Goal: Task Accomplishment & Management: Use online tool/utility

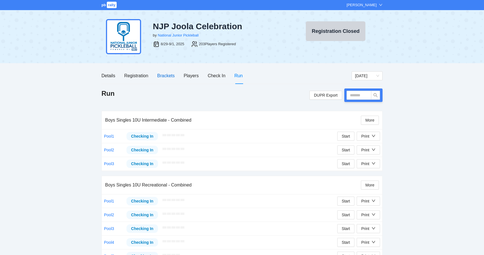
click at [172, 76] on div "Brackets" at bounding box center [165, 75] width 17 height 7
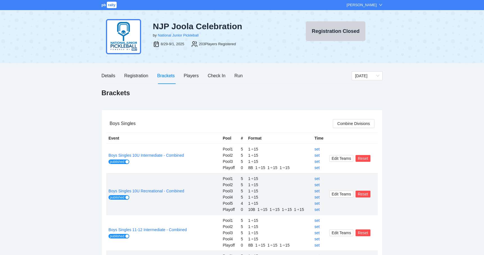
click at [243, 78] on div "Details Registration Brackets Players Check In Run" at bounding box center [226, 76] width 250 height 16
click at [242, 77] on div "Run" at bounding box center [238, 75] width 8 height 7
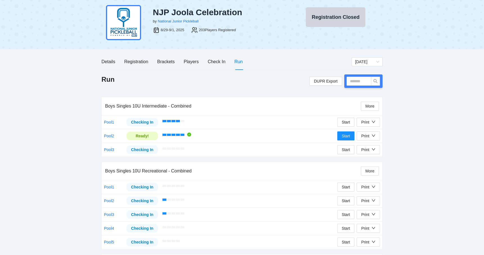
scroll to position [13, 0]
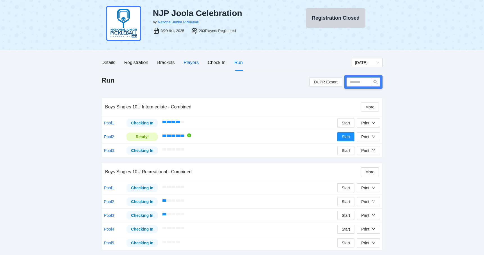
click at [196, 63] on div "Players" at bounding box center [191, 62] width 15 height 7
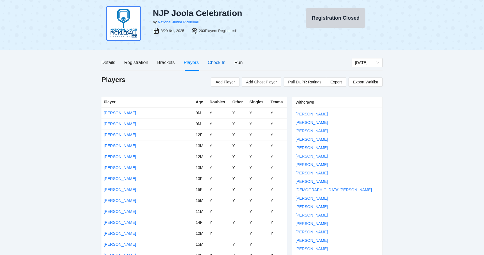
click at [214, 63] on div "Check In" at bounding box center [217, 62] width 18 height 7
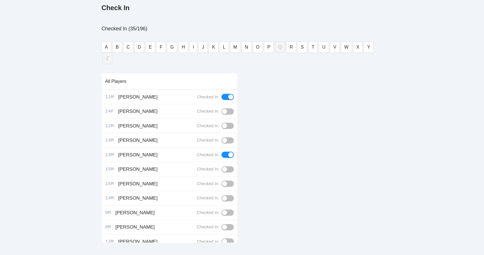
scroll to position [85, 0]
click at [102, 43] on button "A" at bounding box center [106, 47] width 10 height 11
click at [130, 50] on button "C" at bounding box center [128, 47] width 10 height 11
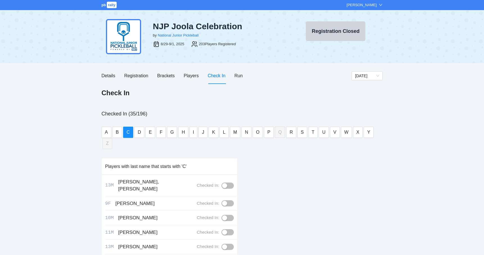
scroll to position [0, 0]
click at [221, 77] on div "Check In" at bounding box center [217, 75] width 18 height 7
click at [105, 72] on div "Details" at bounding box center [108, 75] width 14 height 7
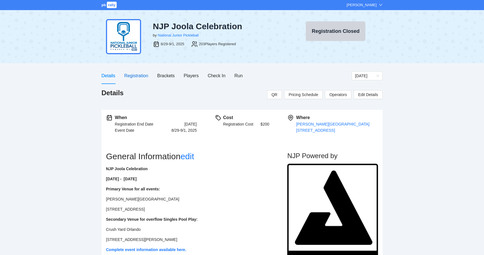
click at [139, 76] on div "Registration" at bounding box center [136, 75] width 24 height 7
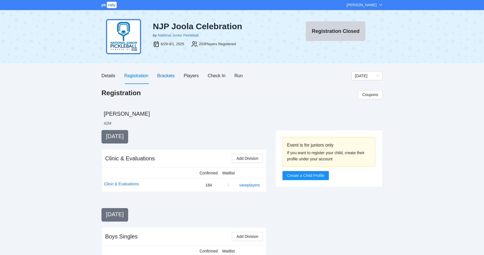
click at [165, 76] on div "Brackets" at bounding box center [165, 75] width 17 height 7
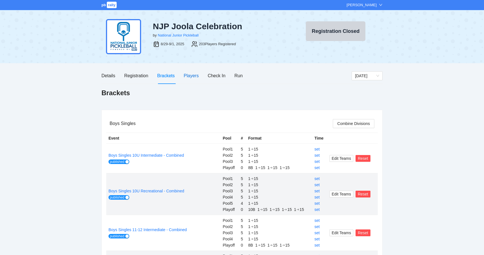
click at [193, 76] on div "Players" at bounding box center [191, 75] width 15 height 7
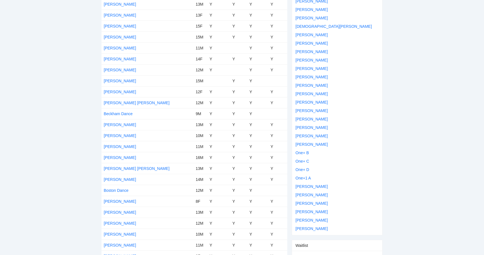
scroll to position [173, 0]
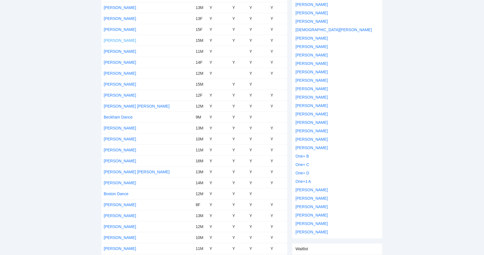
click at [120, 42] on link "[PERSON_NAME]" at bounding box center [120, 40] width 32 height 4
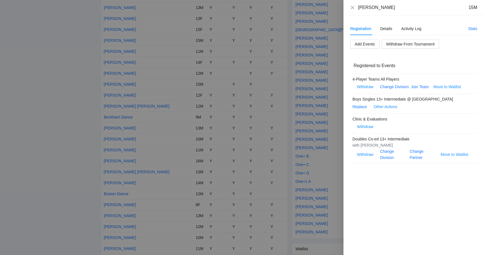
scroll to position [161, 0]
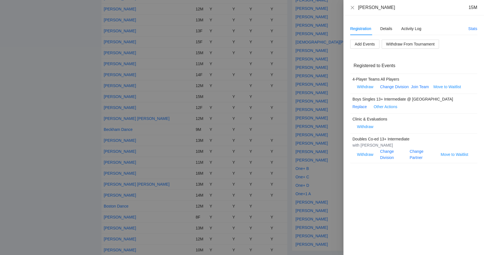
click at [1, 65] on div at bounding box center [242, 127] width 484 height 255
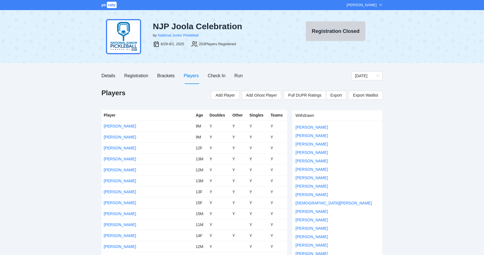
scroll to position [0, 0]
click at [219, 70] on div "Check In" at bounding box center [217, 76] width 18 height 16
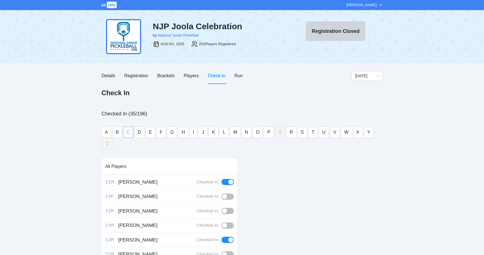
click at [128, 132] on span "C" at bounding box center [127, 132] width 3 height 7
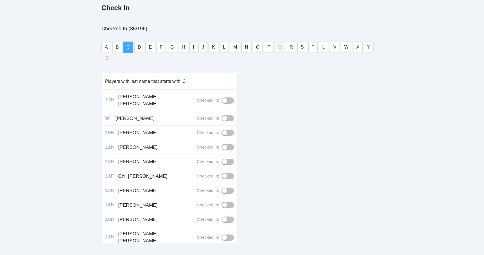
scroll to position [85, 0]
click at [114, 51] on button "B" at bounding box center [117, 47] width 10 height 11
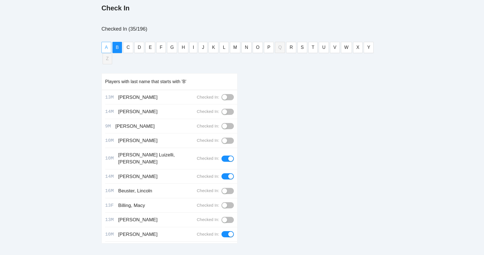
click at [111, 49] on button "A" at bounding box center [106, 47] width 10 height 11
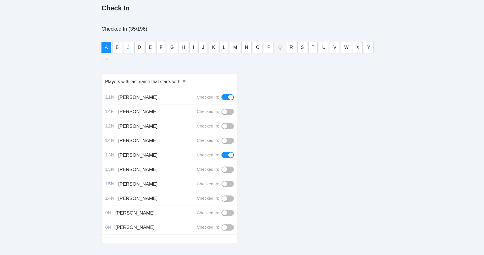
click at [127, 47] on span "C" at bounding box center [127, 47] width 3 height 7
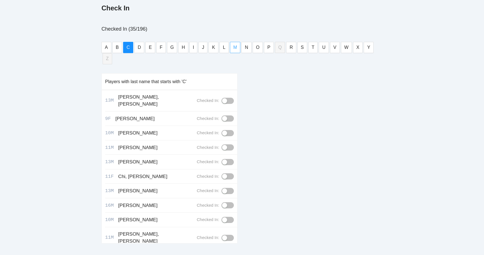
click at [237, 46] on button "M" at bounding box center [235, 47] width 10 height 11
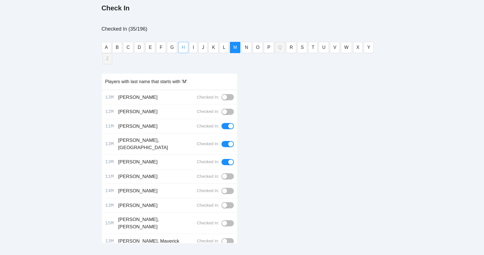
click at [179, 47] on button "H" at bounding box center [183, 47] width 10 height 11
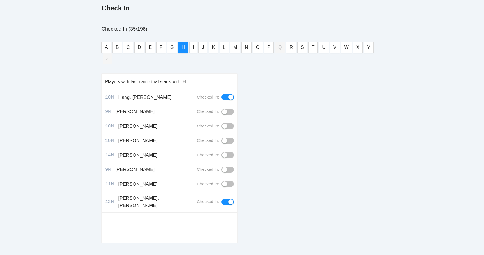
click at [228, 152] on button "button" at bounding box center [227, 155] width 12 height 6
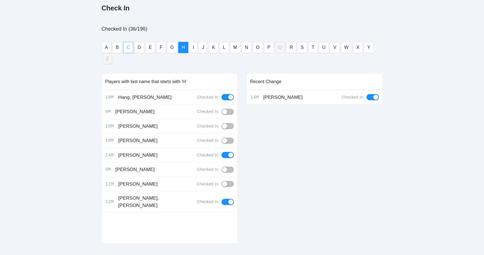
click at [127, 46] on span "C" at bounding box center [127, 47] width 3 height 7
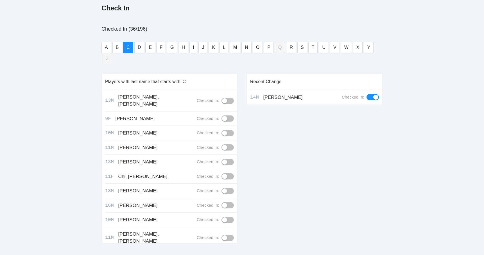
click at [226, 98] on div "button" at bounding box center [224, 100] width 5 height 5
click at [303, 48] on button "S" at bounding box center [302, 47] width 10 height 11
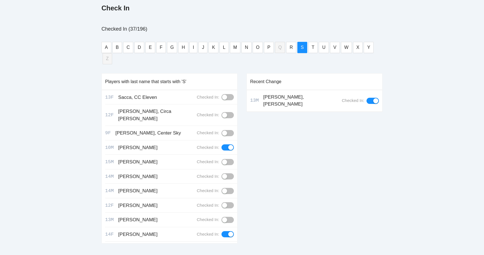
click at [226, 217] on div "button" at bounding box center [224, 219] width 5 height 5
click at [279, 187] on div "Recent Change 13M Schreiber, Sidney Checked In:" at bounding box center [314, 160] width 136 height 175
click at [127, 48] on span "C" at bounding box center [127, 47] width 3 height 7
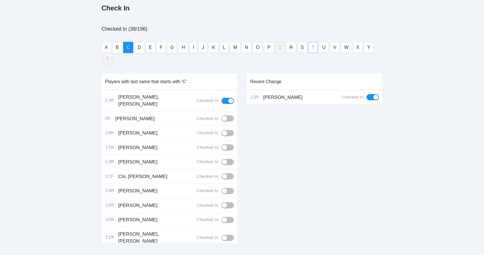
click at [309, 49] on button "T" at bounding box center [313, 47] width 10 height 11
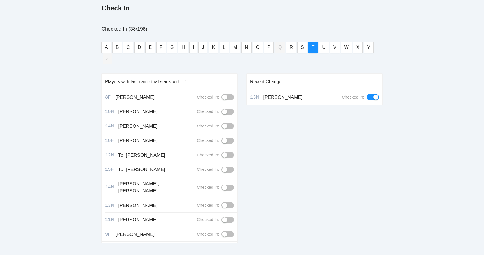
click at [229, 217] on button "button" at bounding box center [227, 220] width 12 height 6
click at [130, 50] on button "C" at bounding box center [128, 47] width 10 height 11
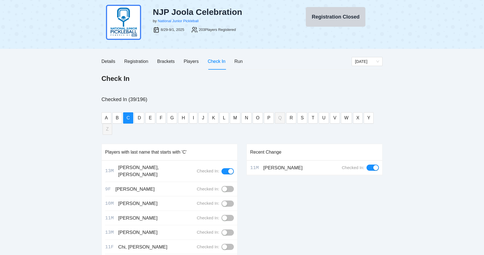
scroll to position [14, 0]
click at [191, 65] on div "Players" at bounding box center [191, 61] width 15 height 7
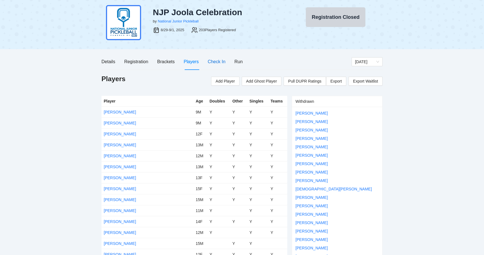
click at [217, 60] on div "Check In" at bounding box center [217, 61] width 18 height 7
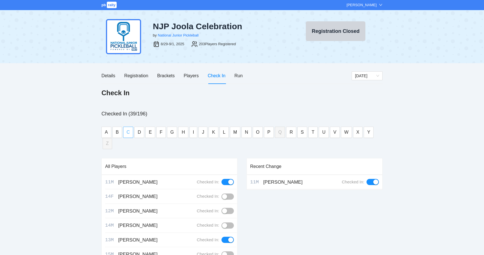
click at [129, 132] on span "C" at bounding box center [127, 132] width 3 height 7
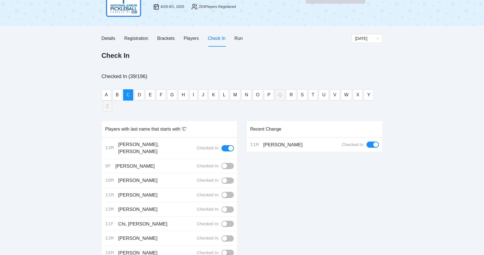
scroll to position [37, 0]
click at [105, 98] on span "A" at bounding box center [106, 95] width 3 height 7
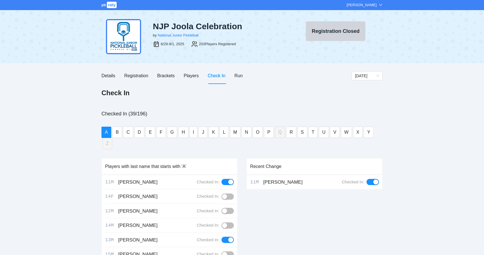
scroll to position [0, 0]
click at [238, 132] on button "M" at bounding box center [235, 132] width 10 height 11
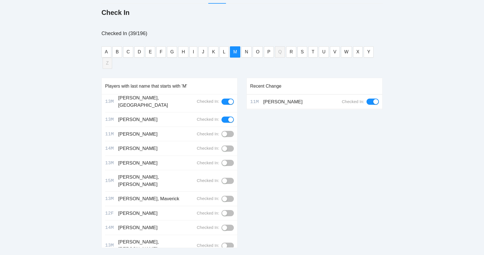
scroll to position [82, 0]
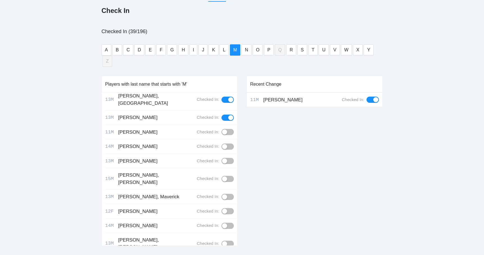
click at [225, 158] on div "button" at bounding box center [224, 160] width 5 height 5
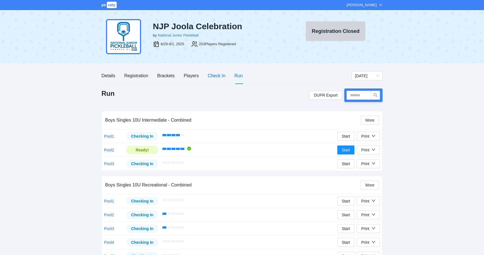
click at [222, 78] on div "Check In" at bounding box center [217, 75] width 18 height 7
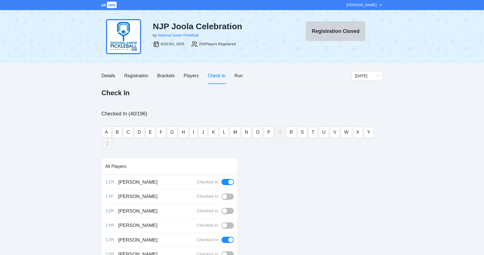
click at [123, 131] on div "A B C D E F G H I J K L M N O P Q R S T U V W X Y Z" at bounding box center [241, 137] width 281 height 31
click at [128, 132] on span "C" at bounding box center [127, 132] width 3 height 7
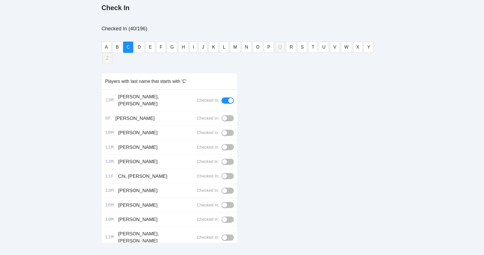
scroll to position [85, 0]
click at [233, 45] on span "M" at bounding box center [235, 47] width 4 height 7
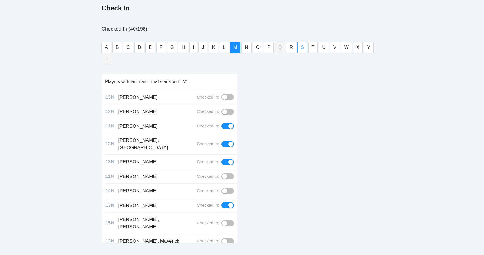
click at [301, 47] on span "S" at bounding box center [302, 47] width 3 height 7
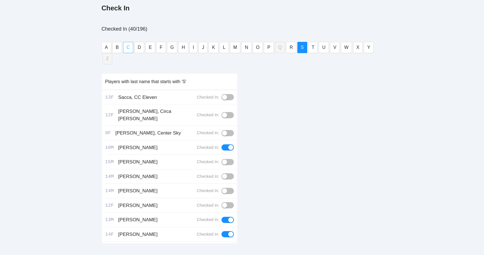
click at [128, 45] on span "C" at bounding box center [127, 47] width 3 height 7
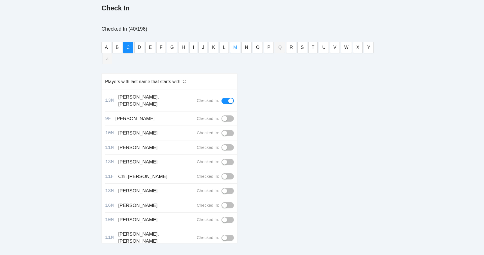
click at [235, 47] on span "M" at bounding box center [235, 47] width 4 height 7
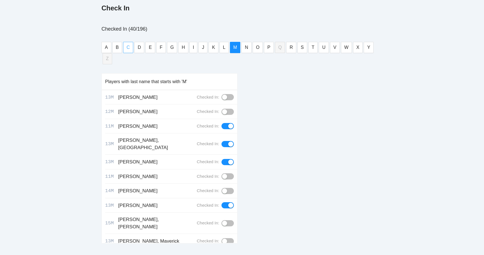
click at [128, 49] on span "C" at bounding box center [127, 47] width 3 height 7
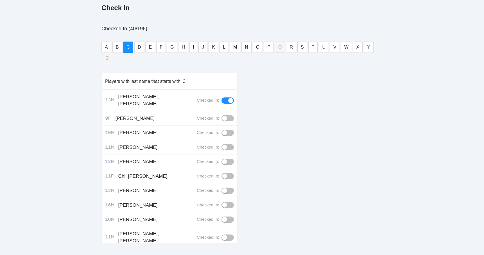
scroll to position [85, 0]
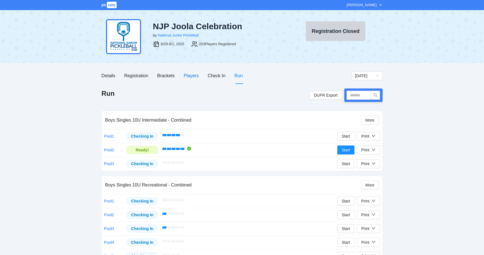
click at [187, 79] on div "Players" at bounding box center [191, 75] width 15 height 7
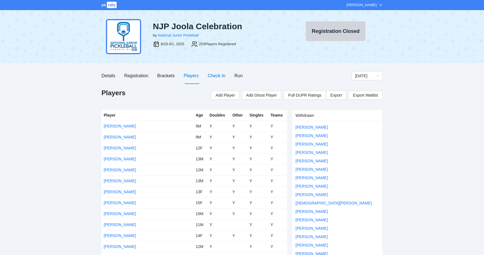
click at [219, 78] on div "Check In" at bounding box center [217, 75] width 18 height 7
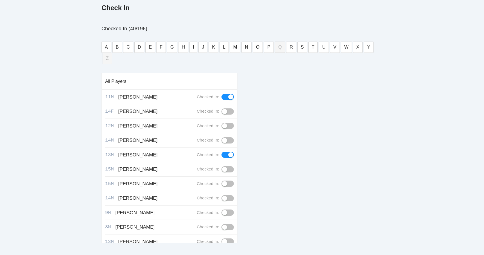
scroll to position [85, 0]
click at [127, 50] on span "C" at bounding box center [127, 47] width 3 height 7
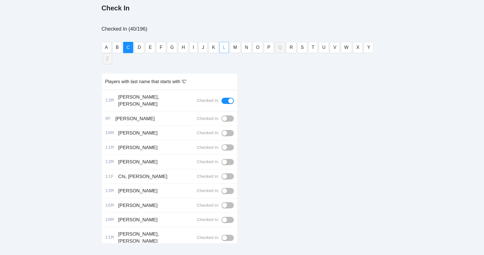
click at [219, 47] on button "L" at bounding box center [223, 47] width 9 height 11
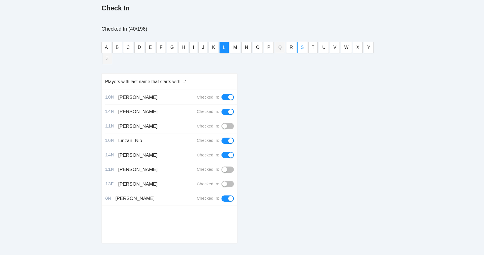
click at [301, 47] on span "S" at bounding box center [302, 47] width 3 height 7
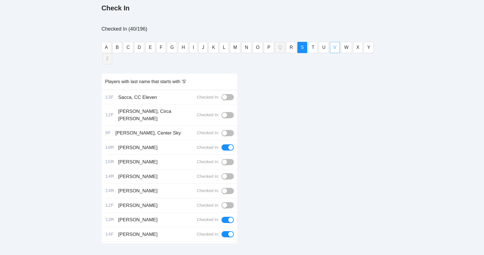
click at [333, 49] on span "V" at bounding box center [334, 47] width 3 height 7
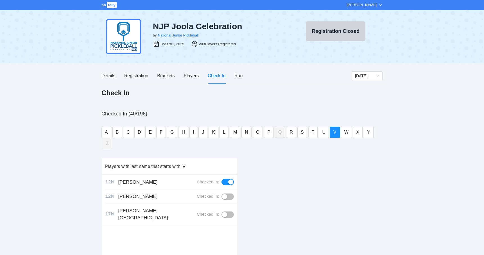
scroll to position [0, 0]
click at [212, 76] on div "Check In" at bounding box center [217, 75] width 18 height 7
click at [126, 132] on span "C" at bounding box center [127, 132] width 3 height 7
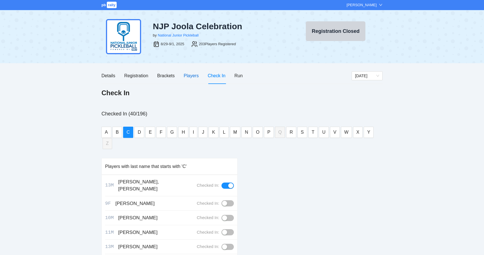
click at [192, 74] on div "Players" at bounding box center [191, 75] width 15 height 7
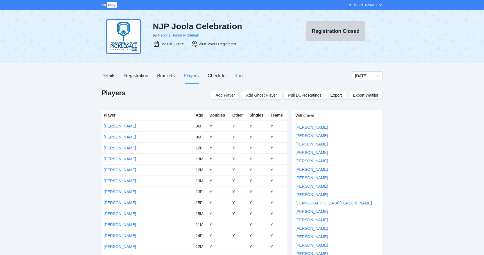
click at [241, 76] on div "Run" at bounding box center [238, 75] width 8 height 7
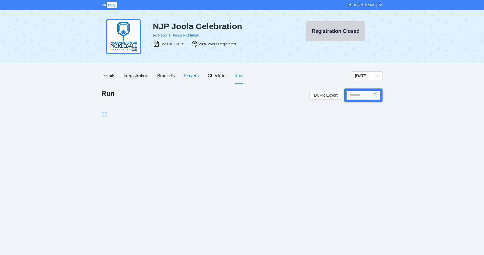
click at [196, 75] on div "Players" at bounding box center [191, 75] width 15 height 7
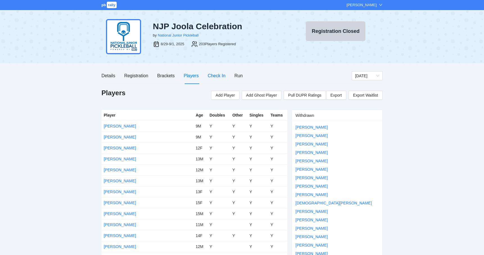
click at [217, 78] on div "Check In" at bounding box center [217, 75] width 18 height 7
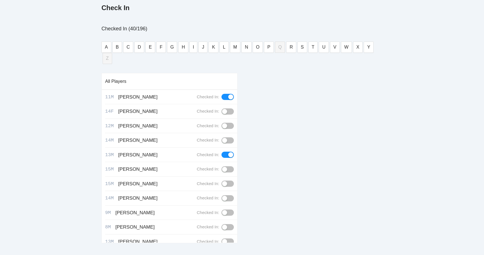
scroll to position [85, 0]
click at [267, 46] on span "P" at bounding box center [268, 47] width 3 height 7
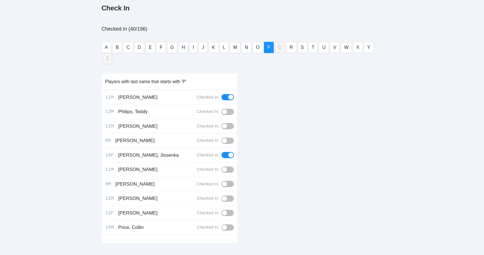
click at [226, 225] on div "button" at bounding box center [224, 227] width 5 height 5
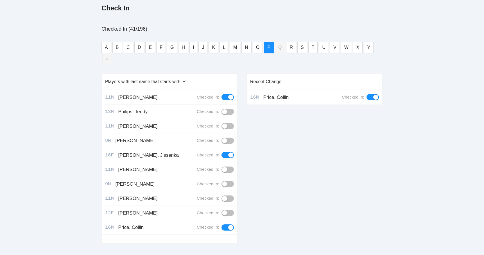
click at [51, 183] on div "pb rally Mike Saniuk NJP Joola Celebration by National Junior Pickleball 8/29-9…" at bounding box center [242, 91] width 484 height 352
click at [129, 51] on button "C" at bounding box center [128, 47] width 10 height 11
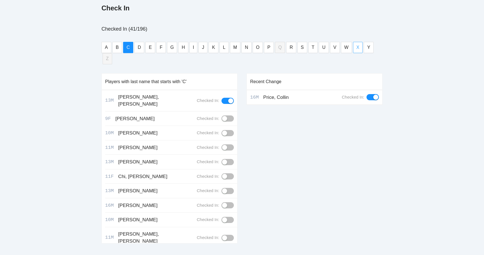
click at [356, 44] on span "X" at bounding box center [357, 47] width 3 height 7
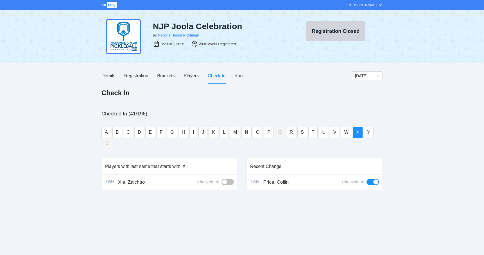
click at [231, 179] on button "button" at bounding box center [227, 182] width 12 height 6
click at [88, 160] on div "pb rally Mike Saniuk NJP Joola Celebration by National Junior Pickleball 8/29-9…" at bounding box center [242, 127] width 484 height 255
click at [87, 69] on div "pb rally Mike Saniuk NJP Joola Celebration by National Junior Pickleball 8/29-9…" at bounding box center [242, 127] width 484 height 255
click at [216, 79] on div "Check In" at bounding box center [217, 75] width 18 height 7
click at [82, 117] on div "pb rally Mike Saniuk NJP Joola Celebration by National Junior Pickleball 8/29-9…" at bounding box center [242, 127] width 484 height 255
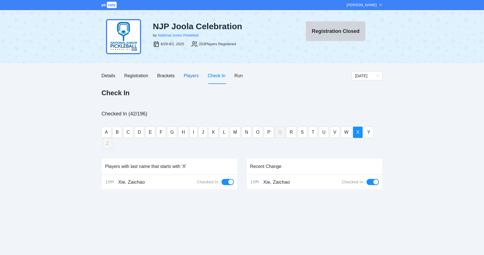
click at [187, 76] on div "Players" at bounding box center [191, 75] width 15 height 7
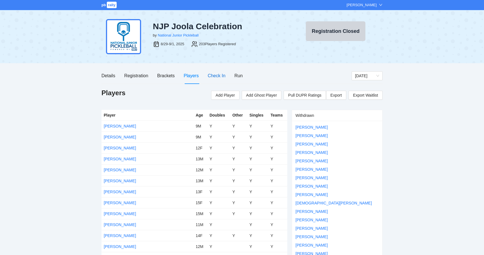
click at [218, 77] on div "Check In" at bounding box center [217, 75] width 18 height 7
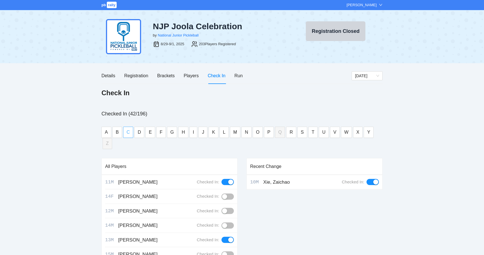
click at [128, 135] on span "C" at bounding box center [127, 132] width 3 height 7
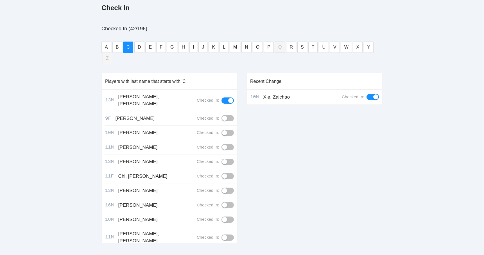
scroll to position [85, 0]
click at [246, 46] on span "N" at bounding box center [246, 47] width 3 height 7
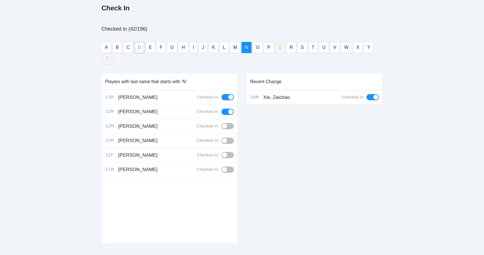
click at [139, 46] on span "D" at bounding box center [139, 47] width 3 height 7
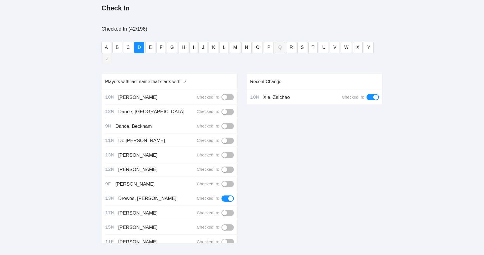
click at [228, 109] on button "button" at bounding box center [227, 112] width 12 height 6
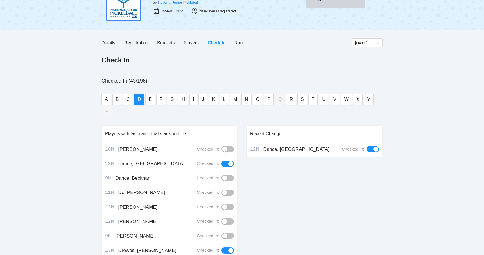
scroll to position [24, 0]
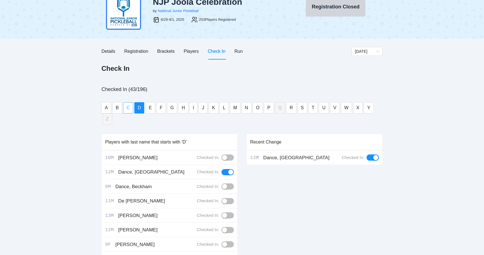
click at [127, 108] on span "C" at bounding box center [127, 107] width 3 height 7
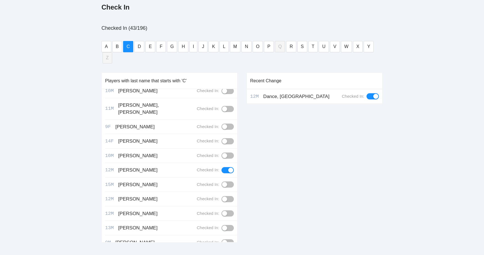
scroll to position [85, 0]
click at [234, 48] on span "M" at bounding box center [235, 47] width 4 height 7
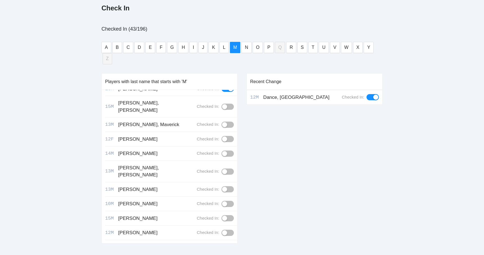
scroll to position [117, 0]
click at [135, 46] on button "D" at bounding box center [139, 47] width 10 height 11
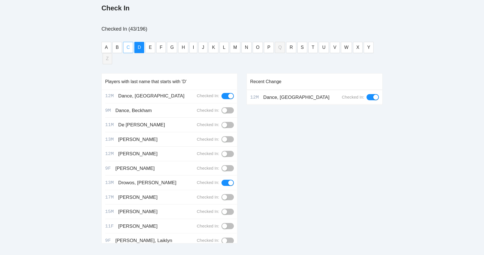
click at [131, 46] on button "C" at bounding box center [128, 47] width 10 height 11
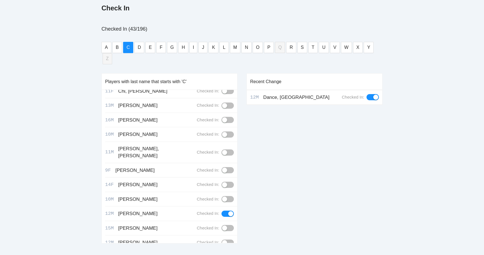
scroll to position [96, 0]
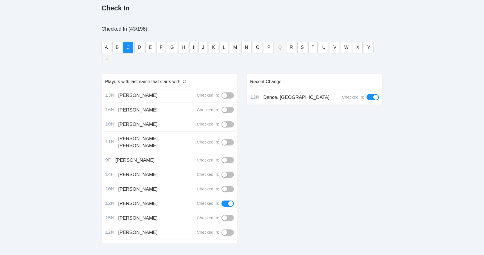
click at [226, 216] on div "button" at bounding box center [224, 218] width 5 height 5
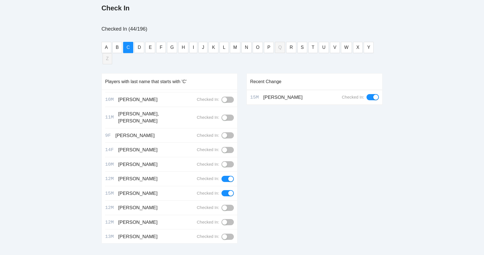
scroll to position [121, 0]
click at [231, 219] on button "button" at bounding box center [227, 222] width 12 height 6
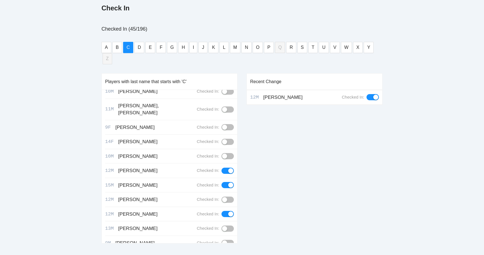
scroll to position [128, 0]
click at [228, 197] on button "button" at bounding box center [227, 200] width 12 height 6
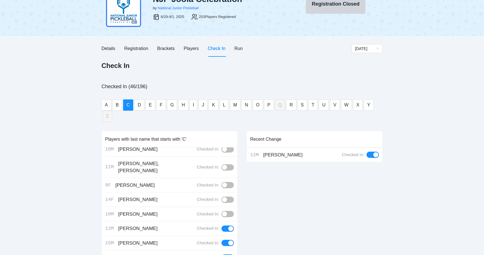
scroll to position [27, 0]
click at [241, 51] on div "Run" at bounding box center [238, 48] width 8 height 7
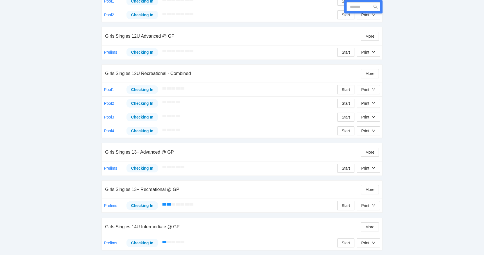
scroll to position [709, 0]
click at [369, 90] on div "Print" at bounding box center [365, 90] width 8 height 6
click at [367, 101] on span "Overview" at bounding box center [373, 101] width 29 height 6
click at [373, 91] on icon "down" at bounding box center [373, 90] width 4 height 4
click at [370, 119] on span "Refs Scorecards" at bounding box center [373, 119] width 29 height 6
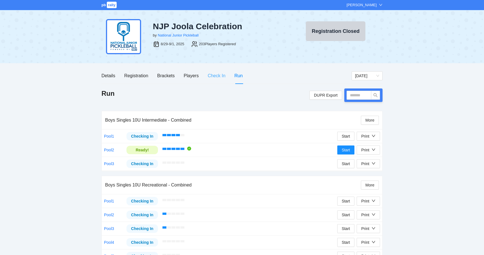
scroll to position [0, 0]
click at [216, 74] on div "Check In" at bounding box center [217, 75] width 18 height 7
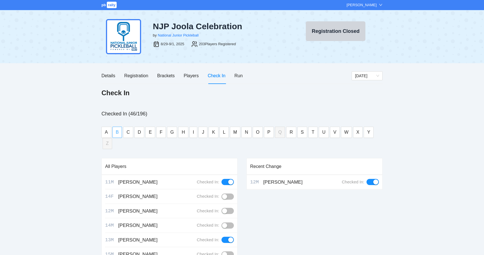
click at [116, 135] on span "B" at bounding box center [117, 132] width 3 height 7
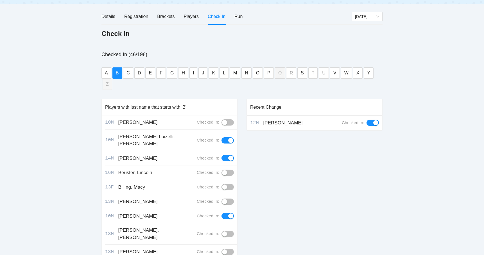
scroll to position [62, 0]
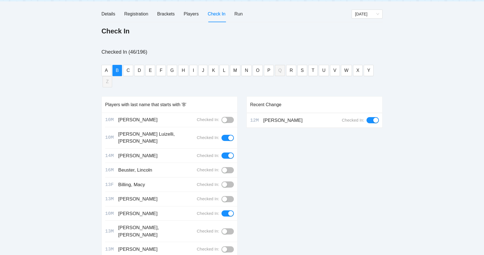
click at [227, 246] on button "button" at bounding box center [227, 249] width 12 height 6
click at [239, 14] on div "Run" at bounding box center [238, 13] width 8 height 7
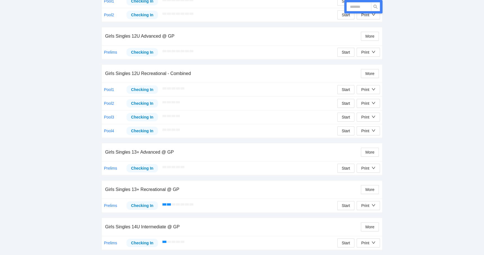
scroll to position [709, 0]
click at [371, 105] on div "Print" at bounding box center [368, 104] width 14 height 6
click at [370, 114] on span "Overview" at bounding box center [373, 115] width 29 height 6
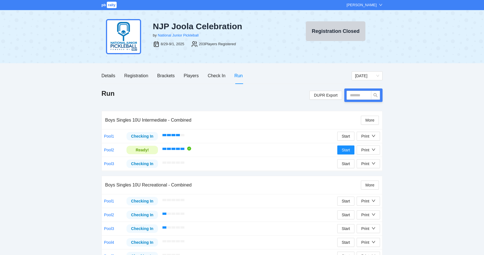
scroll to position [0, 0]
click at [214, 76] on div "Check In" at bounding box center [217, 75] width 18 height 7
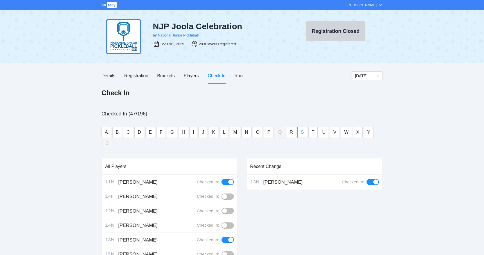
click at [301, 133] on span "S" at bounding box center [302, 132] width 3 height 7
click at [231, 223] on button "button" at bounding box center [227, 226] width 12 height 6
click at [427, 166] on div "pb rally Mike Saniuk NJP Joola Celebration by National Junior Pickleball 8/29-9…" at bounding box center [242, 176] width 484 height 352
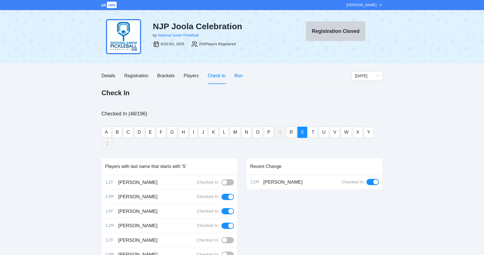
click at [241, 74] on div "Run" at bounding box center [238, 75] width 8 height 7
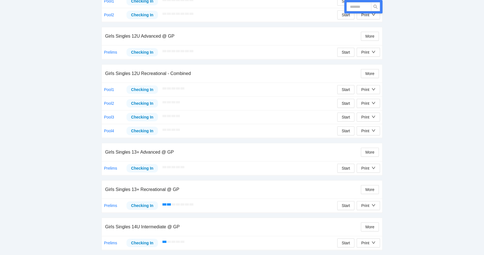
scroll to position [709, 0]
click at [369, 99] on button "Print" at bounding box center [368, 103] width 23 height 9
click at [371, 134] on span "Refs Scorecards" at bounding box center [373, 133] width 29 height 6
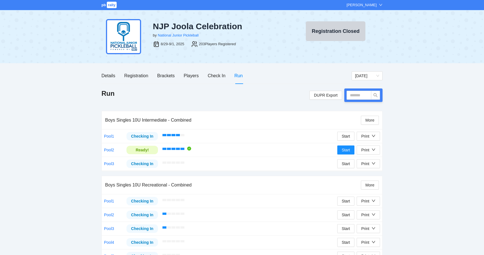
scroll to position [0, 0]
click at [214, 78] on div "Check In" at bounding box center [217, 75] width 18 height 7
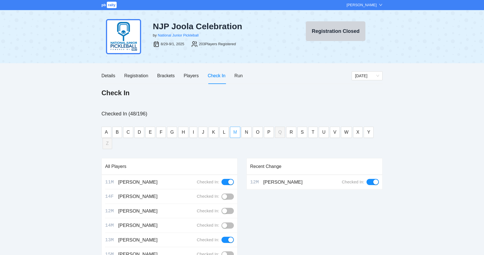
click at [233, 136] on button "M" at bounding box center [235, 132] width 10 height 11
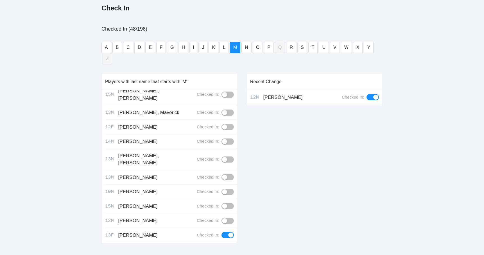
scroll to position [128, 0]
click at [184, 47] on button "H" at bounding box center [183, 47] width 10 height 11
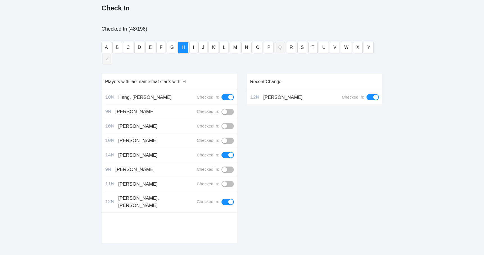
click at [228, 181] on button "button" at bounding box center [227, 184] width 12 height 6
click at [312, 50] on span "T" at bounding box center [313, 47] width 3 height 7
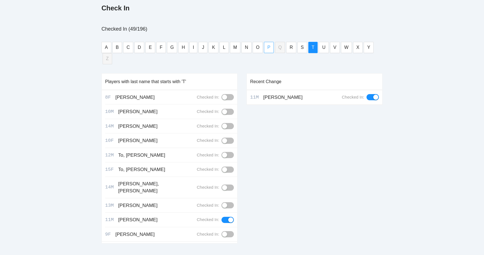
click at [267, 47] on span "P" at bounding box center [268, 47] width 3 height 7
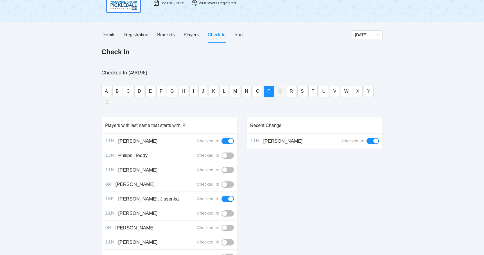
scroll to position [41, 0]
click at [229, 153] on button "button" at bounding box center [227, 156] width 12 height 6
click at [202, 93] on span "J" at bounding box center [203, 91] width 2 height 7
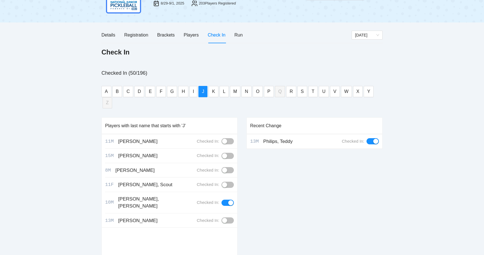
click at [229, 153] on button "button" at bounding box center [227, 156] width 12 height 6
click at [65, 129] on div "pb rally Mike Saniuk NJP Joola Celebration by National Junior Pickleball 8/29-9…" at bounding box center [242, 135] width 484 height 352
click at [345, 90] on span "W" at bounding box center [346, 91] width 4 height 7
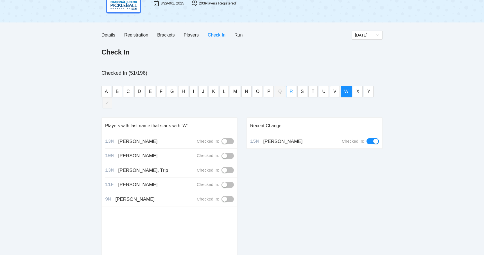
click at [289, 93] on span "R" at bounding box center [290, 91] width 3 height 7
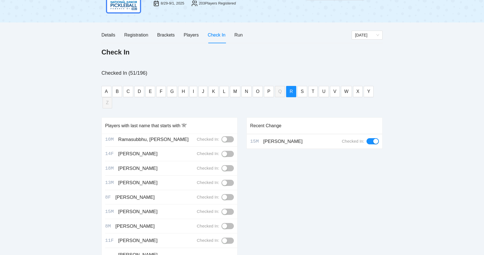
scroll to position [2, 0]
click at [229, 180] on button "button" at bounding box center [227, 183] width 12 height 6
click at [33, 155] on div "pb rally Mike Saniuk NJP Joola Celebration by National Junior Pickleball 8/29-9…" at bounding box center [242, 135] width 484 height 352
click at [267, 93] on span "P" at bounding box center [268, 91] width 3 height 7
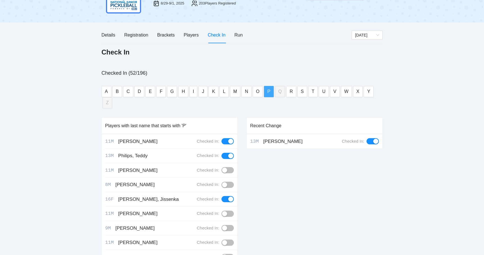
scroll to position [0, 0]
click at [228, 167] on button "button" at bounding box center [227, 170] width 12 height 6
click at [229, 182] on button "button" at bounding box center [227, 185] width 12 height 6
click at [63, 168] on div "pb rally Mike Saniuk NJP Joola Celebration by National Junior Pickleball 8/29-9…" at bounding box center [242, 135] width 484 height 352
click at [167, 34] on div "Brackets" at bounding box center [165, 34] width 17 height 7
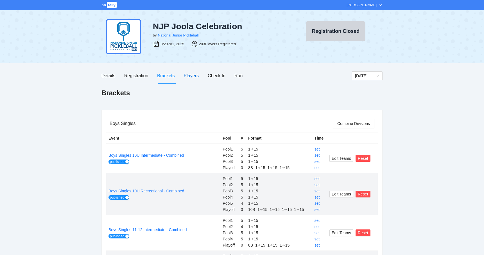
click at [192, 76] on div "Players" at bounding box center [191, 75] width 15 height 7
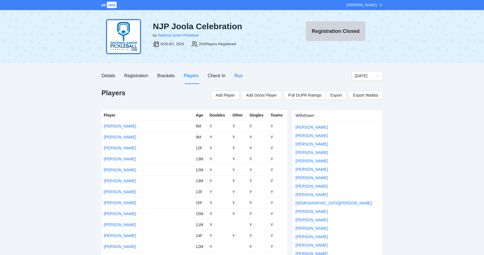
click at [241, 74] on div "Run" at bounding box center [238, 75] width 8 height 7
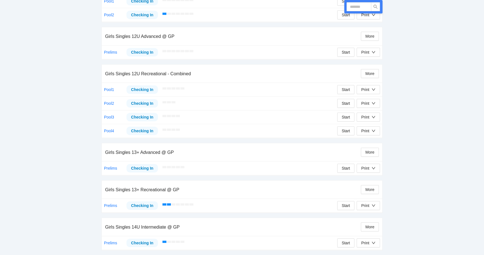
scroll to position [714, 0]
click at [365, 102] on div "Print" at bounding box center [365, 104] width 8 height 6
click at [367, 133] on span "Refs Scorecards" at bounding box center [373, 133] width 29 height 6
click at [368, 102] on div "Print" at bounding box center [365, 104] width 8 height 6
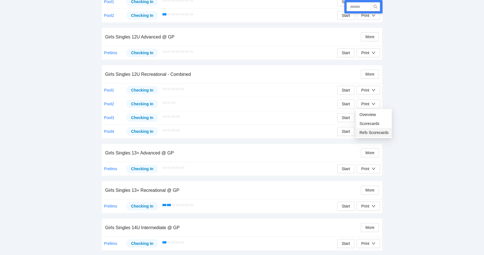
click at [370, 132] on span "Refs Scorecards" at bounding box center [373, 133] width 29 height 6
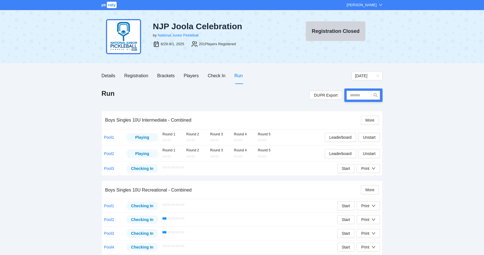
scroll to position [0, 0]
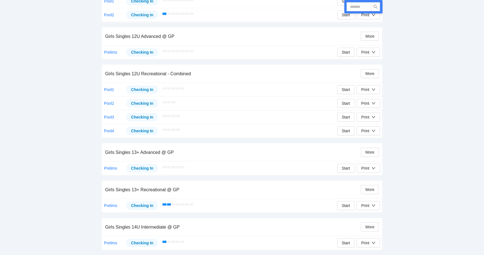
scroll to position [714, 0]
click at [370, 99] on button "Print" at bounding box center [368, 103] width 23 height 9
click at [370, 132] on span "Refs Scorecards" at bounding box center [373, 133] width 29 height 6
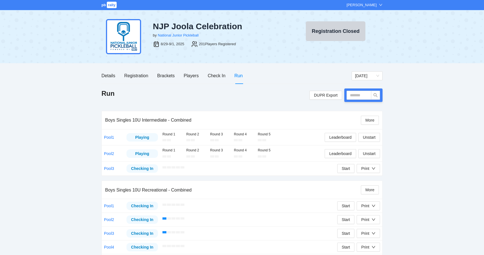
scroll to position [0, 0]
click at [216, 76] on div "Check In" at bounding box center [217, 75] width 18 height 7
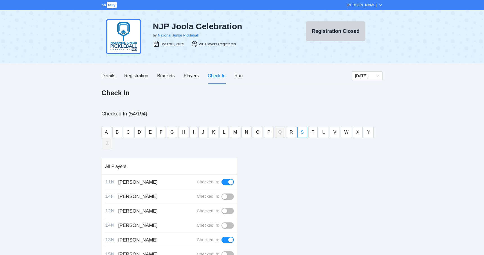
click at [301, 133] on span "S" at bounding box center [302, 132] width 3 height 7
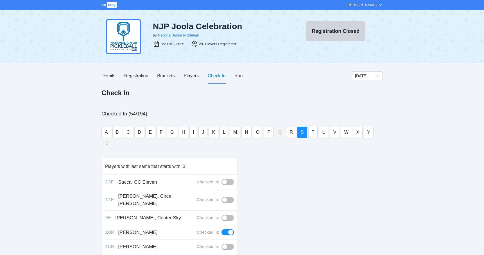
click at [228, 135] on div "A B C D E F G H I J K L M N O P Q R S T U V W X Y Z" at bounding box center [241, 137] width 281 height 31
click at [231, 135] on button "M" at bounding box center [235, 132] width 10 height 11
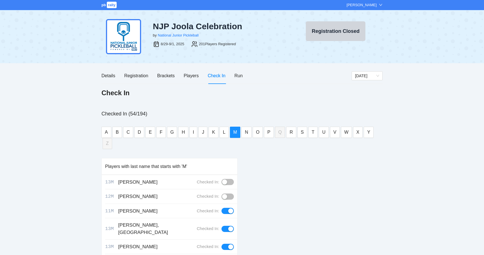
click at [228, 179] on button "button" at bounding box center [227, 182] width 12 height 6
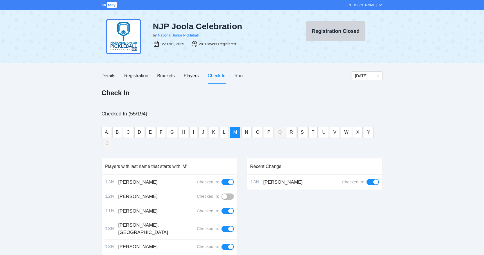
click at [274, 213] on div "Recent Change 13M Makhani, Sajid Checked In:" at bounding box center [314, 245] width 136 height 175
click at [379, 4] on div "[PERSON_NAME]" at bounding box center [364, 5] width 36 height 6
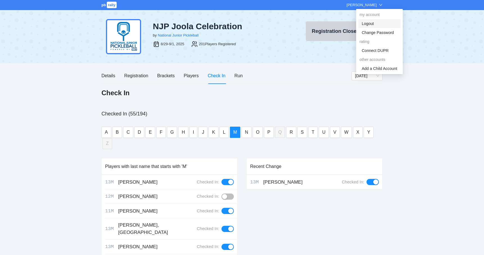
click at [374, 25] on link "Logout" at bounding box center [368, 23] width 12 height 4
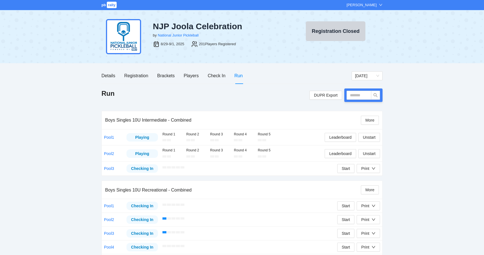
click at [241, 76] on div "Run" at bounding box center [238, 75] width 8 height 7
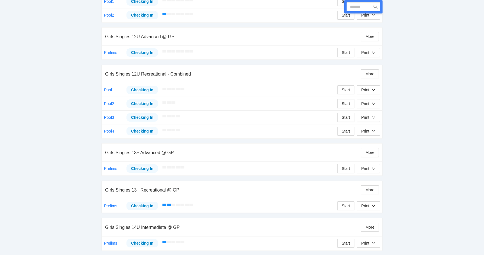
scroll to position [714, 0]
click at [379, 103] on button "Print" at bounding box center [368, 103] width 23 height 9
click at [373, 134] on span "Refs Scorecards" at bounding box center [373, 133] width 29 height 6
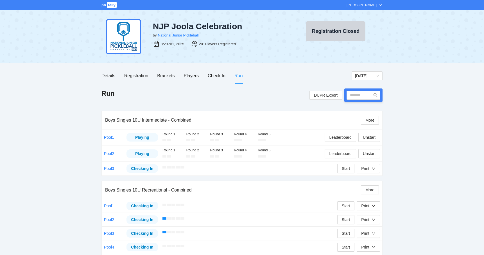
scroll to position [0, 0]
click at [192, 75] on div "Players" at bounding box center [191, 75] width 15 height 7
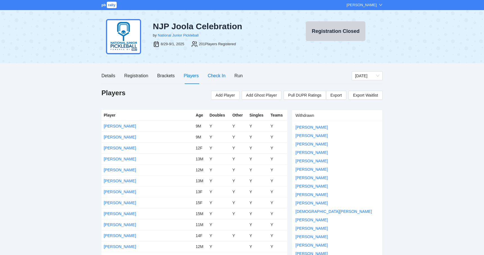
click at [214, 77] on div "Check In" at bounding box center [217, 75] width 18 height 7
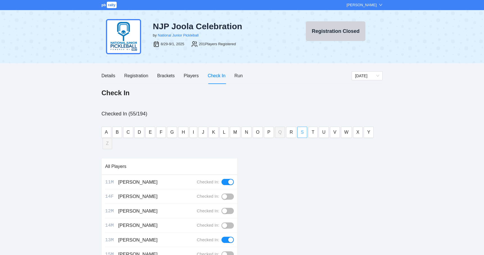
click at [301, 133] on span "S" at bounding box center [302, 132] width 3 height 7
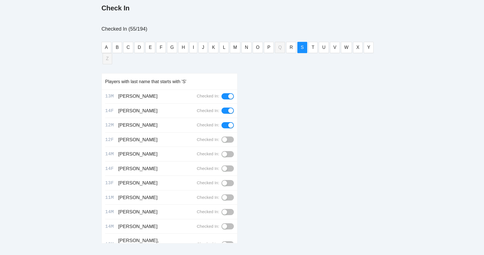
scroll to position [124, 0]
click at [228, 209] on button "button" at bounding box center [227, 212] width 12 height 6
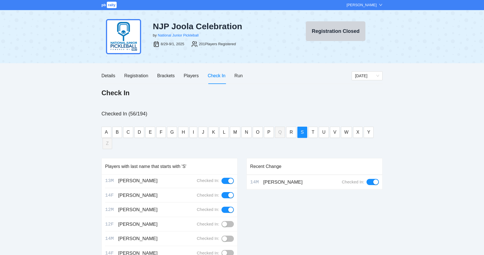
scroll to position [0, 0]
click at [192, 77] on div "Players" at bounding box center [191, 75] width 15 height 7
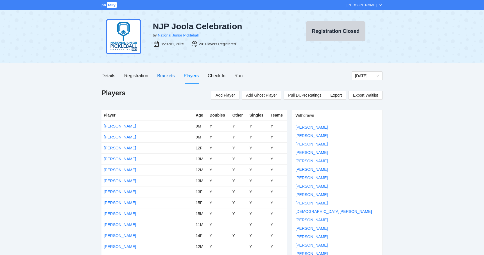
click at [164, 77] on div "Brackets" at bounding box center [165, 75] width 17 height 7
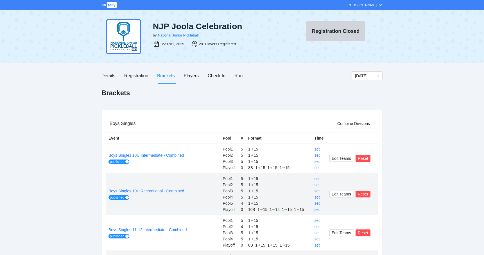
click at [245, 74] on div "Details Registration Brackets Players Check In Run" at bounding box center [226, 76] width 250 height 16
click at [239, 76] on div "Run" at bounding box center [238, 75] width 8 height 7
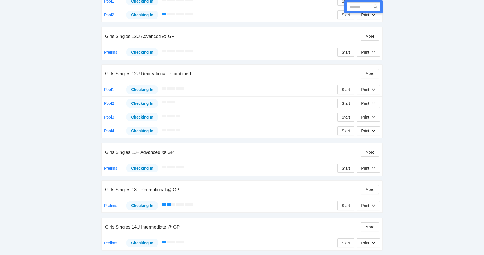
scroll to position [714, 0]
click at [366, 117] on div "Print" at bounding box center [365, 118] width 8 height 6
click at [368, 130] on span "Overview" at bounding box center [373, 128] width 29 height 6
click at [375, 114] on button "Print" at bounding box center [368, 117] width 23 height 9
click at [371, 128] on span "Overview" at bounding box center [373, 128] width 29 height 6
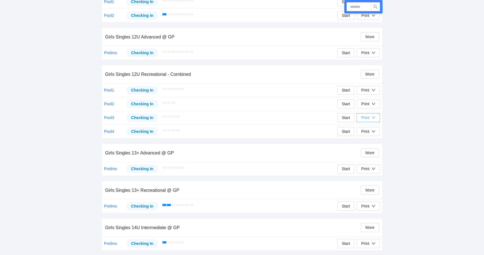
click at [361, 118] on div "Print" at bounding box center [365, 118] width 8 height 6
click at [364, 129] on span "Overview" at bounding box center [373, 128] width 29 height 6
click at [366, 115] on div "Print" at bounding box center [365, 118] width 8 height 6
click at [367, 128] on span "Overview" at bounding box center [373, 128] width 29 height 6
click at [369, 121] on button "Print" at bounding box center [368, 117] width 23 height 9
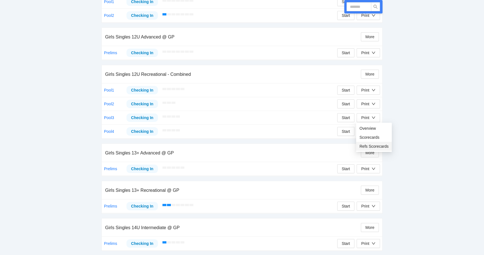
click at [369, 144] on span "Refs Scorecards" at bounding box center [373, 146] width 29 height 6
click at [365, 130] on div "Print" at bounding box center [365, 131] width 8 height 6
click at [366, 143] on span "Overview" at bounding box center [373, 142] width 29 height 6
click at [368, 134] on div "Print" at bounding box center [365, 131] width 8 height 6
click at [372, 160] on span "Refs Scorecards" at bounding box center [373, 160] width 29 height 6
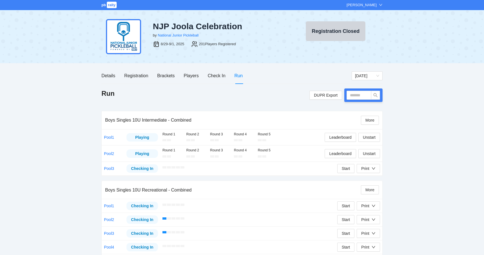
scroll to position [0, 0]
click at [212, 75] on div "Check In" at bounding box center [217, 75] width 18 height 7
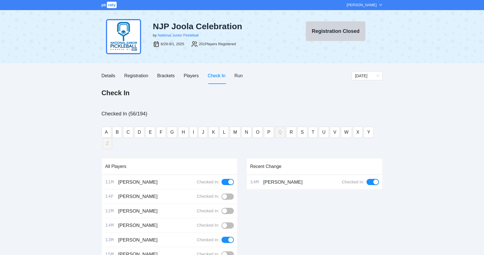
click at [244, 76] on div "Details Registration Brackets Players Check In Run" at bounding box center [226, 76] width 250 height 16
click at [240, 76] on div "Run" at bounding box center [238, 75] width 8 height 7
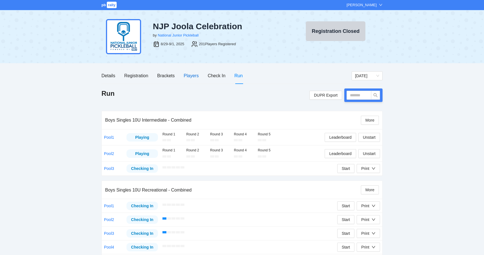
click at [193, 76] on div "Players" at bounding box center [191, 75] width 15 height 7
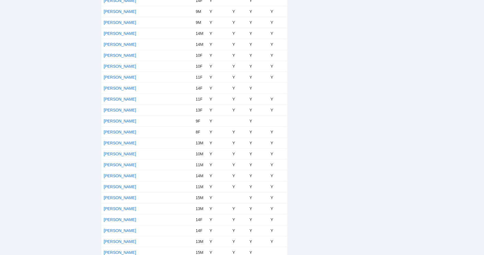
scroll to position [762, 0]
click at [122, 164] on link "[PERSON_NAME]" at bounding box center [120, 164] width 32 height 4
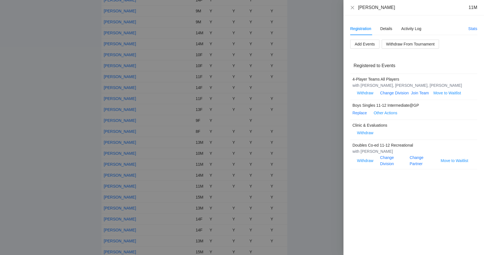
click at [59, 148] on div at bounding box center [242, 127] width 484 height 255
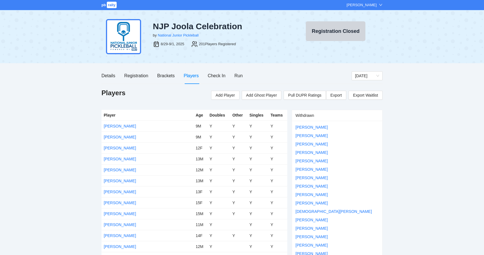
scroll to position [0, 0]
click at [242, 75] on div "Run" at bounding box center [238, 75] width 8 height 7
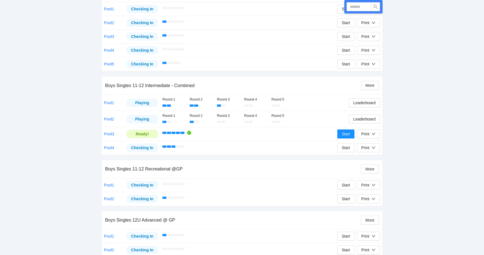
scroll to position [197, 0]
click at [340, 133] on button "Start" at bounding box center [345, 133] width 17 height 9
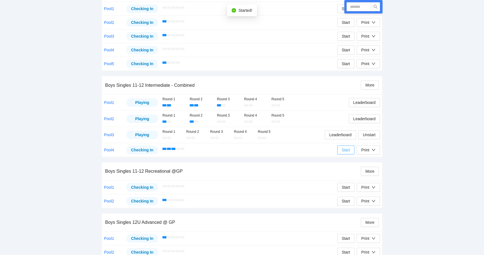
click at [342, 148] on span "Start" at bounding box center [346, 150] width 8 height 6
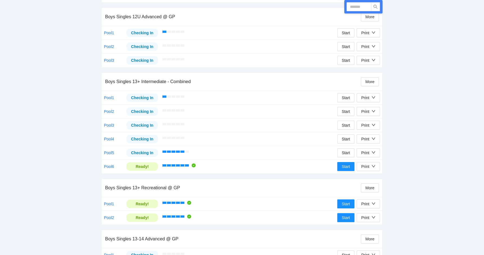
scroll to position [405, 0]
click at [346, 148] on button "Start" at bounding box center [345, 152] width 17 height 9
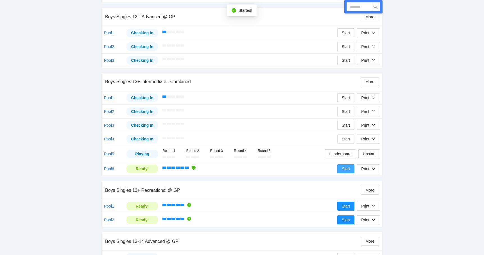
click at [345, 167] on span "Start" at bounding box center [346, 169] width 8 height 6
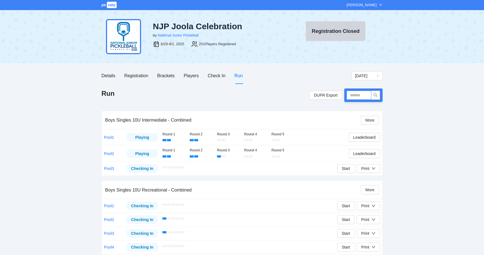
scroll to position [0, 0]
click at [358, 94] on input "text" at bounding box center [358, 95] width 25 height 9
type input "*****"
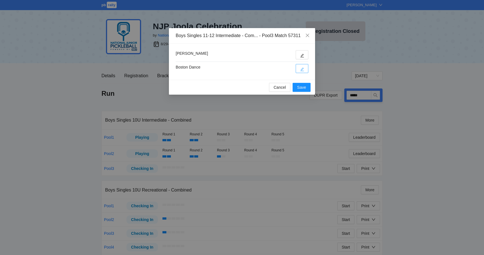
click at [302, 70] on icon "edit" at bounding box center [302, 69] width 4 height 4
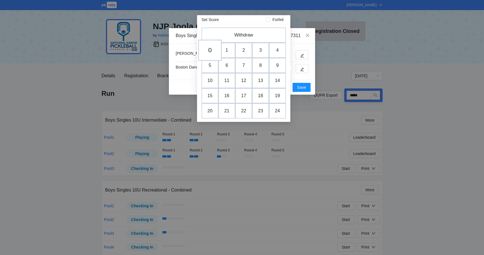
click at [214, 51] on td "0" at bounding box center [210, 50] width 24 height 21
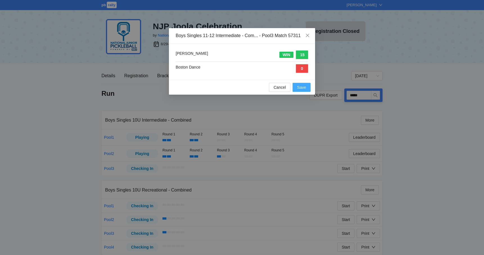
click at [301, 89] on span "Save" at bounding box center [301, 87] width 9 height 6
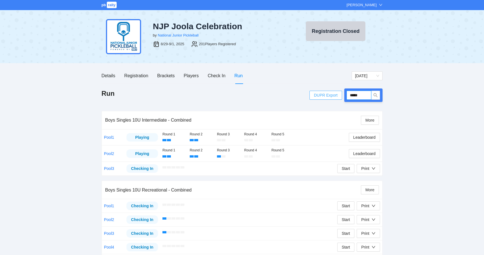
drag, startPoint x: 367, startPoint y: 97, endPoint x: 342, endPoint y: 96, distance: 25.0
click at [342, 96] on div "DUPR Export *****" at bounding box center [345, 95] width 73 height 13
type input "*****"
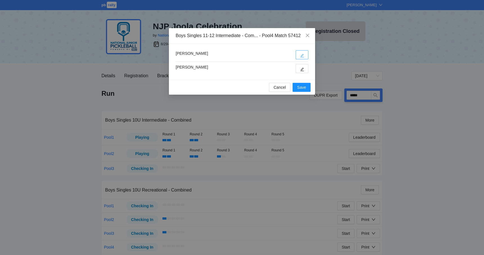
click at [302, 57] on icon "edit" at bounding box center [302, 56] width 4 height 4
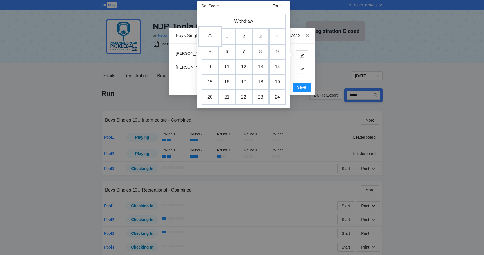
click at [211, 37] on td "0" at bounding box center [210, 36] width 24 height 21
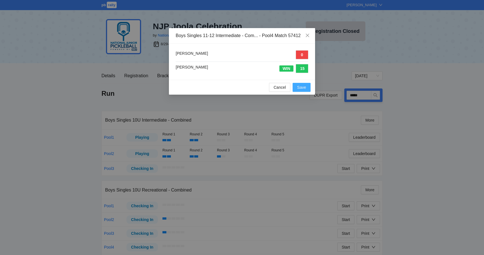
click at [305, 88] on span "Save" at bounding box center [301, 87] width 9 height 6
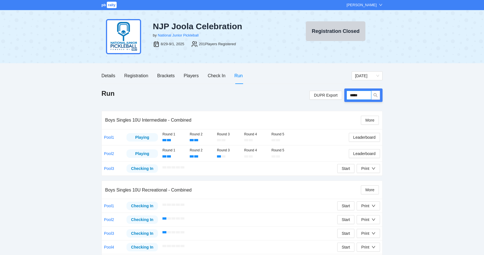
drag, startPoint x: 364, startPoint y: 94, endPoint x: 345, endPoint y: 94, distance: 19.1
click at [345, 94] on div "*****" at bounding box center [363, 95] width 38 height 13
type input "*****"
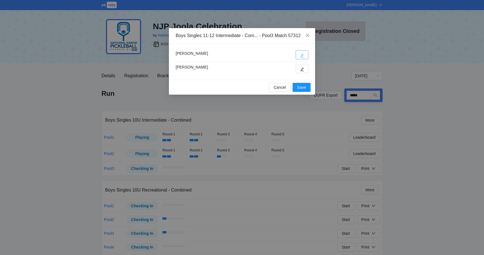
click at [299, 58] on button "button" at bounding box center [302, 54] width 13 height 9
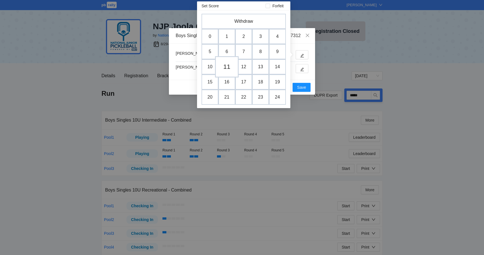
click at [228, 65] on td "11" at bounding box center [227, 66] width 24 height 21
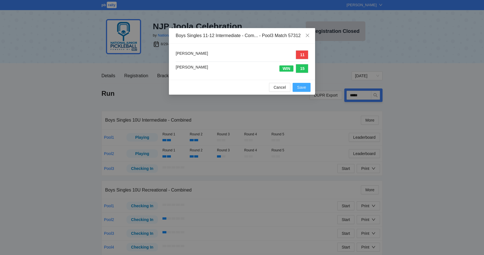
click at [302, 89] on span "Save" at bounding box center [301, 87] width 9 height 6
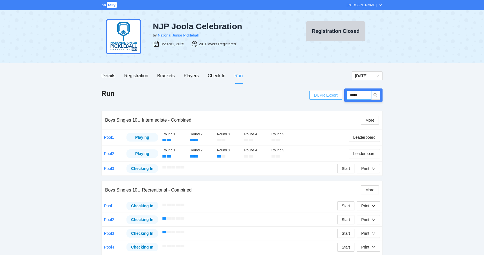
drag, startPoint x: 365, startPoint y: 96, endPoint x: 337, endPoint y: 97, distance: 28.1
click at [337, 97] on div "DUPR Export *****" at bounding box center [345, 95] width 73 height 13
type input "*****"
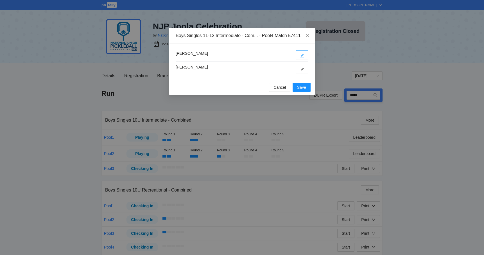
click at [302, 57] on icon "edit" at bounding box center [302, 56] width 4 height 4
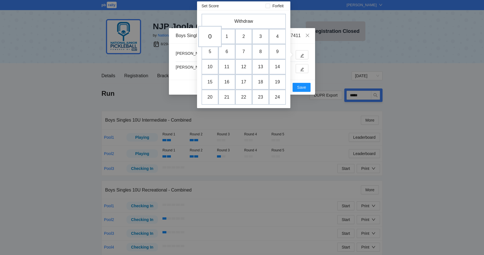
click at [209, 34] on td "0" at bounding box center [210, 36] width 24 height 21
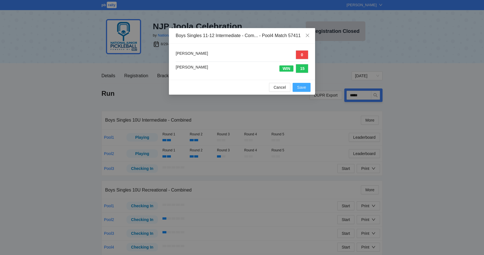
click at [299, 89] on span "Save" at bounding box center [301, 87] width 9 height 6
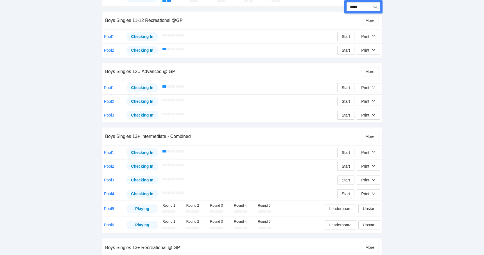
scroll to position [349, 0]
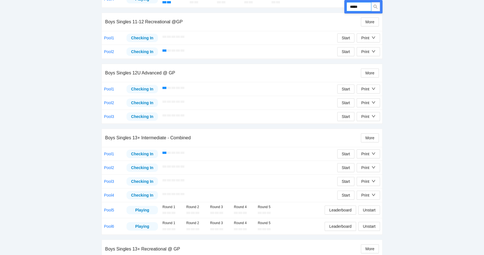
drag, startPoint x: 365, startPoint y: 7, endPoint x: 340, endPoint y: 7, distance: 25.3
click at [340, 7] on div "Run DUPR Export ***** Boys Singles 10U Intermediate - Combined More Pool1 Playi…" at bounding box center [241, 185] width 281 height 892
type input "*****"
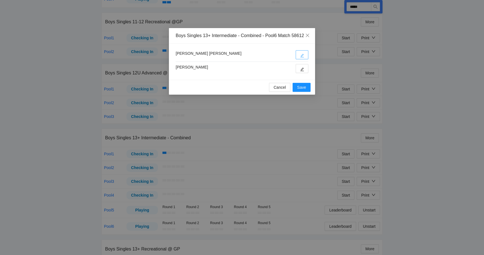
click at [305, 59] on button "button" at bounding box center [302, 54] width 13 height 9
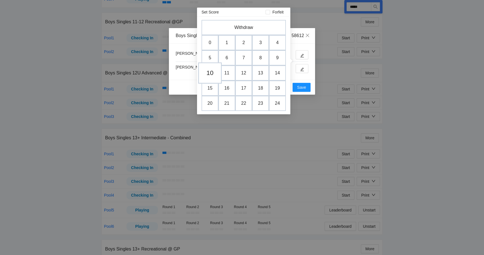
click at [210, 72] on td "10" at bounding box center [210, 72] width 24 height 21
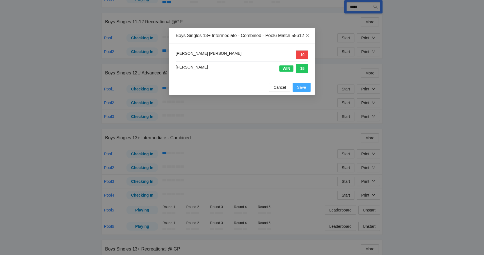
click at [302, 90] on span "Save" at bounding box center [301, 87] width 9 height 6
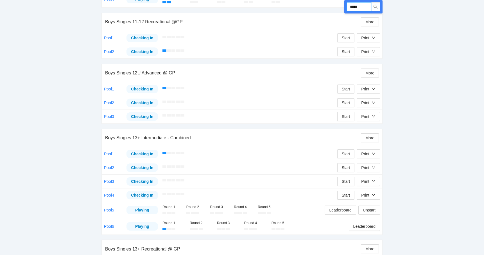
drag, startPoint x: 363, startPoint y: 4, endPoint x: 333, endPoint y: 11, distance: 31.3
click at [333, 11] on div "Run DUPR Export ***** Boys Singles 10U Intermediate - Combined More Pool1 Playi…" at bounding box center [241, 185] width 281 height 892
drag, startPoint x: 363, startPoint y: 6, endPoint x: 341, endPoint y: 6, distance: 22.5
click at [341, 6] on div "Run DUPR Export ***** Boys Singles 10U Intermediate - Combined More Pool1 Playi…" at bounding box center [241, 185] width 281 height 892
type input "*****"
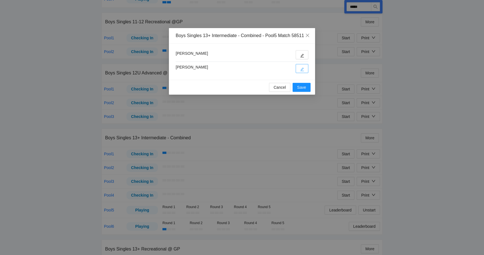
click at [298, 72] on button "button" at bounding box center [302, 68] width 13 height 9
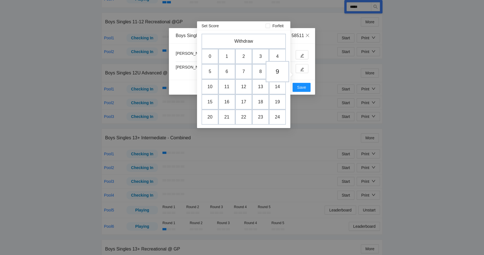
click at [272, 71] on td "9" at bounding box center [278, 71] width 24 height 21
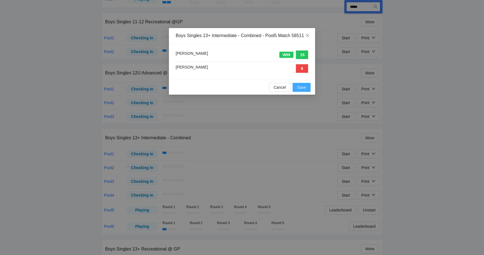
click at [300, 90] on span "Save" at bounding box center [301, 87] width 9 height 6
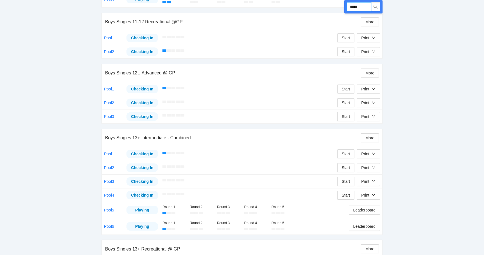
drag, startPoint x: 365, startPoint y: 10, endPoint x: 332, endPoint y: 9, distance: 33.2
click at [332, 9] on div "Run DUPR Export ***** Boys Singles 10U Intermediate - Combined More Pool1 Playi…" at bounding box center [241, 185] width 281 height 892
drag, startPoint x: 366, startPoint y: 6, endPoint x: 341, endPoint y: 5, distance: 24.7
click at [342, 5] on div "Run DUPR Export ***** Boys Singles 10U Intermediate - Combined More Pool1 Playi…" at bounding box center [241, 185] width 281 height 892
type input "*****"
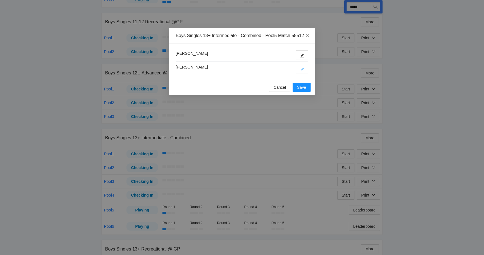
click at [302, 71] on button "button" at bounding box center [302, 68] width 13 height 9
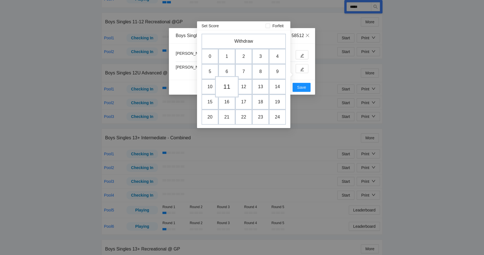
click at [231, 88] on td "11" at bounding box center [227, 86] width 24 height 21
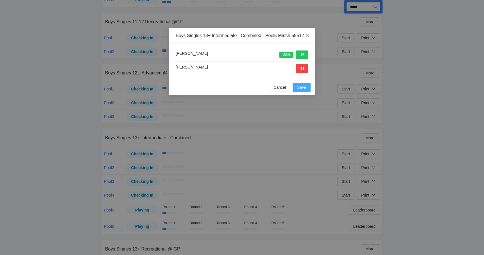
click at [294, 92] on button "Save" at bounding box center [302, 87] width 18 height 9
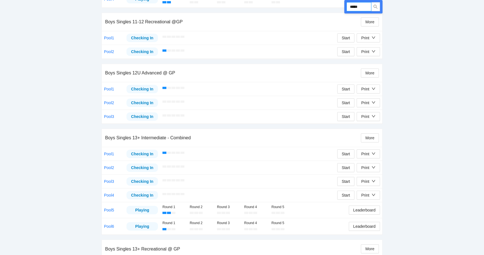
drag, startPoint x: 365, startPoint y: 6, endPoint x: 338, endPoint y: 7, distance: 26.4
click at [338, 7] on div "Run DUPR Export ***** Boys Singles 10U Intermediate - Combined More Pool1 Playi…" at bounding box center [241, 185] width 281 height 892
type input "*****"
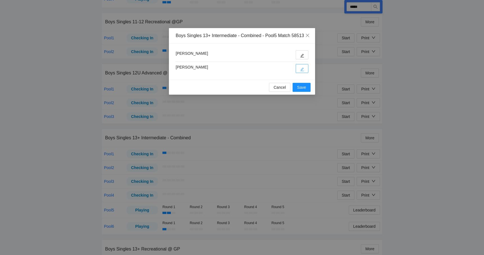
click at [297, 73] on button "button" at bounding box center [302, 68] width 13 height 9
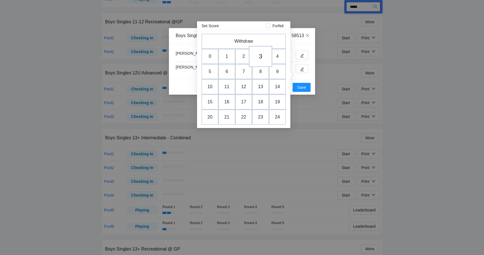
click at [263, 59] on td "3" at bounding box center [261, 56] width 24 height 21
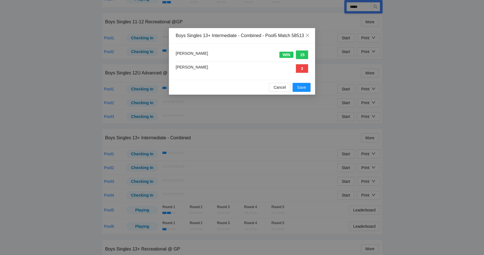
click at [302, 95] on div "Cancel Save" at bounding box center [242, 87] width 146 height 15
click at [302, 90] on span "Save" at bounding box center [301, 87] width 9 height 6
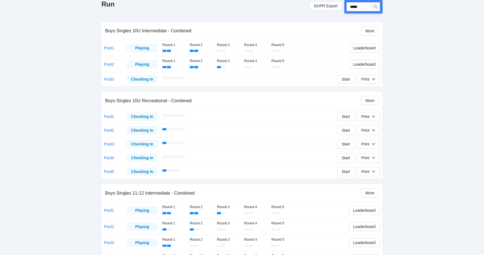
scroll to position [90, 0]
drag, startPoint x: 367, startPoint y: 9, endPoint x: 345, endPoint y: 6, distance: 22.1
click at [345, 6] on div "*****" at bounding box center [363, 6] width 38 height 13
type input "*****"
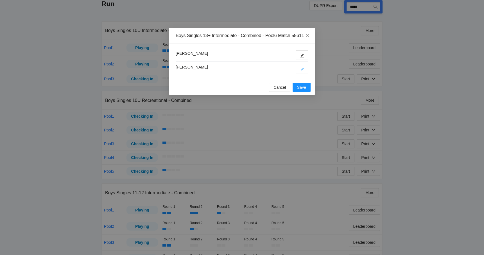
click at [302, 71] on icon "edit" at bounding box center [302, 69] width 4 height 4
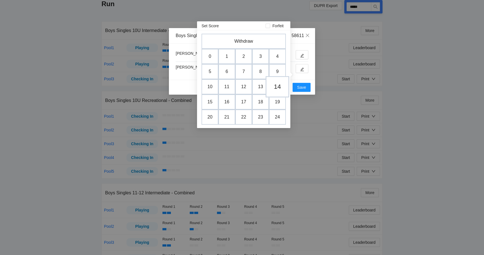
click at [274, 87] on td "14" at bounding box center [278, 86] width 24 height 21
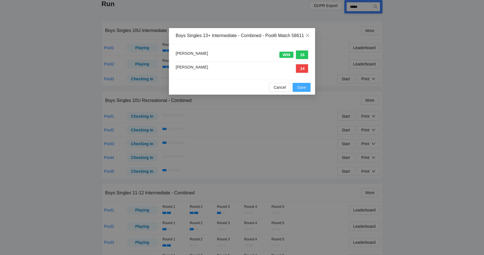
click at [299, 90] on span "Save" at bounding box center [301, 87] width 9 height 6
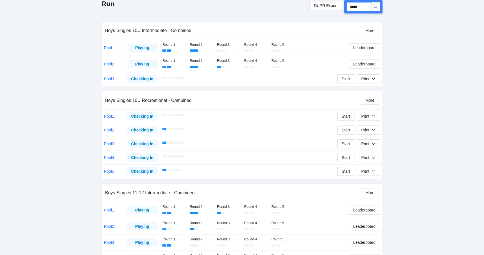
drag, startPoint x: 363, startPoint y: 5, endPoint x: 343, endPoint y: 8, distance: 21.0
click at [343, 7] on div "DUPR Export *****" at bounding box center [345, 5] width 73 height 13
type input "*****"
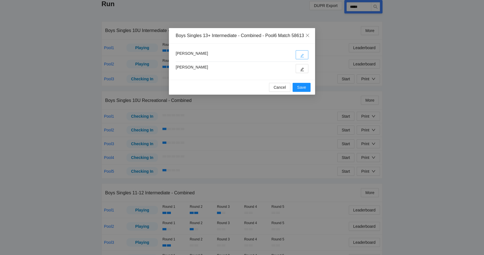
click at [301, 59] on button "button" at bounding box center [302, 54] width 13 height 9
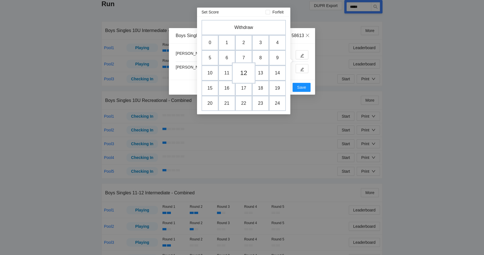
click at [251, 71] on td "12" at bounding box center [244, 72] width 24 height 21
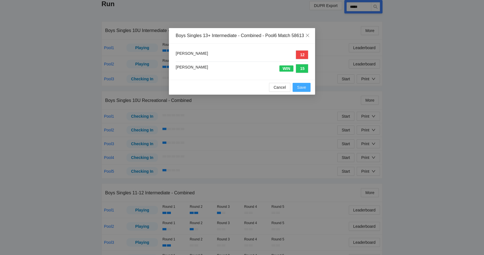
click at [304, 90] on span "Save" at bounding box center [301, 87] width 9 height 6
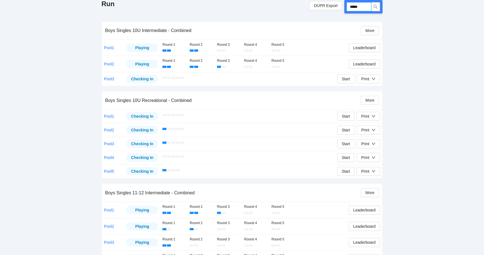
drag, startPoint x: 362, startPoint y: 10, endPoint x: 346, endPoint y: 9, distance: 16.6
click at [346, 9] on div "*****" at bounding box center [363, 6] width 38 height 13
drag, startPoint x: 365, startPoint y: 8, endPoint x: 341, endPoint y: 6, distance: 23.9
click at [341, 6] on div "DUPR Export *****" at bounding box center [345, 5] width 73 height 13
type input "*****"
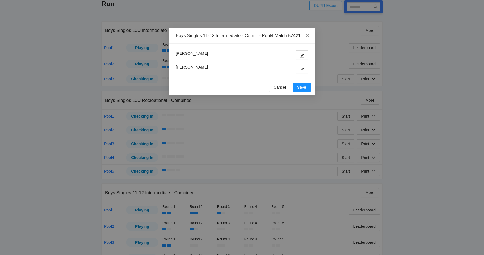
type input "*****"
click at [300, 55] on icon "edit" at bounding box center [302, 56] width 4 height 4
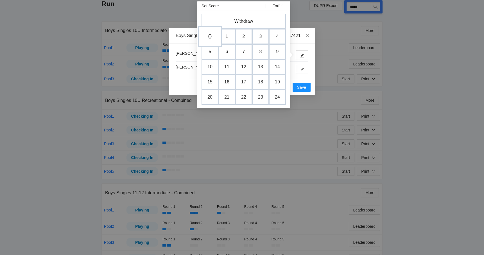
click at [206, 36] on td "0" at bounding box center [210, 36] width 24 height 21
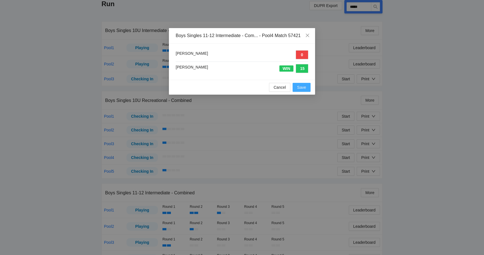
click at [300, 90] on span "Save" at bounding box center [301, 87] width 9 height 6
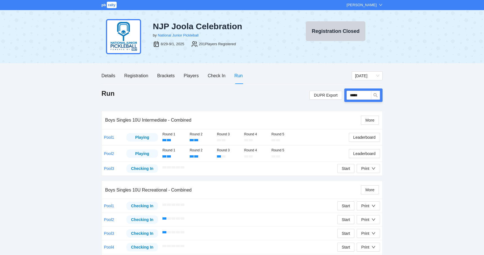
scroll to position [0, 0]
click at [212, 76] on div "Check In" at bounding box center [217, 75] width 18 height 7
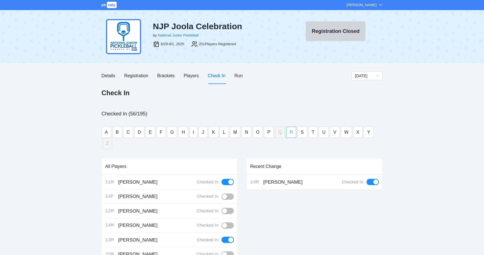
click at [289, 132] on span "R" at bounding box center [290, 132] width 3 height 7
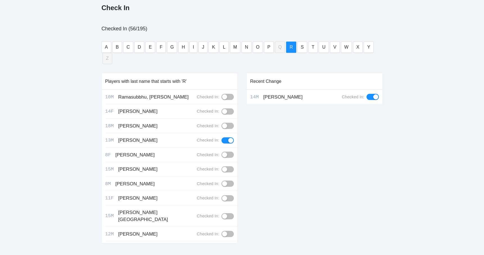
scroll to position [85, 0]
click at [227, 196] on div "button" at bounding box center [224, 198] width 5 height 5
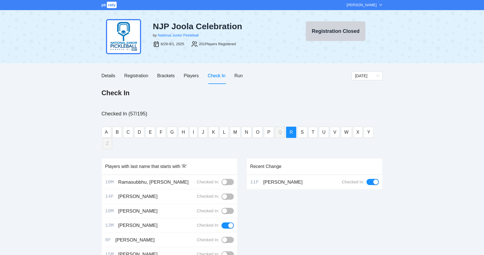
scroll to position [0, 0]
click at [56, 105] on div "pb rally Mike Saniuk NJP Joola Celebration by National Junior Pickleball 8/29-9…" at bounding box center [242, 176] width 484 height 352
click at [219, 76] on div "Check In" at bounding box center [217, 75] width 18 height 7
click at [346, 132] on button "W" at bounding box center [346, 132] width 11 height 11
click at [235, 189] on div "10M White, Noah Checked In:" at bounding box center [171, 196] width 132 height 15
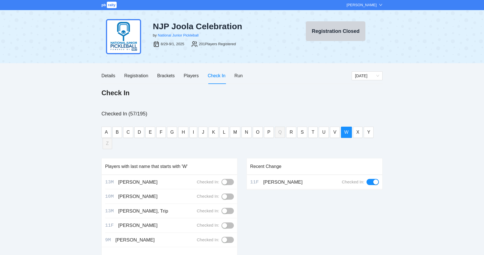
click at [229, 194] on button "button" at bounding box center [227, 197] width 12 height 6
click at [61, 160] on div "pb rally Mike Saniuk NJP Joola Celebration by National Junior Pickleball 8/29-9…" at bounding box center [242, 176] width 484 height 352
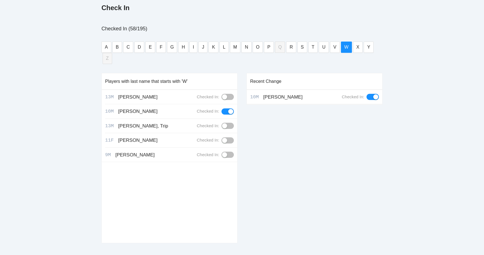
scroll to position [85, 0]
click at [131, 49] on button "C" at bounding box center [128, 47] width 10 height 11
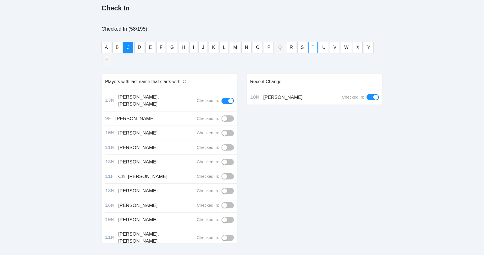
click at [312, 48] on span "T" at bounding box center [313, 47] width 3 height 7
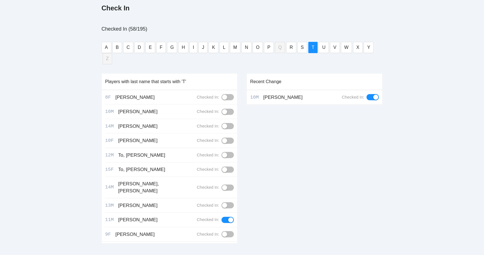
click at [227, 232] on div "button" at bounding box center [224, 234] width 5 height 5
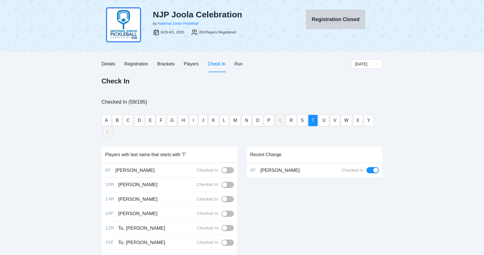
scroll to position [11, 0]
click at [174, 118] on button "G" at bounding box center [172, 120] width 10 height 11
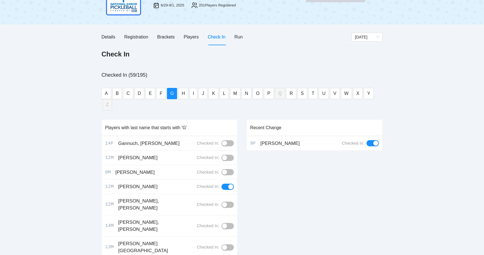
scroll to position [40, 0]
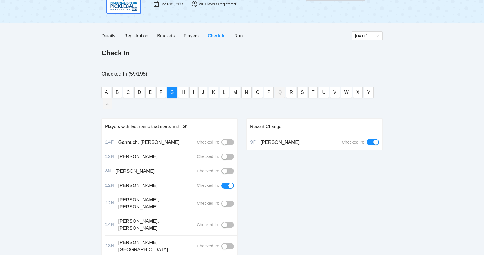
click at [228, 168] on button "button" at bounding box center [227, 171] width 12 height 6
click at [73, 149] on div "pb rally Mike Saniuk NJP Joola Celebration by National Junior Pickleball 8/29-9…" at bounding box center [242, 136] width 484 height 352
click at [312, 94] on span "T" at bounding box center [313, 92] width 3 height 7
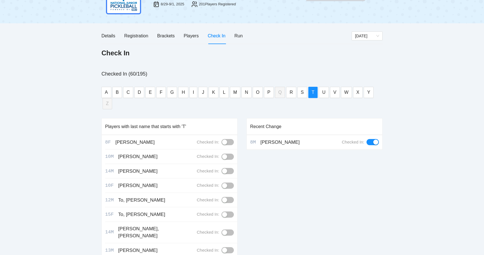
click at [227, 183] on div "button" at bounding box center [224, 185] width 5 height 5
click at [65, 152] on div "pb rally Mike Saniuk NJP Joola Celebration by National Junior Pickleball 8/29-9…" at bounding box center [242, 136] width 484 height 352
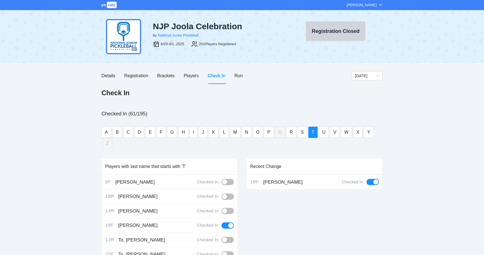
scroll to position [0, 0]
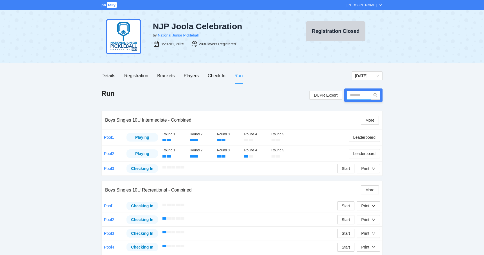
click at [355, 96] on input "text" at bounding box center [358, 95] width 25 height 9
type input "*****"
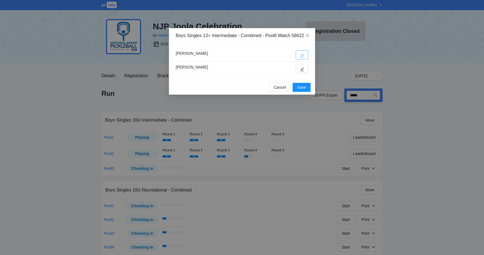
click at [299, 59] on button "button" at bounding box center [302, 54] width 13 height 9
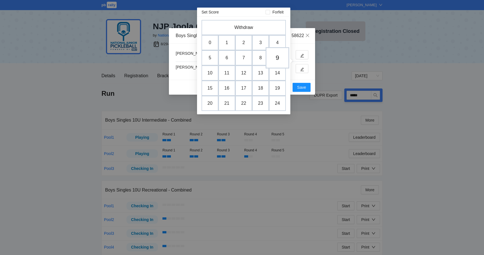
click at [272, 58] on td "9" at bounding box center [278, 57] width 24 height 21
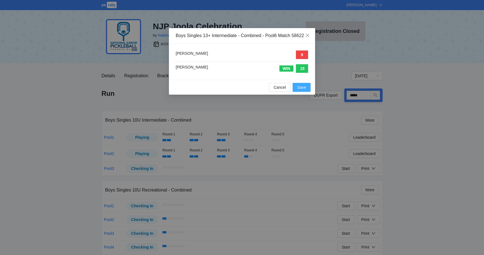
click at [304, 90] on span "Save" at bounding box center [301, 87] width 9 height 6
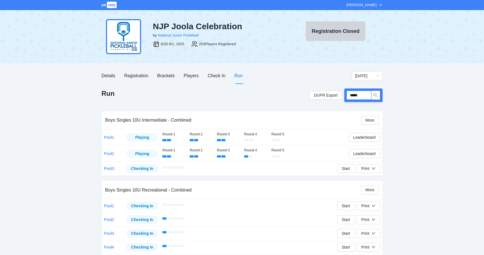
drag, startPoint x: 365, startPoint y: 97, endPoint x: 345, endPoint y: 97, distance: 20.8
click at [345, 97] on div "*****" at bounding box center [363, 95] width 38 height 13
type input "*****"
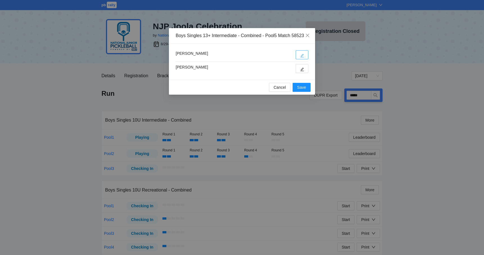
click at [301, 58] on icon "edit" at bounding box center [302, 56] width 4 height 4
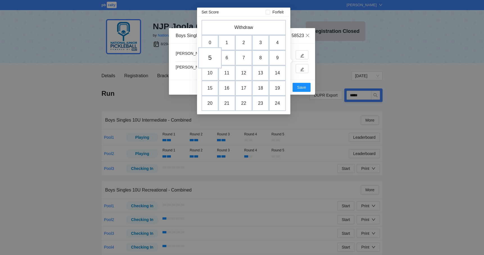
click at [214, 58] on td "5" at bounding box center [210, 57] width 24 height 21
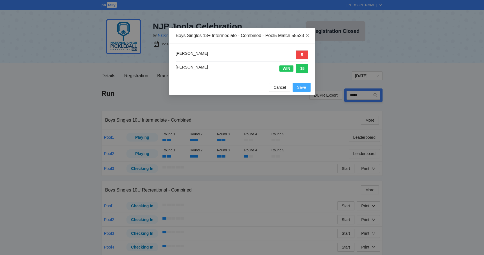
click at [300, 90] on span "Save" at bounding box center [301, 87] width 9 height 6
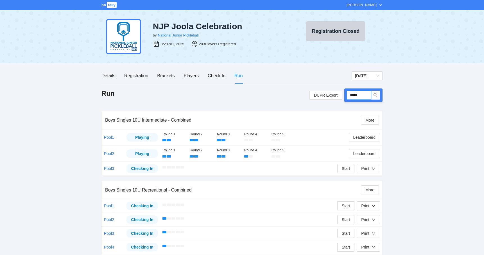
drag, startPoint x: 367, startPoint y: 96, endPoint x: 344, endPoint y: 94, distance: 23.1
click at [344, 94] on div "DUPR Export *****" at bounding box center [345, 95] width 73 height 13
type input "*****"
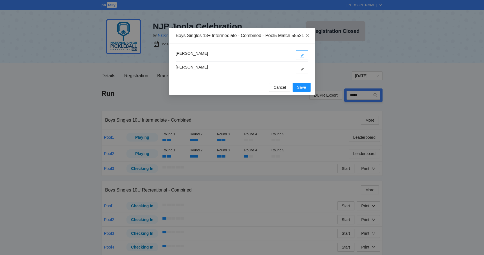
click at [305, 59] on button "button" at bounding box center [302, 54] width 13 height 9
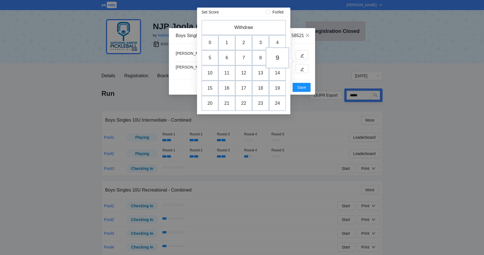
click at [273, 61] on td "9" at bounding box center [278, 57] width 24 height 21
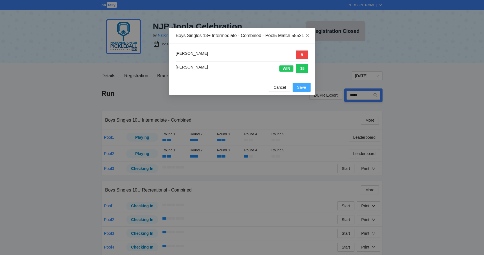
click at [300, 90] on span "Save" at bounding box center [301, 87] width 9 height 6
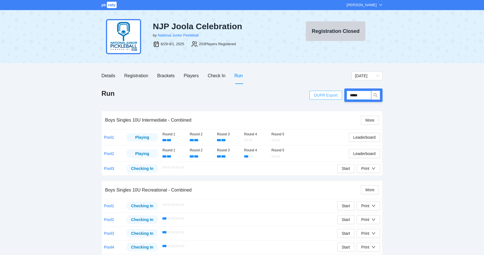
drag, startPoint x: 364, startPoint y: 95, endPoint x: 340, endPoint y: 95, distance: 23.9
click at [340, 95] on div "DUPR Export *****" at bounding box center [345, 95] width 73 height 13
type input "*****"
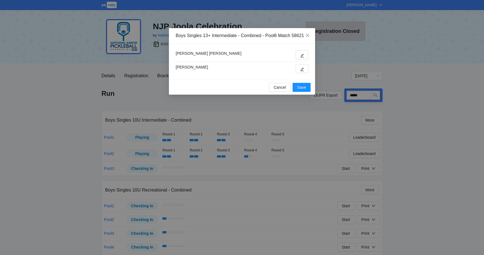
click at [303, 66] on div "[PERSON_NAME] [PERSON_NAME] [PERSON_NAME]" at bounding box center [242, 61] width 133 height 23
click at [301, 58] on icon "edit" at bounding box center [302, 56] width 4 height 4
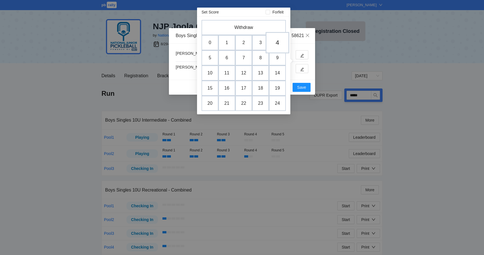
click at [278, 41] on td "4" at bounding box center [278, 42] width 24 height 21
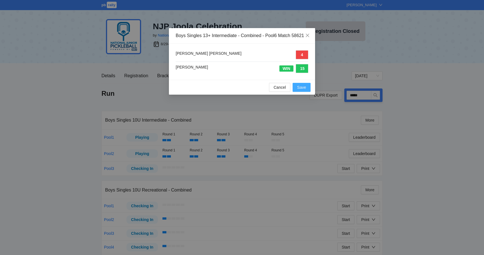
click at [300, 90] on span "Save" at bounding box center [301, 87] width 9 height 6
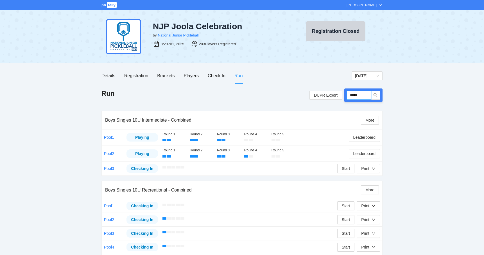
drag, startPoint x: 367, startPoint y: 99, endPoint x: 349, endPoint y: 96, distance: 17.9
click at [349, 96] on input "*****" at bounding box center [358, 95] width 25 height 9
type input "*****"
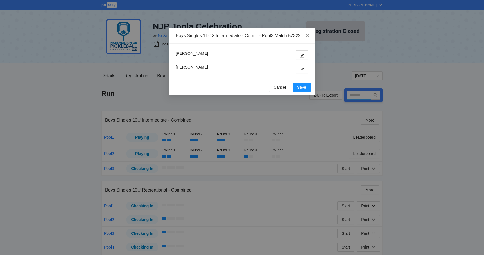
type input "*****"
click at [301, 56] on icon "edit" at bounding box center [302, 56] width 4 height 4
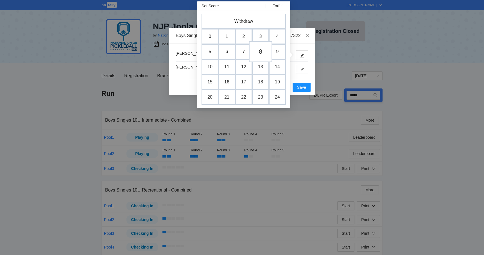
click at [262, 53] on td "8" at bounding box center [261, 51] width 24 height 21
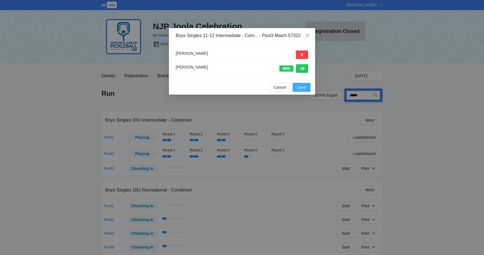
click at [303, 85] on span "Save" at bounding box center [301, 87] width 9 height 6
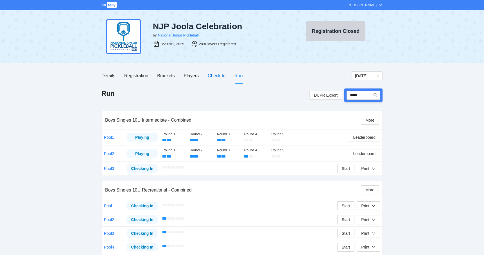
click at [222, 78] on div "Check In" at bounding box center [217, 75] width 18 height 7
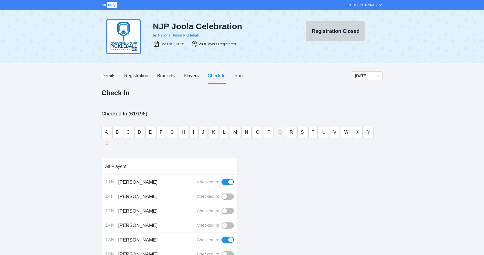
scroll to position [18, 0]
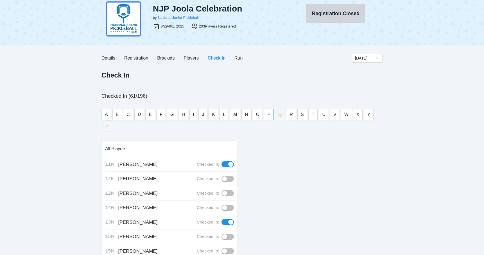
click at [269, 118] on button "P" at bounding box center [269, 114] width 10 height 11
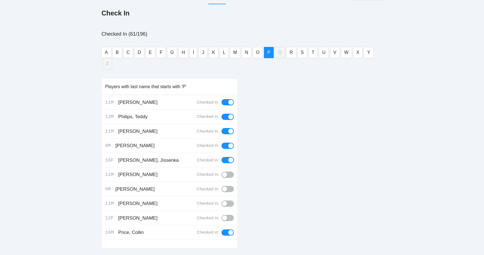
scroll to position [80, 0]
click at [225, 215] on div "button" at bounding box center [224, 217] width 5 height 5
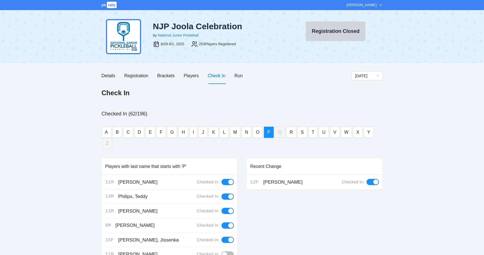
scroll to position [0, 0]
click at [54, 121] on div "pb rally Mike Saniuk NJP Joola Celebration by National Junior Pickleball 8/29-9…" at bounding box center [242, 176] width 484 height 352
click at [239, 74] on div "Run" at bounding box center [238, 75] width 8 height 7
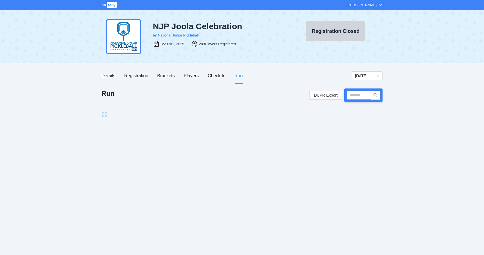
click at [362, 95] on input "text" at bounding box center [358, 95] width 25 height 9
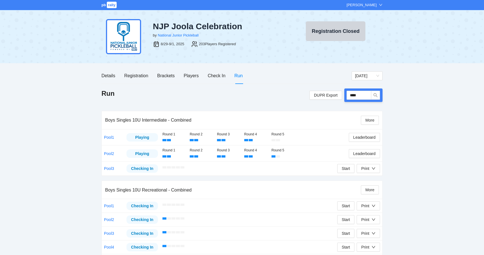
type input "*****"
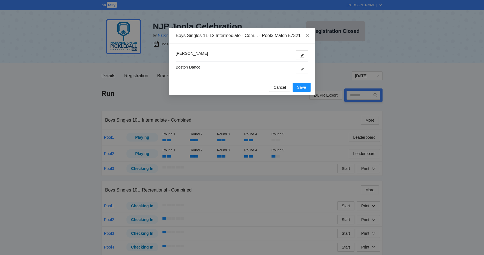
type input "*****"
click at [306, 71] on button "button" at bounding box center [302, 68] width 13 height 9
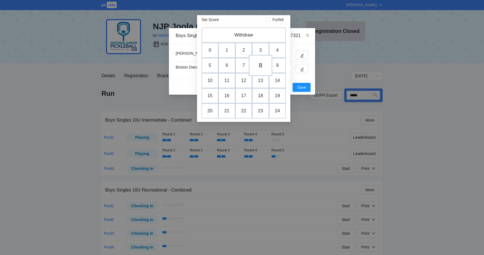
click at [262, 63] on td "8" at bounding box center [261, 65] width 24 height 21
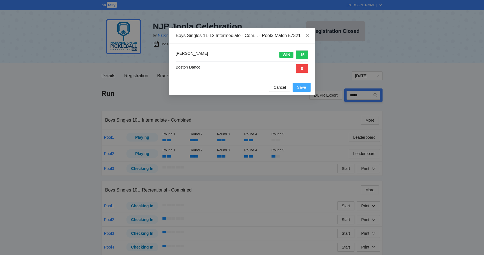
click at [297, 86] on span "Save" at bounding box center [301, 87] width 9 height 6
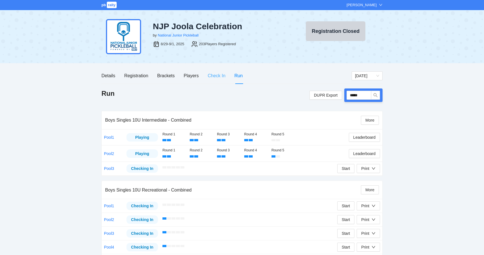
click at [218, 80] on div "Check In" at bounding box center [217, 76] width 18 height 16
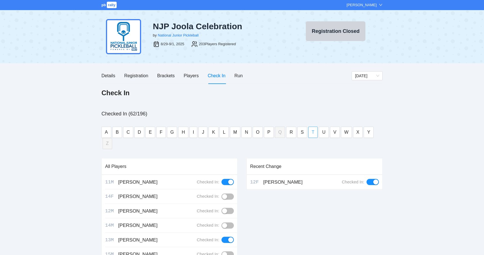
click at [312, 132] on button "T" at bounding box center [313, 132] width 10 height 11
click at [231, 194] on button "button" at bounding box center [227, 197] width 12 height 6
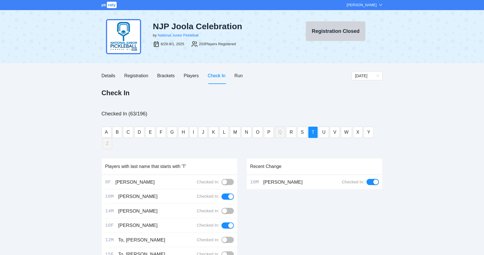
click at [58, 144] on div "pb rally Mike Saniuk NJP Joola Celebration by National Junior Pickleball 8/29-9…" at bounding box center [242, 176] width 484 height 352
click at [240, 78] on div "Run" at bounding box center [238, 75] width 8 height 7
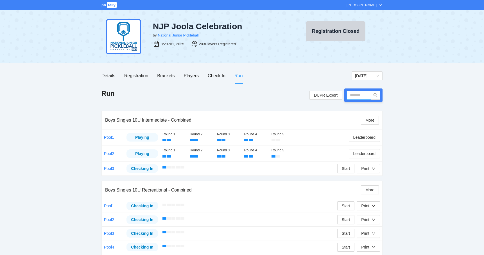
click at [357, 96] on input "text" at bounding box center [358, 95] width 25 height 9
type input "*****"
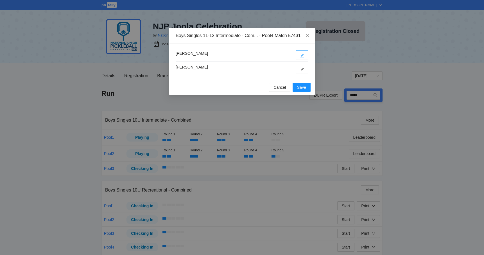
click at [302, 57] on icon "edit" at bounding box center [302, 56] width 4 height 4
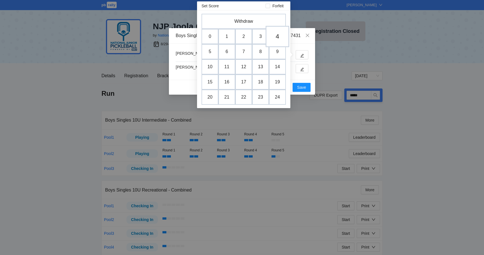
click at [275, 39] on td "4" at bounding box center [278, 36] width 24 height 21
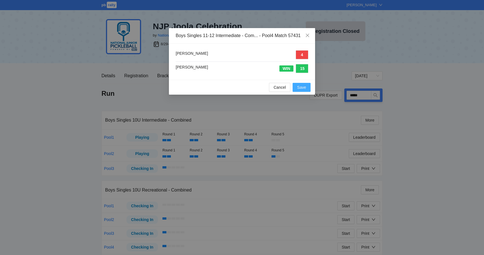
click at [299, 86] on span "Save" at bounding box center [301, 87] width 9 height 6
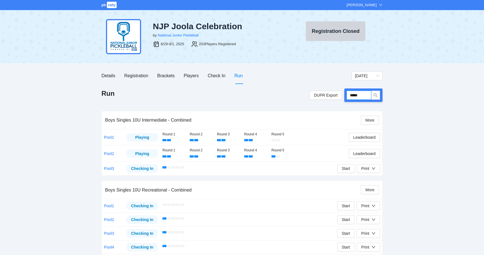
drag, startPoint x: 364, startPoint y: 96, endPoint x: 344, endPoint y: 96, distance: 19.7
click at [344, 96] on div "DUPR Export *****" at bounding box center [345, 95] width 73 height 13
type input "*****"
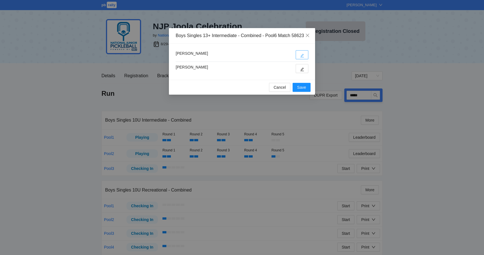
click at [300, 58] on icon "edit" at bounding box center [302, 56] width 4 height 4
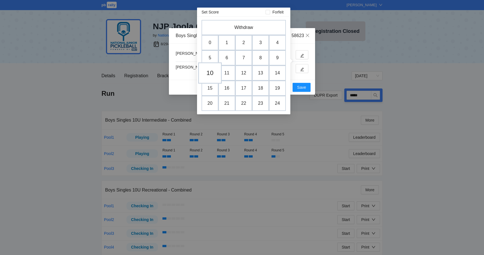
click at [212, 74] on td "10" at bounding box center [210, 72] width 24 height 21
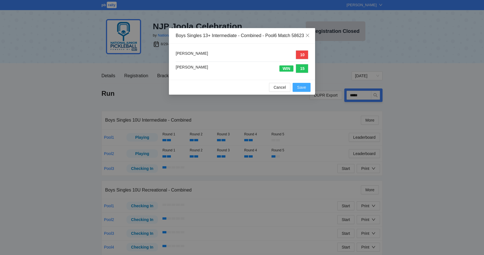
click at [297, 90] on span "Save" at bounding box center [301, 87] width 9 height 6
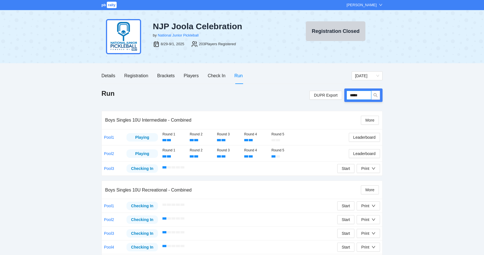
drag, startPoint x: 365, startPoint y: 96, endPoint x: 342, endPoint y: 96, distance: 23.3
click at [343, 96] on div "DUPR Export *****" at bounding box center [345, 95] width 73 height 13
type input "*****"
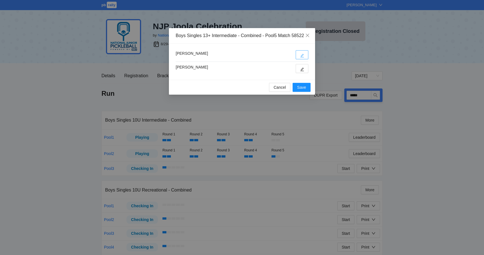
click at [302, 58] on icon "edit" at bounding box center [302, 56] width 4 height 4
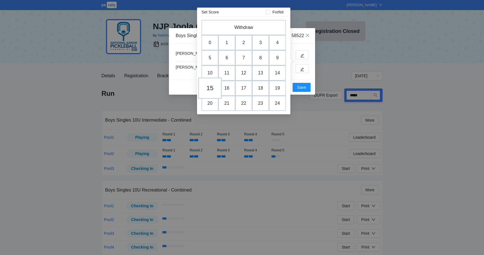
click at [209, 88] on td "15" at bounding box center [210, 88] width 24 height 21
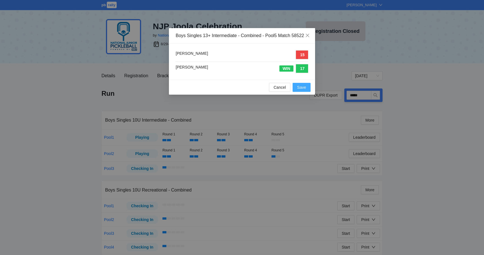
click at [301, 90] on span "Save" at bounding box center [301, 87] width 9 height 6
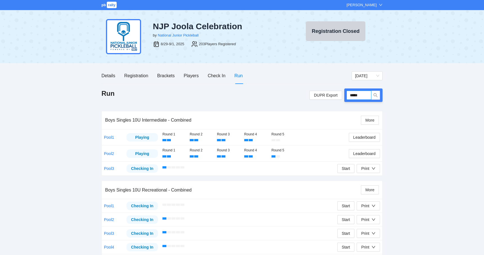
drag, startPoint x: 366, startPoint y: 96, endPoint x: 344, endPoint y: 94, distance: 22.3
click at [344, 94] on div "*****" at bounding box center [363, 95] width 38 height 13
type input "*****"
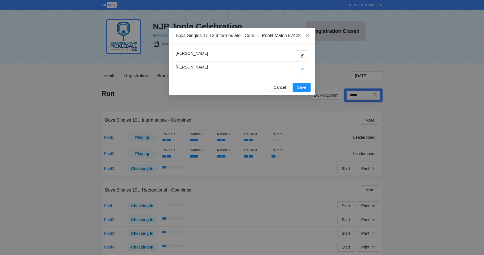
click at [300, 68] on icon "edit" at bounding box center [302, 69] width 4 height 4
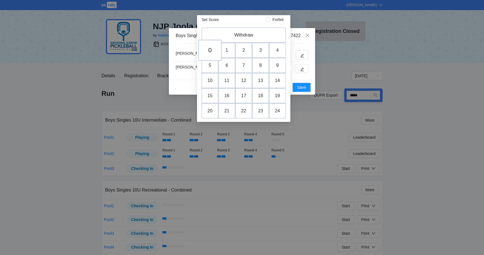
click at [213, 48] on td "0" at bounding box center [210, 50] width 24 height 21
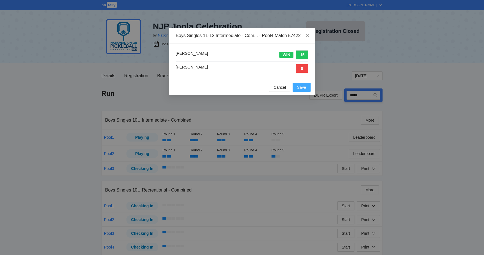
click at [302, 89] on span "Save" at bounding box center [301, 87] width 9 height 6
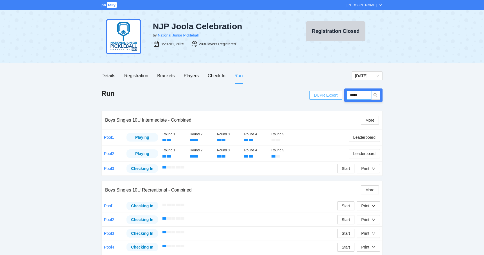
drag, startPoint x: 364, startPoint y: 94, endPoint x: 338, endPoint y: 94, distance: 26.1
click at [340, 94] on div "DUPR Export *****" at bounding box center [345, 95] width 73 height 13
type input "*****"
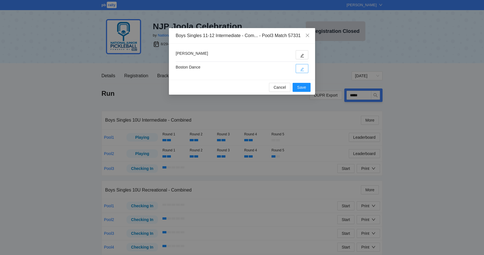
click at [302, 70] on icon "edit" at bounding box center [302, 70] width 4 height 4
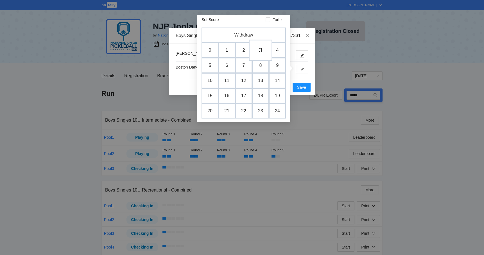
click at [262, 52] on td "3" at bounding box center [261, 50] width 24 height 21
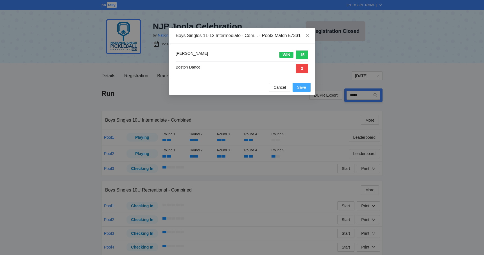
click at [300, 87] on span "Save" at bounding box center [301, 87] width 9 height 6
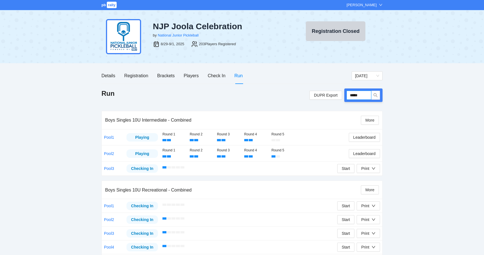
drag, startPoint x: 366, startPoint y: 94, endPoint x: 343, endPoint y: 94, distance: 22.5
click at [343, 94] on div "DUPR Export *****" at bounding box center [345, 95] width 73 height 13
type input "*****"
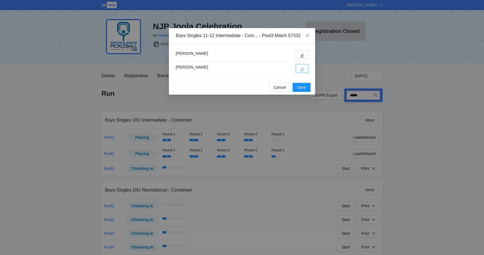
click at [301, 70] on icon "edit" at bounding box center [302, 70] width 4 height 4
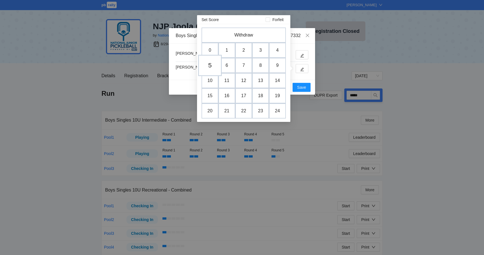
click at [214, 66] on td "5" at bounding box center [210, 65] width 24 height 21
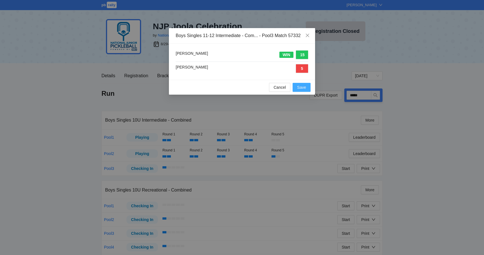
click at [303, 87] on span "Save" at bounding box center [301, 87] width 9 height 6
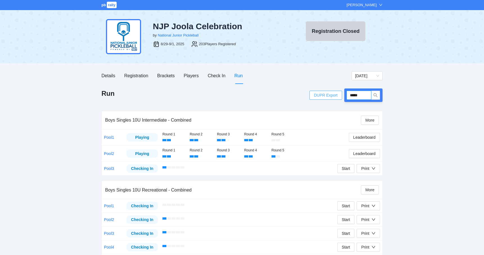
drag, startPoint x: 368, startPoint y: 97, endPoint x: 340, endPoint y: 95, distance: 28.2
click at [341, 95] on div "DUPR Export *****" at bounding box center [345, 95] width 73 height 13
type input "*****"
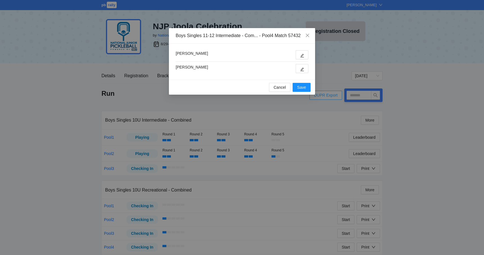
type input "*****"
click at [298, 67] on button "button" at bounding box center [302, 68] width 13 height 9
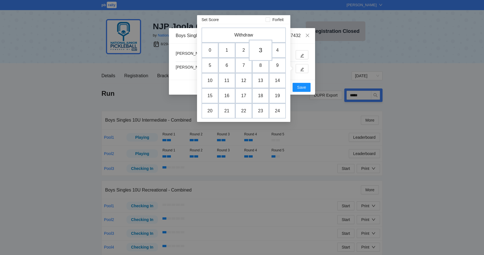
click at [264, 48] on td "3" at bounding box center [261, 50] width 24 height 21
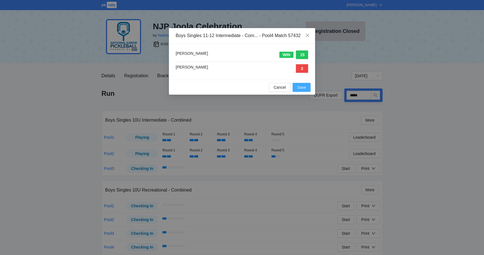
click at [301, 85] on span "Save" at bounding box center [301, 87] width 9 height 6
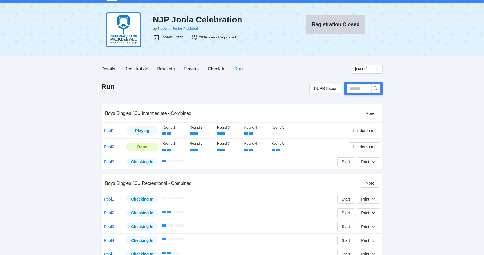
scroll to position [6, 0]
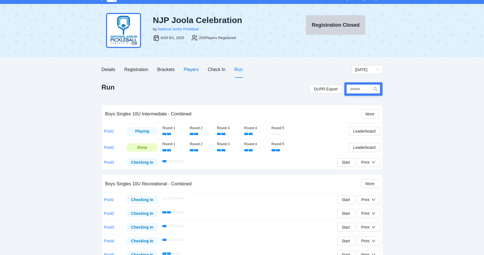
click at [194, 69] on div "Players" at bounding box center [191, 69] width 15 height 7
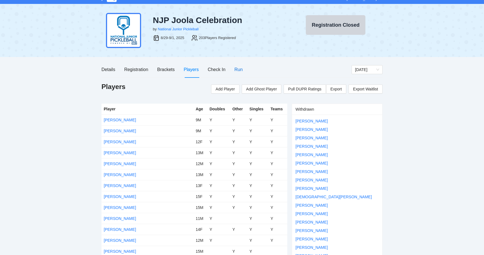
click at [237, 72] on div "Run" at bounding box center [238, 69] width 8 height 7
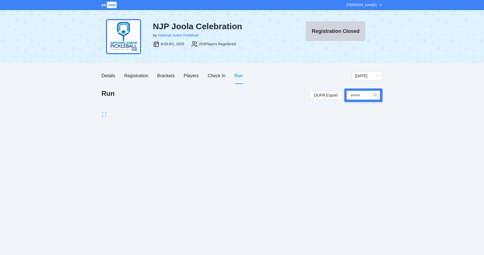
scroll to position [0, 0]
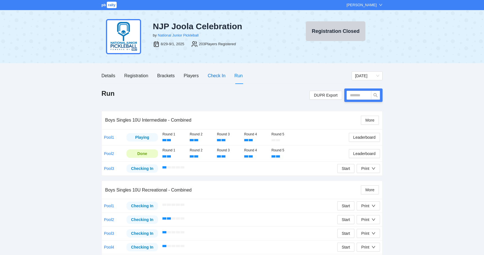
click at [213, 77] on div "Check In" at bounding box center [217, 75] width 18 height 7
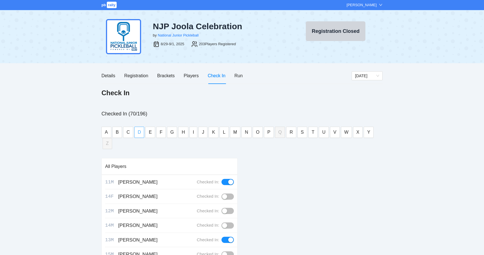
click at [140, 130] on span "D" at bounding box center [139, 132] width 3 height 7
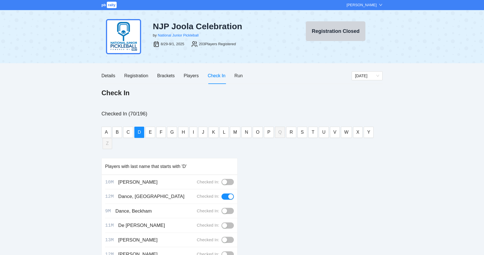
click at [231, 175] on div "10M [PERSON_NAME] Checked In:" at bounding box center [171, 182] width 132 height 15
click at [231, 179] on button "button" at bounding box center [227, 182] width 12 height 6
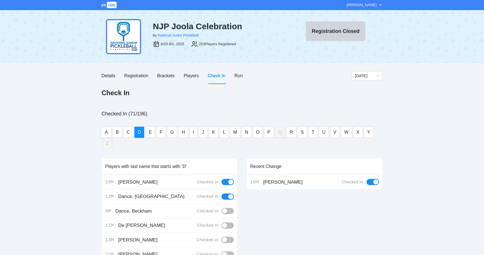
click at [296, 204] on div "Recent Change 10M [PERSON_NAME] Checked In:" at bounding box center [314, 245] width 136 height 175
click at [239, 75] on div "Run" at bounding box center [238, 75] width 8 height 7
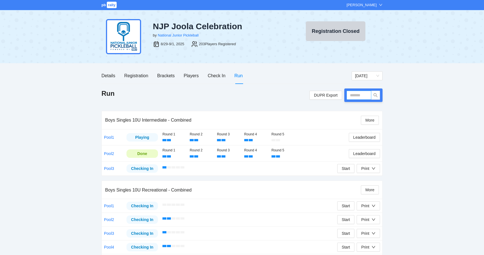
click at [358, 97] on input "text" at bounding box center [358, 95] width 25 height 9
type input "*****"
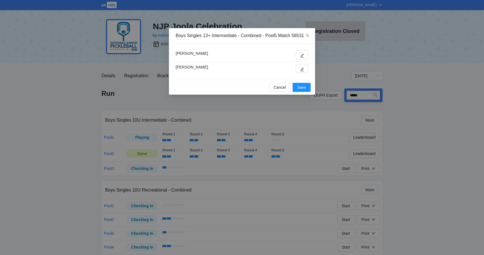
click at [298, 70] on div "[PERSON_NAME] [PERSON_NAME]" at bounding box center [242, 61] width 133 height 23
click at [299, 73] on button "button" at bounding box center [302, 68] width 13 height 9
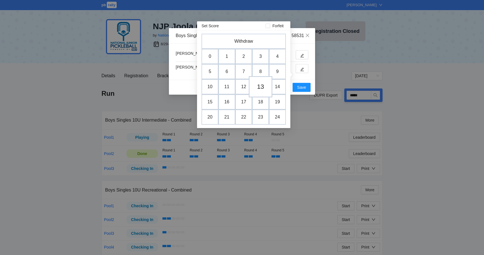
click at [261, 86] on td "13" at bounding box center [261, 86] width 24 height 21
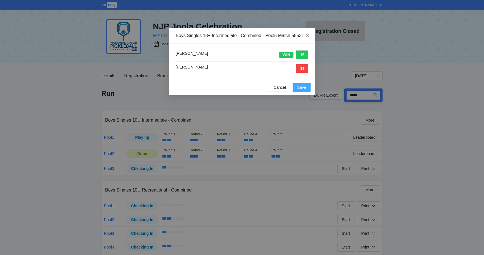
click at [298, 90] on span "Save" at bounding box center [301, 87] width 9 height 6
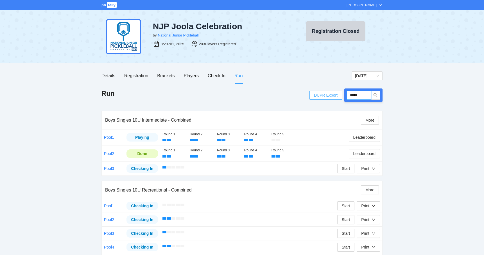
drag, startPoint x: 368, startPoint y: 95, endPoint x: 339, endPoint y: 96, distance: 29.0
click at [340, 95] on div "DUPR Export *****" at bounding box center [345, 95] width 73 height 13
type input "*****"
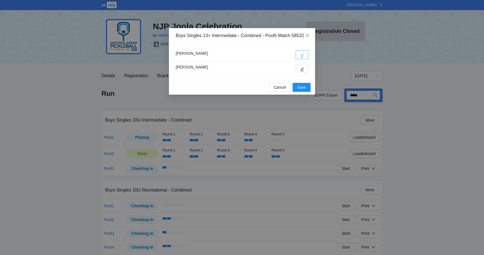
click at [301, 58] on icon "edit" at bounding box center [302, 56] width 4 height 4
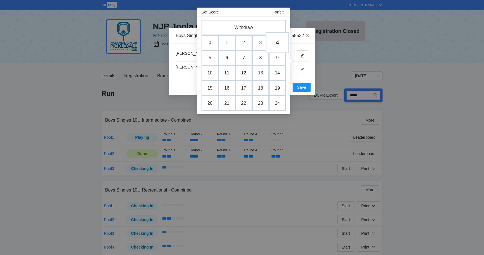
click at [276, 44] on td "4" at bounding box center [278, 42] width 24 height 21
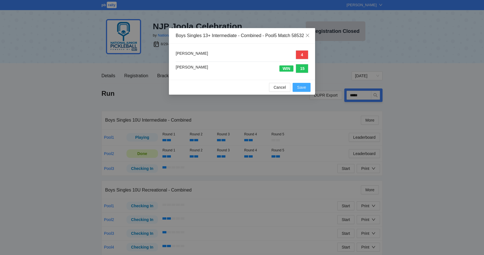
click at [301, 90] on span "Save" at bounding box center [301, 87] width 9 height 6
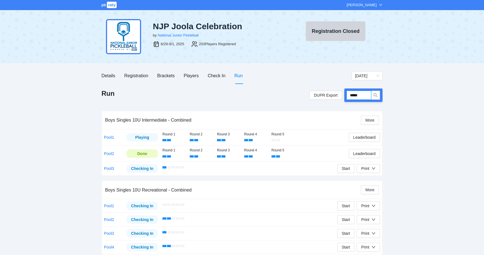
drag, startPoint x: 364, startPoint y: 95, endPoint x: 344, endPoint y: 96, distance: 20.5
click at [344, 96] on div "DUPR Export *****" at bounding box center [345, 95] width 73 height 13
type input "*****"
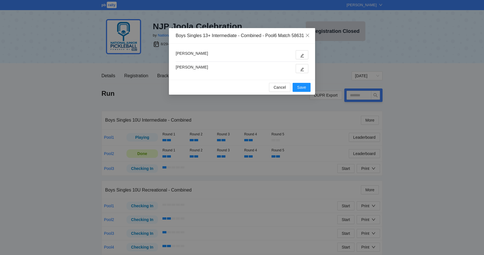
type input "*****"
click at [304, 59] on button "button" at bounding box center [302, 54] width 13 height 9
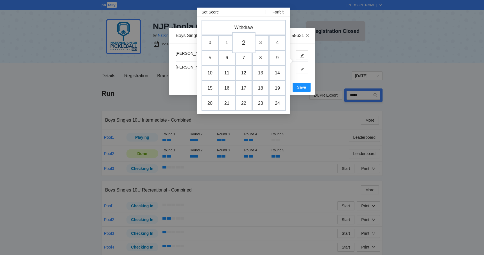
click at [246, 43] on td "2" at bounding box center [244, 42] width 24 height 21
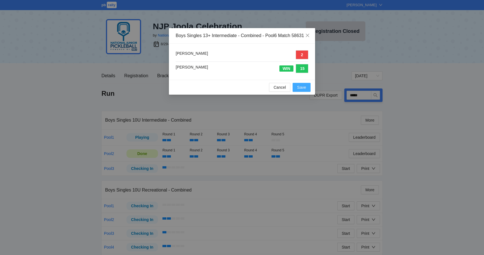
click at [302, 90] on span "Save" at bounding box center [301, 87] width 9 height 6
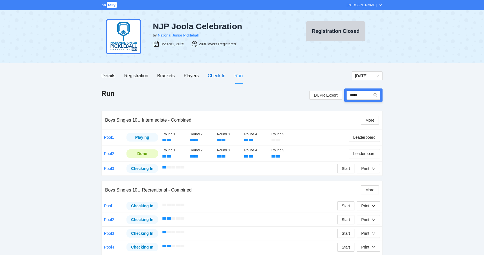
click at [216, 76] on div "Check In" at bounding box center [217, 75] width 18 height 7
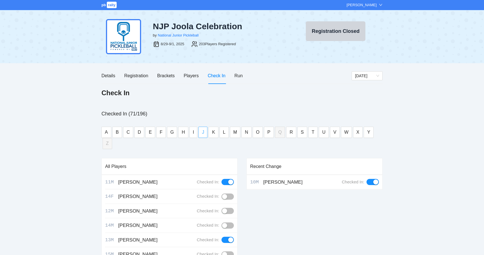
click at [204, 132] on button "J" at bounding box center [202, 132] width 9 height 11
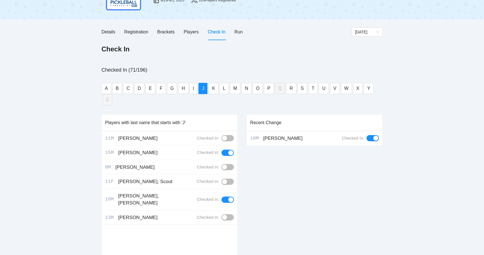
scroll to position [45, 0]
click at [234, 159] on div "8M [PERSON_NAME] Checked In:" at bounding box center [171, 166] width 132 height 15
click at [230, 163] on button "button" at bounding box center [227, 166] width 12 height 6
click at [144, 91] on button "D" at bounding box center [139, 87] width 10 height 11
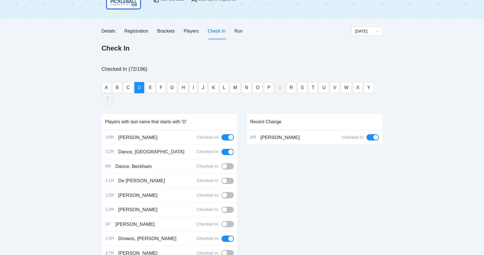
click at [229, 163] on button "button" at bounding box center [227, 166] width 12 height 6
click at [53, 138] on div "pb rally [PERSON_NAME] NJP Joola Celebration by National Junior Pickleball 8/29…" at bounding box center [242, 131] width 484 height 352
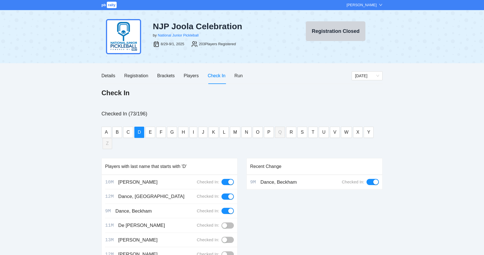
scroll to position [0, 0]
click at [242, 77] on div "Run" at bounding box center [238, 75] width 8 height 7
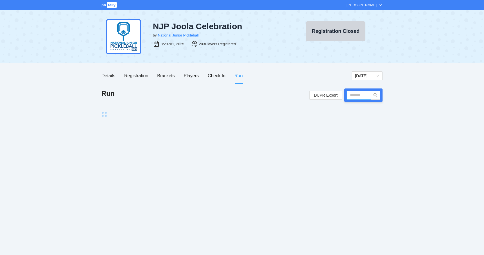
click at [354, 97] on input "text" at bounding box center [358, 95] width 25 height 9
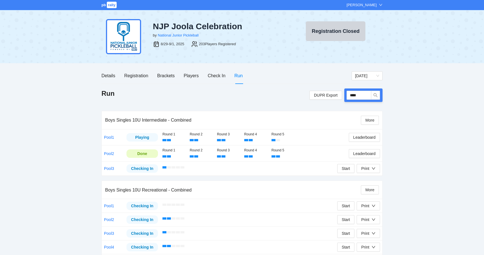
type input "*****"
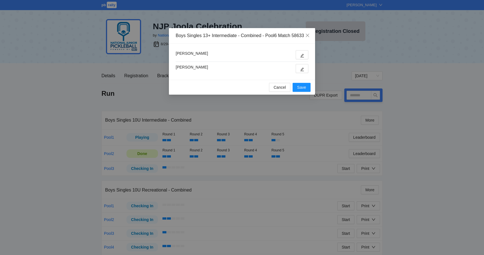
type input "*****"
click at [272, 92] on button "Cancel" at bounding box center [279, 87] width 21 height 9
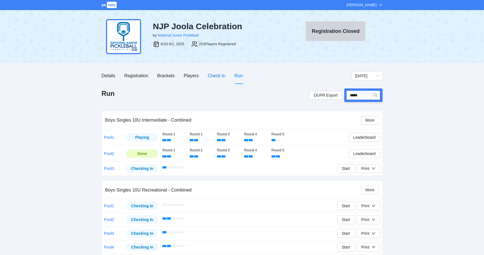
click at [214, 77] on div "Check In" at bounding box center [217, 75] width 18 height 7
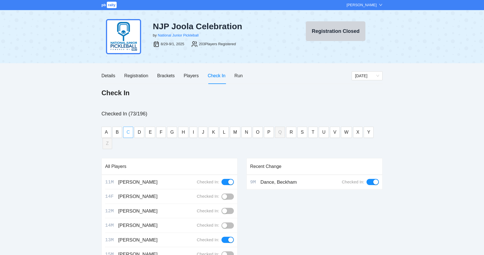
click at [127, 132] on span "C" at bounding box center [127, 132] width 3 height 7
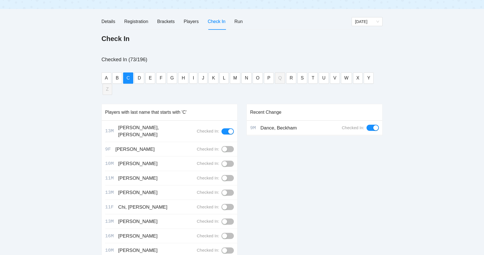
scroll to position [54, 0]
click at [228, 146] on button "button" at bounding box center [227, 149] width 12 height 6
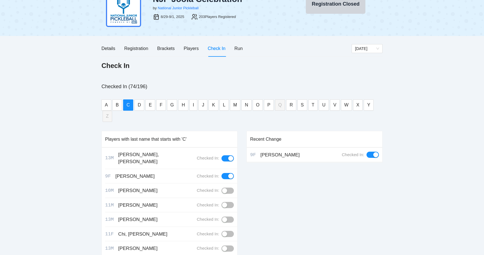
scroll to position [22, 0]
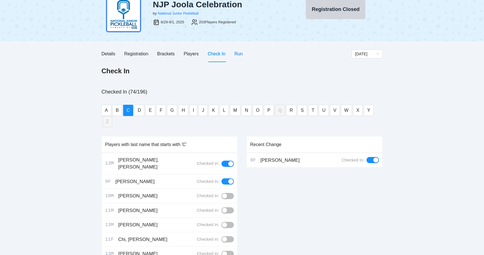
click at [235, 57] on div "Run" at bounding box center [238, 53] width 8 height 7
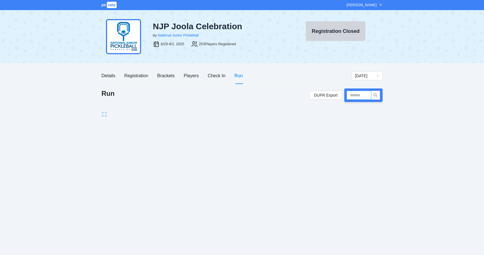
click at [361, 93] on input "text" at bounding box center [358, 95] width 25 height 9
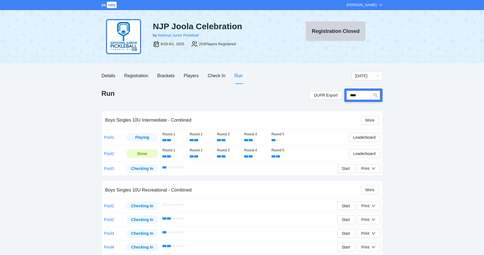
type input "*****"
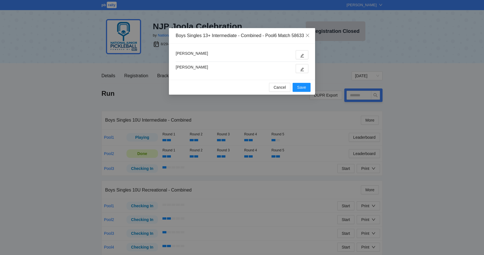
type input "*****"
click at [299, 73] on button "button" at bounding box center [302, 68] width 13 height 9
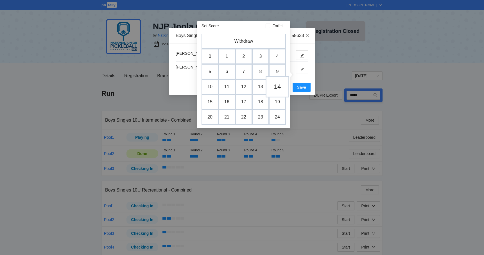
click at [274, 85] on td "14" at bounding box center [278, 86] width 24 height 21
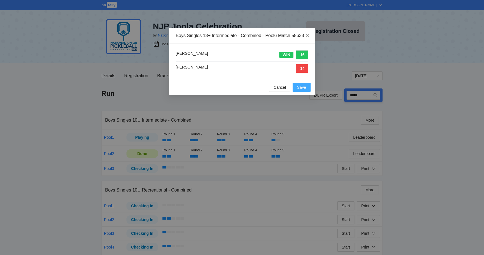
click at [303, 90] on span "Save" at bounding box center [301, 87] width 9 height 6
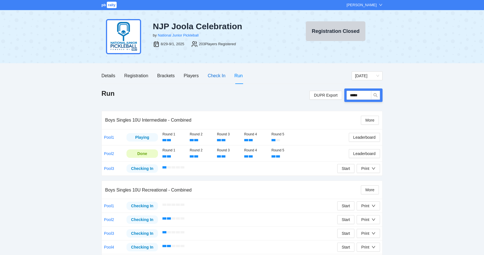
click at [214, 73] on div "Check In" at bounding box center [217, 75] width 18 height 7
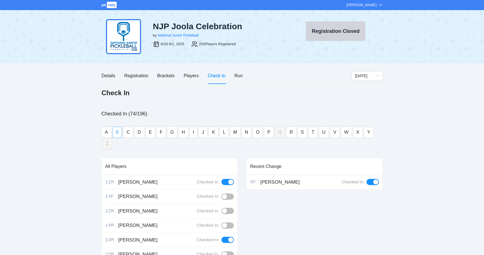
click at [118, 133] on span "B" at bounding box center [117, 132] width 3 height 7
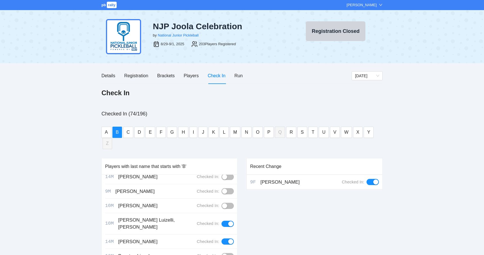
scroll to position [19, 0]
click at [225, 190] on div "button" at bounding box center [224, 192] width 5 height 5
click at [61, 162] on div "pb rally [PERSON_NAME] NJP Joola Celebration by National Junior Pickleball 8/29…" at bounding box center [242, 176] width 484 height 352
click at [245, 76] on div "Details Registration Brackets Players Check In Run" at bounding box center [226, 76] width 250 height 16
click at [241, 76] on div "Run" at bounding box center [238, 75] width 8 height 7
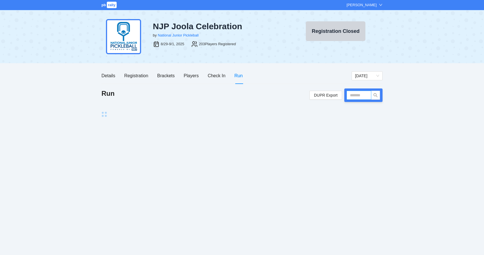
click at [355, 96] on input "text" at bounding box center [358, 95] width 25 height 9
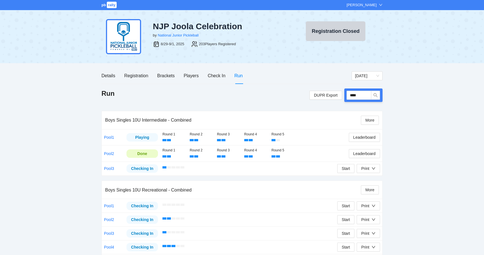
type input "*****"
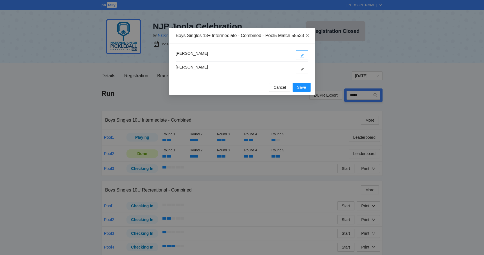
click at [301, 59] on button "button" at bounding box center [302, 54] width 13 height 9
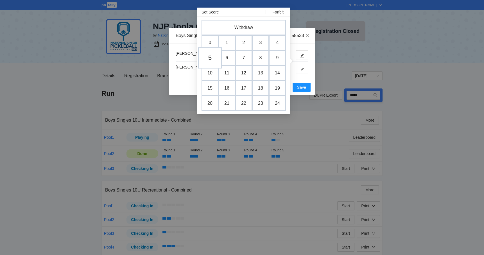
click at [211, 58] on td "5" at bounding box center [210, 57] width 24 height 21
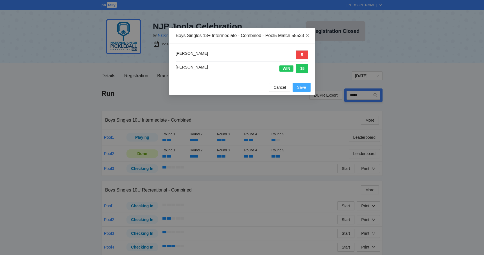
click at [302, 90] on span "Save" at bounding box center [301, 87] width 9 height 6
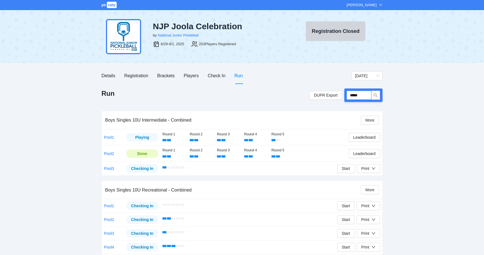
drag, startPoint x: 364, startPoint y: 95, endPoint x: 343, endPoint y: 95, distance: 20.8
click at [343, 95] on div "DUPR Export *****" at bounding box center [345, 95] width 73 height 13
type input "*****"
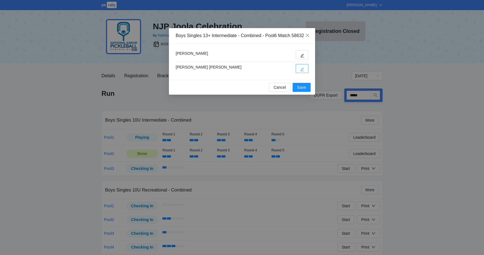
click at [300, 73] on button "button" at bounding box center [302, 68] width 13 height 9
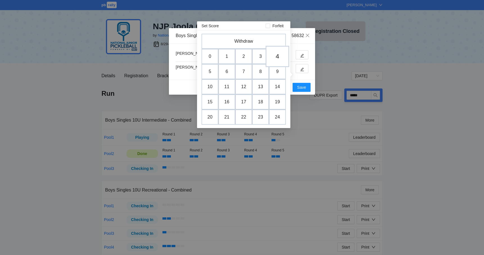
click at [277, 57] on td "4" at bounding box center [278, 56] width 24 height 21
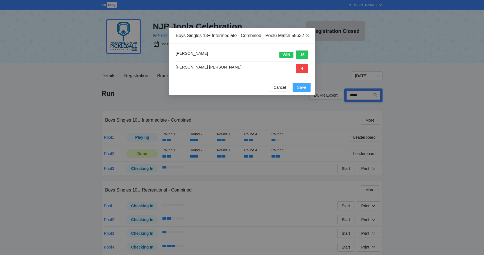
click at [299, 90] on span "Save" at bounding box center [301, 87] width 9 height 6
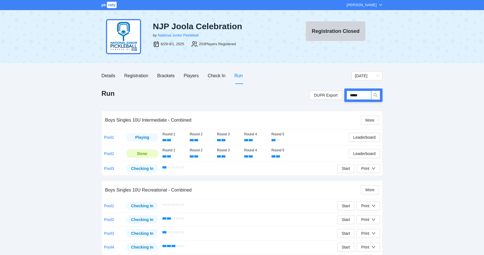
drag, startPoint x: 366, startPoint y: 95, endPoint x: 346, endPoint y: 95, distance: 19.7
click at [346, 95] on div "*****" at bounding box center [363, 95] width 38 height 13
type input "*****"
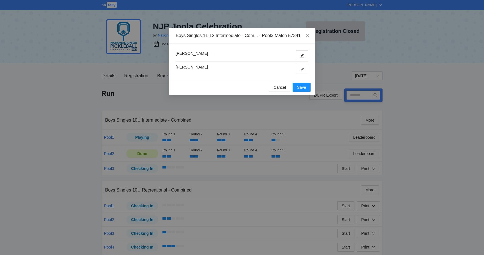
type input "*****"
click at [298, 70] on button "button" at bounding box center [302, 68] width 13 height 9
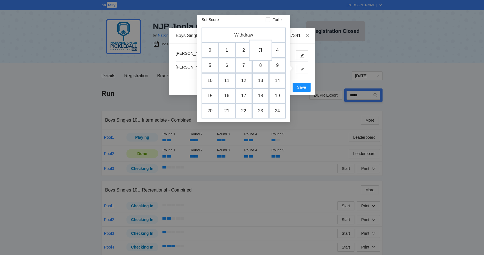
click at [259, 49] on td "3" at bounding box center [261, 50] width 24 height 21
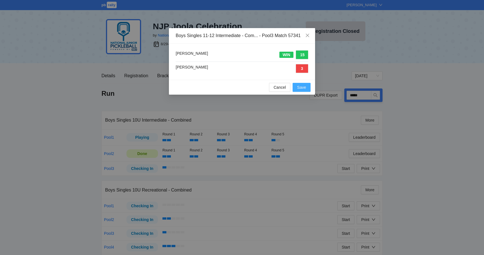
click at [299, 86] on span "Save" at bounding box center [301, 87] width 9 height 6
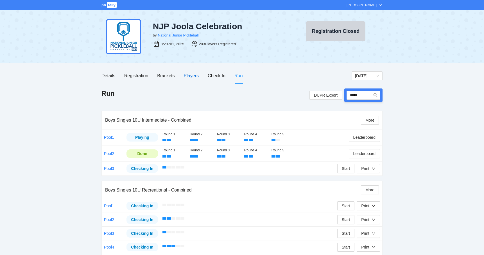
click at [197, 75] on div "Players" at bounding box center [191, 75] width 15 height 7
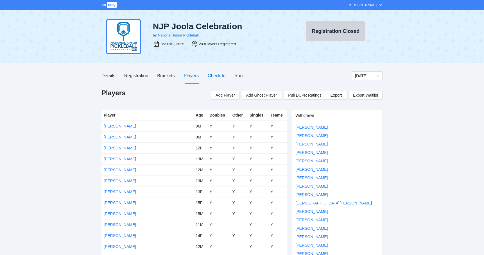
click at [214, 74] on div "Check In" at bounding box center [217, 75] width 18 height 7
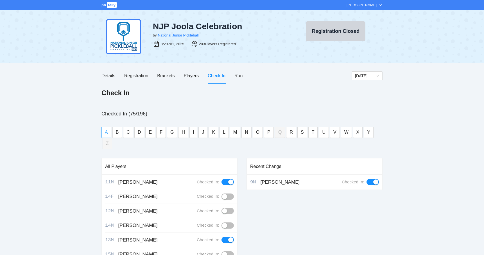
click at [105, 137] on button "A" at bounding box center [106, 132] width 10 height 11
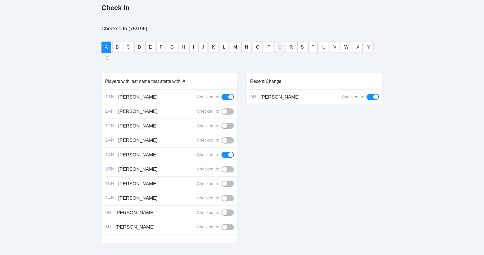
scroll to position [85, 0]
click at [225, 210] on div "button" at bounding box center [224, 212] width 5 height 5
click at [67, 160] on div "pb rally Mike Saniuk NJP Joola Celebration by National Junior Pickleball 8/29-9…" at bounding box center [242, 91] width 484 height 352
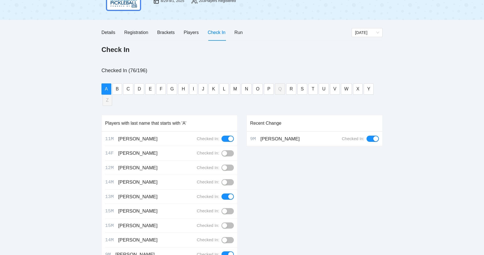
scroll to position [43, 0]
click at [224, 32] on div "Check In" at bounding box center [217, 32] width 18 height 7
click at [179, 90] on button "H" at bounding box center [183, 89] width 10 height 11
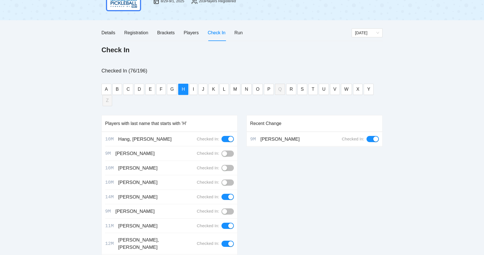
click at [230, 180] on button "button" at bounding box center [227, 183] width 12 height 6
click at [228, 209] on button "button" at bounding box center [227, 212] width 12 height 6
click at [73, 123] on div "pb rally Mike Saniuk NJP Joola Celebration by National Junior Pickleball 8/29-9…" at bounding box center [242, 133] width 484 height 352
click at [160, 91] on span "F" at bounding box center [161, 89] width 3 height 7
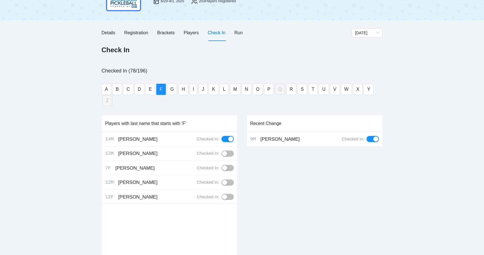
click at [227, 165] on button "button" at bounding box center [227, 168] width 12 height 6
click at [322, 91] on span "U" at bounding box center [323, 89] width 3 height 7
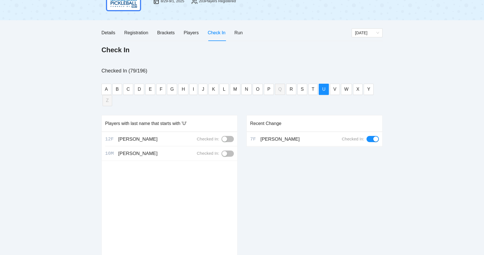
click at [227, 136] on button "button" at bounding box center [227, 139] width 12 height 6
click at [64, 103] on div "pb rally Mike Saniuk NJP Joola Celebration by National Junior Pickleball 8/29-9…" at bounding box center [242, 133] width 484 height 352
click at [293, 89] on button "R" at bounding box center [291, 89] width 10 height 11
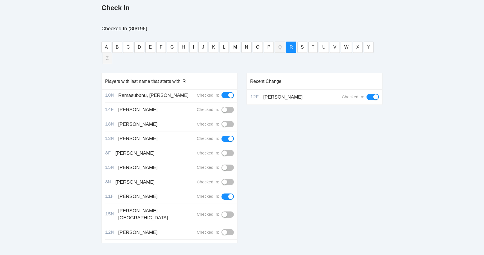
scroll to position [85, 0]
click at [227, 180] on div "button" at bounding box center [224, 182] width 5 height 5
click at [74, 154] on div "pb rally Mike Saniuk NJP Joola Celebration by National Junior Pickleball 8/29-9…" at bounding box center [242, 91] width 484 height 352
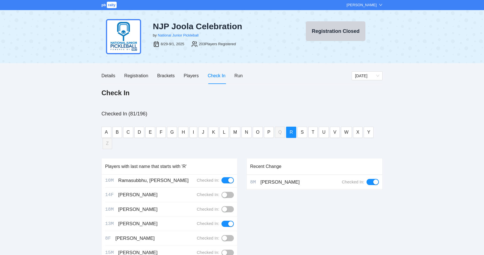
scroll to position [0, 0]
click at [236, 76] on div "Run" at bounding box center [238, 75] width 8 height 7
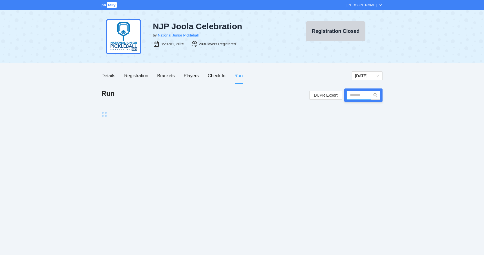
click at [364, 97] on input "text" at bounding box center [358, 95] width 25 height 9
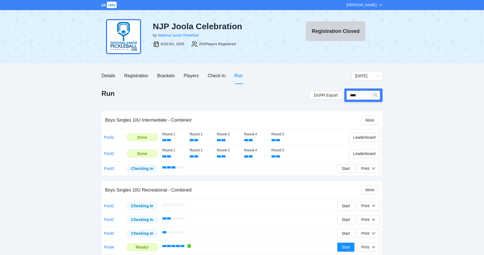
type input "*****"
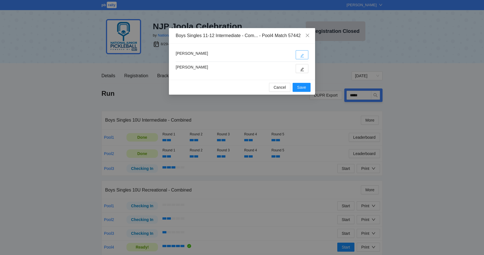
click at [304, 55] on icon "edit" at bounding box center [302, 56] width 4 height 4
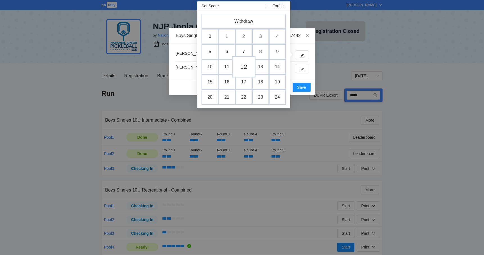
click at [253, 65] on td "12" at bounding box center [244, 66] width 24 height 21
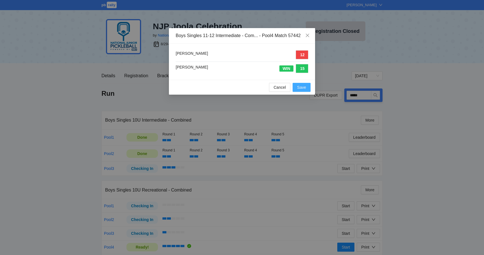
click at [301, 87] on span "Save" at bounding box center [301, 87] width 9 height 6
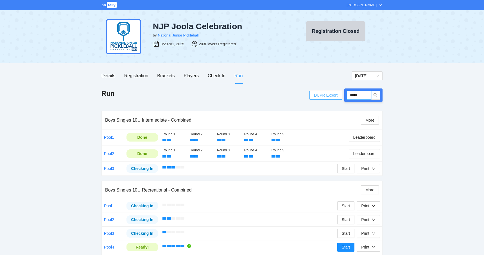
drag, startPoint x: 363, startPoint y: 94, endPoint x: 341, endPoint y: 95, distance: 22.2
click at [341, 95] on div "DUPR Export *****" at bounding box center [345, 95] width 73 height 13
type input "*****"
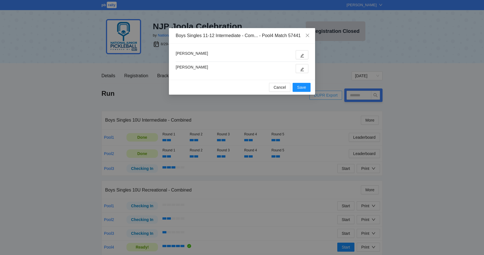
type input "*****"
click at [298, 70] on button "button" at bounding box center [302, 68] width 13 height 9
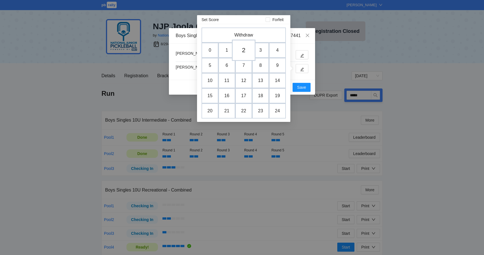
click at [240, 47] on td "2" at bounding box center [244, 50] width 24 height 21
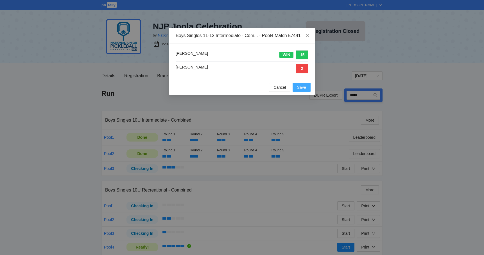
click at [300, 85] on span "Save" at bounding box center [301, 87] width 9 height 6
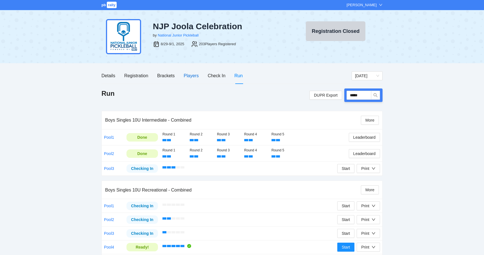
click at [192, 76] on div "Players" at bounding box center [191, 75] width 15 height 7
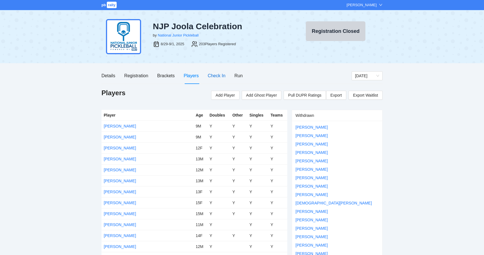
click at [219, 78] on div "Check In" at bounding box center [217, 75] width 18 height 7
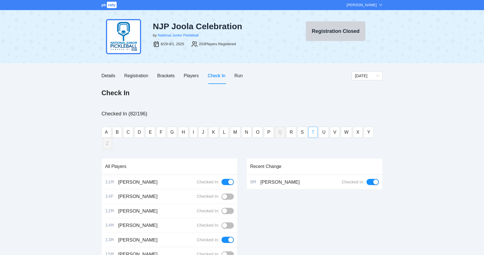
click at [312, 132] on span "T" at bounding box center [313, 132] width 3 height 7
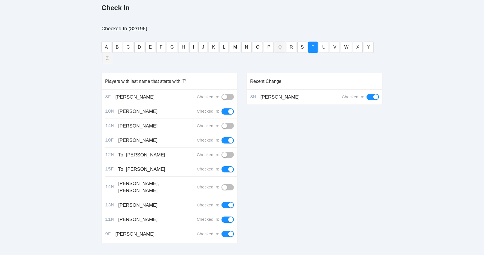
scroll to position [85, 0]
click at [229, 94] on button "button" at bounding box center [227, 97] width 12 height 6
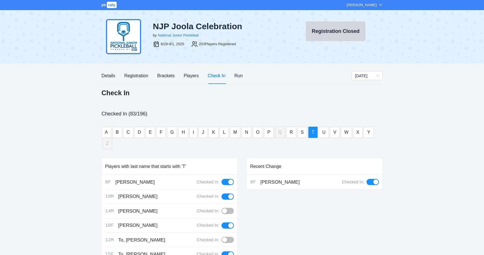
scroll to position [0, 0]
click at [238, 74] on div "Run" at bounding box center [238, 75] width 8 height 7
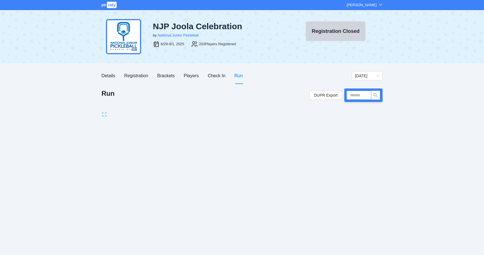
click at [352, 96] on input "text" at bounding box center [358, 95] width 25 height 9
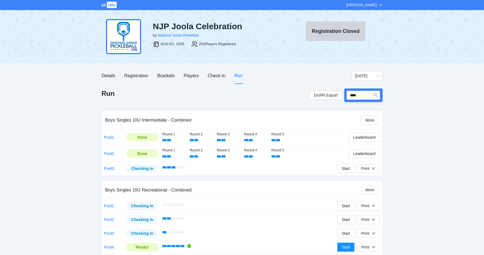
type input "*****"
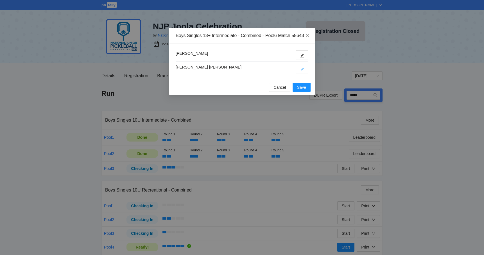
click at [301, 71] on icon "edit" at bounding box center [302, 69] width 4 height 4
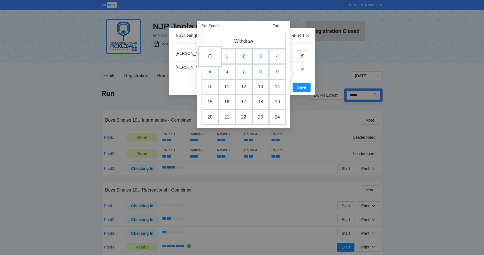
click at [212, 56] on td "0" at bounding box center [210, 56] width 24 height 21
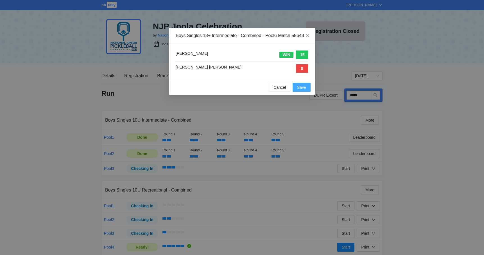
click at [306, 90] on span "Save" at bounding box center [301, 87] width 9 height 6
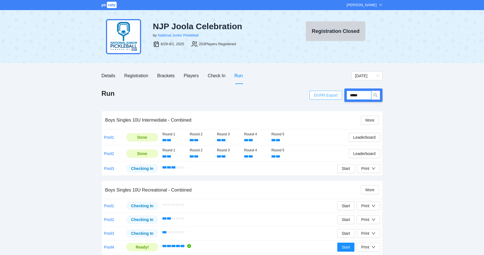
drag, startPoint x: 365, startPoint y: 96, endPoint x: 331, endPoint y: 96, distance: 33.4
click at [332, 96] on div "DUPR Export *****" at bounding box center [345, 95] width 73 height 13
type input "*****"
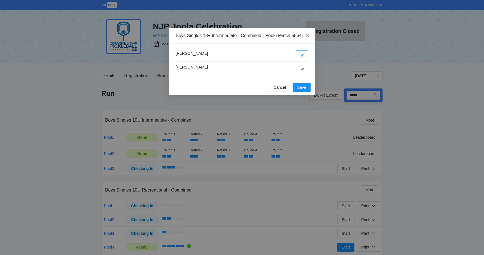
click at [303, 58] on span "edit" at bounding box center [302, 55] width 4 height 4
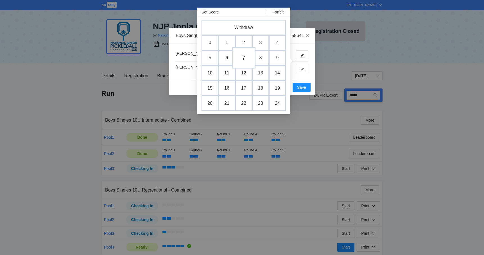
click at [246, 58] on td "7" at bounding box center [244, 57] width 24 height 21
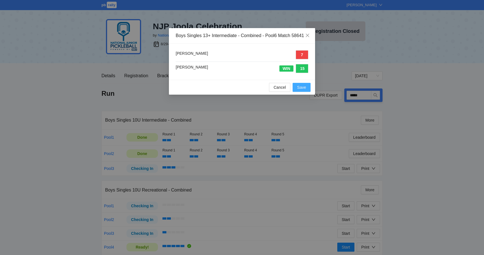
click at [299, 90] on span "Save" at bounding box center [301, 87] width 9 height 6
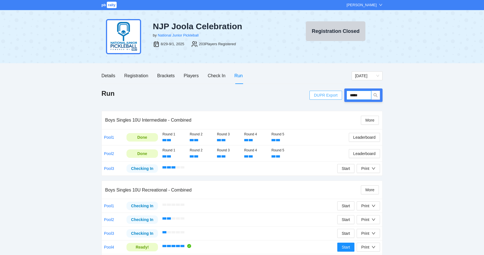
drag, startPoint x: 364, startPoint y: 96, endPoint x: 338, endPoint y: 96, distance: 26.4
click at [338, 96] on div "DUPR Export *****" at bounding box center [345, 95] width 73 height 13
type input "*****"
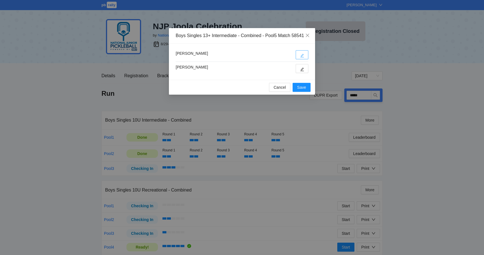
click at [303, 59] on button "button" at bounding box center [302, 54] width 13 height 9
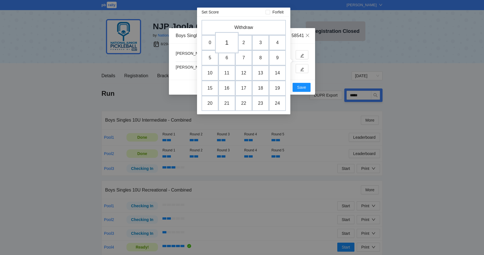
click at [229, 46] on td "1" at bounding box center [227, 42] width 24 height 21
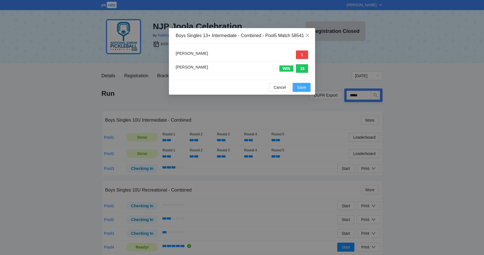
click at [308, 92] on button "Save" at bounding box center [302, 87] width 18 height 9
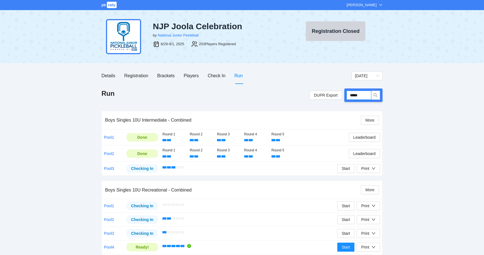
drag, startPoint x: 366, startPoint y: 92, endPoint x: 364, endPoint y: 96, distance: 4.9
click at [364, 96] on input "*****" at bounding box center [358, 95] width 25 height 9
type input "*****"
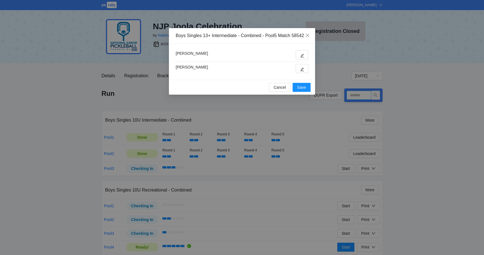
type input "*****"
click at [300, 58] on button "button" at bounding box center [302, 54] width 13 height 9
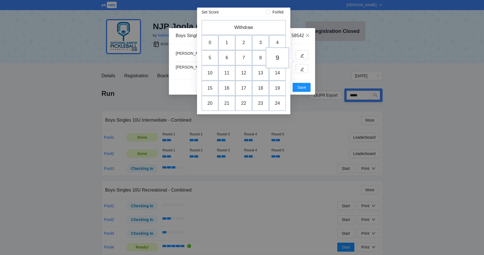
click at [273, 58] on td "9" at bounding box center [278, 57] width 24 height 21
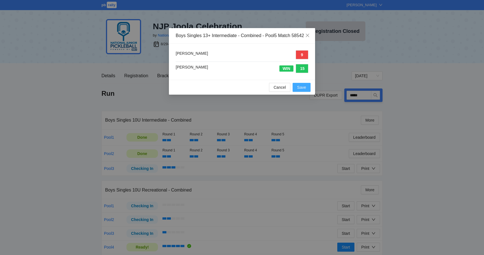
click at [296, 92] on button "Save" at bounding box center [302, 87] width 18 height 9
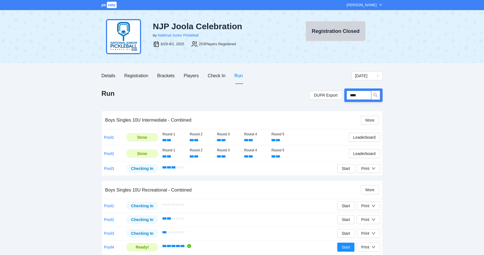
type input "*****"
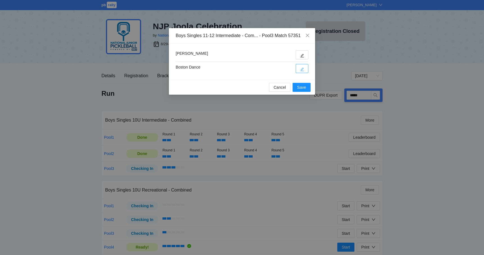
click at [302, 72] on button "button" at bounding box center [302, 68] width 13 height 9
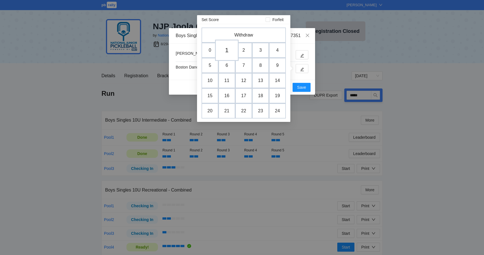
click at [229, 51] on td "1" at bounding box center [227, 50] width 24 height 21
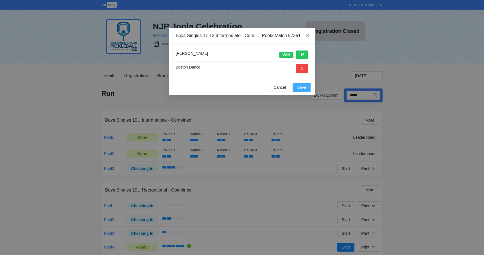
click at [297, 87] on button "Save" at bounding box center [302, 87] width 18 height 9
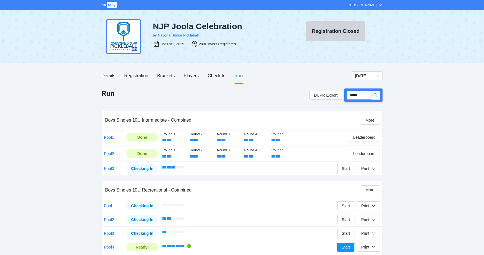
drag, startPoint x: 370, startPoint y: 96, endPoint x: 342, endPoint y: 96, distance: 28.1
click at [342, 96] on div "DUPR Export *****" at bounding box center [345, 95] width 73 height 13
type input "*****"
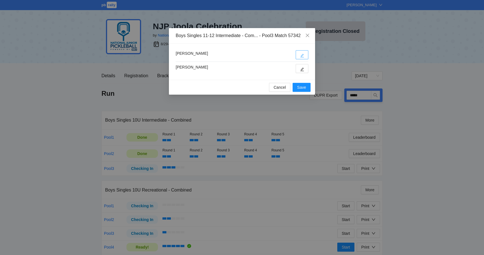
click at [305, 51] on button "button" at bounding box center [302, 54] width 13 height 9
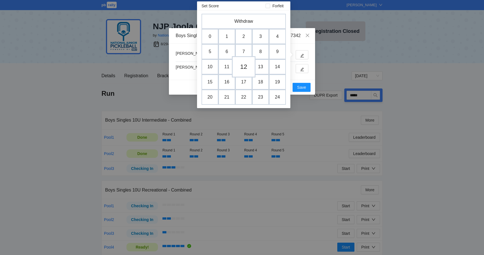
click at [243, 66] on td "12" at bounding box center [244, 66] width 24 height 21
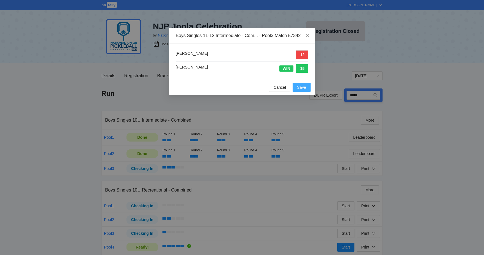
click at [299, 90] on span "Save" at bounding box center [301, 87] width 9 height 6
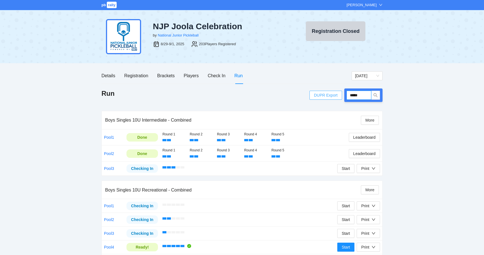
drag, startPoint x: 364, startPoint y: 95, endPoint x: 341, endPoint y: 96, distance: 22.5
click at [341, 96] on div "DUPR Export *****" at bounding box center [345, 95] width 73 height 13
type input "*****"
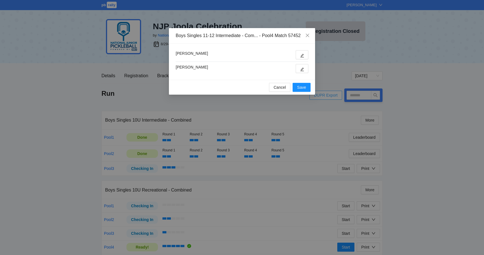
type input "*****"
click at [300, 55] on button "button" at bounding box center [302, 54] width 13 height 9
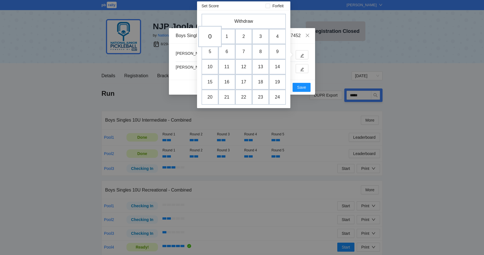
click at [211, 36] on td "0" at bounding box center [210, 36] width 24 height 21
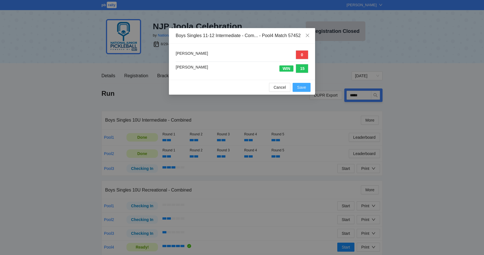
click at [299, 85] on span "Save" at bounding box center [301, 87] width 9 height 6
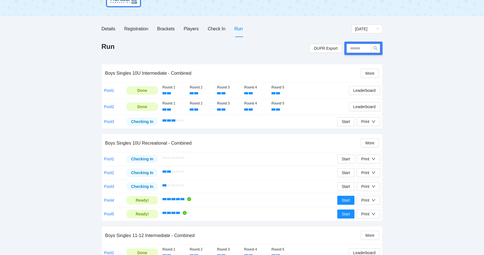
scroll to position [41, 0]
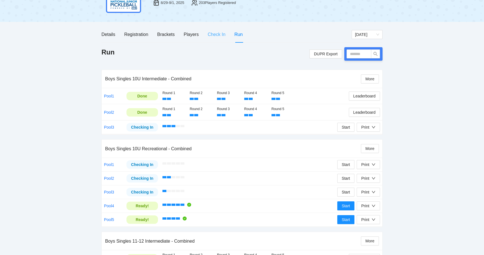
click at [216, 38] on div "Check In" at bounding box center [217, 34] width 18 height 16
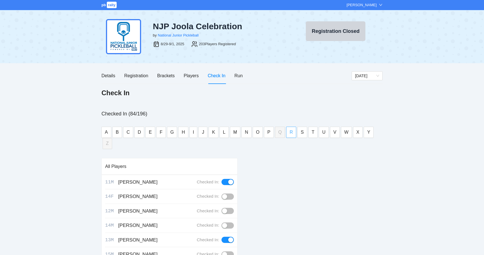
click at [290, 134] on span "R" at bounding box center [290, 132] width 3 height 7
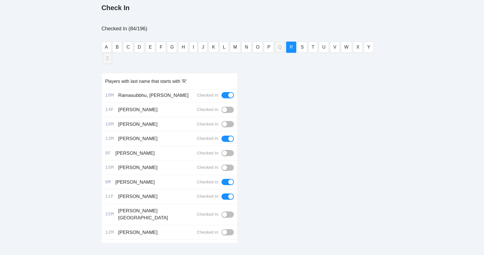
scroll to position [85, 0]
click at [229, 244] on button "button" at bounding box center [227, 247] width 12 height 6
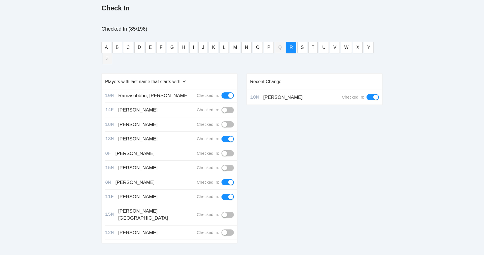
click at [28, 83] on div "pb rally [PERSON_NAME] NJP Joola Celebration by National Junior Pickleball 8/29…" at bounding box center [242, 91] width 484 height 352
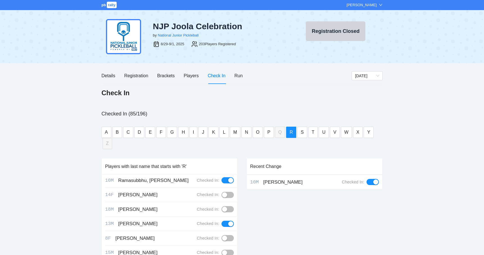
scroll to position [0, 0]
click at [242, 74] on div "Run" at bounding box center [238, 75] width 8 height 7
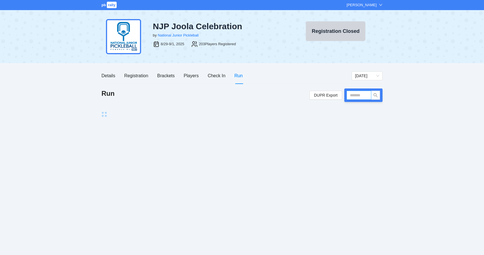
click at [355, 96] on input "text" at bounding box center [358, 95] width 25 height 9
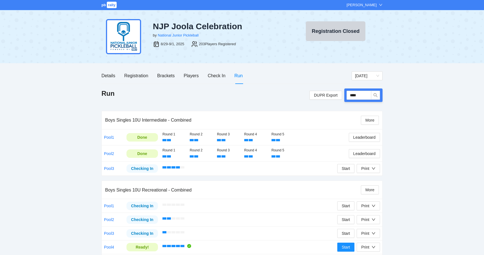
type input "*****"
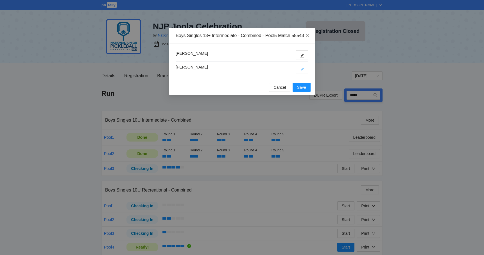
click at [302, 71] on icon "edit" at bounding box center [302, 69] width 4 height 4
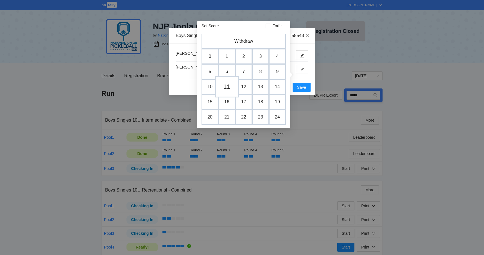
click at [228, 85] on td "11" at bounding box center [227, 86] width 24 height 21
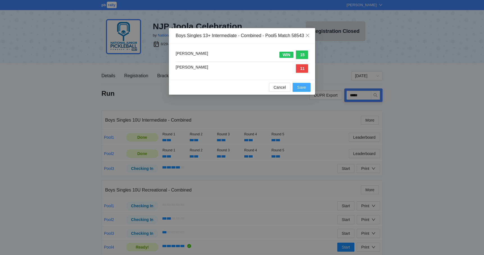
click at [305, 90] on span "Save" at bounding box center [301, 87] width 9 height 6
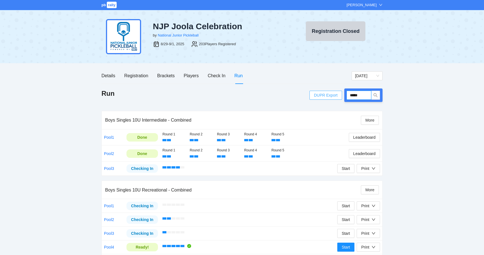
drag, startPoint x: 364, startPoint y: 96, endPoint x: 341, endPoint y: 97, distance: 23.1
click at [341, 97] on div "DUPR Export *****" at bounding box center [345, 95] width 73 height 13
type input "*****"
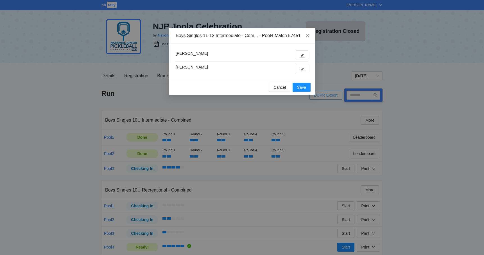
type input "*****"
click at [301, 68] on icon "edit" at bounding box center [302, 69] width 4 height 4
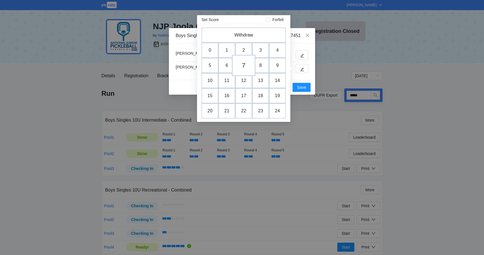
click at [245, 67] on td "7" at bounding box center [244, 65] width 24 height 21
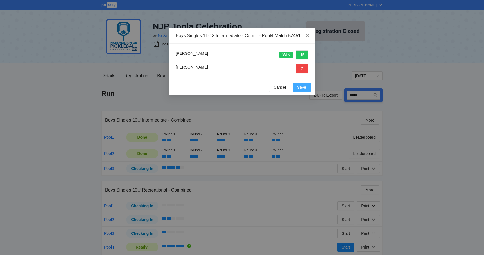
click at [298, 86] on span "Save" at bounding box center [301, 87] width 9 height 6
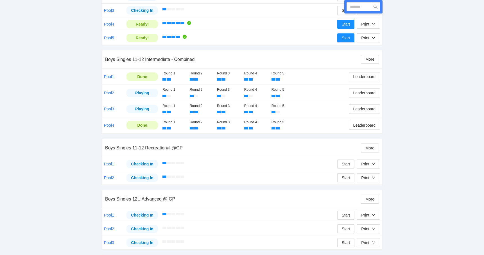
scroll to position [224, 0]
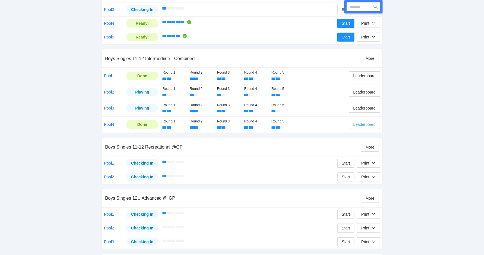
click at [355, 121] on span "Leaderboard" at bounding box center [364, 124] width 22 height 6
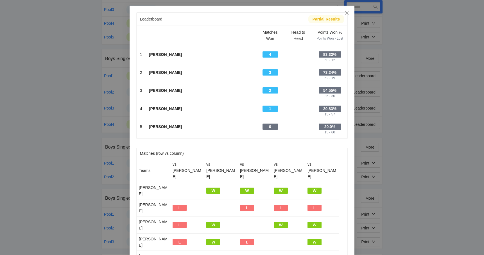
click at [76, 85] on div "Leaderboard Partial Results Scroll right to see all columns → Matches Won Head …" at bounding box center [242, 127] width 484 height 255
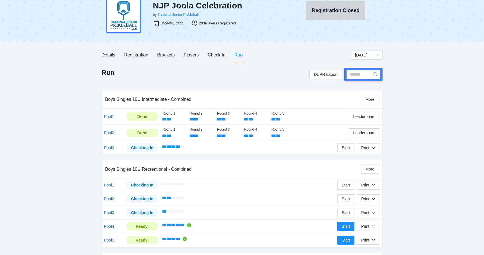
scroll to position [24, 0]
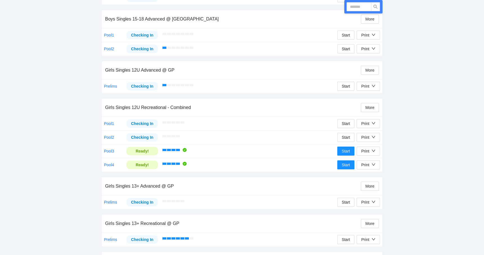
scroll to position [722, 0]
click at [341, 148] on button "Start" at bounding box center [345, 150] width 17 height 9
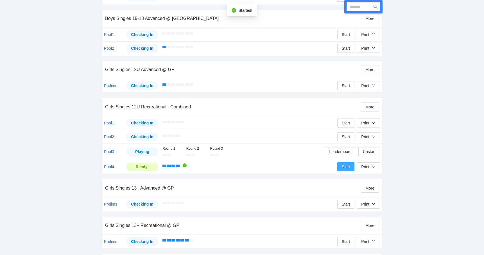
click at [340, 162] on button "Start" at bounding box center [345, 166] width 17 height 9
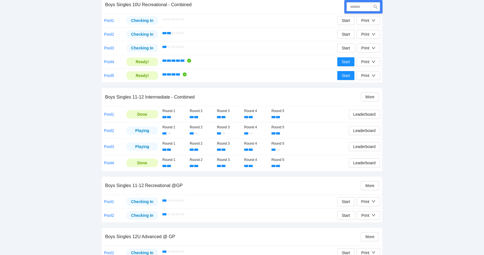
scroll to position [186, 0]
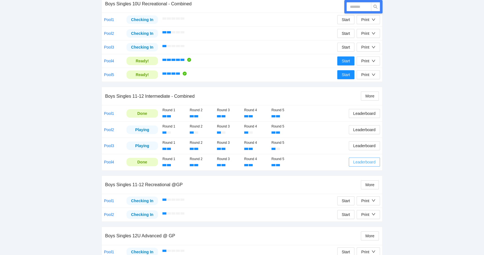
click at [370, 160] on span "Leaderboard" at bounding box center [364, 162] width 22 height 6
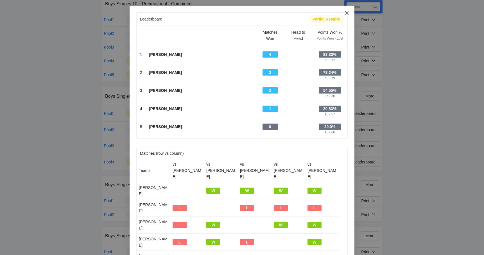
click at [346, 14] on icon "close" at bounding box center [346, 12] width 3 height 3
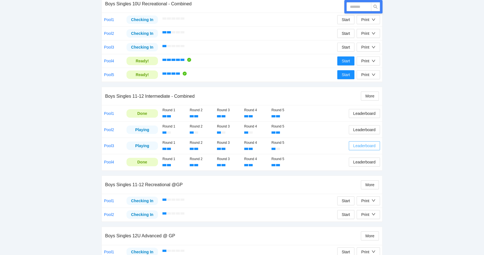
click at [357, 143] on span "Leaderboard" at bounding box center [364, 146] width 22 height 6
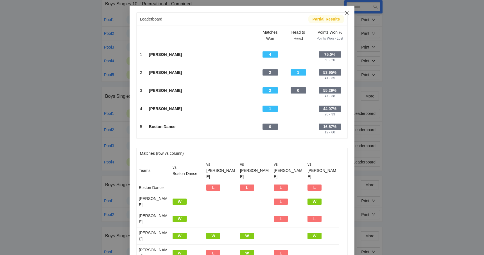
click at [348, 15] on icon "close" at bounding box center [346, 12] width 3 height 3
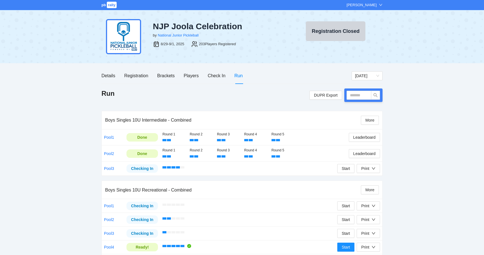
scroll to position [0, 0]
click at [217, 75] on div "Check In" at bounding box center [217, 75] width 18 height 7
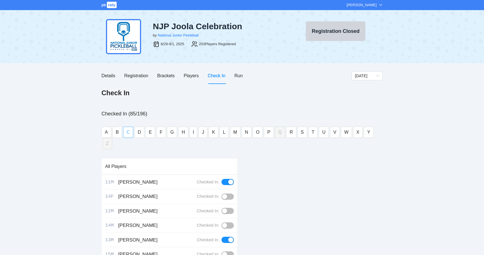
click at [130, 136] on button "C" at bounding box center [128, 132] width 10 height 11
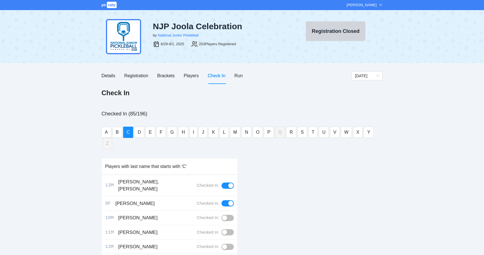
click at [225, 216] on div "button" at bounding box center [224, 218] width 5 height 5
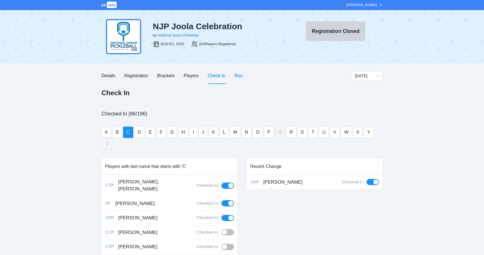
click at [235, 77] on div "Run" at bounding box center [238, 75] width 8 height 7
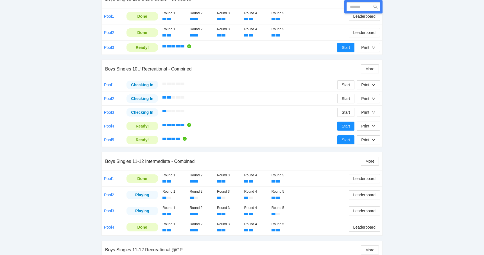
scroll to position [119, 0]
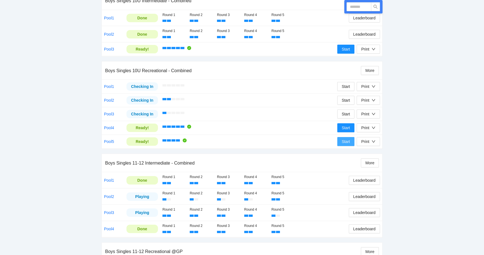
click at [343, 142] on span "Start" at bounding box center [346, 142] width 8 height 6
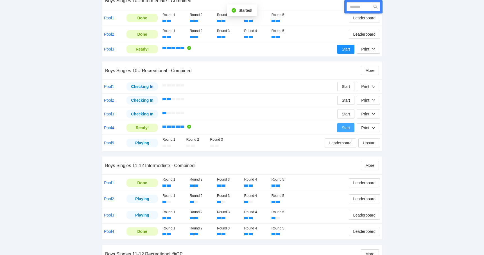
click at [344, 128] on span "Start" at bounding box center [346, 128] width 8 height 6
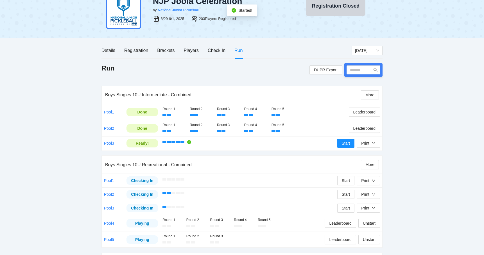
scroll to position [24, 0]
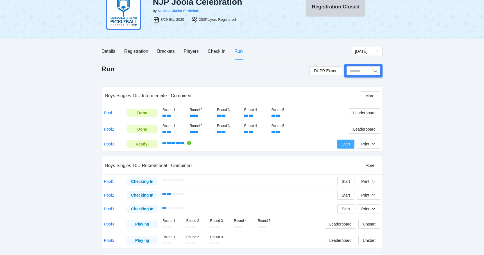
click at [342, 142] on span "Start" at bounding box center [346, 144] width 8 height 6
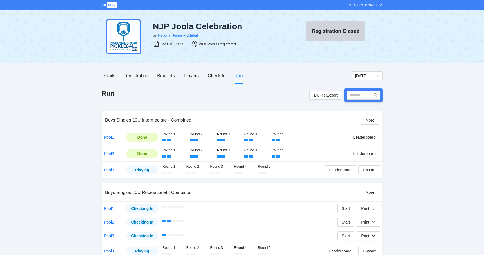
scroll to position [0, 0]
click at [193, 75] on div "Players" at bounding box center [191, 75] width 15 height 7
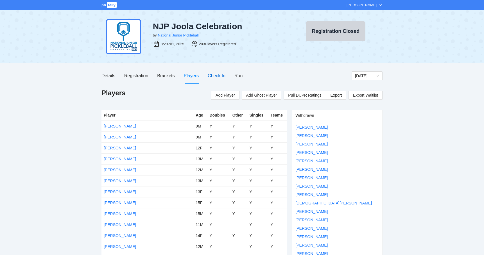
click at [217, 75] on div "Check In" at bounding box center [217, 75] width 18 height 7
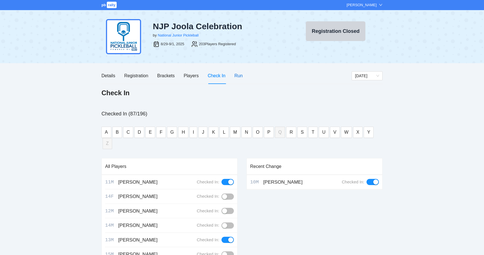
click at [236, 78] on div "Run" at bounding box center [238, 75] width 8 height 7
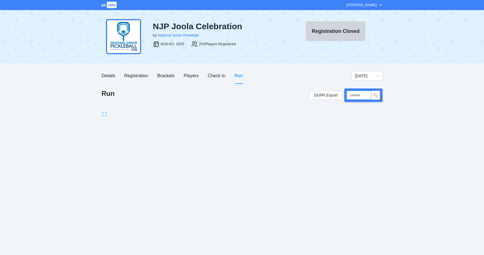
click at [355, 97] on input "text" at bounding box center [358, 95] width 25 height 9
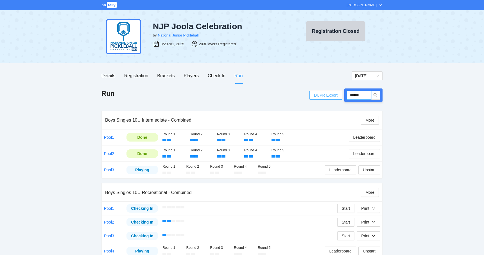
drag, startPoint x: 366, startPoint y: 95, endPoint x: 341, endPoint y: 96, distance: 25.0
click at [341, 96] on div "DUPR Export ******" at bounding box center [345, 95] width 73 height 13
type input "*****"
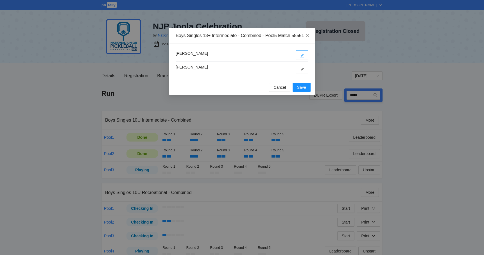
click at [304, 59] on button "button" at bounding box center [302, 54] width 13 height 9
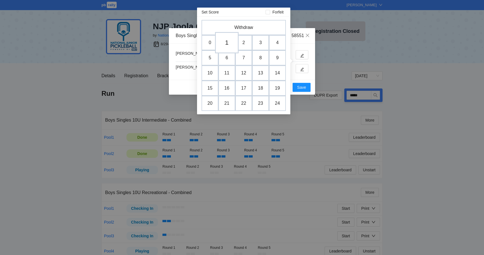
click at [231, 42] on td "1" at bounding box center [227, 42] width 24 height 21
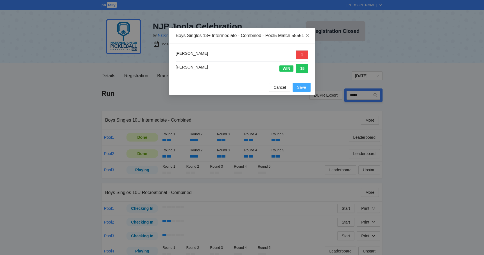
click at [301, 90] on span "Save" at bounding box center [301, 87] width 9 height 6
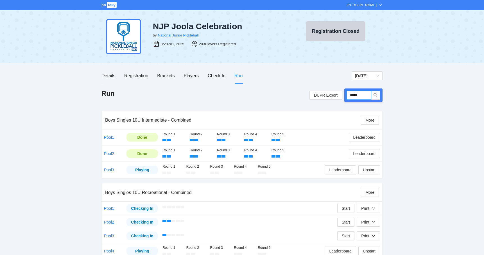
drag, startPoint x: 365, startPoint y: 96, endPoint x: 347, endPoint y: 96, distance: 17.7
click at [347, 96] on input "*****" at bounding box center [358, 95] width 25 height 9
type input "*****"
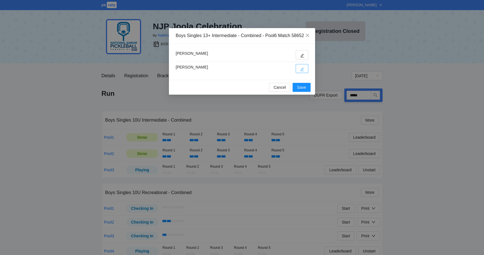
click at [299, 73] on button "button" at bounding box center [302, 68] width 13 height 9
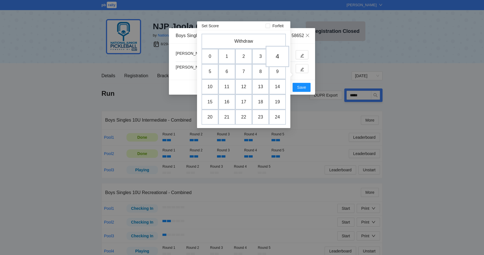
click at [275, 58] on td "4" at bounding box center [278, 56] width 24 height 21
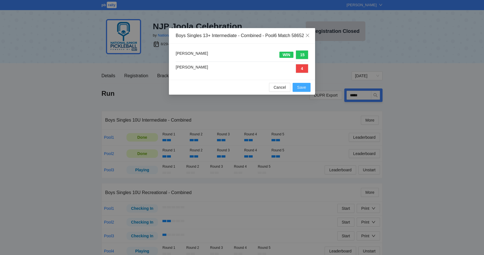
click at [300, 90] on span "Save" at bounding box center [301, 87] width 9 height 6
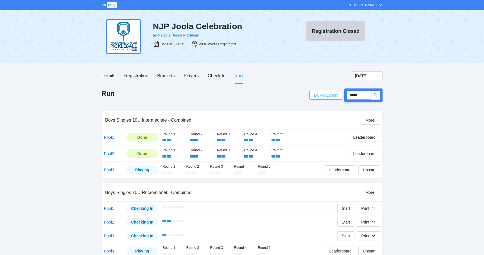
drag, startPoint x: 363, startPoint y: 92, endPoint x: 340, endPoint y: 93, distance: 23.3
click at [340, 93] on div "DUPR Export *****" at bounding box center [345, 95] width 73 height 13
type input "*****"
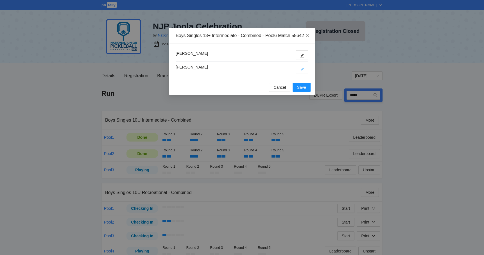
click at [301, 71] on icon "edit" at bounding box center [302, 69] width 4 height 4
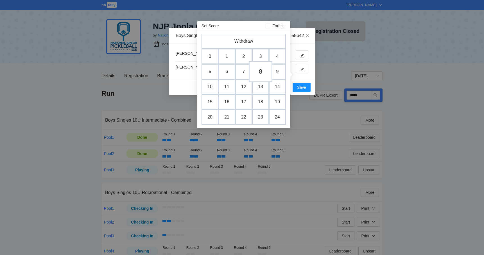
click at [261, 70] on td "8" at bounding box center [261, 71] width 24 height 21
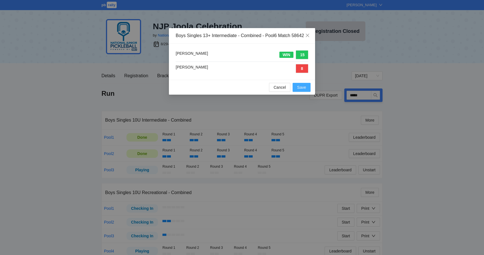
click at [297, 92] on button "Save" at bounding box center [302, 87] width 18 height 9
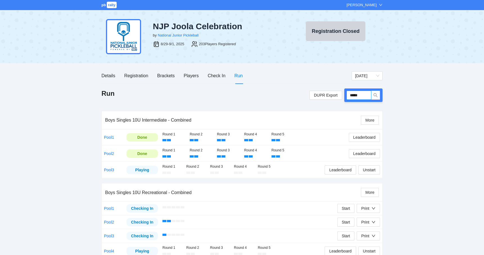
click at [356, 94] on input "*****" at bounding box center [358, 95] width 25 height 9
type input "*****"
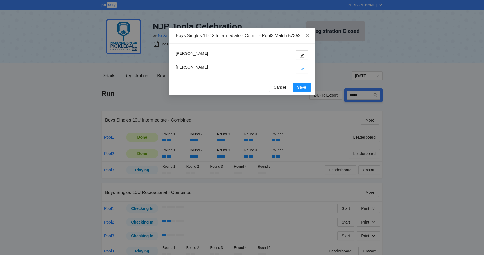
click at [304, 69] on icon "edit" at bounding box center [302, 69] width 4 height 4
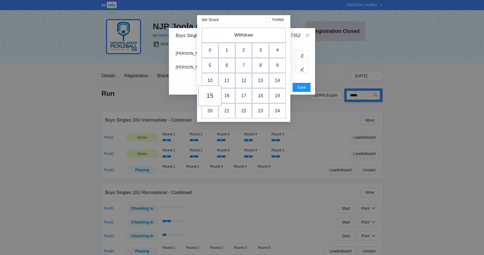
click at [213, 93] on td "15" at bounding box center [210, 95] width 24 height 21
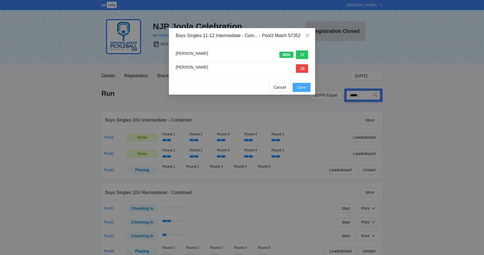
click at [302, 88] on span "Save" at bounding box center [301, 87] width 9 height 6
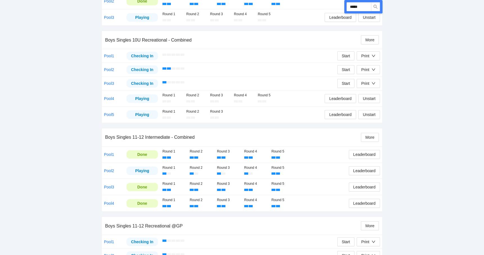
scroll to position [176, 0]
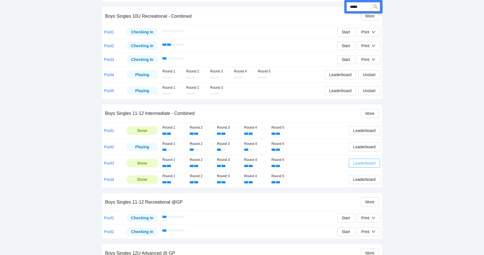
click at [359, 163] on span "Leaderboard" at bounding box center [364, 163] width 22 height 6
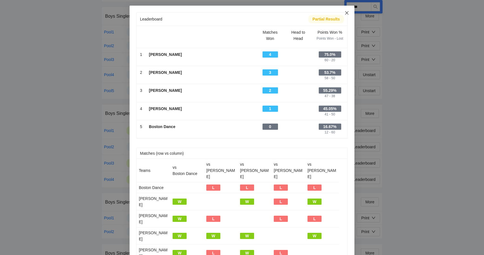
click at [348, 15] on span "Close" at bounding box center [346, 13] width 15 height 15
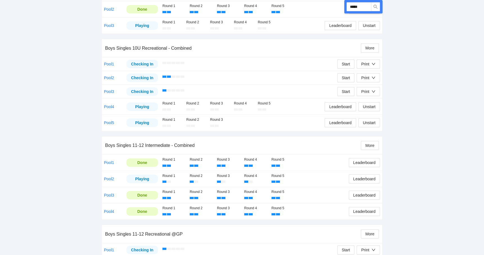
scroll to position [142, 0]
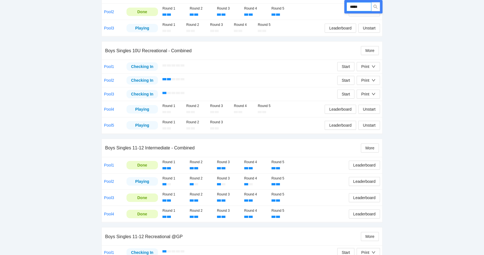
drag, startPoint x: 368, startPoint y: 8, endPoint x: 347, endPoint y: 8, distance: 20.5
click at [347, 8] on input "*****" at bounding box center [358, 6] width 25 height 9
type input "*****"
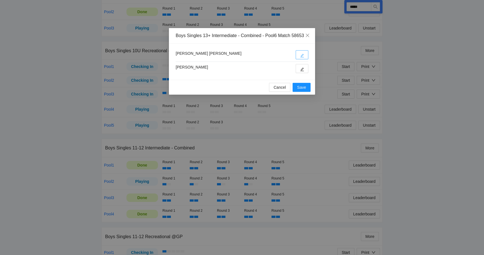
click at [302, 58] on icon "edit" at bounding box center [302, 56] width 4 height 4
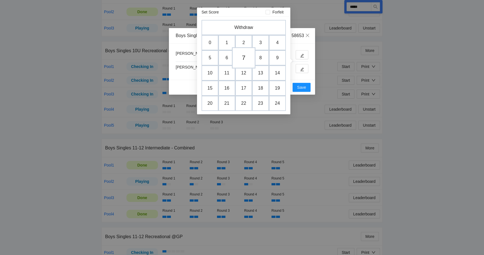
click at [247, 55] on td "7" at bounding box center [244, 57] width 24 height 21
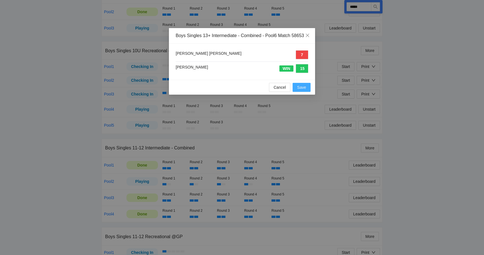
click at [303, 90] on span "Save" at bounding box center [301, 87] width 9 height 6
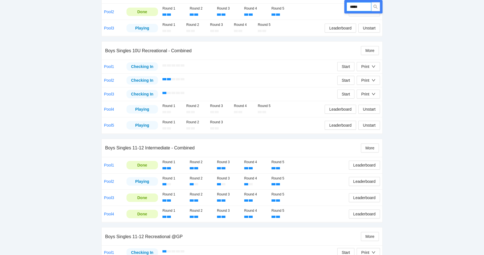
drag, startPoint x: 363, startPoint y: 8, endPoint x: 341, endPoint y: 9, distance: 22.0
drag, startPoint x: 369, startPoint y: 5, endPoint x: 347, endPoint y: 6, distance: 21.9
click at [347, 6] on input "**********" at bounding box center [358, 6] width 25 height 9
type input "*****"
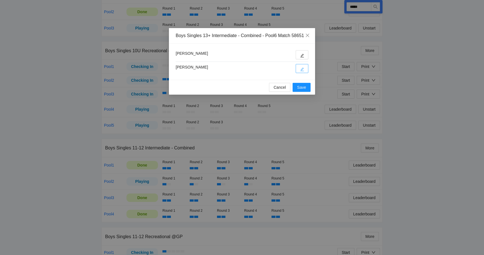
click at [304, 73] on button "button" at bounding box center [302, 68] width 13 height 9
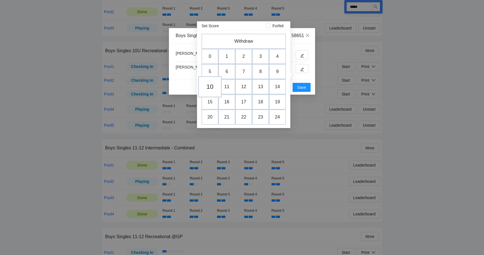
click at [212, 89] on td "10" at bounding box center [210, 86] width 24 height 21
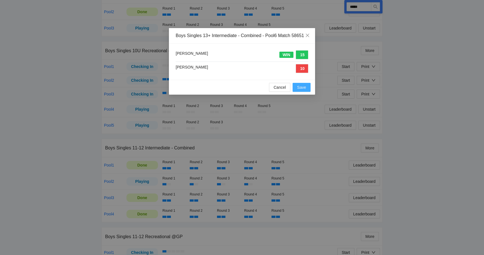
click at [297, 90] on span "Save" at bounding box center [301, 87] width 9 height 6
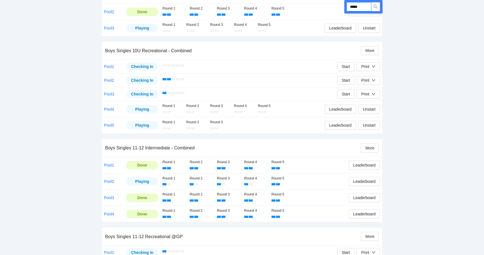
drag, startPoint x: 366, startPoint y: 5, endPoint x: 346, endPoint y: 5, distance: 19.4
click at [347, 5] on input "*****" at bounding box center [358, 6] width 25 height 9
type input "*****"
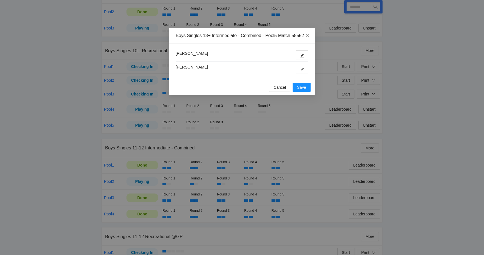
type input "*****"
click at [301, 70] on button "button" at bounding box center [302, 68] width 13 height 9
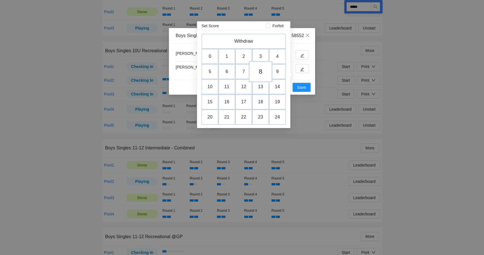
click at [259, 71] on td "8" at bounding box center [261, 71] width 24 height 21
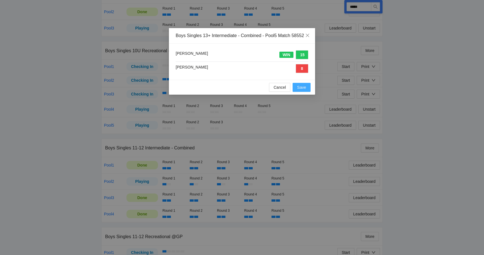
click at [297, 90] on span "Save" at bounding box center [301, 87] width 9 height 6
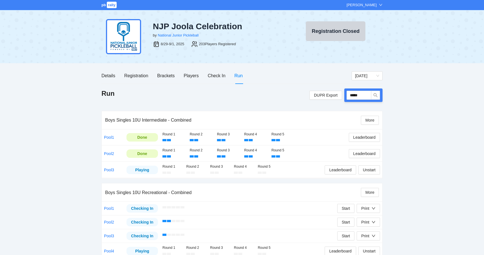
scroll to position [0, 0]
click at [217, 73] on div "Check In" at bounding box center [217, 75] width 18 height 7
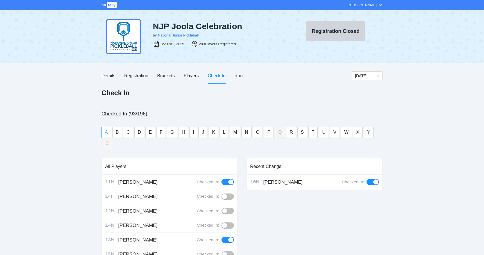
click at [106, 131] on span "A" at bounding box center [106, 132] width 3 height 7
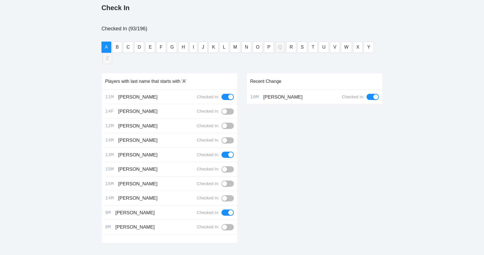
scroll to position [85, 0]
click at [232, 167] on button "button" at bounding box center [227, 170] width 12 height 6
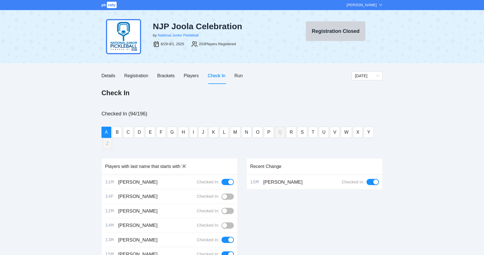
scroll to position [0, 0]
click at [333, 135] on span "V" at bounding box center [334, 132] width 3 height 7
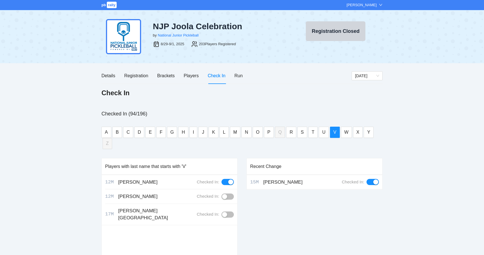
click at [230, 212] on button "button" at bounding box center [227, 215] width 12 height 6
click at [43, 176] on div "pb rally Mike Saniuk NJP Joola Celebration by National Junior Pickleball 8/29-9…" at bounding box center [242, 176] width 484 height 352
click at [106, 136] on button "A" at bounding box center [106, 132] width 10 height 11
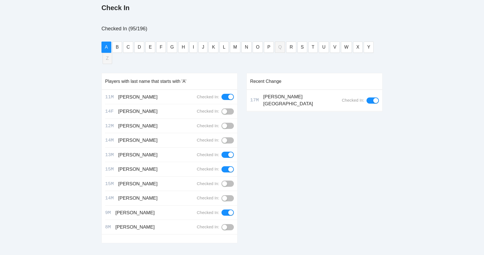
scroll to position [85, 0]
click at [228, 181] on button "button" at bounding box center [227, 184] width 12 height 6
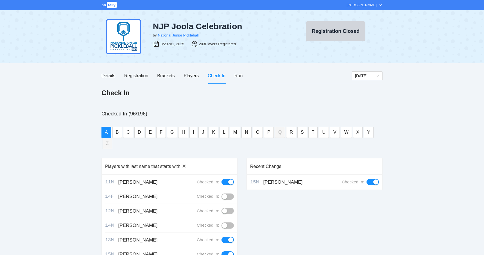
scroll to position [0, 0]
click at [235, 76] on div "Run" at bounding box center [238, 75] width 8 height 7
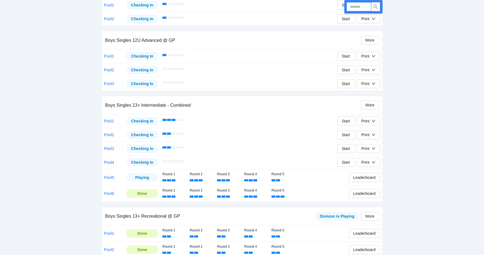
scroll to position [389, 0]
click at [354, 7] on input "text" at bounding box center [358, 6] width 25 height 9
type input "*****"
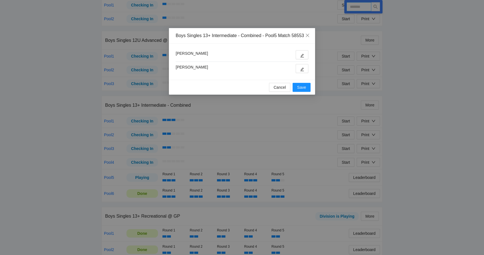
type input "*****"
click at [300, 72] on button "button" at bounding box center [302, 68] width 13 height 9
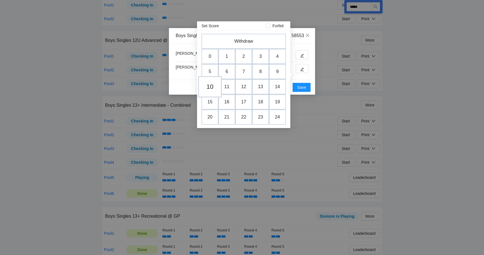
drag, startPoint x: 217, startPoint y: 87, endPoint x: 211, endPoint y: 87, distance: 5.6
click at [211, 87] on tr "10 11 12 13 14" at bounding box center [243, 86] width 84 height 15
click at [211, 87] on td "10" at bounding box center [210, 86] width 24 height 21
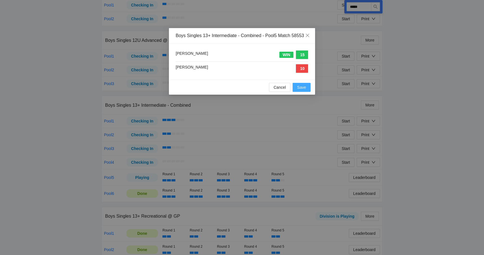
click at [304, 90] on span "Save" at bounding box center [301, 87] width 9 height 6
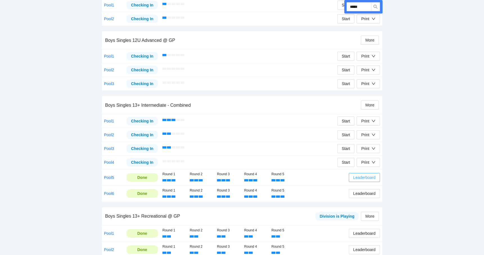
click at [367, 178] on button "Leaderboard" at bounding box center [364, 177] width 31 height 9
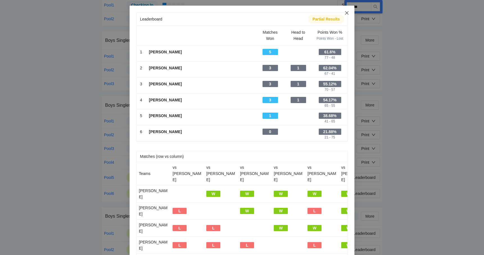
click at [348, 16] on span "Close" at bounding box center [346, 13] width 15 height 15
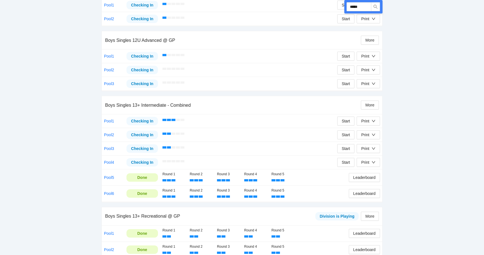
click at [352, 198] on td "Round 1 Round 2 Round 3 Round 4 Round 5 Leaderboard" at bounding box center [271, 194] width 222 height 16
click at [353, 194] on button "Leaderboard" at bounding box center [364, 193] width 31 height 9
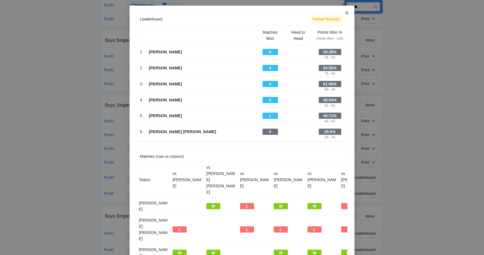
click at [347, 13] on icon "close" at bounding box center [346, 12] width 3 height 3
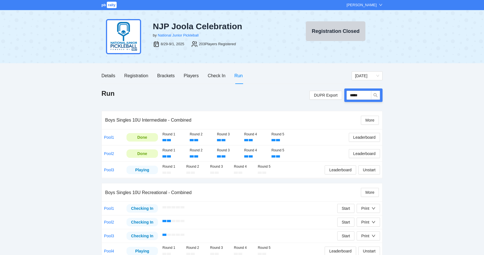
scroll to position [0, 0]
click at [193, 78] on div "Players" at bounding box center [191, 75] width 15 height 7
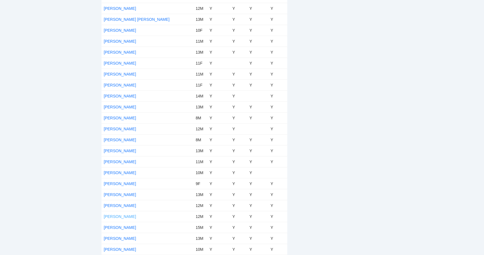
scroll to position [2090, 0]
click at [114, 237] on link "Wesley Remling" at bounding box center [120, 239] width 32 height 4
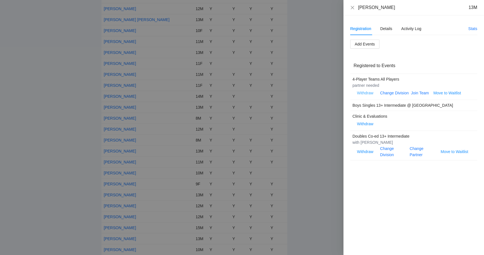
click at [364, 94] on span "Withdraw" at bounding box center [365, 93] width 16 height 6
click at [384, 72] on span "OK" at bounding box center [382, 75] width 6 height 6
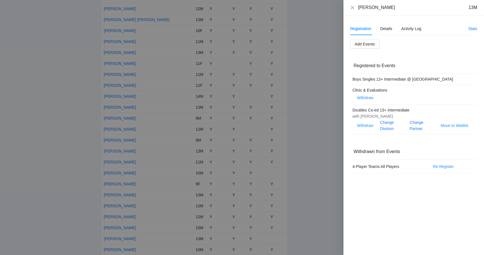
click at [328, 72] on div at bounding box center [242, 127] width 484 height 255
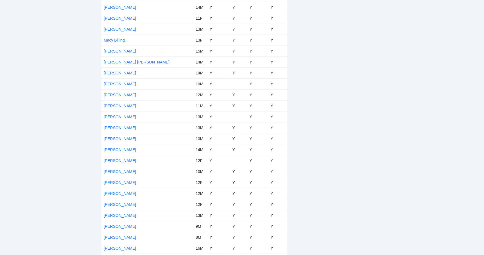
scroll to position [1674, 0]
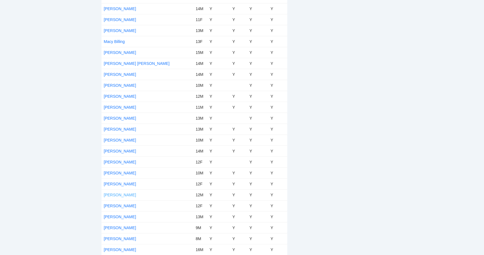
click at [116, 195] on link "Myles Crane" at bounding box center [120, 195] width 32 height 4
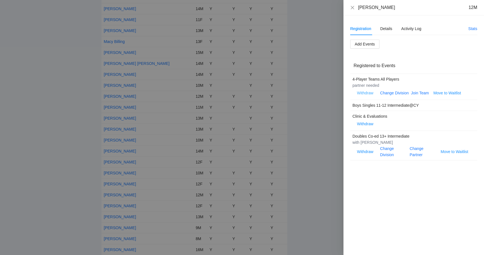
click at [365, 93] on span "Withdraw" at bounding box center [365, 93] width 16 height 6
click at [382, 75] on span "OK" at bounding box center [382, 75] width 6 height 6
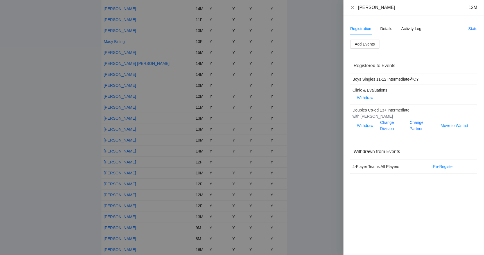
click at [318, 58] on div at bounding box center [242, 127] width 484 height 255
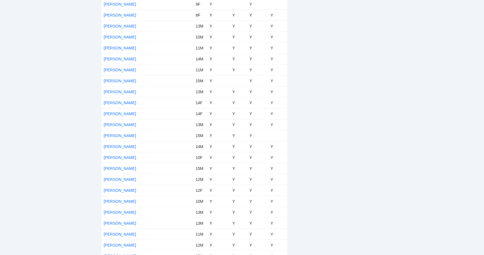
scroll to position [890, 0]
click at [111, 136] on link "[PERSON_NAME]" at bounding box center [120, 135] width 32 height 4
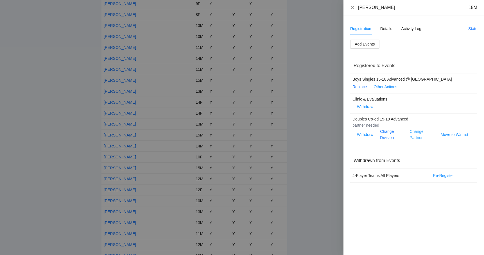
click at [414, 131] on link "Change Partner" at bounding box center [417, 134] width 14 height 11
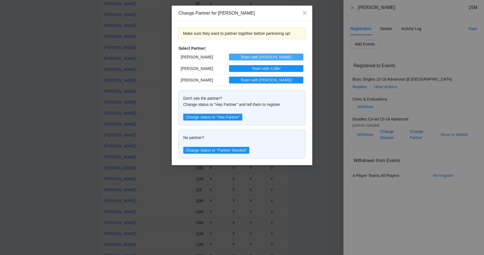
click at [244, 56] on button "Team with Bennett" at bounding box center [266, 57] width 74 height 7
click at [303, 16] on span "Close" at bounding box center [304, 13] width 15 height 15
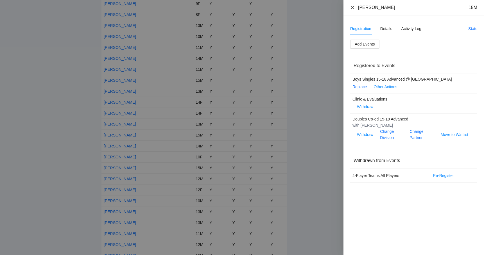
click at [352, 8] on icon "close" at bounding box center [352, 7] width 3 height 3
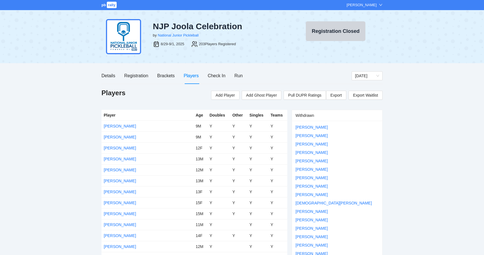
scroll to position [0, 0]
click at [239, 77] on div "Run" at bounding box center [238, 75] width 8 height 7
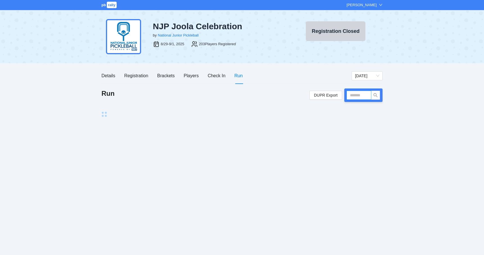
click at [348, 98] on input "text" at bounding box center [358, 95] width 25 height 9
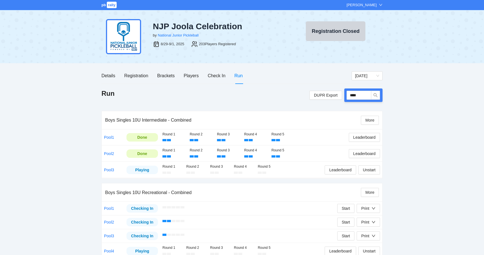
type input "*****"
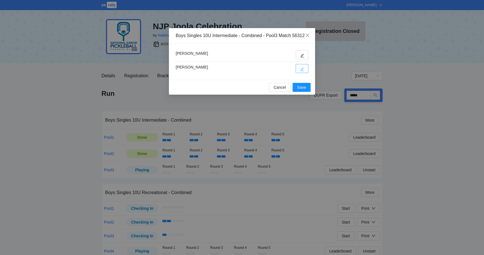
click at [306, 71] on button "button" at bounding box center [302, 68] width 13 height 9
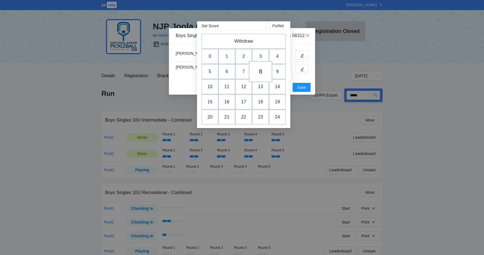
click at [263, 73] on td "8" at bounding box center [261, 71] width 24 height 21
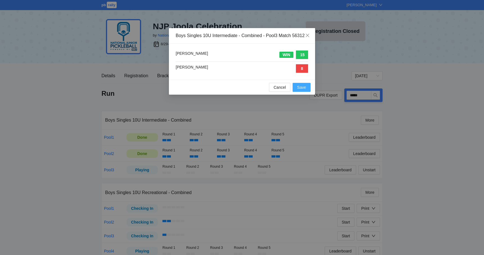
click at [303, 90] on span "Save" at bounding box center [301, 87] width 9 height 6
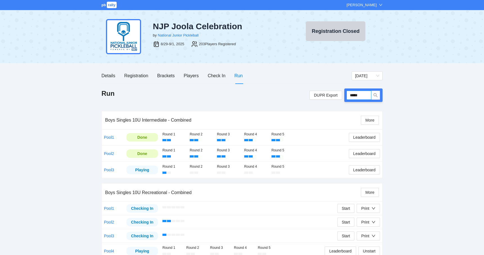
drag, startPoint x: 368, startPoint y: 96, endPoint x: 348, endPoint y: 96, distance: 20.2
click at [348, 96] on input "*****" at bounding box center [358, 95] width 25 height 9
type input "*****"
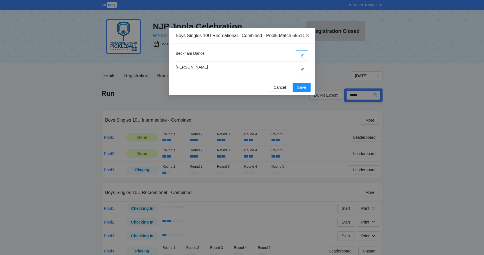
click at [302, 58] on icon "edit" at bounding box center [302, 56] width 4 height 4
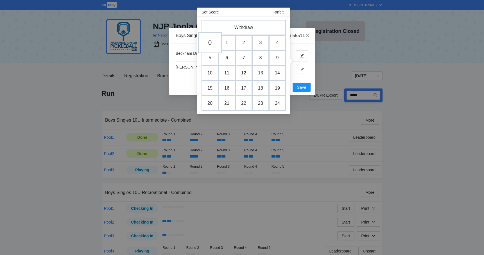
click at [214, 43] on td "0" at bounding box center [210, 42] width 24 height 21
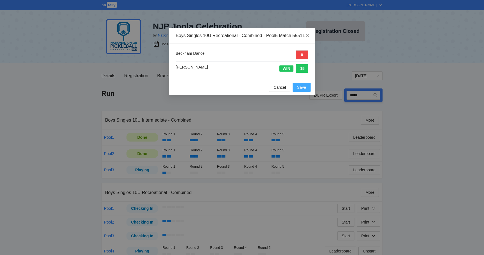
click at [304, 90] on span "Save" at bounding box center [301, 87] width 9 height 6
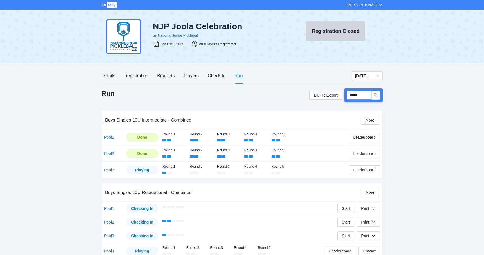
drag, startPoint x: 368, startPoint y: 96, endPoint x: 344, endPoint y: 96, distance: 24.2
click at [344, 96] on div "DUPR Export *****" at bounding box center [345, 95] width 73 height 13
type input "*****"
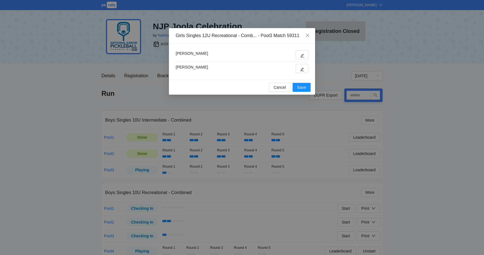
type input "*****"
click at [299, 55] on button "button" at bounding box center [302, 54] width 13 height 9
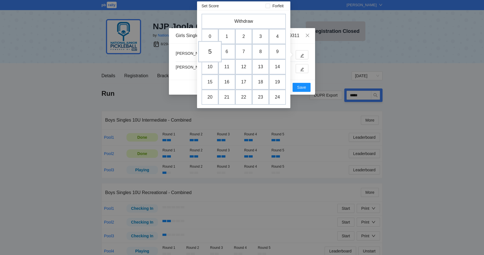
click at [212, 53] on td "5" at bounding box center [210, 51] width 24 height 21
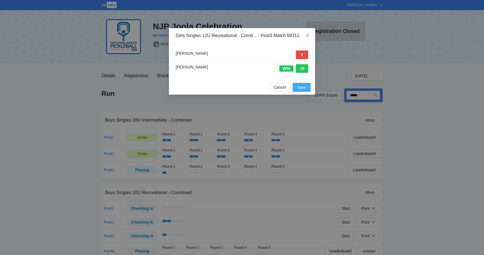
click at [305, 85] on span "Save" at bounding box center [301, 87] width 9 height 6
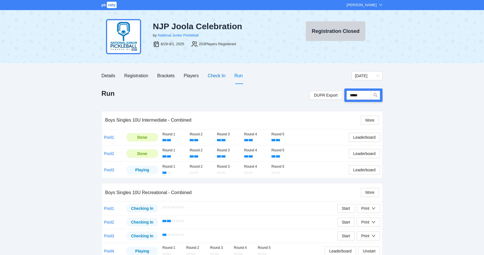
click at [214, 77] on div "Check In" at bounding box center [217, 75] width 18 height 7
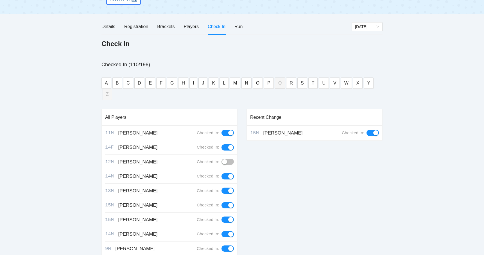
scroll to position [50, 0]
click at [148, 78] on button "E" at bounding box center [150, 82] width 10 height 11
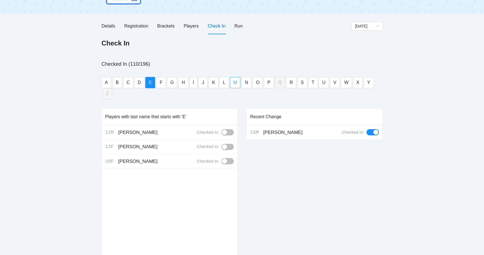
click at [236, 84] on button "M" at bounding box center [235, 82] width 10 height 11
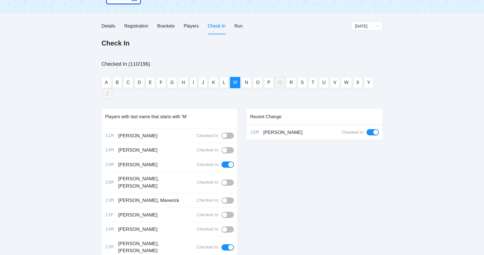
scroll to position [80, 0]
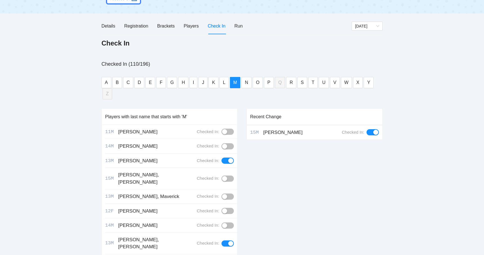
click at [230, 176] on button "button" at bounding box center [227, 179] width 12 height 6
click at [47, 128] on div "pb rally Mike Saniuk NJP Joola Celebration by National Junior Pickleball 8/29-9…" at bounding box center [242, 126] width 484 height 352
click at [237, 25] on div "Run" at bounding box center [238, 25] width 8 height 7
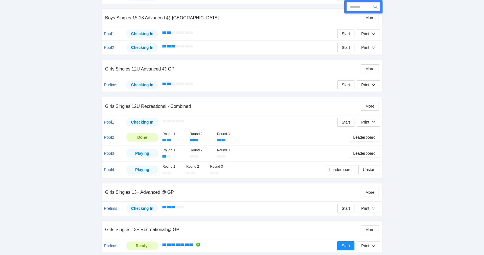
scroll to position [735, 0]
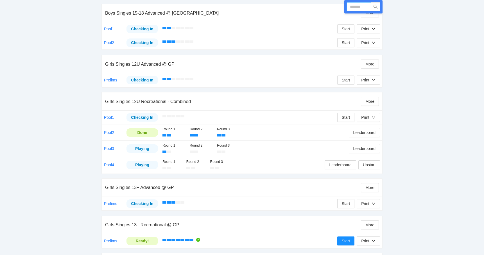
click at [357, 9] on input "text" at bounding box center [358, 6] width 25 height 9
type input "*****"
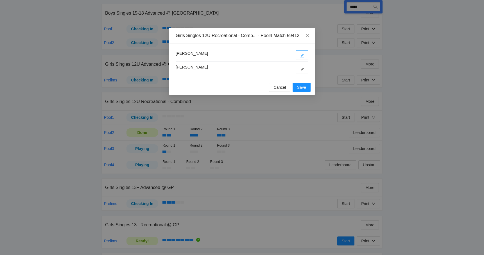
click at [303, 54] on icon "edit" at bounding box center [302, 56] width 4 height 4
click at [305, 46] on div "Sadie Thompson Avery Posillico" at bounding box center [242, 62] width 146 height 36
click at [300, 71] on icon "edit" at bounding box center [302, 69] width 4 height 4
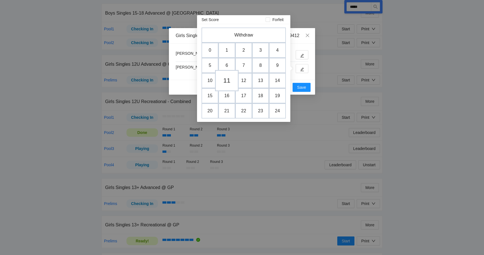
click at [228, 80] on td "11" at bounding box center [227, 80] width 24 height 21
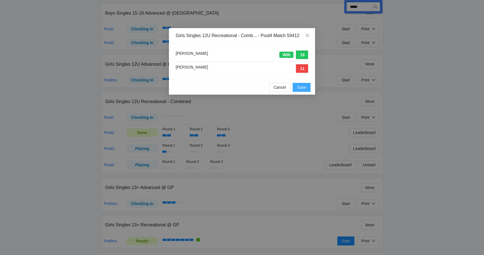
click at [303, 87] on span "Save" at bounding box center [301, 87] width 9 height 6
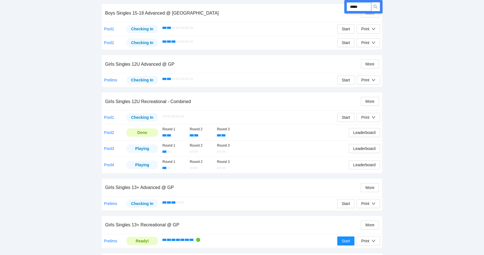
drag, startPoint x: 366, startPoint y: 5, endPoint x: 343, endPoint y: 7, distance: 22.5
type input "*****"
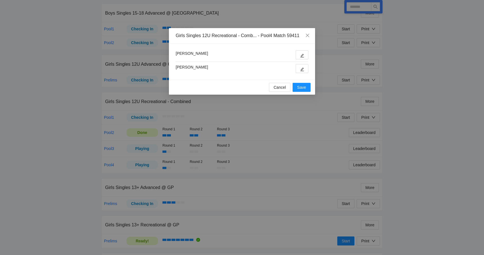
type input "*****"
click at [297, 53] on button "button" at bounding box center [302, 54] width 13 height 9
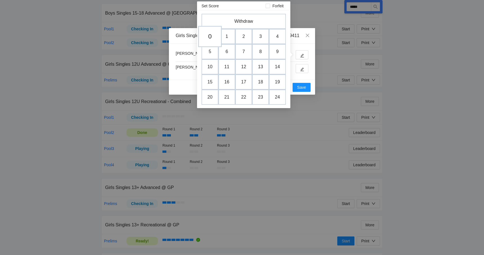
click at [209, 38] on td "0" at bounding box center [210, 36] width 24 height 21
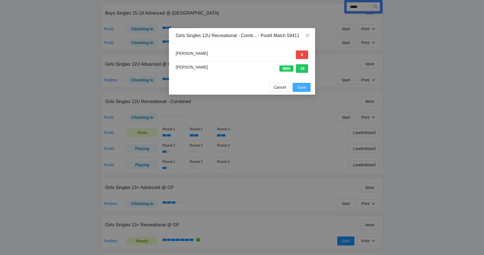
click at [304, 88] on span "Save" at bounding box center [301, 87] width 9 height 6
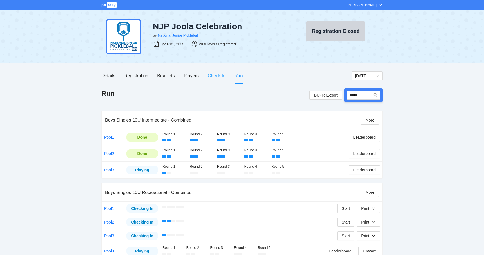
scroll to position [0, 0]
click at [217, 79] on div "Check In" at bounding box center [217, 75] width 18 height 7
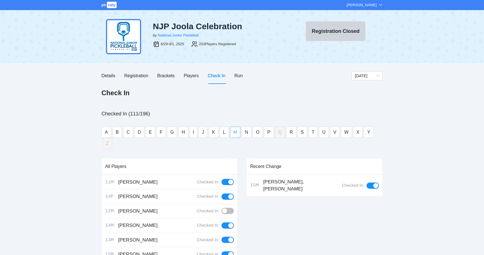
click at [234, 134] on span "M" at bounding box center [235, 132] width 4 height 7
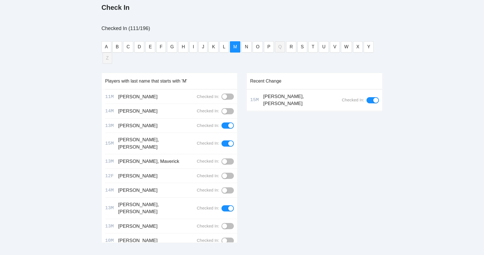
scroll to position [85, 0]
click at [230, 253] on button "button" at bounding box center [227, 256] width 12 height 6
click at [31, 124] on div "pb rally Mike Saniuk NJP Joola Celebration by National Junior Pickleball 8/29-9…" at bounding box center [242, 91] width 484 height 352
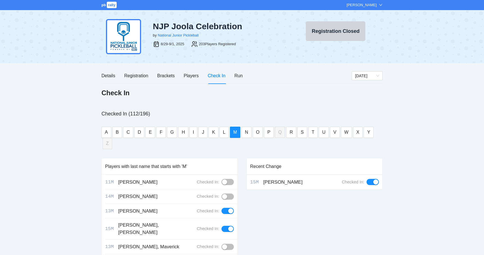
scroll to position [0, 0]
click at [240, 78] on div "Run" at bounding box center [238, 75] width 8 height 7
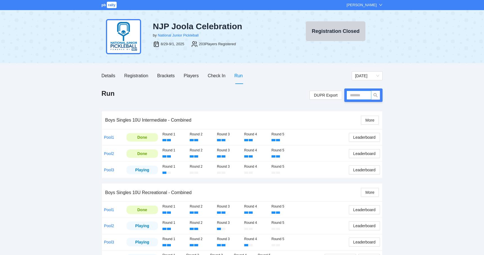
click at [359, 95] on input "text" at bounding box center [358, 95] width 25 height 9
type input "*****"
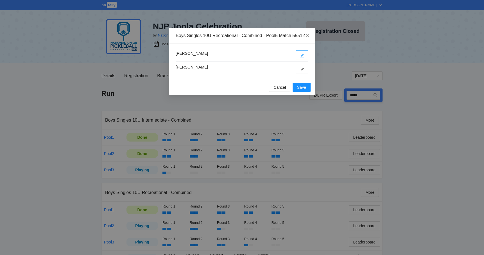
click at [298, 59] on button "button" at bounding box center [302, 54] width 13 height 9
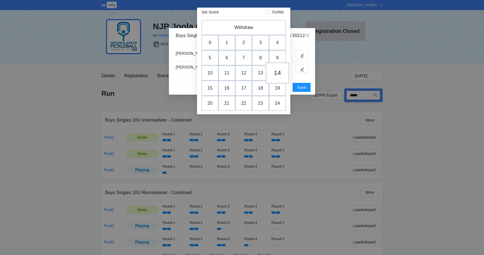
click at [276, 74] on td "14" at bounding box center [278, 72] width 24 height 21
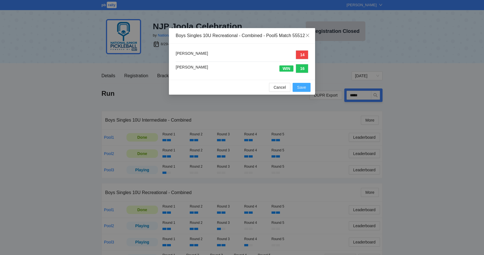
click at [302, 90] on span "Save" at bounding box center [301, 87] width 9 height 6
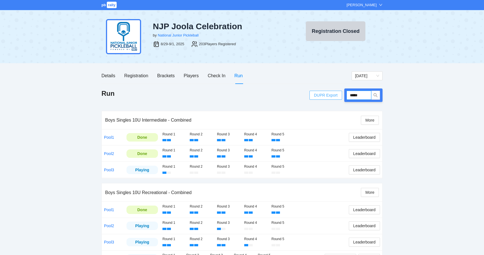
drag, startPoint x: 370, startPoint y: 95, endPoint x: 340, endPoint y: 95, distance: 30.3
click at [341, 95] on div "DUPR Export *****" at bounding box center [345, 95] width 73 height 13
type input "*****"
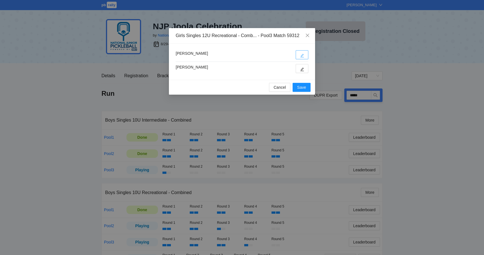
click at [304, 57] on icon "edit" at bounding box center [302, 56] width 4 height 4
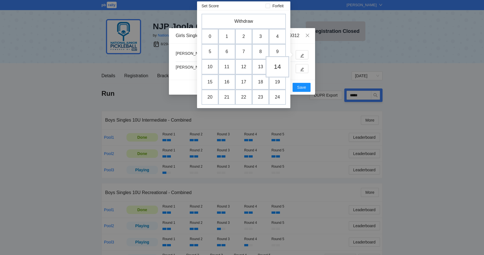
click at [275, 68] on td "14" at bounding box center [278, 66] width 24 height 21
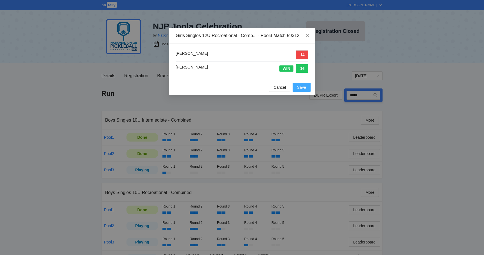
click at [307, 87] on button "Save" at bounding box center [302, 87] width 18 height 9
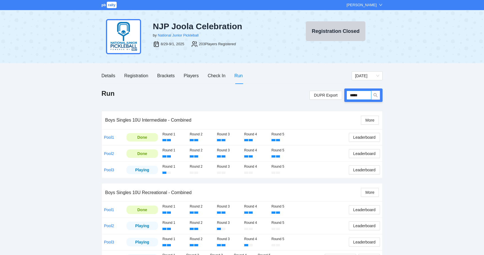
drag, startPoint x: 365, startPoint y: 95, endPoint x: 345, endPoint y: 95, distance: 20.0
click at [346, 95] on div "*****" at bounding box center [363, 95] width 38 height 13
type input "*****"
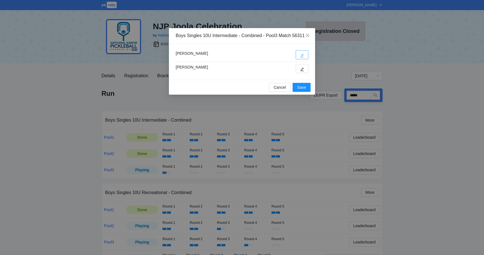
click at [306, 59] on button "button" at bounding box center [302, 54] width 13 height 9
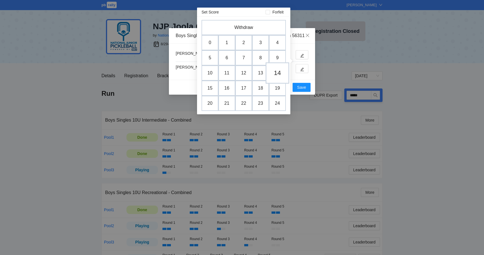
click at [278, 72] on td "14" at bounding box center [278, 72] width 24 height 21
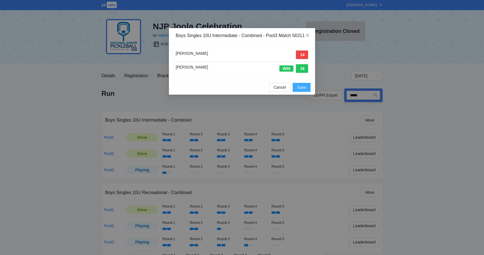
click at [298, 90] on span "Save" at bounding box center [301, 87] width 9 height 6
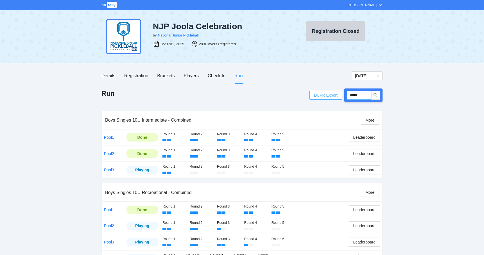
drag, startPoint x: 367, startPoint y: 96, endPoint x: 336, endPoint y: 97, distance: 31.5
click at [336, 97] on div "DUPR Export *****" at bounding box center [345, 95] width 73 height 13
type input "*****"
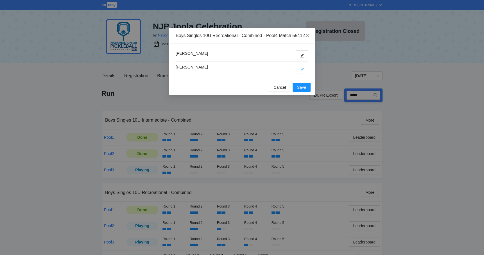
click at [300, 72] on button "button" at bounding box center [302, 68] width 13 height 9
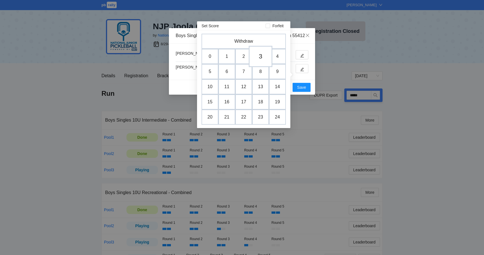
click at [260, 58] on td "3" at bounding box center [261, 56] width 24 height 21
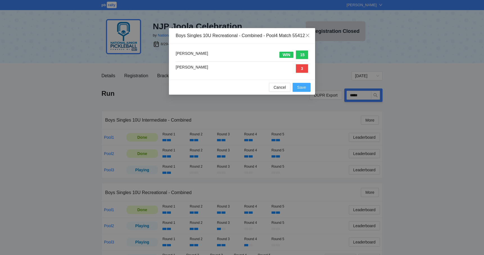
click at [299, 90] on span "Save" at bounding box center [301, 87] width 9 height 6
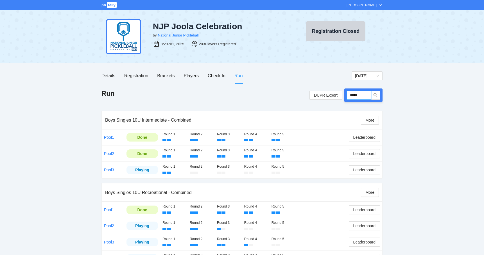
drag, startPoint x: 366, startPoint y: 94, endPoint x: 344, endPoint y: 93, distance: 21.9
click at [345, 93] on div "*****" at bounding box center [363, 95] width 38 height 13
type input "*****"
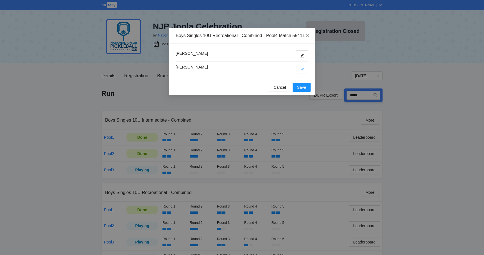
click at [298, 73] on button "button" at bounding box center [302, 68] width 13 height 9
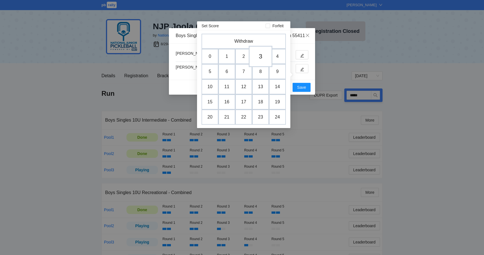
click at [261, 57] on td "3" at bounding box center [261, 56] width 24 height 21
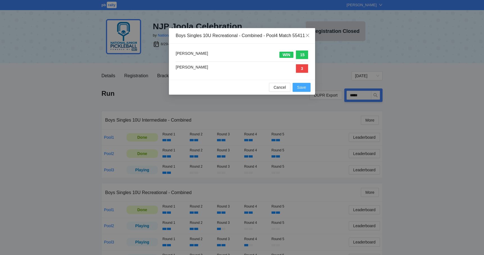
click at [301, 90] on span "Save" at bounding box center [301, 87] width 9 height 6
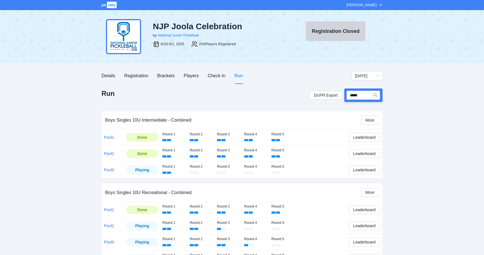
click at [301, 94] on div "Run DUPR Export *****" at bounding box center [241, 95] width 281 height 13
drag, startPoint x: 367, startPoint y: 98, endPoint x: 334, endPoint y: 97, distance: 32.9
click at [335, 97] on div "DUPR Export *****" at bounding box center [345, 95] width 73 height 13
type input "*****"
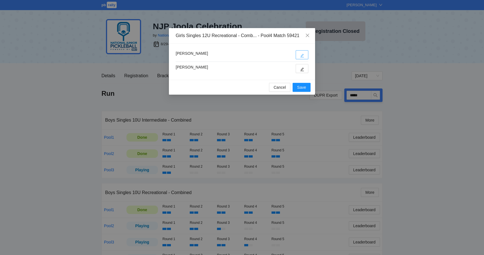
click at [301, 54] on icon "edit" at bounding box center [302, 56] width 4 height 4
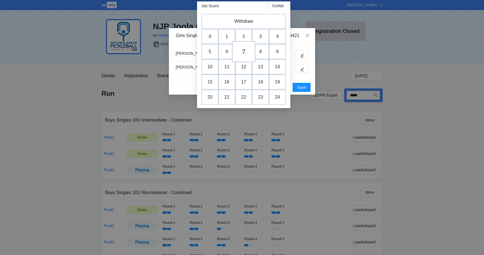
click at [246, 51] on td "7" at bounding box center [244, 51] width 24 height 21
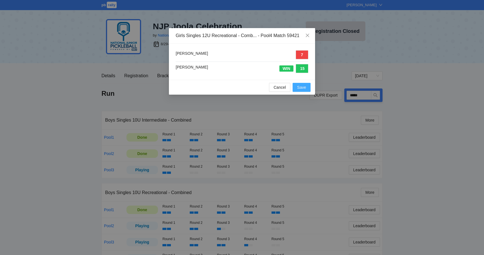
click at [301, 87] on span "Save" at bounding box center [301, 87] width 9 height 6
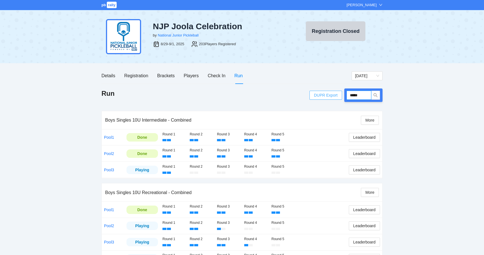
drag, startPoint x: 366, startPoint y: 97, endPoint x: 328, endPoint y: 96, distance: 38.5
click at [328, 96] on div "DUPR Export *****" at bounding box center [345, 95] width 73 height 13
type input "*****"
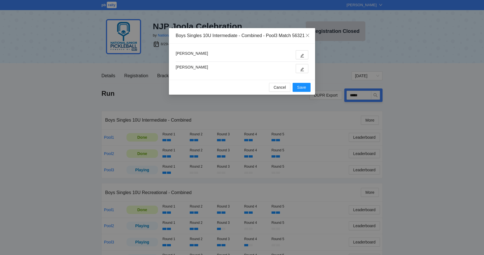
click at [295, 72] on div at bounding box center [300, 68] width 15 height 9
click at [300, 71] on icon "edit" at bounding box center [302, 69] width 4 height 4
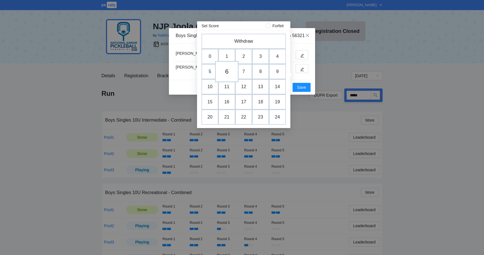
click at [226, 71] on td "6" at bounding box center [227, 71] width 24 height 21
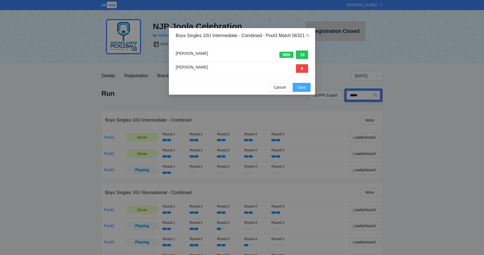
click at [306, 92] on button "Save" at bounding box center [302, 87] width 18 height 9
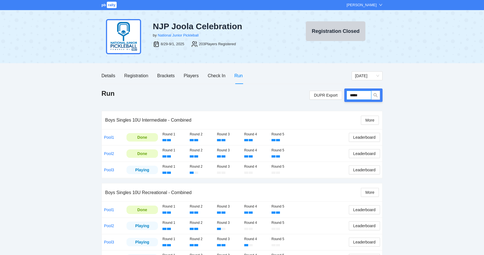
drag, startPoint x: 363, startPoint y: 97, endPoint x: 347, endPoint y: 96, distance: 16.0
click at [347, 96] on input "*****" at bounding box center [358, 95] width 25 height 9
type input "*****"
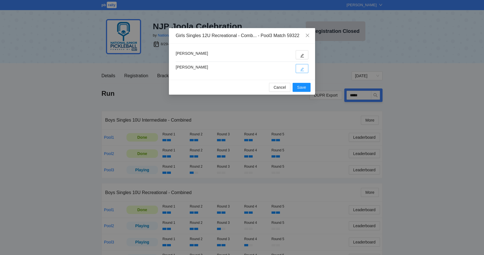
click at [303, 68] on icon "edit" at bounding box center [302, 70] width 4 height 4
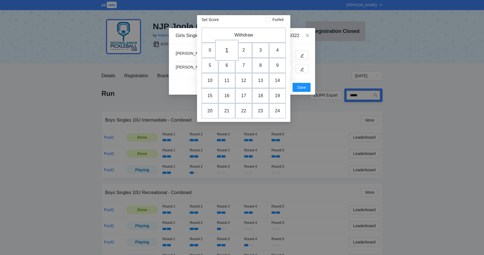
click at [229, 51] on td "1" at bounding box center [227, 50] width 24 height 21
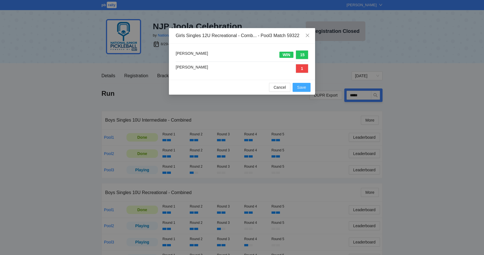
click at [300, 85] on span "Save" at bounding box center [301, 87] width 9 height 6
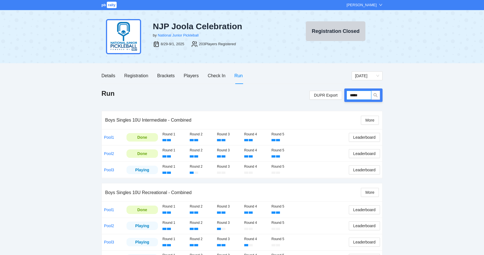
drag, startPoint x: 368, startPoint y: 95, endPoint x: 345, endPoint y: 95, distance: 23.3
click at [346, 95] on div "*****" at bounding box center [363, 95] width 38 height 13
type input "*****"
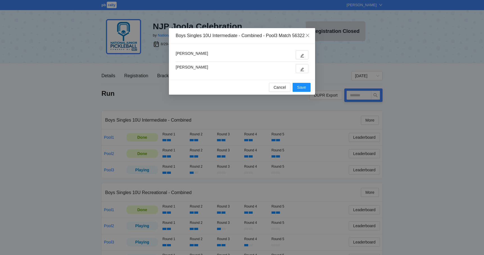
type input "*****"
click at [300, 73] on button "button" at bounding box center [302, 68] width 13 height 9
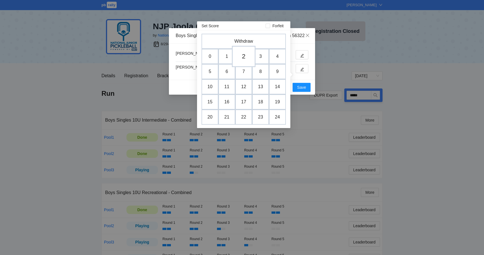
click at [241, 53] on td "2" at bounding box center [244, 56] width 24 height 21
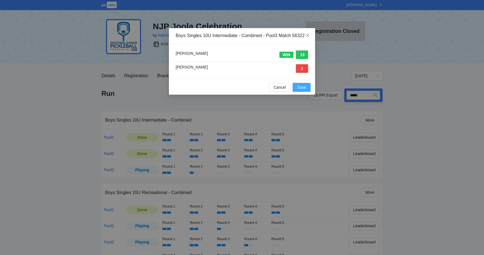
click at [307, 92] on button "Save" at bounding box center [302, 87] width 18 height 9
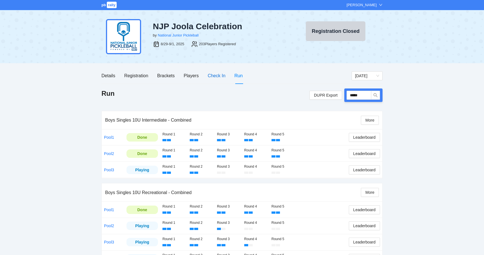
click at [222, 76] on div "Check In" at bounding box center [217, 75] width 18 height 7
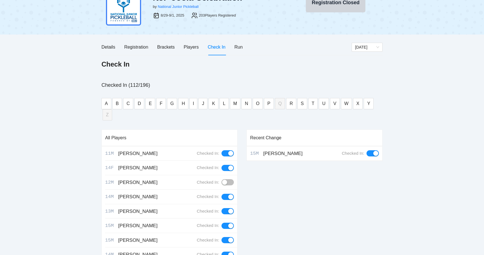
scroll to position [30, 0]
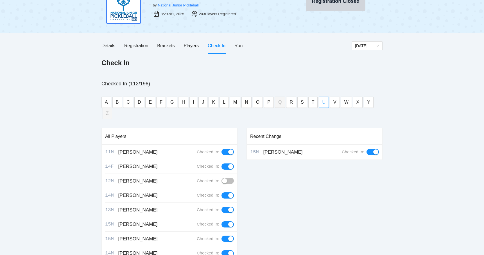
click at [319, 103] on button "U" at bounding box center [324, 102] width 10 height 11
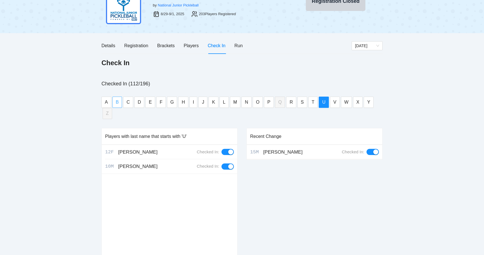
click at [119, 104] on button "B" at bounding box center [117, 102] width 10 height 11
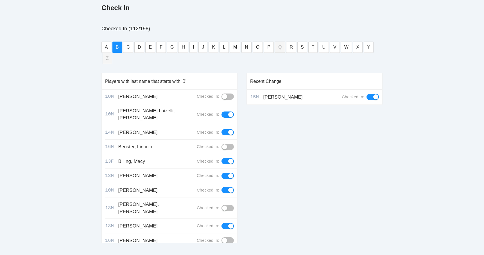
scroll to position [85, 0]
click at [229, 144] on button "button" at bounding box center [227, 147] width 12 height 6
click at [69, 125] on div "pb rally Mike Saniuk NJP Joola Celebration by National Junior Pickleball 8/29-9…" at bounding box center [242, 91] width 484 height 352
click at [200, 47] on button "J" at bounding box center [202, 47] width 9 height 11
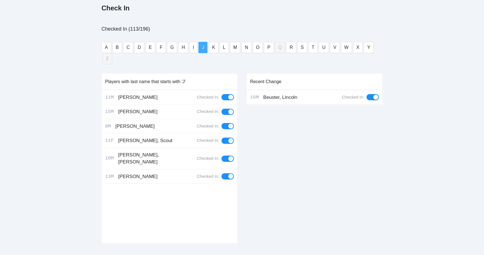
scroll to position [0, 0]
click at [69, 82] on div "pb rally Mike Saniuk NJP Joola Celebration by National Junior Pickleball 8/29-9…" at bounding box center [242, 91] width 484 height 352
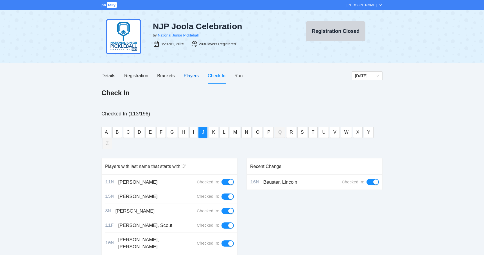
click at [196, 73] on div "Players" at bounding box center [191, 75] width 15 height 7
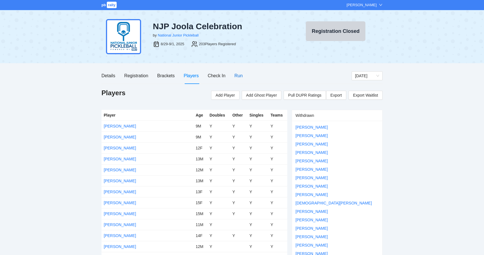
click at [240, 76] on div "Run" at bounding box center [238, 75] width 8 height 7
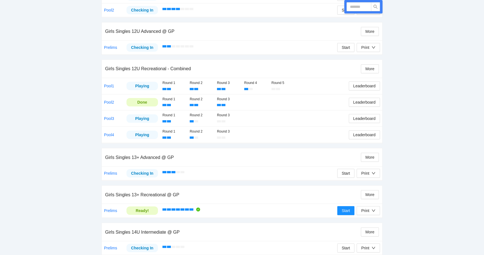
scroll to position [775, 0]
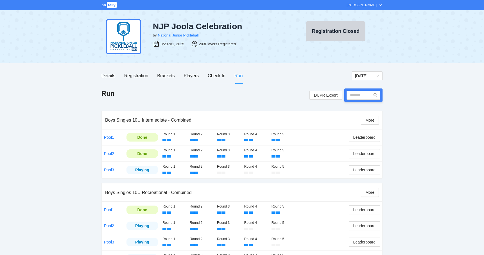
scroll to position [0, 0]
click at [193, 77] on div "Players" at bounding box center [191, 75] width 15 height 7
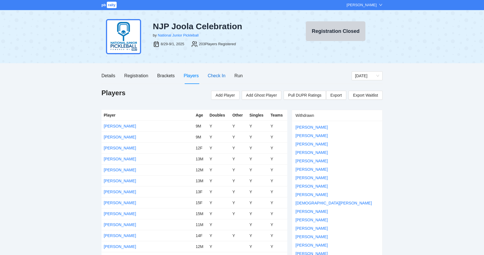
click at [211, 73] on div "Check In" at bounding box center [217, 75] width 18 height 7
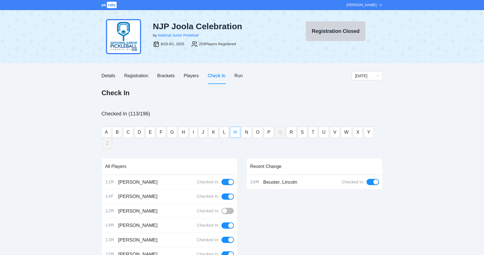
click at [233, 131] on span "M" at bounding box center [235, 132] width 4 height 7
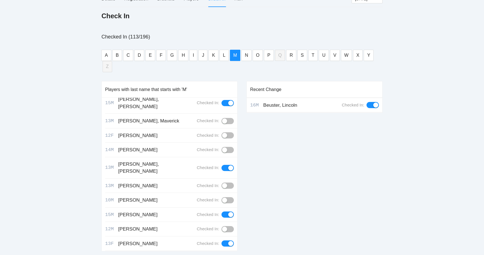
scroll to position [79, 0]
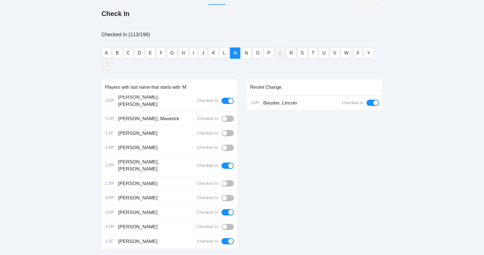
click at [79, 200] on div "pb rally Mike Saniuk NJP Joola Celebration by National Junior Pickleball 8/29-9…" at bounding box center [242, 97] width 484 height 352
click at [68, 180] on div "pb rally Mike Saniuk NJP Joola Celebration by National Junior Pickleball 8/29-9…" at bounding box center [242, 97] width 484 height 352
click at [139, 53] on span "D" at bounding box center [139, 52] width 3 height 7
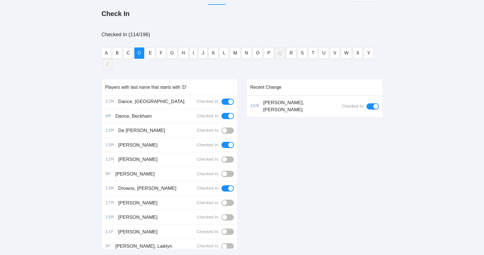
click at [232, 214] on button "button" at bounding box center [227, 217] width 12 height 6
click at [228, 200] on button "button" at bounding box center [227, 203] width 12 height 6
click at [83, 142] on div "pb rally Mike Saniuk NJP Joola Celebration by National Junior Pickleball 8/29-9…" at bounding box center [242, 97] width 484 height 352
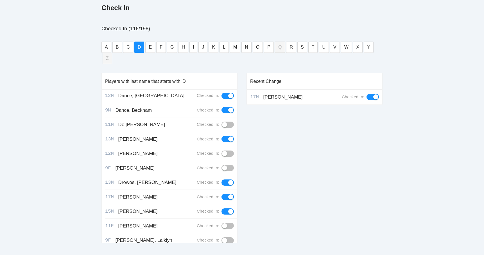
scroll to position [85, 0]
click at [396, 1] on div "pb rally Mike Saniuk NJP Joola Celebration by National Junior Pickleball 8/29-9…" at bounding box center [242, 91] width 484 height 352
click at [289, 49] on span "R" at bounding box center [290, 47] width 3 height 7
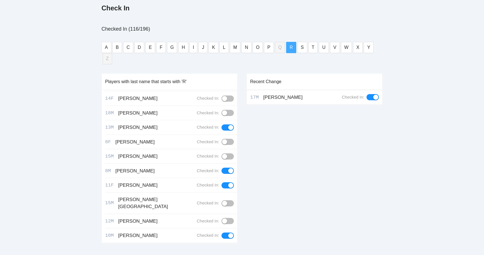
scroll to position [2, 0]
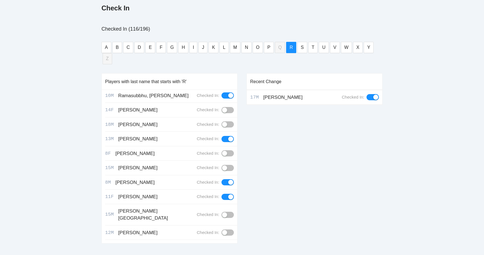
click at [230, 212] on button "button" at bounding box center [227, 215] width 12 height 6
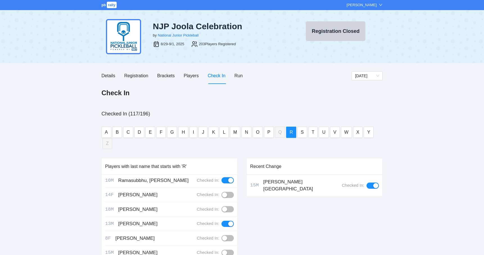
scroll to position [0, 0]
click at [37, 127] on div "pb rally Mike Saniuk NJP Joola Celebration by National Junior Pickleball 8/29-9…" at bounding box center [242, 176] width 484 height 352
click at [239, 72] on div "Run" at bounding box center [238, 76] width 8 height 16
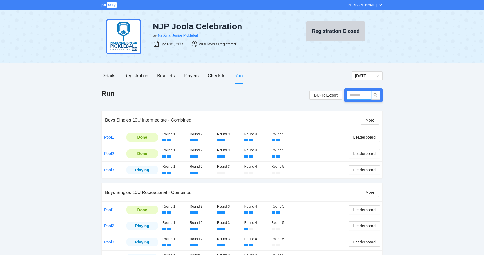
click at [357, 96] on input "text" at bounding box center [358, 95] width 25 height 9
type input "*****"
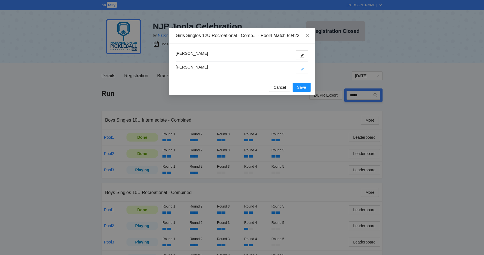
click at [300, 70] on icon "edit" at bounding box center [302, 69] width 4 height 4
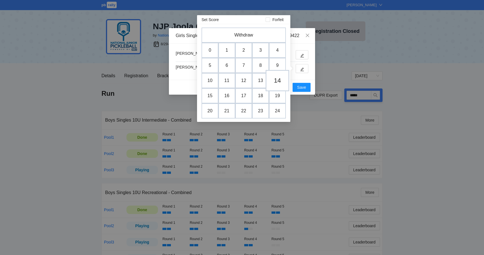
click at [276, 79] on td "14" at bounding box center [278, 80] width 24 height 21
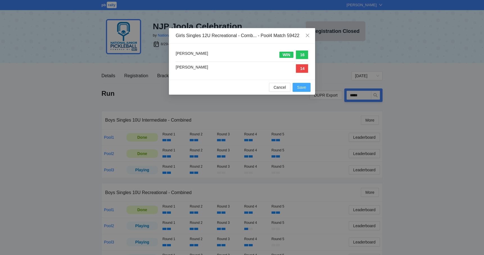
click at [302, 87] on span "Save" at bounding box center [301, 87] width 9 height 6
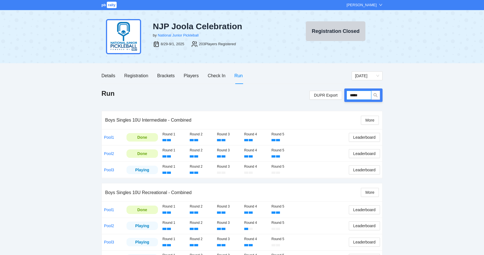
drag, startPoint x: 365, startPoint y: 94, endPoint x: 344, endPoint y: 95, distance: 20.8
click at [344, 95] on div "*****" at bounding box center [363, 95] width 38 height 13
type input "*****"
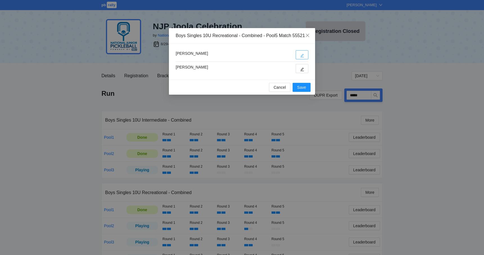
click at [300, 59] on button "button" at bounding box center [302, 54] width 13 height 9
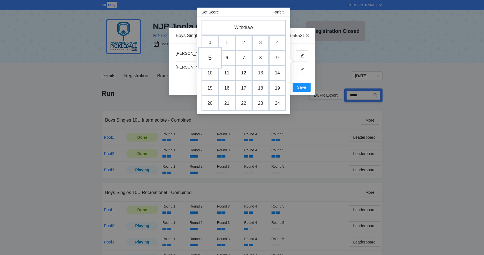
click at [211, 60] on td "5" at bounding box center [210, 57] width 24 height 21
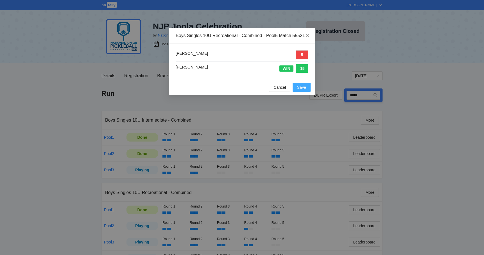
click at [302, 90] on span "Save" at bounding box center [301, 87] width 9 height 6
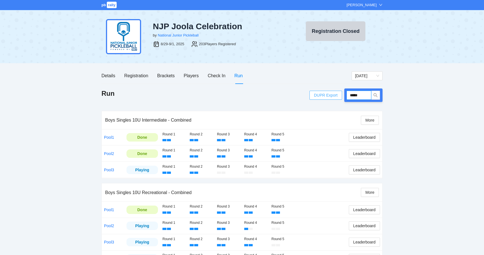
drag, startPoint x: 364, startPoint y: 94, endPoint x: 323, endPoint y: 95, distance: 41.0
click at [323, 95] on div "DUPR Export *****" at bounding box center [345, 95] width 73 height 13
type input "*****"
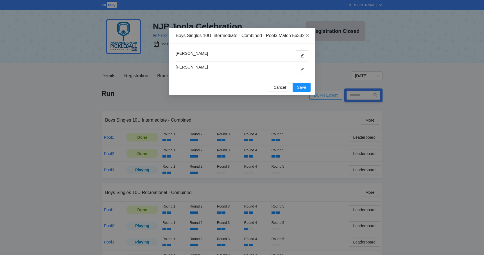
type input "*****"
click at [297, 59] on button "button" at bounding box center [302, 54] width 13 height 9
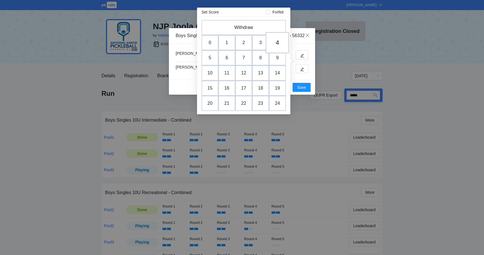
click at [275, 43] on td "4" at bounding box center [278, 42] width 24 height 21
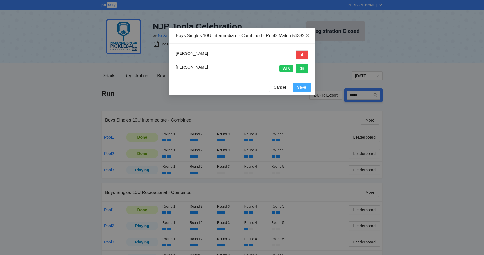
click at [300, 90] on button "Save" at bounding box center [302, 87] width 18 height 9
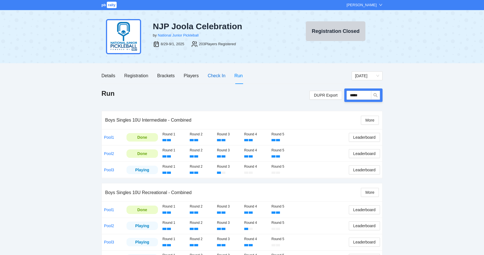
click at [221, 78] on div "Check In" at bounding box center [217, 75] width 18 height 7
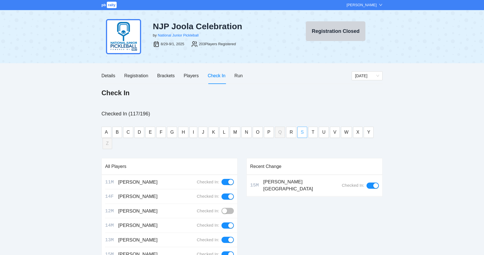
click at [298, 131] on button "S" at bounding box center [302, 132] width 10 height 11
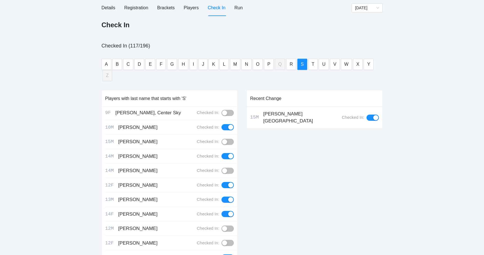
scroll to position [31, 0]
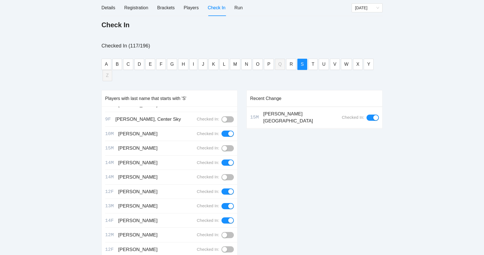
click at [227, 141] on div "15M Schappacher, Daniel Checked In:" at bounding box center [171, 148] width 132 height 15
click at [228, 145] on button "button" at bounding box center [227, 148] width 12 height 6
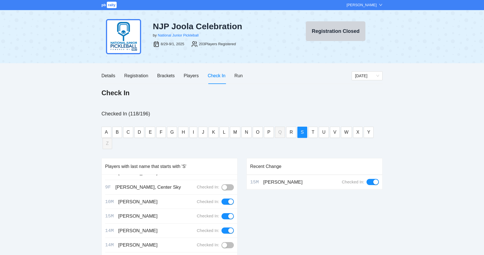
scroll to position [0, 0]
click at [240, 76] on div "Run" at bounding box center [238, 75] width 8 height 7
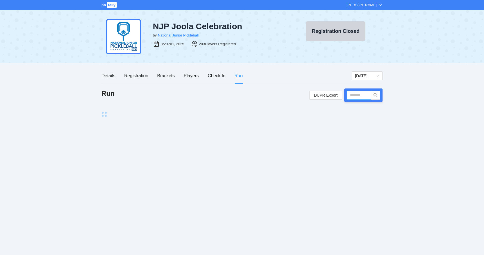
click at [357, 97] on input "text" at bounding box center [358, 95] width 25 height 9
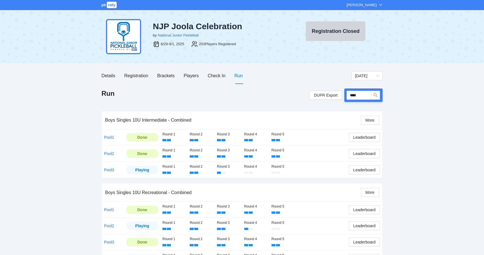
type input "*****"
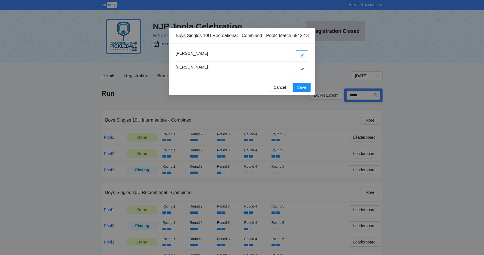
click at [302, 58] on icon "edit" at bounding box center [302, 56] width 4 height 4
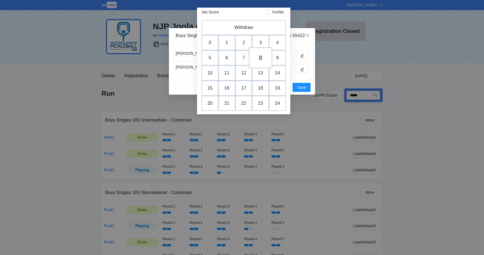
click at [263, 60] on td "8" at bounding box center [261, 57] width 24 height 21
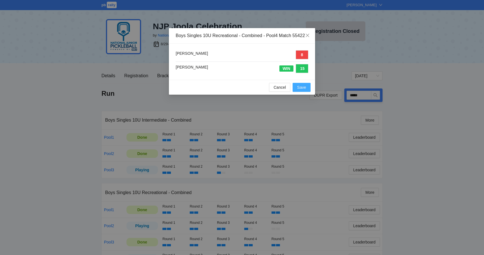
click at [302, 90] on span "Save" at bounding box center [301, 87] width 9 height 6
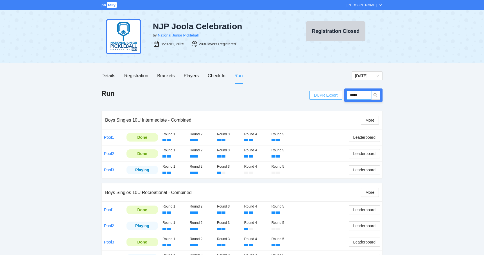
drag, startPoint x: 370, startPoint y: 93, endPoint x: 341, endPoint y: 95, distance: 29.3
click at [341, 95] on div "DUPR Export *****" at bounding box center [345, 95] width 73 height 13
type input "*****"
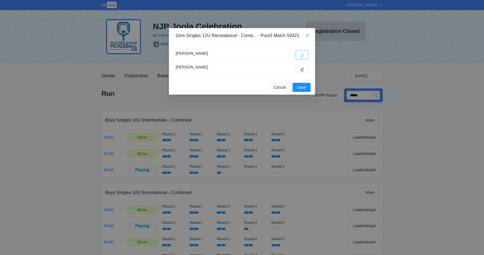
click at [300, 56] on button "button" at bounding box center [302, 54] width 13 height 9
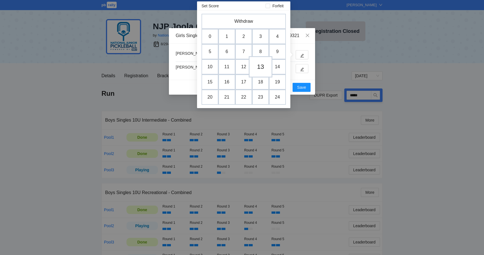
click at [262, 67] on td "13" at bounding box center [261, 66] width 24 height 21
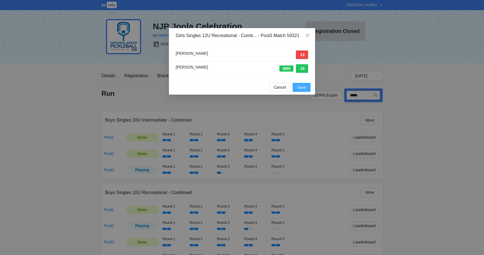
click at [302, 87] on span "Save" at bounding box center [301, 87] width 9 height 6
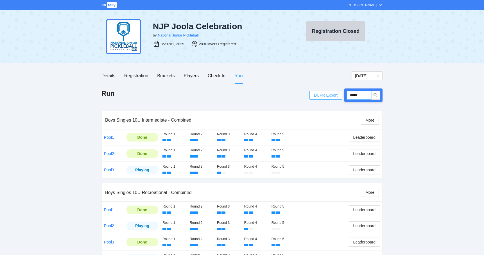
drag, startPoint x: 364, startPoint y: 96, endPoint x: 334, endPoint y: 96, distance: 29.8
click at [334, 96] on div "DUPR Export *****" at bounding box center [345, 95] width 73 height 13
type input "*****"
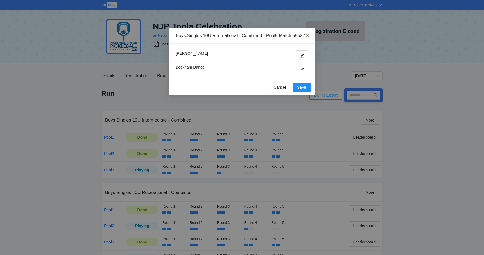
type input "*****"
click at [300, 58] on icon "edit" at bounding box center [302, 56] width 4 height 4
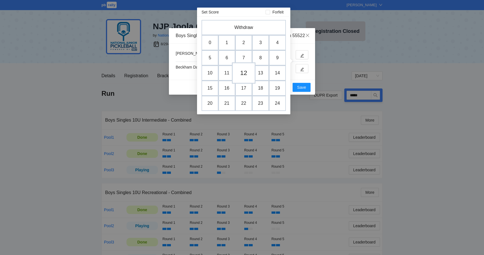
click at [243, 75] on td "12" at bounding box center [244, 72] width 24 height 21
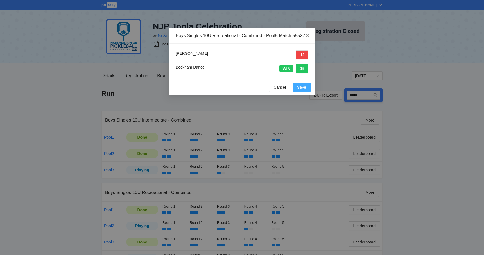
click at [303, 90] on span "Save" at bounding box center [301, 87] width 9 height 6
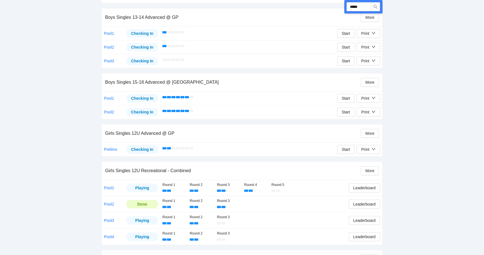
scroll to position [688, 0]
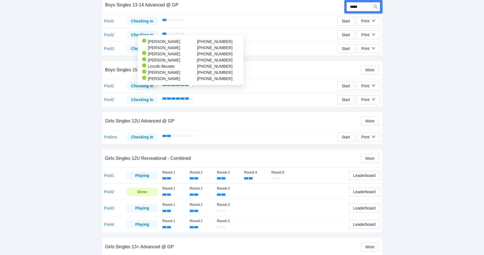
click at [221, 95] on div at bounding box center [249, 99] width 175 height 9
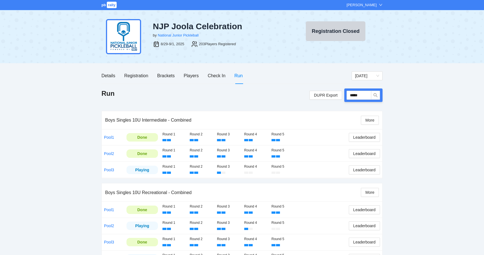
scroll to position [0, 0]
click at [192, 75] on div "Players" at bounding box center [191, 75] width 15 height 7
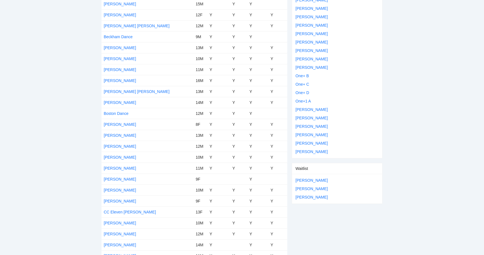
scroll to position [254, 0]
click at [115, 201] on link "Brylie Caldwell" at bounding box center [120, 201] width 32 height 4
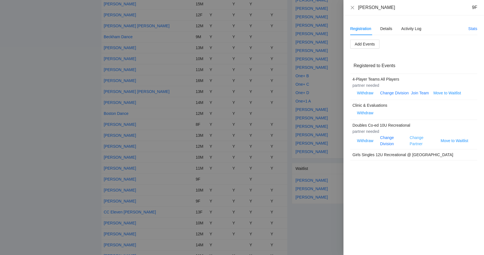
click at [415, 137] on link "Change Partner" at bounding box center [417, 140] width 14 height 11
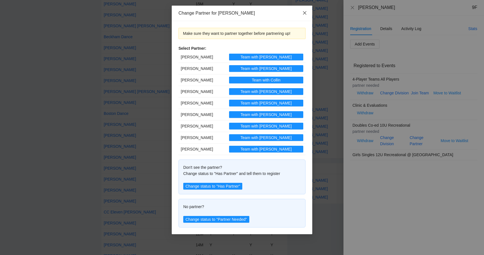
click at [305, 14] on icon "close" at bounding box center [304, 13] width 4 height 4
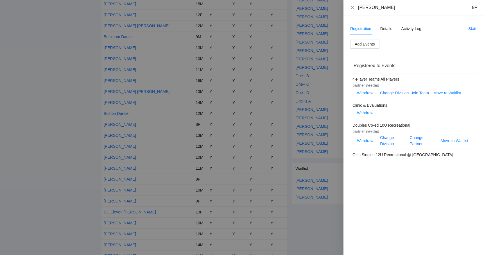
click at [56, 114] on div at bounding box center [242, 127] width 484 height 255
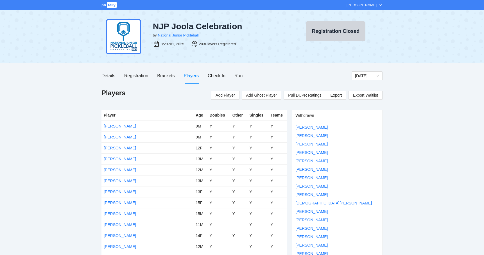
scroll to position [0, 0]
click at [235, 76] on div "Run" at bounding box center [238, 75] width 8 height 7
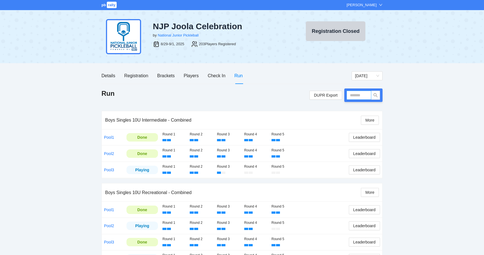
click at [351, 92] on input "text" at bounding box center [358, 95] width 25 height 9
type input "*****"
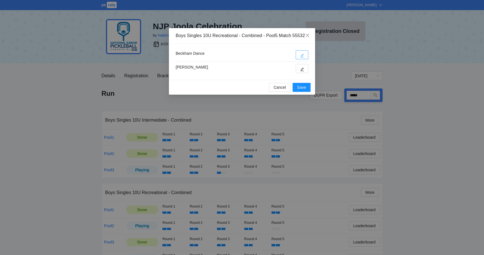
click at [304, 58] on icon "edit" at bounding box center [302, 56] width 4 height 4
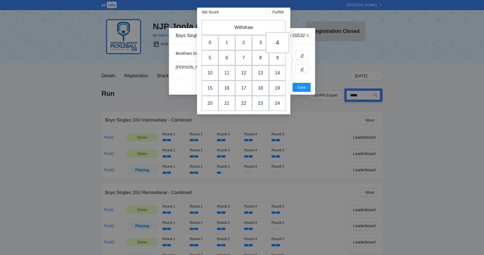
click at [278, 44] on td "4" at bounding box center [278, 42] width 24 height 21
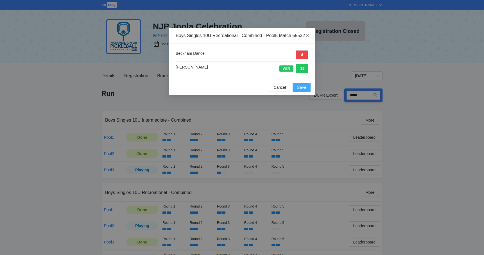
click at [303, 90] on span "Save" at bounding box center [301, 87] width 9 height 6
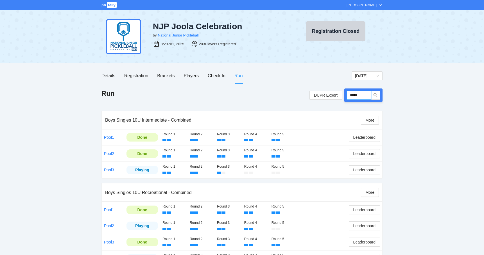
drag, startPoint x: 364, startPoint y: 97, endPoint x: 343, endPoint y: 98, distance: 20.8
click at [343, 98] on div "DUPR Export *****" at bounding box center [345, 95] width 73 height 13
drag, startPoint x: 361, startPoint y: 97, endPoint x: 344, endPoint y: 97, distance: 17.7
click at [344, 97] on div "DUPR Export *****" at bounding box center [345, 95] width 73 height 13
type input "*****"
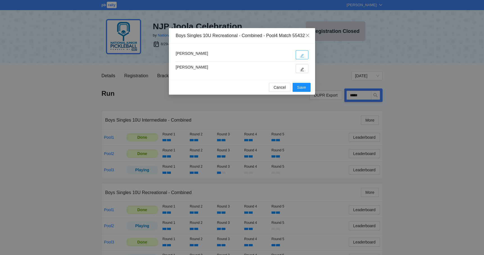
click at [298, 59] on button "button" at bounding box center [302, 54] width 13 height 9
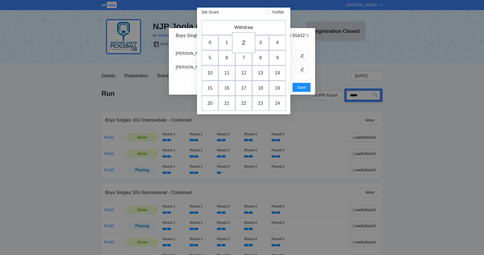
click at [247, 48] on td "2" at bounding box center [244, 42] width 24 height 21
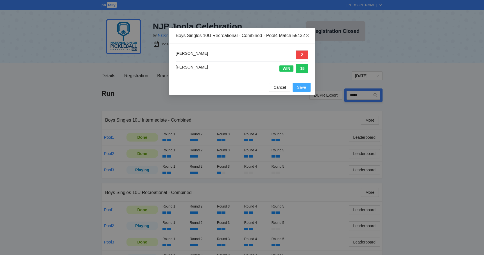
click at [298, 90] on span "Save" at bounding box center [301, 87] width 9 height 6
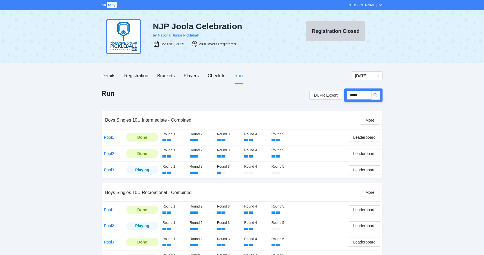
drag, startPoint x: 367, startPoint y: 94, endPoint x: 349, endPoint y: 94, distance: 18.5
click at [349, 94] on input "*****" at bounding box center [358, 95] width 25 height 9
type input "*****"
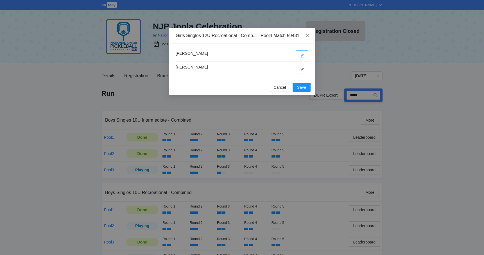
click at [300, 52] on button "button" at bounding box center [302, 54] width 13 height 9
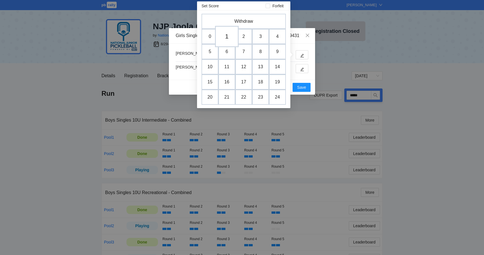
click at [230, 37] on td "1" at bounding box center [227, 36] width 24 height 21
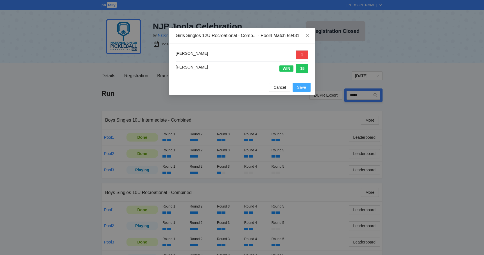
click at [303, 87] on span "Save" at bounding box center [301, 87] width 9 height 6
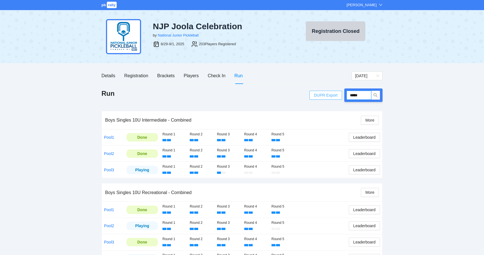
drag, startPoint x: 367, startPoint y: 95, endPoint x: 334, endPoint y: 94, distance: 32.3
click at [334, 94] on div "DUPR Export *****" at bounding box center [345, 95] width 73 height 13
type input "*****"
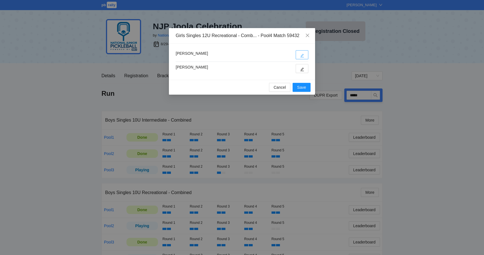
click at [300, 55] on button "button" at bounding box center [302, 54] width 13 height 9
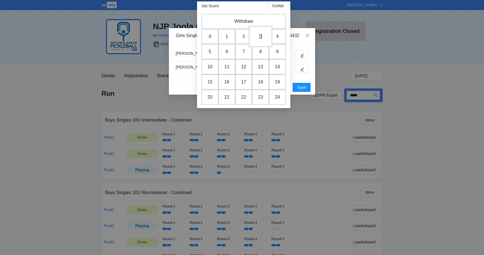
click at [261, 35] on td "3" at bounding box center [261, 36] width 24 height 21
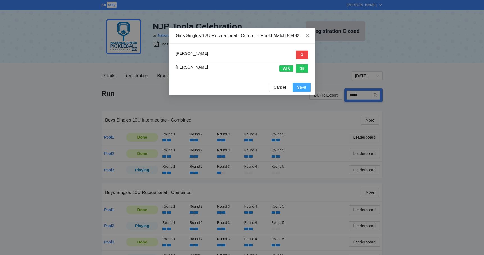
click at [301, 87] on span "Save" at bounding box center [301, 87] width 9 height 6
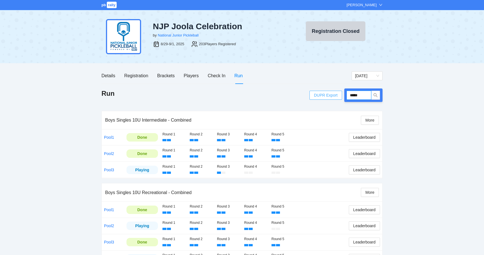
drag, startPoint x: 364, startPoint y: 96, endPoint x: 341, endPoint y: 95, distance: 23.9
click at [341, 95] on div "DUPR Export *****" at bounding box center [345, 95] width 73 height 13
type input "*****"
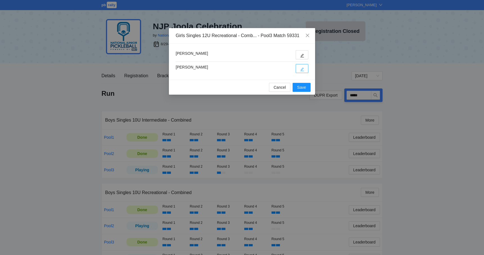
click at [297, 68] on button "button" at bounding box center [302, 68] width 13 height 9
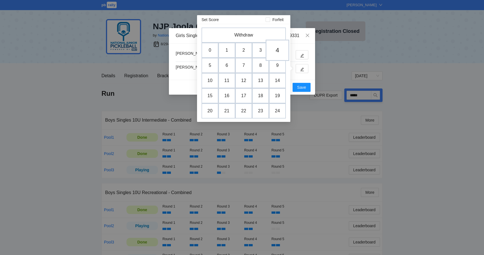
click at [274, 52] on td "4" at bounding box center [278, 50] width 24 height 21
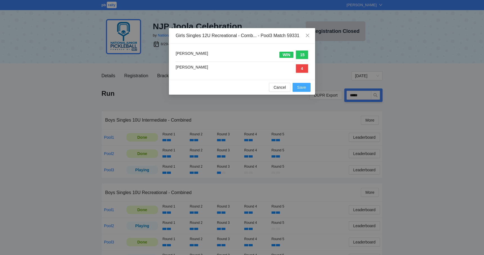
click at [306, 91] on button "Save" at bounding box center [302, 87] width 18 height 9
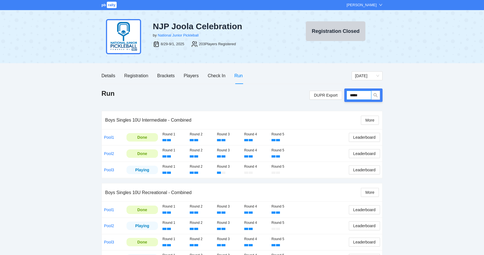
drag, startPoint x: 367, startPoint y: 96, endPoint x: 350, endPoint y: 96, distance: 16.9
click at [352, 96] on input "*****" at bounding box center [358, 95] width 25 height 9
type input "*****"
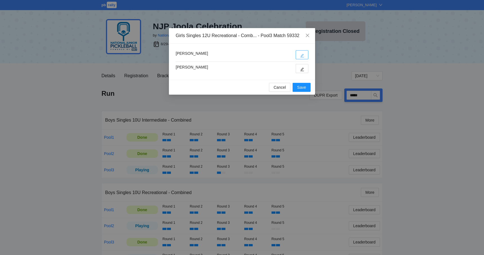
click at [304, 55] on button "button" at bounding box center [302, 54] width 13 height 9
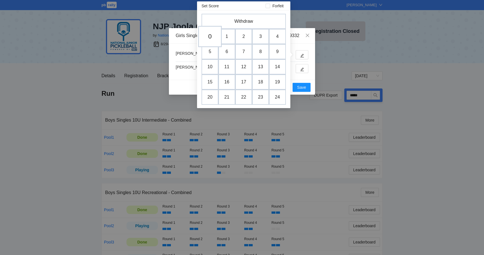
click at [208, 38] on td "0" at bounding box center [210, 36] width 24 height 21
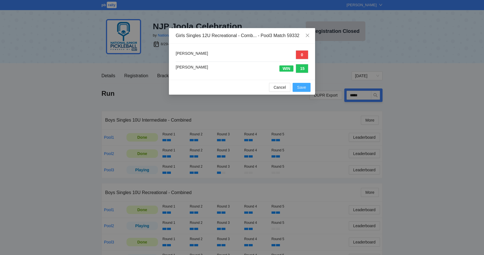
click at [300, 87] on span "Save" at bounding box center [301, 87] width 9 height 6
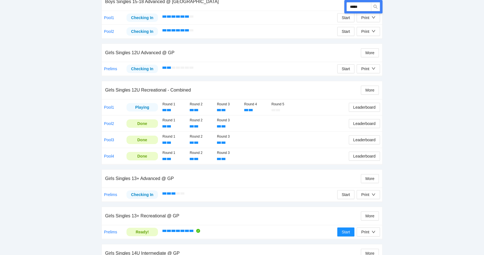
scroll to position [757, 0]
click at [361, 137] on span "Leaderboard" at bounding box center [364, 140] width 22 height 6
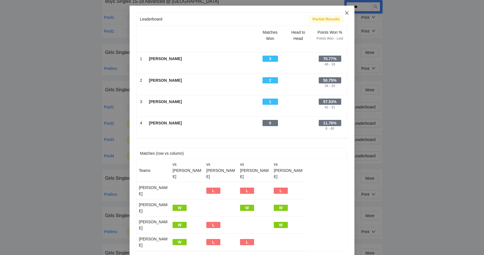
click at [346, 16] on span "Close" at bounding box center [346, 13] width 15 height 15
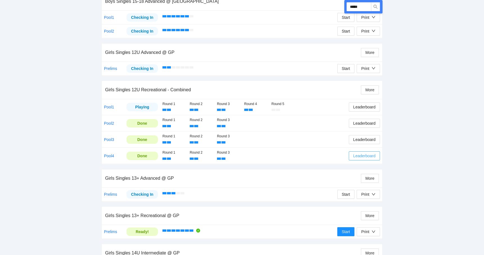
click at [355, 153] on span "Leaderboard" at bounding box center [364, 156] width 22 height 6
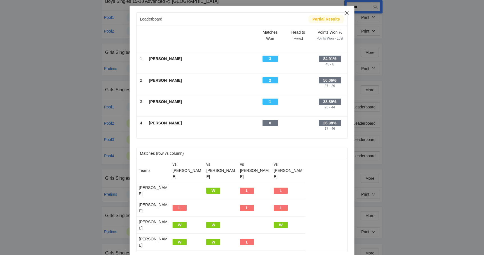
click at [346, 13] on icon "close" at bounding box center [347, 13] width 4 height 4
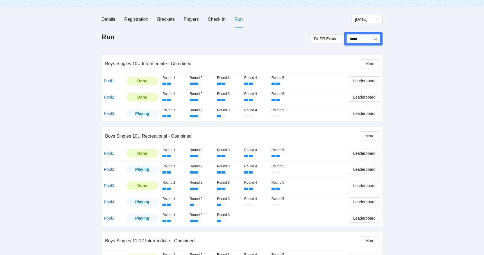
scroll to position [61, 0]
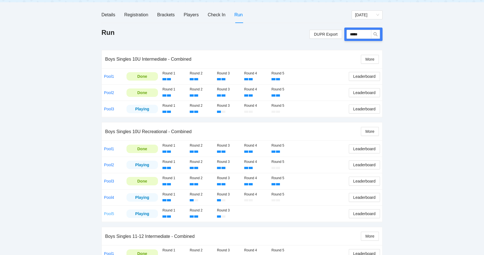
click at [112, 212] on link "Pool5" at bounding box center [109, 214] width 10 height 4
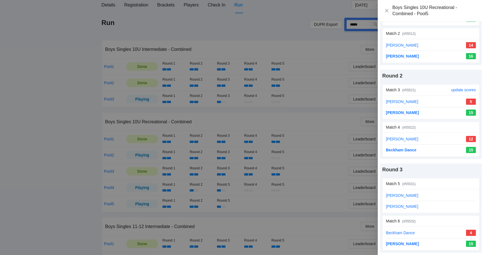
scroll to position [81, 0]
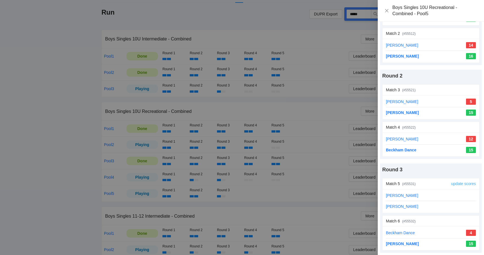
click at [456, 183] on link "update scores" at bounding box center [463, 184] width 25 height 4
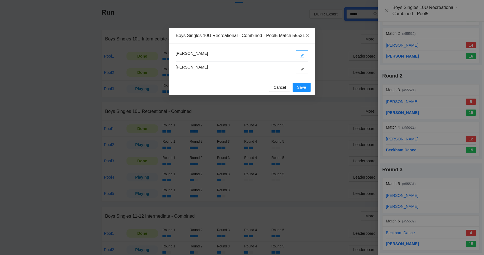
click at [297, 59] on button "button" at bounding box center [302, 54] width 13 height 9
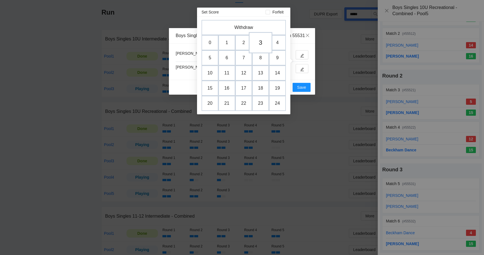
click at [256, 41] on td "3" at bounding box center [261, 42] width 24 height 21
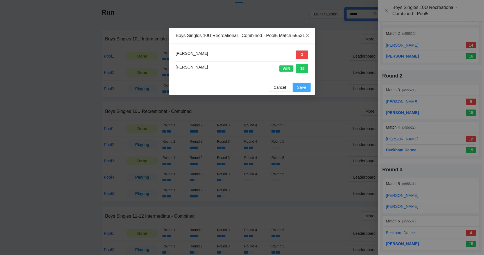
click at [297, 91] on button "Save" at bounding box center [302, 87] width 18 height 9
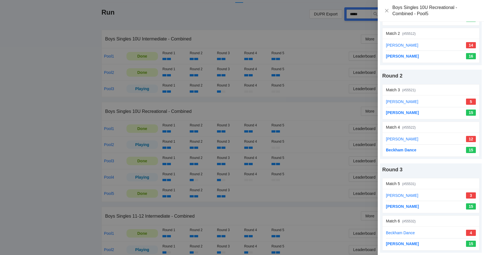
click at [317, 110] on div at bounding box center [242, 127] width 484 height 255
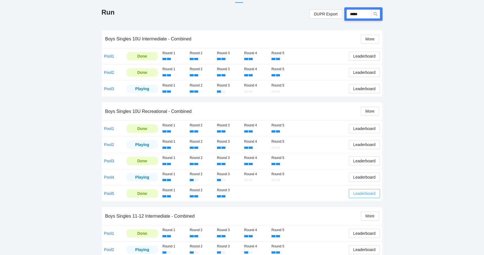
click at [353, 193] on span "Leaderboard" at bounding box center [364, 194] width 22 height 6
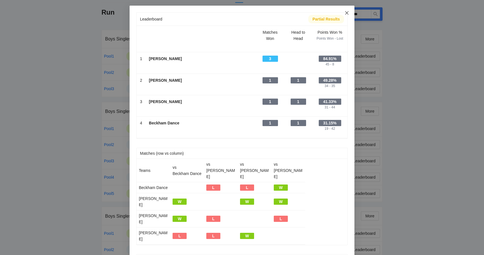
click at [345, 13] on icon "close" at bounding box center [347, 13] width 4 height 4
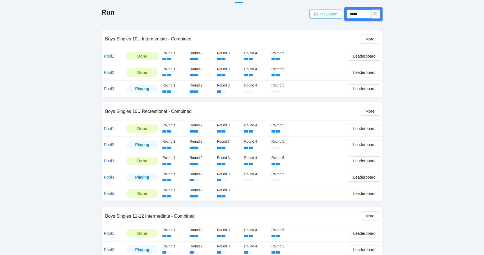
drag, startPoint x: 365, startPoint y: 15, endPoint x: 339, endPoint y: 15, distance: 26.1
click at [339, 15] on div "DUPR Export *****" at bounding box center [345, 13] width 73 height 13
type input "*****"
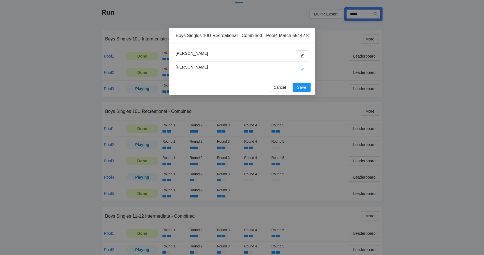
click at [305, 73] on button "button" at bounding box center [302, 68] width 13 height 9
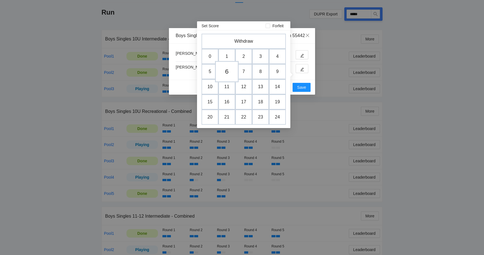
click at [225, 74] on td "6" at bounding box center [227, 71] width 24 height 21
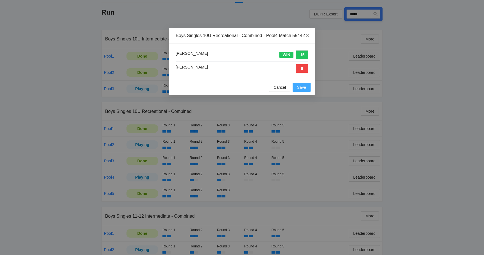
click at [301, 90] on span "Save" at bounding box center [301, 87] width 9 height 6
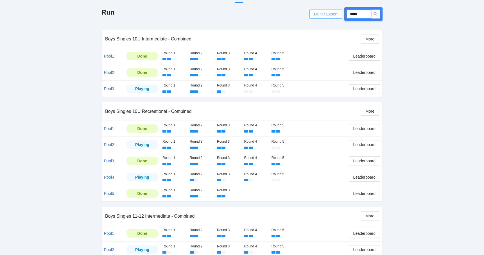
drag, startPoint x: 364, startPoint y: 12, endPoint x: 340, endPoint y: 12, distance: 24.7
click at [340, 12] on div "DUPR Export *****" at bounding box center [345, 13] width 73 height 13
type input "*****"
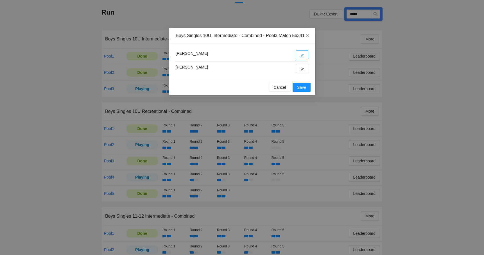
click at [302, 58] on icon "edit" at bounding box center [302, 56] width 4 height 4
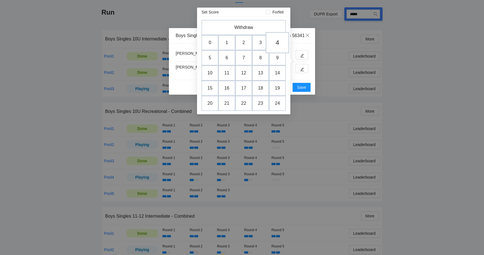
click at [286, 42] on td "4" at bounding box center [278, 42] width 24 height 21
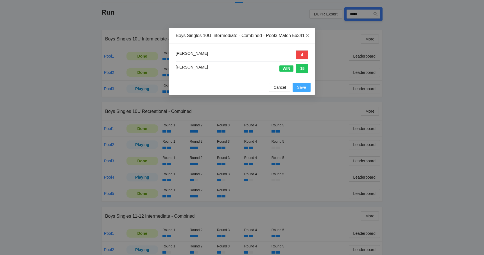
click at [299, 90] on span "Save" at bounding box center [301, 87] width 9 height 6
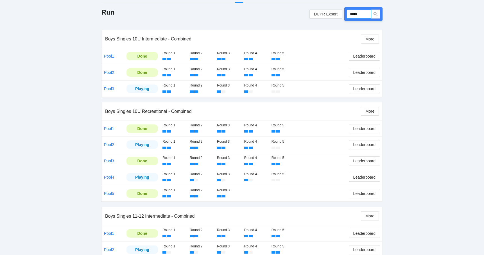
drag, startPoint x: 352, startPoint y: 15, endPoint x: 344, endPoint y: 15, distance: 8.4
click at [344, 15] on div "DUPR Export *****" at bounding box center [345, 13] width 73 height 13
drag, startPoint x: 366, startPoint y: 14, endPoint x: 345, endPoint y: 15, distance: 20.8
click at [345, 15] on div "*****" at bounding box center [363, 13] width 38 height 13
type input "*****"
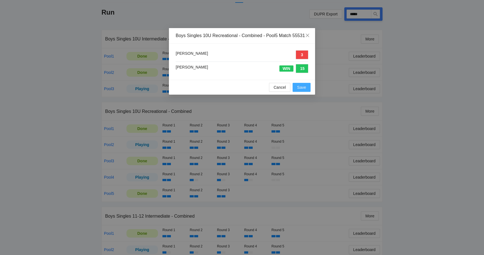
click at [300, 90] on span "Save" at bounding box center [301, 87] width 9 height 6
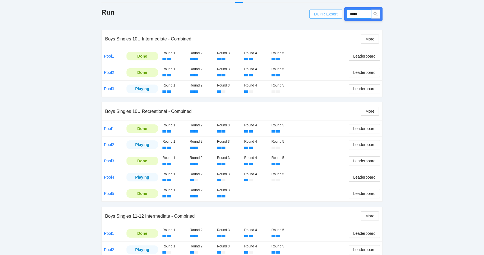
drag, startPoint x: 363, startPoint y: 13, endPoint x: 340, endPoint y: 14, distance: 23.0
click at [340, 14] on div "DUPR Export *****" at bounding box center [345, 13] width 73 height 13
type input "*****"
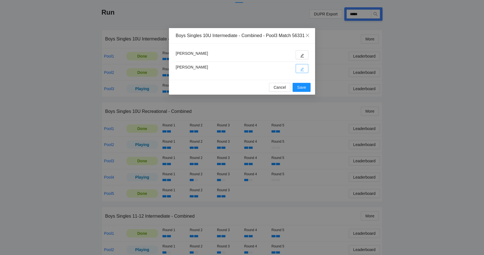
click at [300, 72] on button "button" at bounding box center [302, 68] width 13 height 9
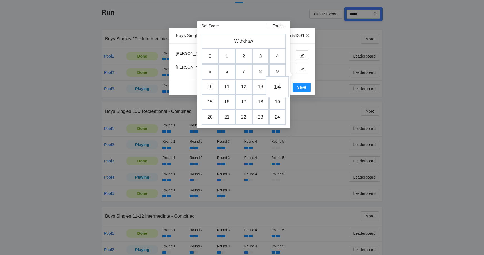
click at [274, 88] on td "14" at bounding box center [278, 86] width 24 height 21
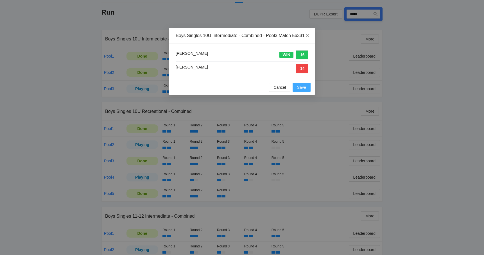
click at [302, 90] on span "Save" at bounding box center [301, 87] width 9 height 6
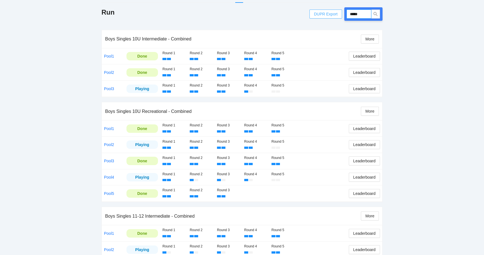
drag, startPoint x: 364, startPoint y: 12, endPoint x: 333, endPoint y: 13, distance: 31.2
click at [333, 13] on div "DUPR Export *****" at bounding box center [345, 13] width 73 height 13
type input "*****"
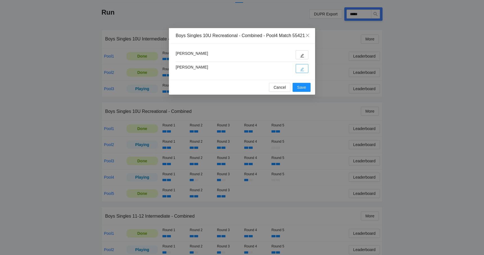
click at [299, 73] on button "button" at bounding box center [302, 68] width 13 height 9
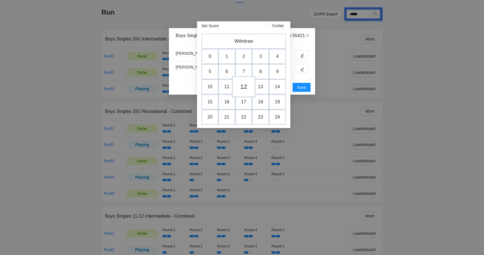
click at [245, 92] on td "12" at bounding box center [244, 86] width 24 height 21
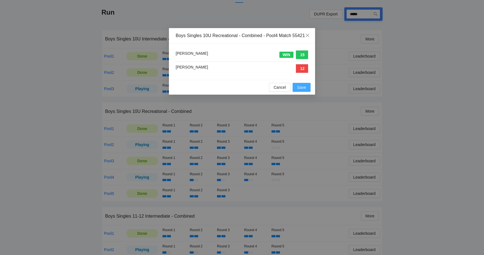
click at [299, 90] on span "Save" at bounding box center [301, 87] width 9 height 6
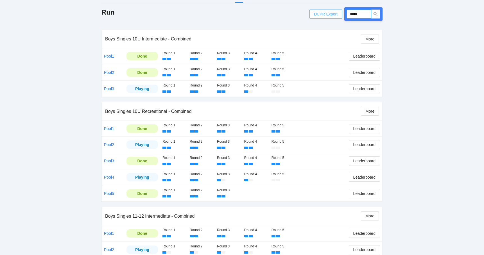
drag, startPoint x: 369, startPoint y: 15, endPoint x: 341, endPoint y: 15, distance: 27.5
click at [342, 15] on div "DUPR Export *****" at bounding box center [345, 13] width 73 height 13
type input "*****"
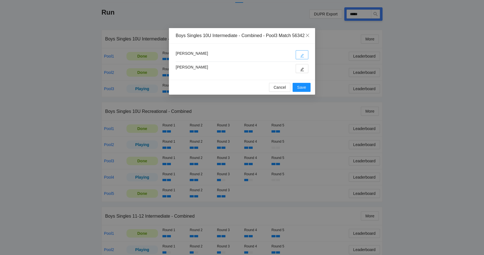
click at [300, 58] on icon "edit" at bounding box center [302, 56] width 4 height 4
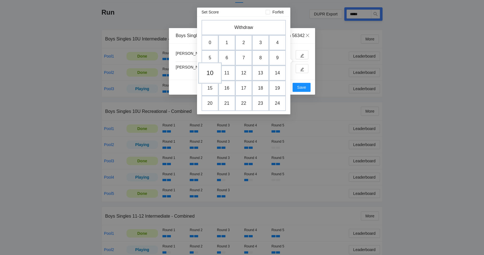
click at [210, 70] on td "10" at bounding box center [210, 72] width 24 height 21
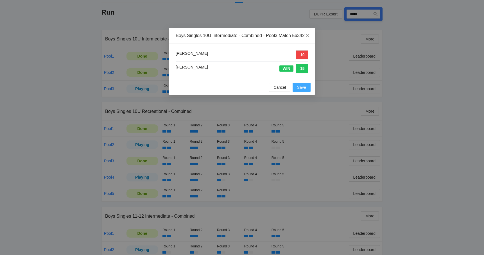
click at [299, 90] on span "Save" at bounding box center [301, 87] width 9 height 6
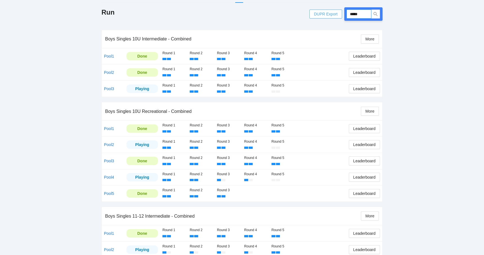
drag, startPoint x: 365, startPoint y: 12, endPoint x: 335, endPoint y: 15, distance: 30.2
click at [335, 15] on div "DUPR Export *****" at bounding box center [345, 13] width 73 height 13
type input "*****"
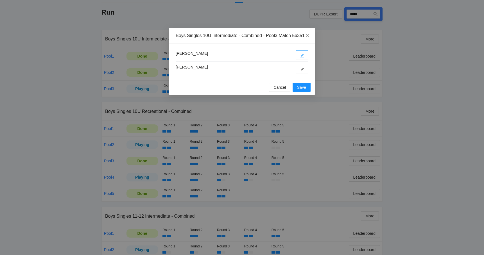
click at [298, 59] on button "button" at bounding box center [302, 54] width 13 height 9
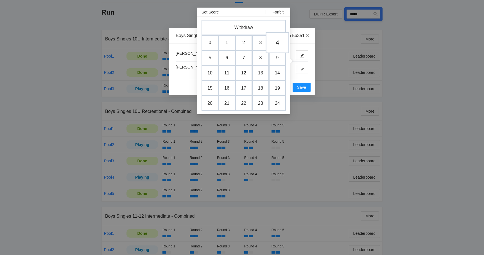
click at [280, 41] on td "4" at bounding box center [278, 42] width 24 height 21
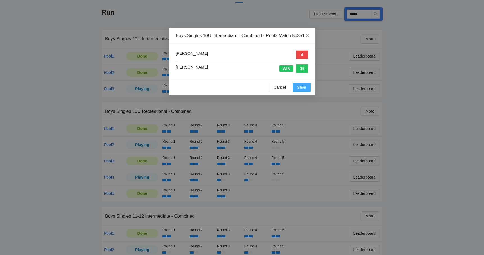
click at [301, 90] on span "Save" at bounding box center [301, 87] width 9 height 6
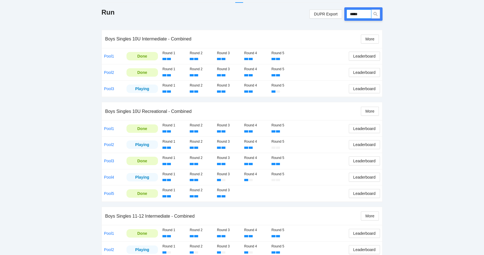
drag, startPoint x: 365, startPoint y: 14, endPoint x: 346, endPoint y: 14, distance: 18.5
click at [346, 14] on div "*****" at bounding box center [363, 13] width 38 height 13
type input "*****"
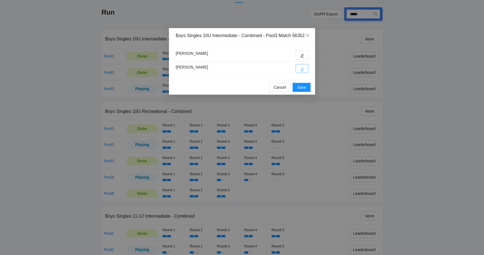
click at [299, 72] on button "button" at bounding box center [302, 68] width 13 height 9
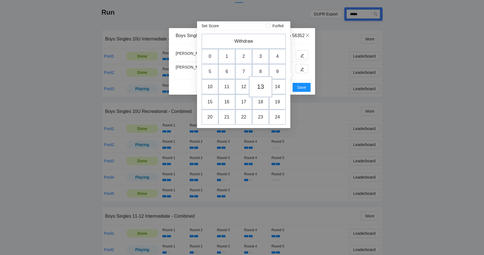
click at [263, 85] on td "13" at bounding box center [261, 86] width 24 height 21
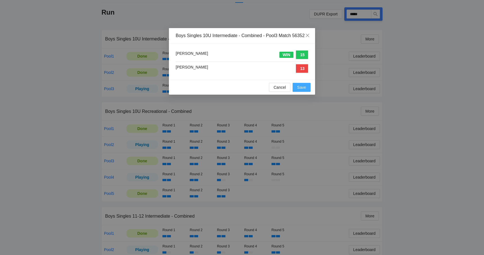
click at [300, 90] on span "Save" at bounding box center [301, 87] width 9 height 6
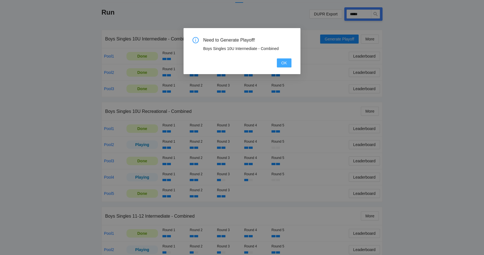
click at [285, 64] on span "OK" at bounding box center [284, 63] width 6 height 6
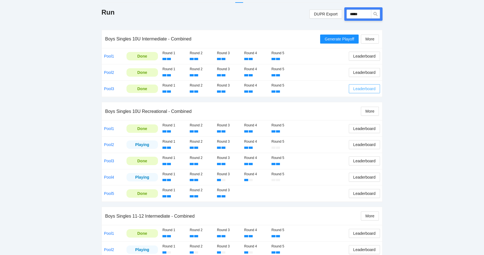
click at [353, 89] on span "Leaderboard" at bounding box center [364, 89] width 22 height 6
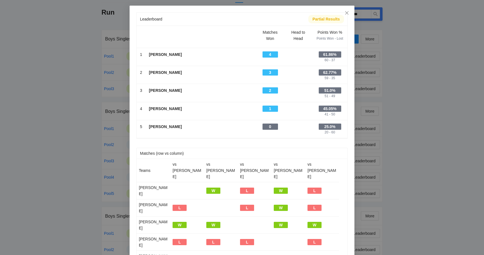
click at [227, 92] on div "Benjamin Cardenas" at bounding box center [201, 90] width 104 height 6
click at [346, 15] on icon "close" at bounding box center [347, 13] width 4 height 4
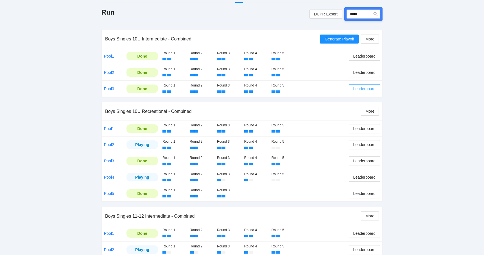
click at [365, 92] on button "Leaderboard" at bounding box center [364, 88] width 31 height 9
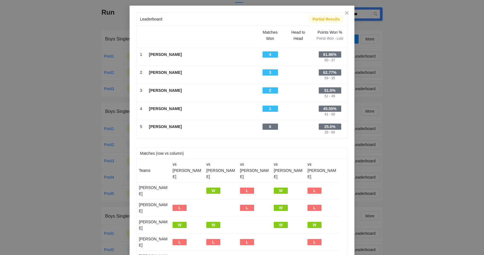
click at [418, 84] on div "Leaderboard Partial Results Scroll right to see all columns → Matches Won Head …" at bounding box center [242, 127] width 484 height 255
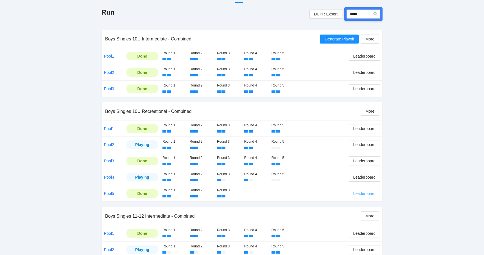
click at [356, 192] on span "Leaderboard" at bounding box center [364, 194] width 22 height 6
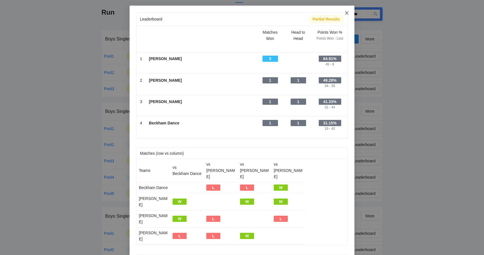
click at [345, 16] on span "Close" at bounding box center [346, 13] width 15 height 15
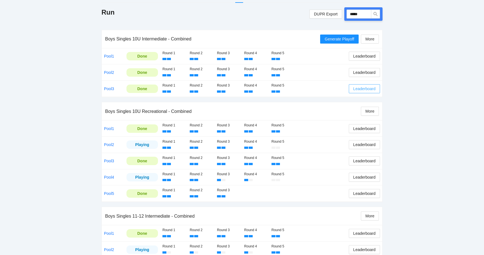
click at [376, 88] on button "Leaderboard" at bounding box center [364, 88] width 31 height 9
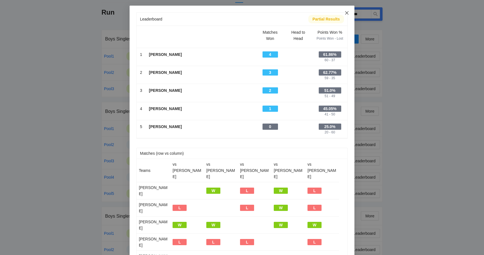
click at [348, 15] on span "Close" at bounding box center [346, 13] width 15 height 15
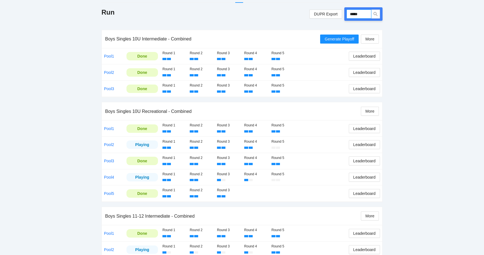
drag, startPoint x: 368, startPoint y: 13, endPoint x: 343, endPoint y: 12, distance: 24.5
click at [343, 12] on div "DUPR Export *****" at bounding box center [345, 13] width 73 height 13
type input "****"
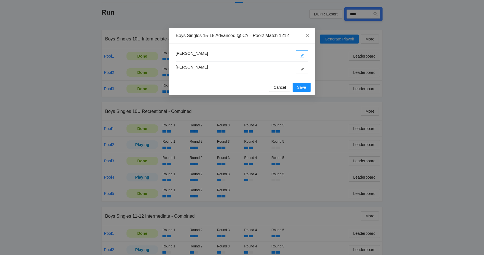
click at [300, 55] on icon "edit" at bounding box center [302, 56] width 4 height 4
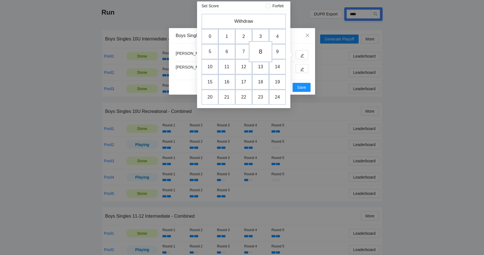
click at [262, 56] on td "8" at bounding box center [261, 51] width 24 height 21
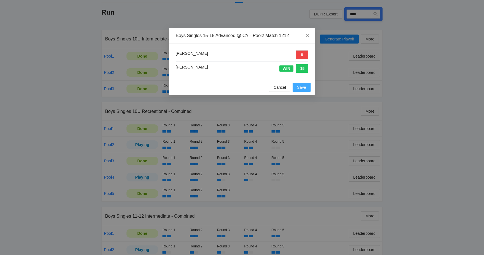
click at [297, 86] on span "Save" at bounding box center [301, 87] width 9 height 6
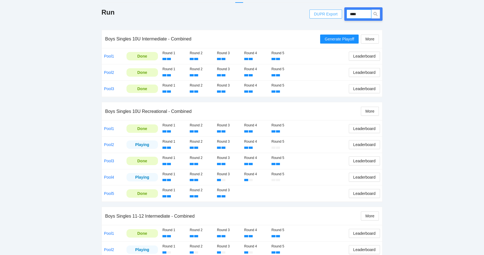
drag, startPoint x: 363, startPoint y: 13, endPoint x: 335, endPoint y: 15, distance: 28.7
click at [335, 15] on div "DUPR Export ****" at bounding box center [345, 13] width 73 height 13
type input "****"
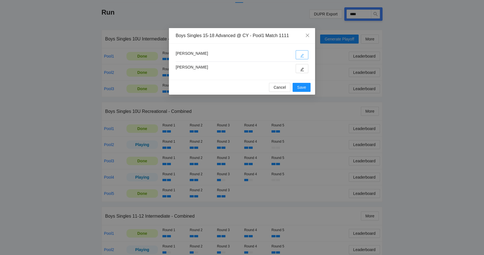
click at [302, 55] on icon "edit" at bounding box center [302, 56] width 4 height 4
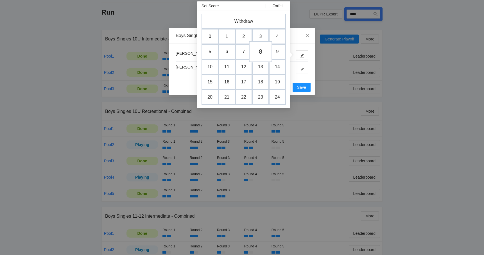
click at [259, 54] on td "8" at bounding box center [261, 51] width 24 height 21
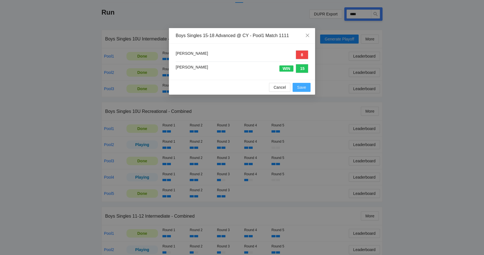
click at [301, 85] on span "Save" at bounding box center [301, 87] width 9 height 6
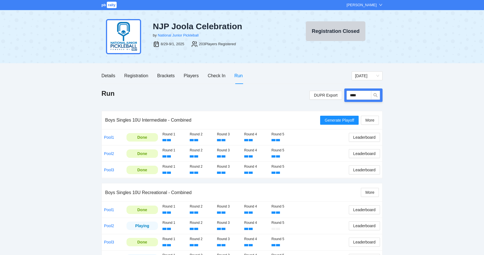
scroll to position [0, 0]
drag, startPoint x: 363, startPoint y: 95, endPoint x: 337, endPoint y: 95, distance: 26.1
click at [337, 95] on div "DUPR Export ****" at bounding box center [345, 95] width 73 height 13
type input "****"
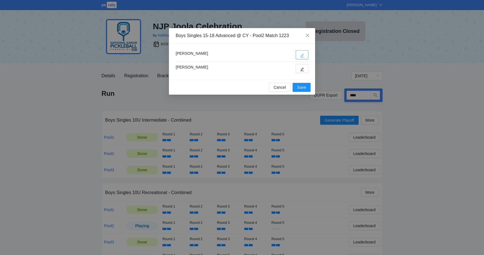
click at [304, 55] on button "button" at bounding box center [302, 54] width 13 height 9
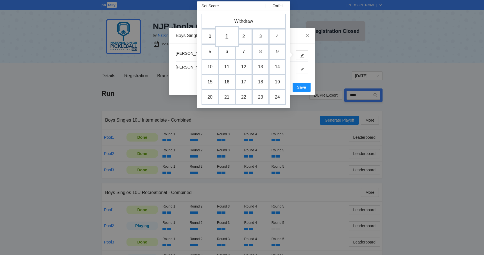
click at [230, 40] on td "1" at bounding box center [227, 36] width 24 height 21
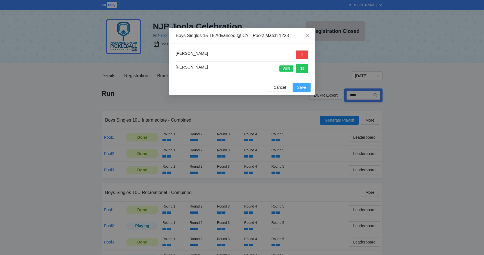
click at [299, 87] on span "Save" at bounding box center [301, 87] width 9 height 6
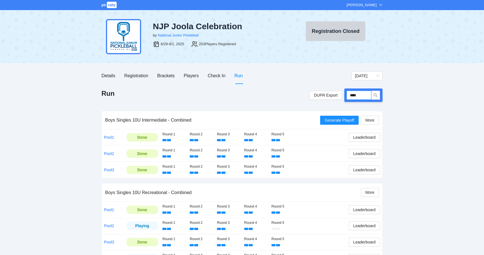
drag, startPoint x: 366, startPoint y: 96, endPoint x: 345, endPoint y: 95, distance: 21.4
click at [345, 95] on div "****" at bounding box center [363, 95] width 38 height 13
type input "****"
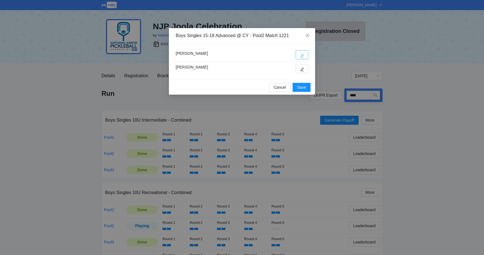
click at [302, 52] on button "button" at bounding box center [302, 54] width 13 height 9
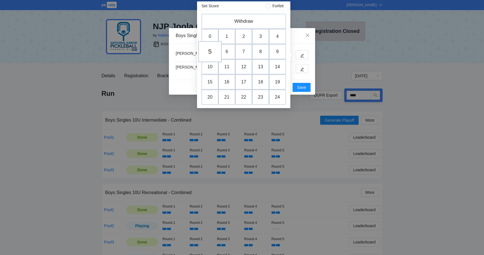
click at [213, 48] on td "5" at bounding box center [210, 51] width 24 height 21
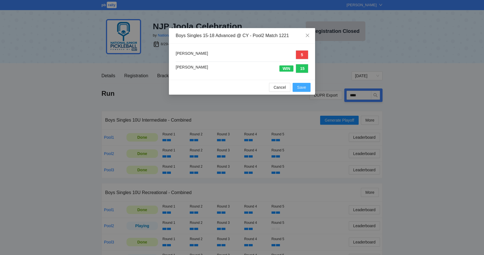
click at [305, 88] on span "Save" at bounding box center [301, 87] width 9 height 6
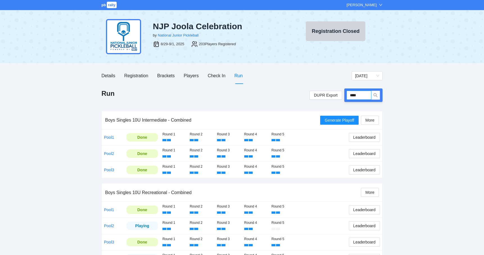
drag, startPoint x: 361, startPoint y: 98, endPoint x: 342, endPoint y: 98, distance: 19.1
click at [343, 98] on div "DUPR Export ****" at bounding box center [345, 95] width 73 height 13
drag, startPoint x: 366, startPoint y: 96, endPoint x: 346, endPoint y: 95, distance: 19.7
click at [346, 95] on div "****" at bounding box center [363, 95] width 38 height 13
type input "****"
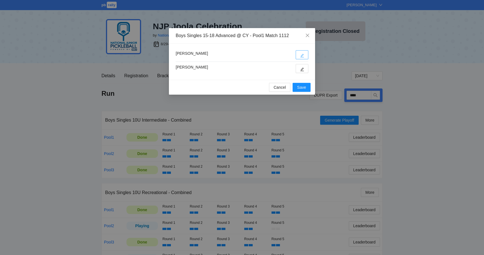
click at [298, 57] on button "button" at bounding box center [302, 54] width 13 height 9
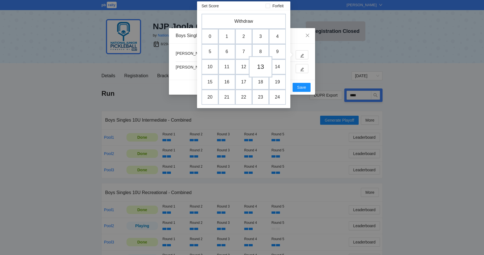
click at [272, 66] on td "13" at bounding box center [261, 66] width 24 height 21
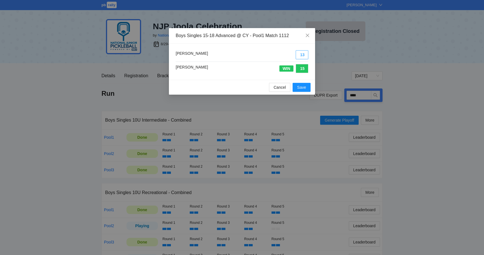
click at [300, 55] on button "13" at bounding box center [302, 54] width 13 height 9
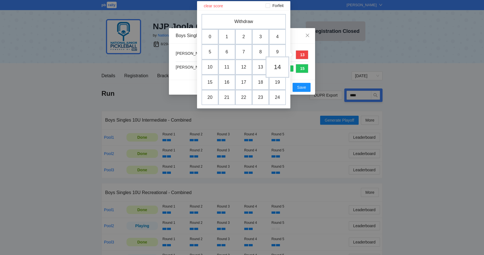
click at [279, 69] on td "14" at bounding box center [278, 66] width 24 height 21
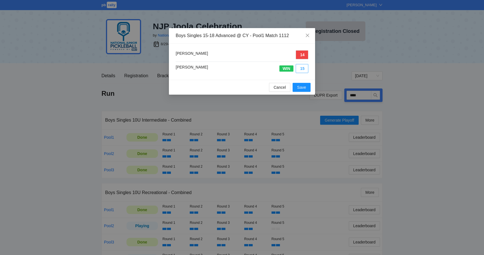
click at [302, 66] on button "15" at bounding box center [302, 68] width 13 height 9
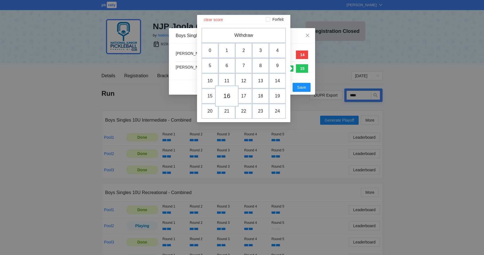
click at [230, 94] on td "16" at bounding box center [227, 95] width 24 height 21
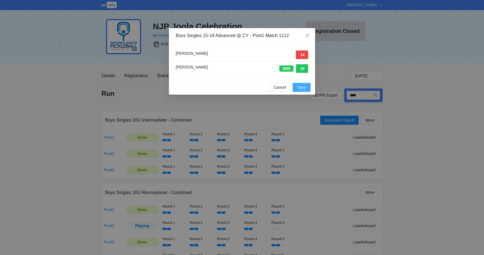
click at [303, 87] on span "Save" at bounding box center [301, 87] width 9 height 6
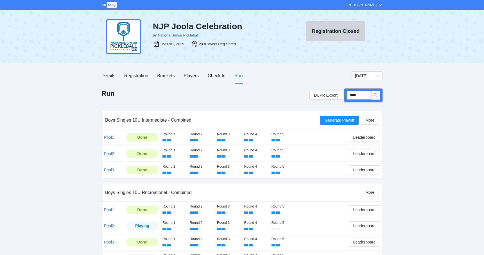
drag, startPoint x: 367, startPoint y: 96, endPoint x: 347, endPoint y: 95, distance: 20.2
click at [349, 96] on input "****" at bounding box center [358, 95] width 25 height 9
type input "*****"
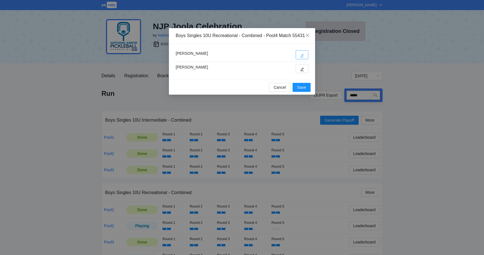
click at [303, 59] on button "button" at bounding box center [302, 54] width 13 height 9
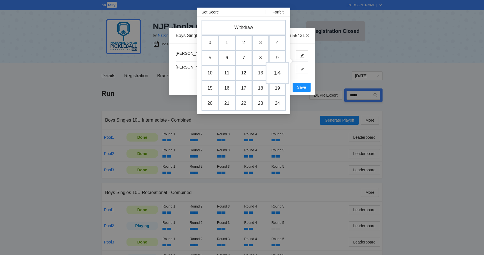
click at [274, 74] on td "14" at bounding box center [278, 72] width 24 height 21
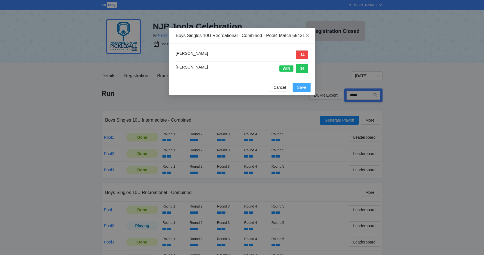
click at [298, 90] on span "Save" at bounding box center [301, 87] width 9 height 6
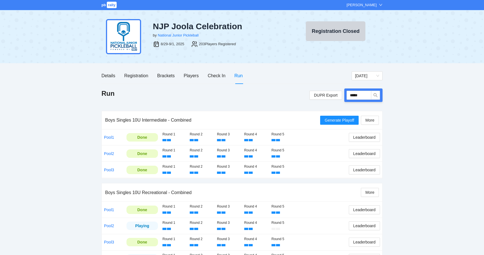
click at [363, 101] on div "*****" at bounding box center [363, 95] width 38 height 13
drag, startPoint x: 363, startPoint y: 96, endPoint x: 331, endPoint y: 97, distance: 32.6
click at [331, 97] on div "DUPR Export *****" at bounding box center [345, 95] width 73 height 13
type input "****"
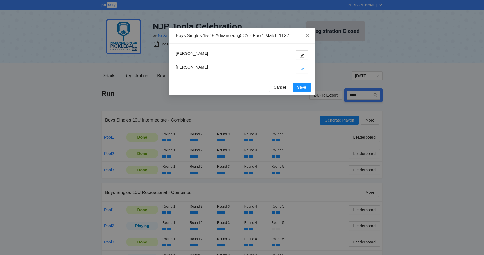
click at [305, 71] on button "button" at bounding box center [302, 68] width 13 height 9
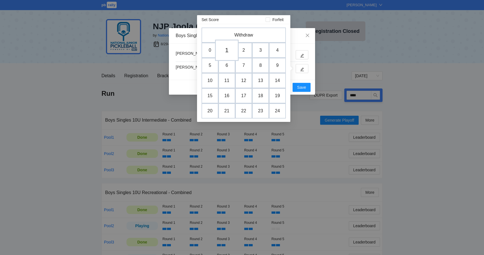
click at [226, 53] on td "1" at bounding box center [227, 50] width 24 height 21
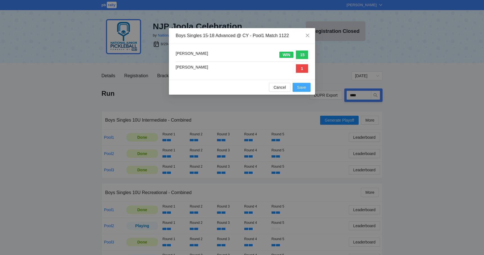
click at [305, 90] on span "Save" at bounding box center [301, 87] width 9 height 6
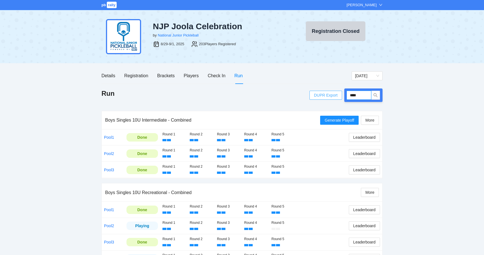
drag, startPoint x: 362, startPoint y: 92, endPoint x: 341, endPoint y: 92, distance: 21.1
click at [341, 92] on div "DUPR Export ****" at bounding box center [345, 95] width 73 height 13
type input "****"
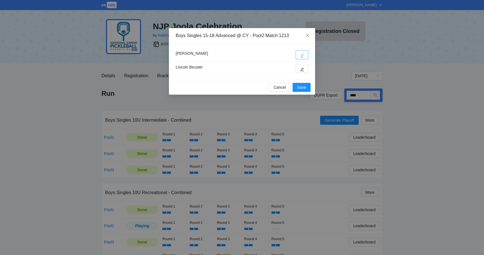
click at [305, 58] on button "button" at bounding box center [302, 54] width 13 height 9
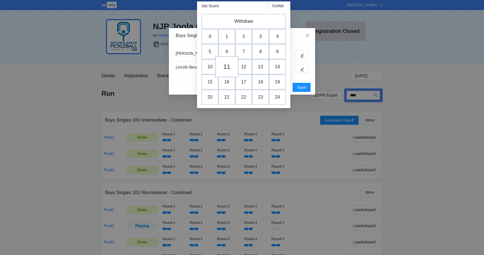
click at [229, 64] on td "11" at bounding box center [227, 66] width 24 height 21
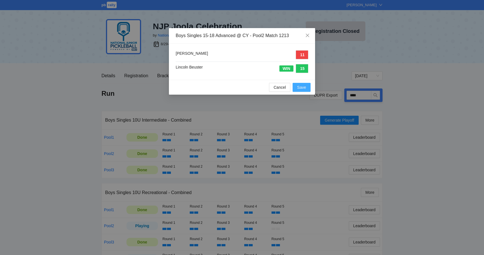
click at [300, 87] on span "Save" at bounding box center [301, 87] width 9 height 6
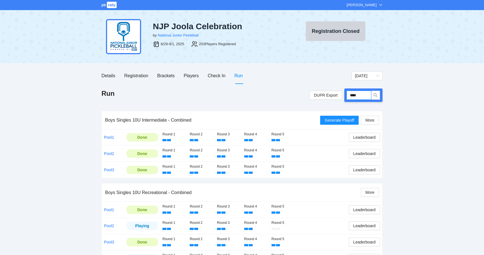
drag, startPoint x: 367, startPoint y: 96, endPoint x: 342, endPoint y: 97, distance: 25.3
click at [342, 97] on div "DUPR Export ****" at bounding box center [345, 95] width 73 height 13
type input "*****"
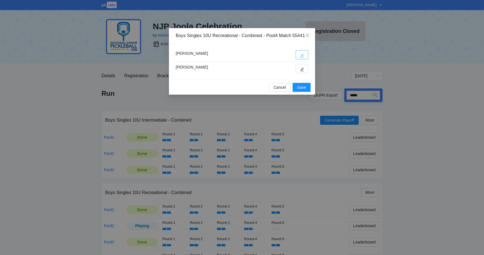
click at [304, 58] on icon "edit" at bounding box center [302, 56] width 4 height 4
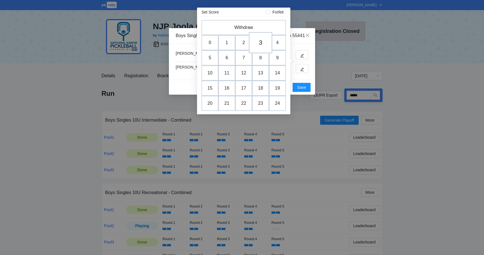
click at [265, 46] on td "3" at bounding box center [261, 42] width 24 height 21
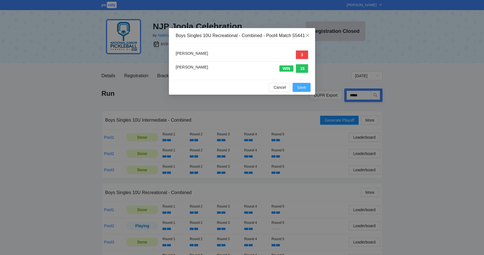
click at [303, 90] on span "Save" at bounding box center [301, 87] width 9 height 6
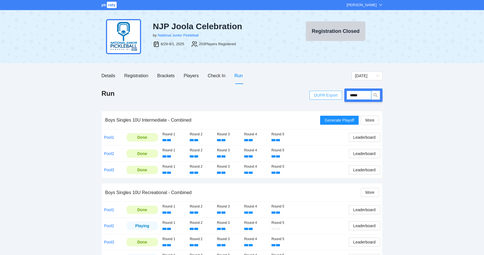
drag, startPoint x: 363, startPoint y: 95, endPoint x: 328, endPoint y: 95, distance: 34.3
click at [328, 95] on div "DUPR Export *****" at bounding box center [345, 95] width 73 height 13
type input "****"
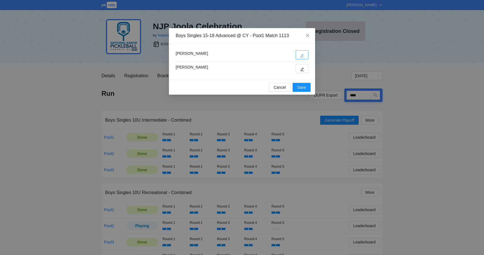
click at [301, 53] on span "edit" at bounding box center [302, 55] width 4 height 4
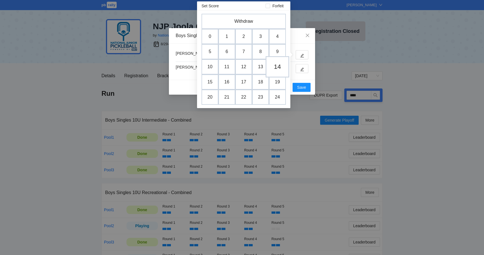
click at [279, 70] on td "14" at bounding box center [278, 66] width 24 height 21
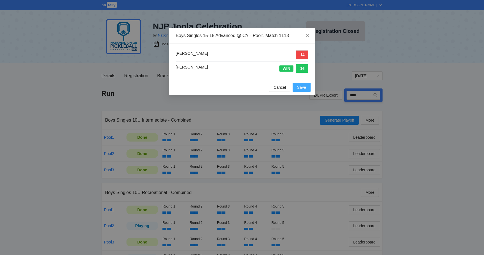
click at [303, 88] on span "Save" at bounding box center [301, 87] width 9 height 6
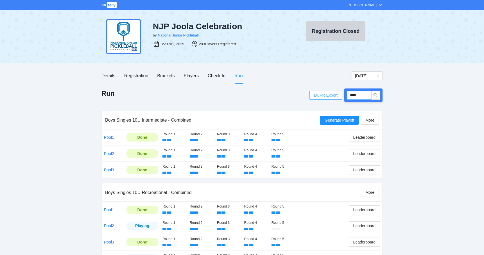
drag, startPoint x: 366, startPoint y: 96, endPoint x: 338, endPoint y: 96, distance: 28.1
click at [338, 96] on div "DUPR Export ****" at bounding box center [345, 95] width 73 height 13
type input "****"
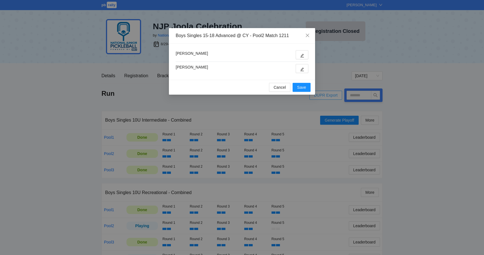
type input "****"
click at [303, 53] on button "button" at bounding box center [302, 54] width 13 height 9
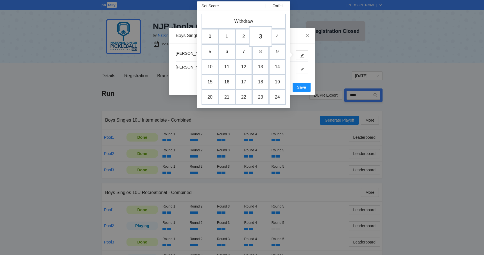
click at [258, 38] on td "3" at bounding box center [261, 36] width 24 height 21
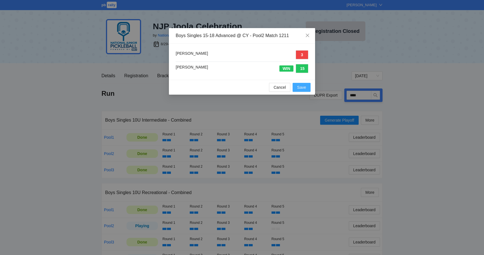
click at [303, 89] on span "Save" at bounding box center [301, 87] width 9 height 6
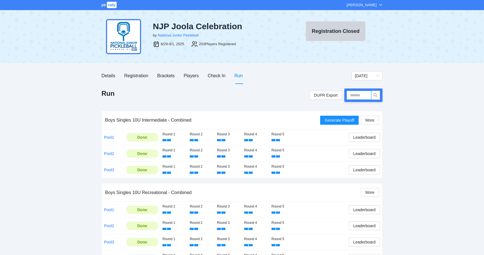
click at [355, 95] on input "text" at bounding box center [358, 95] width 25 height 9
type input "*****"
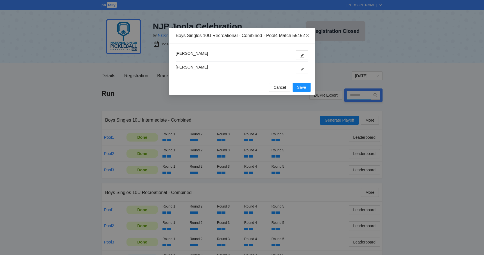
type input "*****"
click at [303, 58] on icon "edit" at bounding box center [302, 56] width 4 height 4
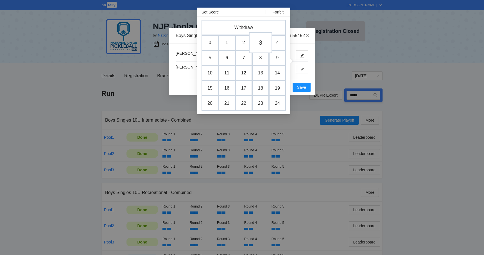
click at [259, 43] on td "3" at bounding box center [261, 42] width 24 height 21
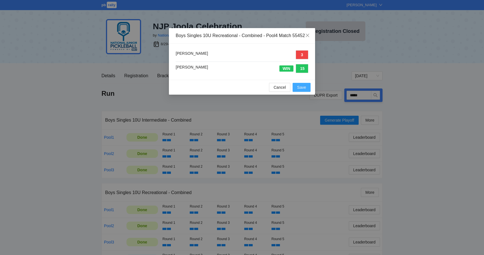
click at [304, 92] on button "Save" at bounding box center [302, 87] width 18 height 9
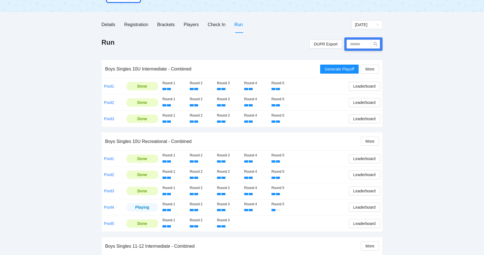
scroll to position [63, 0]
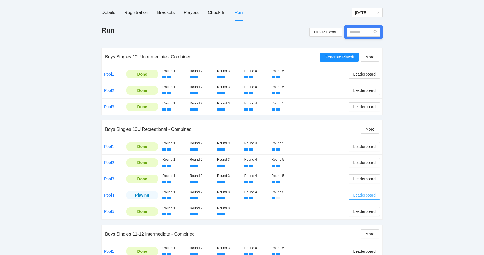
click at [359, 192] on span "Leaderboard" at bounding box center [364, 195] width 22 height 6
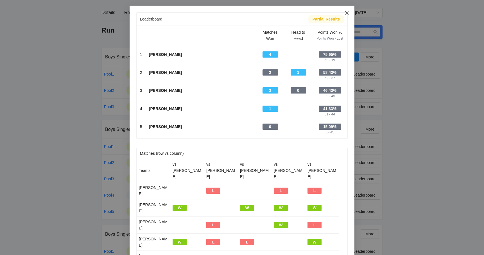
click at [347, 10] on span "Close" at bounding box center [346, 13] width 15 height 15
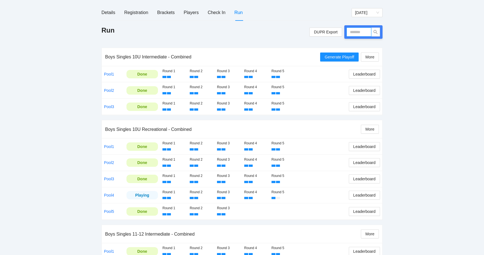
click at [352, 31] on input "text" at bounding box center [358, 32] width 25 height 9
type input "*****"
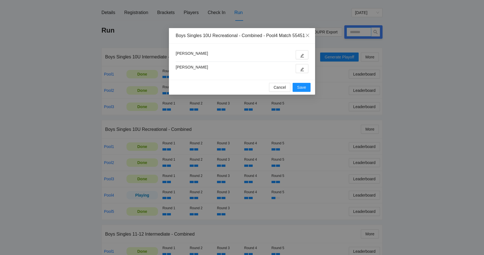
type input "*****"
click at [299, 58] on button "button" at bounding box center [302, 54] width 13 height 9
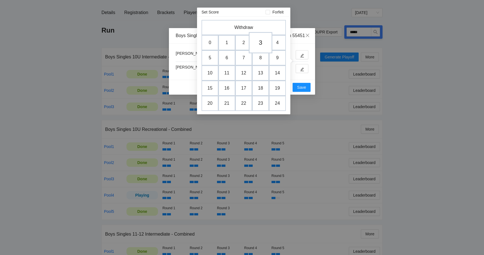
click at [257, 39] on td "3" at bounding box center [261, 42] width 24 height 21
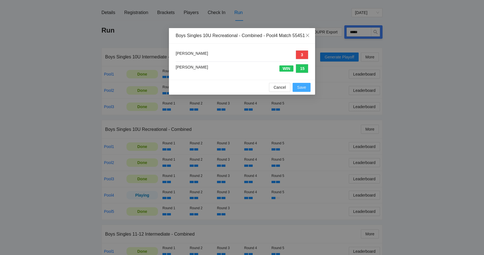
click at [299, 90] on span "Save" at bounding box center [301, 87] width 9 height 6
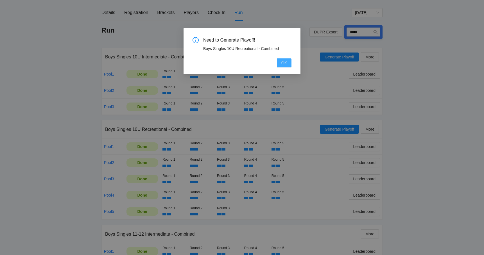
click at [288, 66] on button "OK" at bounding box center [284, 62] width 15 height 9
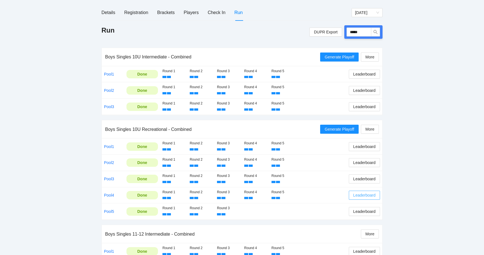
click at [354, 194] on span "Leaderboard" at bounding box center [364, 195] width 22 height 6
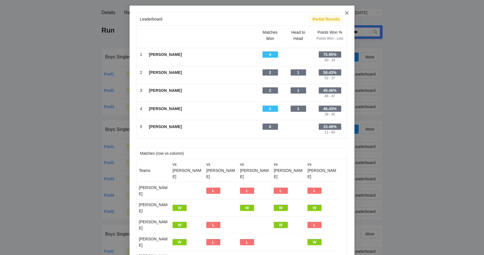
click at [349, 12] on icon "close" at bounding box center [347, 13] width 4 height 4
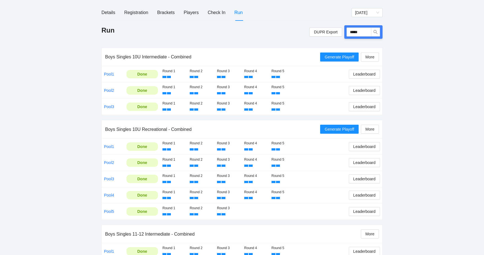
scroll to position [77, 0]
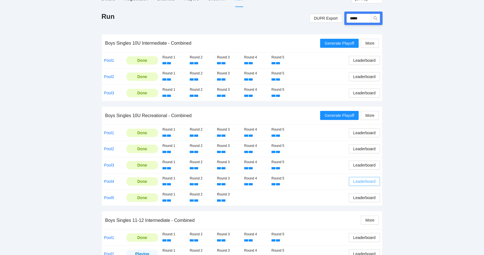
click at [364, 182] on span "Leaderboard" at bounding box center [364, 181] width 22 height 6
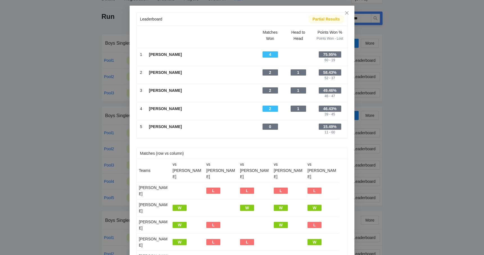
click at [231, 106] on div "[PERSON_NAME]" at bounding box center [201, 109] width 104 height 6
click at [62, 96] on div "Leaderboard Partial Results Scroll right to see all columns → Matches Won Head …" at bounding box center [242, 127] width 484 height 255
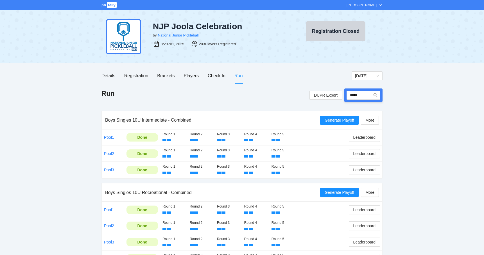
scroll to position [0, 0]
click at [193, 74] on div "Players" at bounding box center [191, 75] width 15 height 7
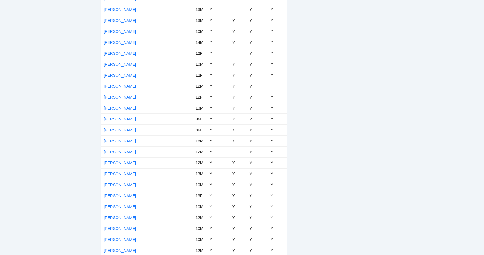
scroll to position [1783, 0]
click at [110, 164] on link "[PERSON_NAME]" at bounding box center [120, 162] width 32 height 4
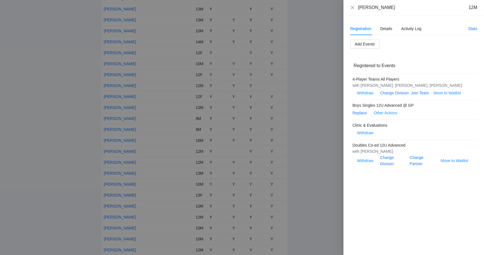
click at [78, 154] on div at bounding box center [242, 127] width 484 height 255
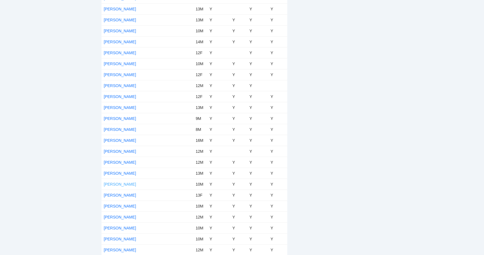
click at [118, 183] on link "[PERSON_NAME]" at bounding box center [120, 184] width 32 height 4
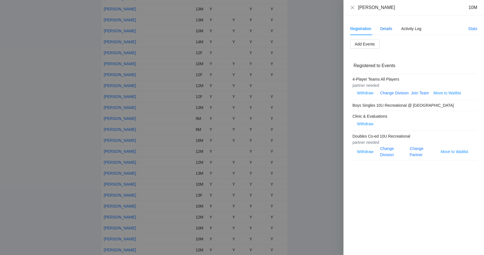
click at [383, 27] on div "Details" at bounding box center [386, 29] width 12 height 6
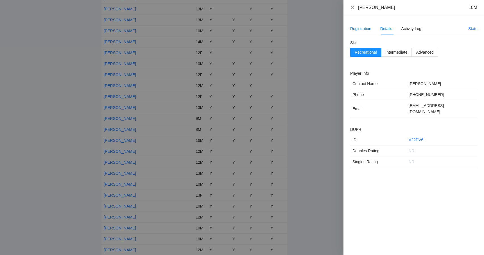
click at [365, 28] on div "Registration" at bounding box center [360, 29] width 21 height 6
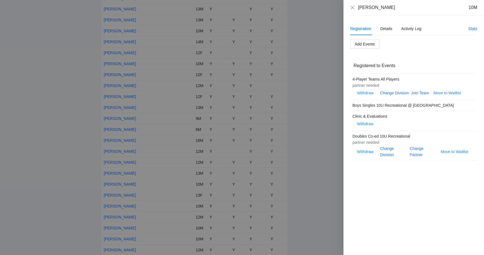
click at [340, 99] on div at bounding box center [242, 127] width 484 height 255
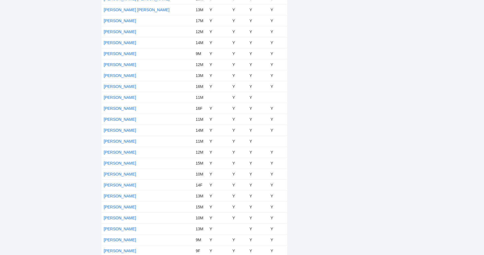
scroll to position [1144, 0]
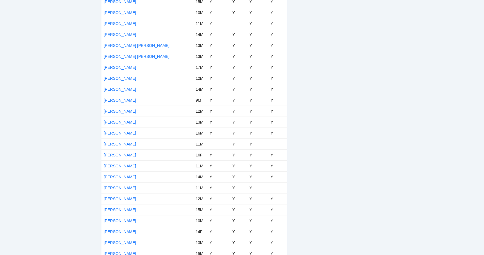
click at [79, 71] on div "pb rally [PERSON_NAME] NJP Joola Celebration by National Junior Pickleball 8/29…" at bounding box center [242, 29] width 484 height 2346
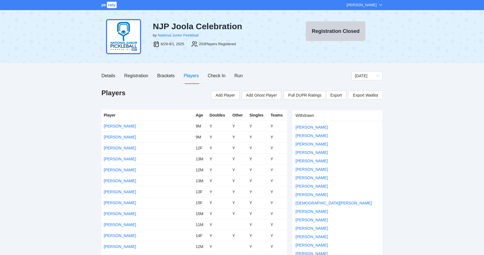
scroll to position [0, 0]
click at [418, 51] on div "NJP Joola Celebration by National Junior Pickleball 8/29-9/1, 2025 203 Players …" at bounding box center [242, 36] width 484 height 53
click at [239, 76] on div "Run" at bounding box center [238, 75] width 8 height 7
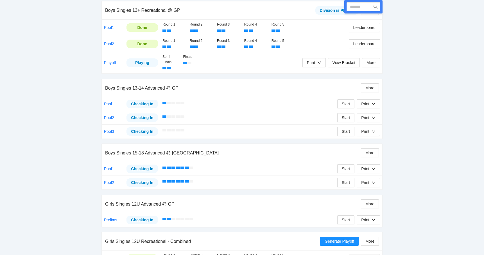
scroll to position [612, 0]
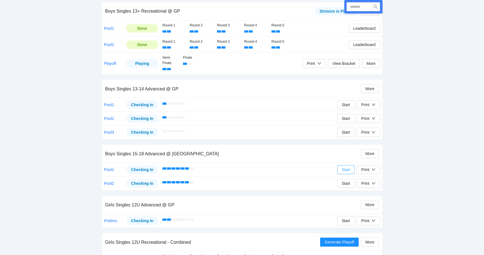
click at [342, 167] on span "Start" at bounding box center [346, 170] width 8 height 6
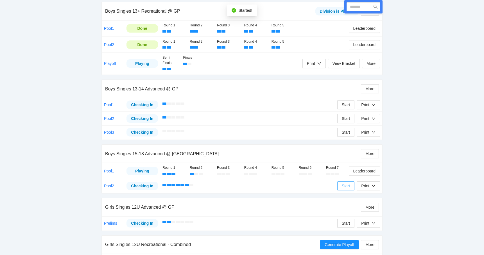
click at [342, 183] on span "Start" at bounding box center [346, 186] width 8 height 6
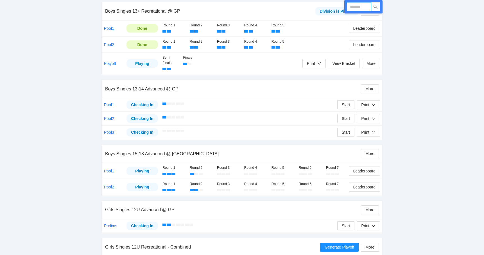
click at [355, 5] on input "text" at bounding box center [358, 6] width 25 height 9
type input "****"
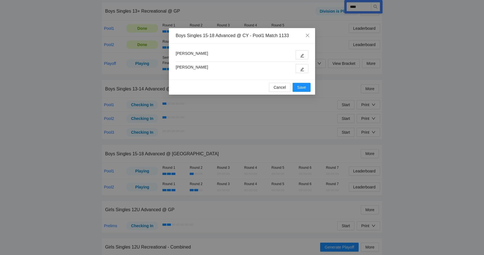
click at [298, 61] on div "Joseph DuBose Ethan Miller" at bounding box center [242, 61] width 133 height 23
click at [300, 55] on button "button" at bounding box center [302, 54] width 13 height 9
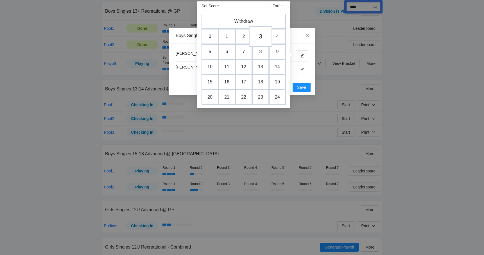
click at [261, 37] on td "3" at bounding box center [261, 36] width 24 height 21
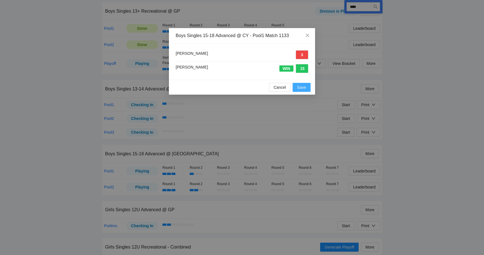
click at [302, 89] on span "Save" at bounding box center [301, 87] width 9 height 6
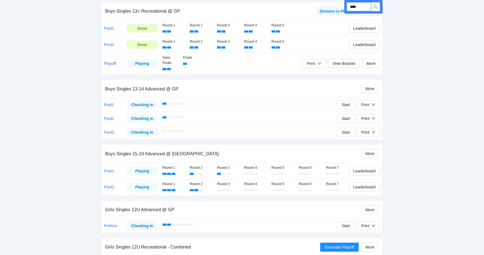
drag, startPoint x: 362, startPoint y: 8, endPoint x: 341, endPoint y: 8, distance: 21.4
type input "****"
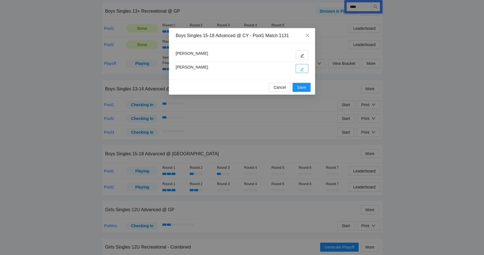
click at [301, 69] on icon "edit" at bounding box center [302, 69] width 4 height 4
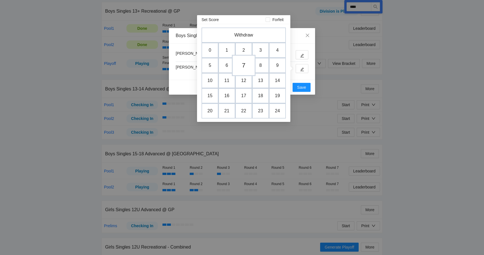
click at [244, 67] on td "7" at bounding box center [244, 65] width 24 height 21
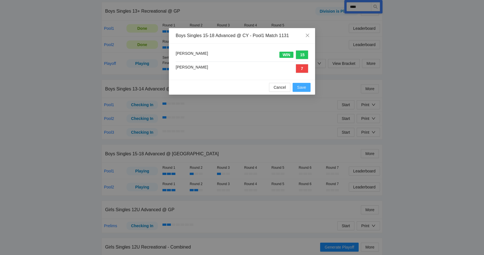
click at [310, 92] on button "Save" at bounding box center [302, 87] width 18 height 9
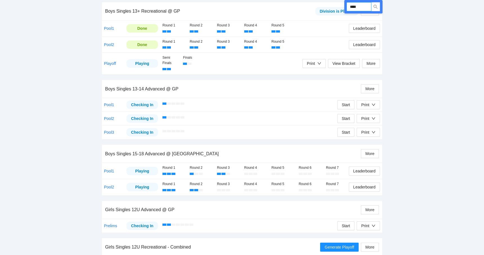
drag, startPoint x: 362, startPoint y: 8, endPoint x: 343, endPoint y: 7, distance: 18.9
type input "****"
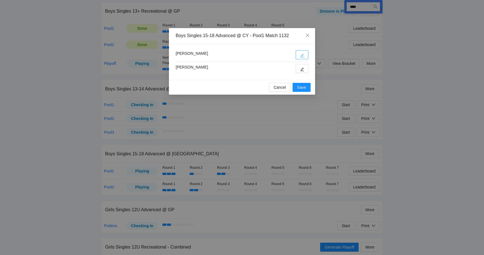
click at [303, 54] on icon "edit" at bounding box center [302, 56] width 4 height 4
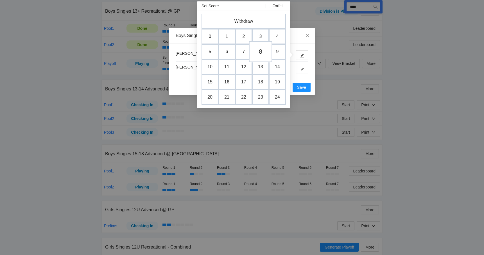
click at [259, 52] on td "8" at bounding box center [261, 51] width 24 height 21
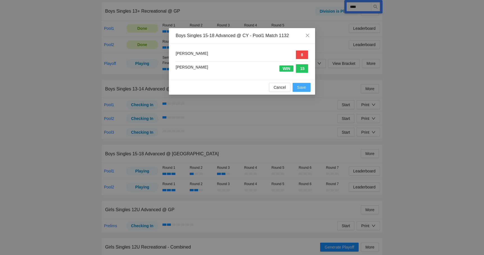
click at [304, 88] on span "Save" at bounding box center [301, 87] width 9 height 6
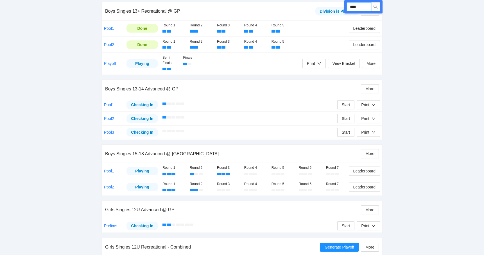
drag, startPoint x: 361, startPoint y: 7, endPoint x: 346, endPoint y: 7, distance: 14.9
click at [346, 7] on div "****" at bounding box center [363, 6] width 38 height 13
type input "****"
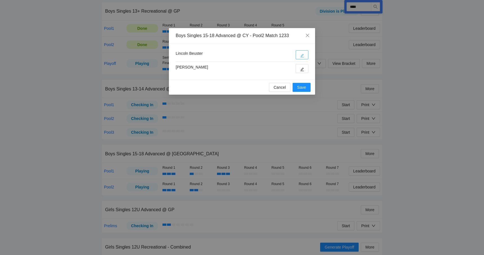
click at [304, 57] on button "button" at bounding box center [302, 54] width 13 height 9
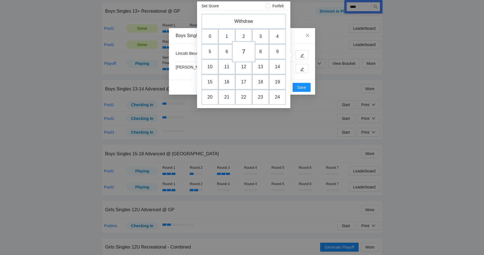
click at [241, 54] on td "7" at bounding box center [244, 51] width 24 height 21
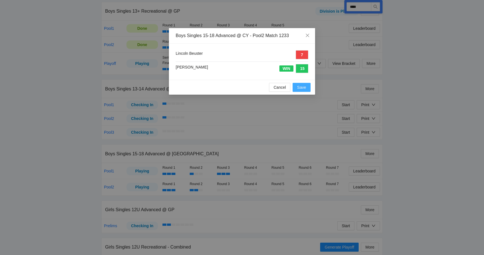
click at [301, 87] on span "Save" at bounding box center [301, 87] width 9 height 6
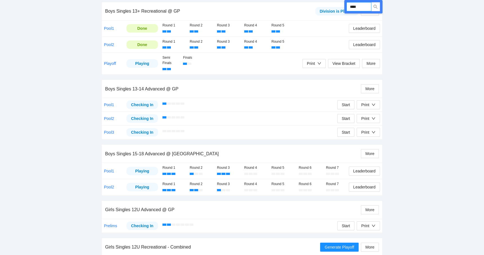
drag, startPoint x: 361, startPoint y: 5, endPoint x: 334, endPoint y: 6, distance: 27.0
type input "****"
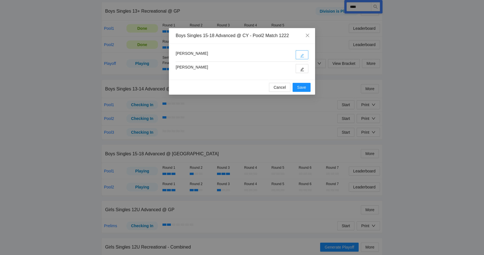
click at [301, 54] on icon "edit" at bounding box center [302, 56] width 4 height 4
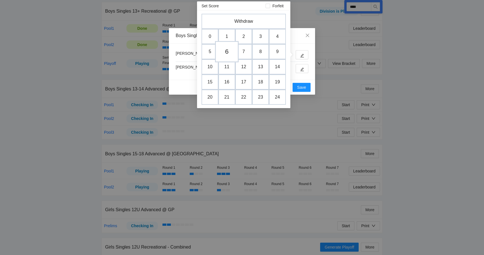
click at [228, 53] on td "6" at bounding box center [227, 51] width 24 height 21
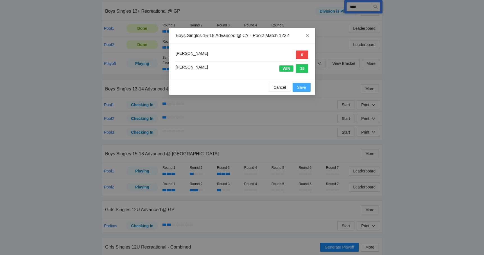
click at [306, 88] on button "Save" at bounding box center [302, 87] width 18 height 9
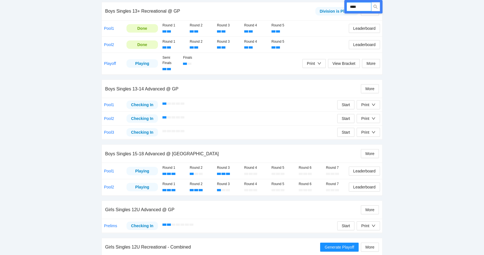
drag, startPoint x: 363, startPoint y: 8, endPoint x: 338, endPoint y: 8, distance: 25.0
type input "****"
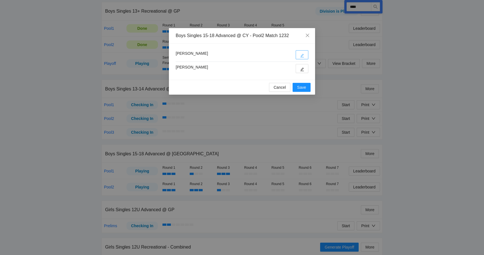
click at [301, 54] on icon "edit" at bounding box center [302, 56] width 4 height 4
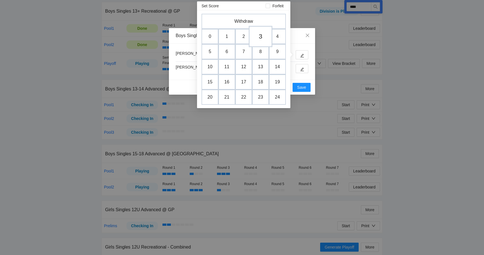
click at [259, 37] on td "3" at bounding box center [261, 36] width 24 height 21
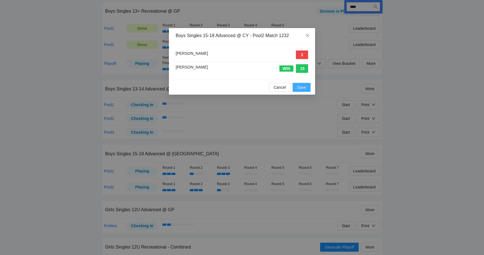
click at [302, 86] on span "Save" at bounding box center [301, 87] width 9 height 6
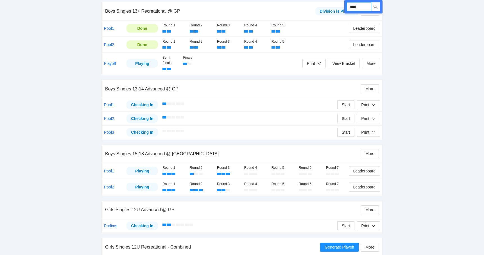
drag, startPoint x: 362, startPoint y: 4, endPoint x: 336, endPoint y: 4, distance: 27.0
type input "****"
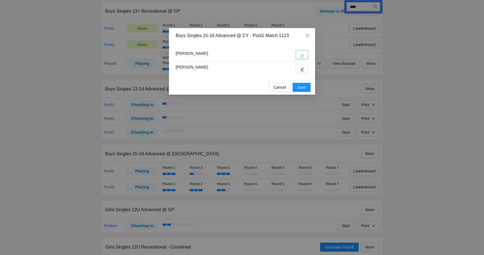
click at [305, 52] on button "button" at bounding box center [302, 54] width 13 height 9
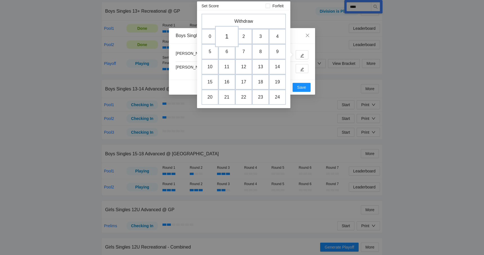
click at [222, 42] on td "1" at bounding box center [227, 36] width 24 height 21
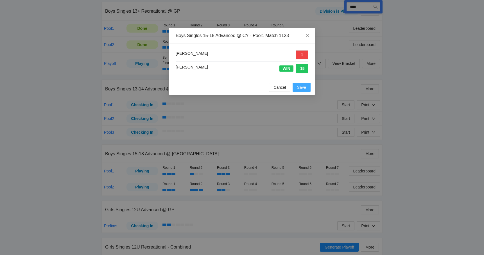
click at [303, 85] on span "Save" at bounding box center [301, 87] width 9 height 6
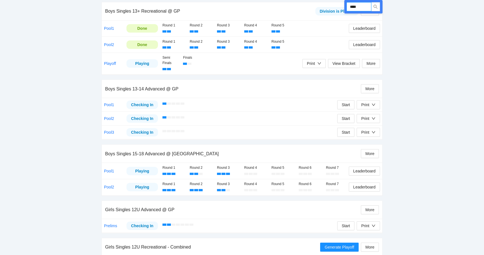
drag, startPoint x: 364, startPoint y: 11, endPoint x: 334, endPoint y: 11, distance: 29.5
drag, startPoint x: 361, startPoint y: 7, endPoint x: 343, endPoint y: 7, distance: 18.0
type input "****"
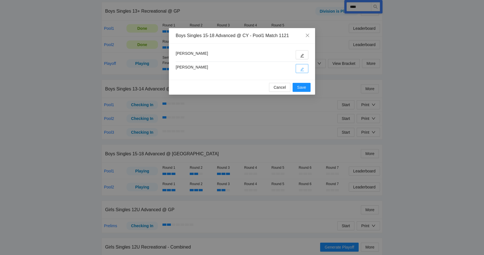
click at [302, 73] on button "button" at bounding box center [302, 68] width 13 height 9
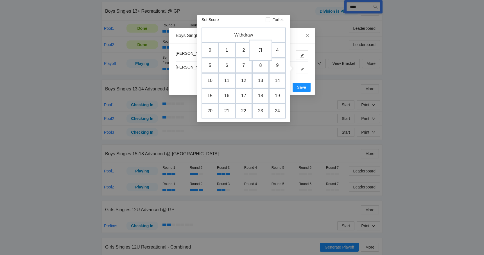
click at [259, 54] on td "3" at bounding box center [261, 50] width 24 height 21
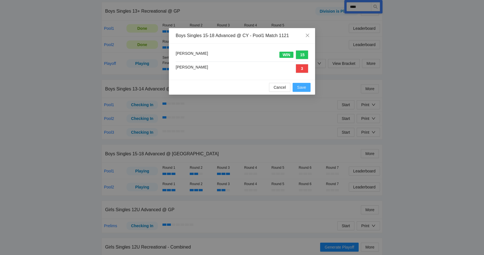
click at [298, 86] on span "Save" at bounding box center [301, 87] width 9 height 6
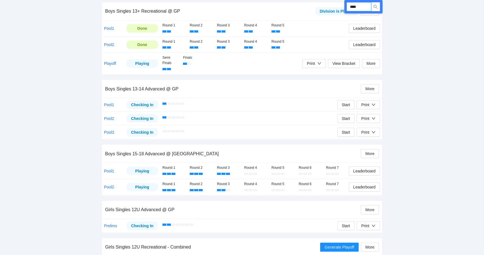
drag, startPoint x: 362, startPoint y: 8, endPoint x: 343, endPoint y: 7, distance: 19.4
type input "****"
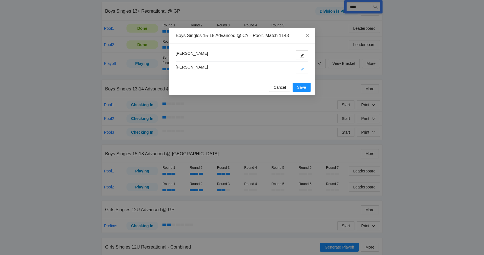
click at [303, 72] on button "button" at bounding box center [302, 68] width 13 height 9
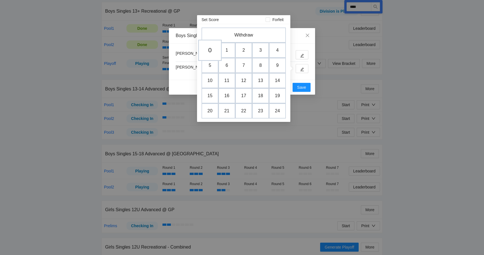
click at [208, 54] on td "0" at bounding box center [210, 50] width 24 height 21
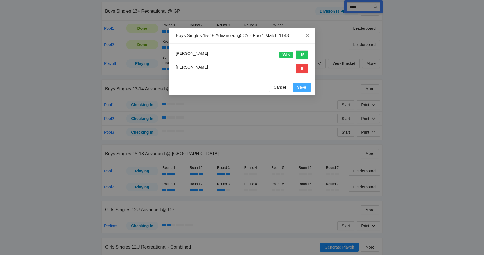
click at [301, 90] on span "Save" at bounding box center [301, 87] width 9 height 6
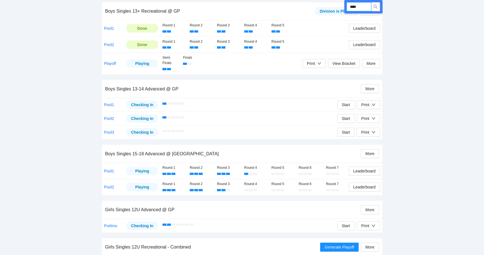
drag, startPoint x: 362, startPoint y: 6, endPoint x: 337, endPoint y: 6, distance: 25.0
type input "****"
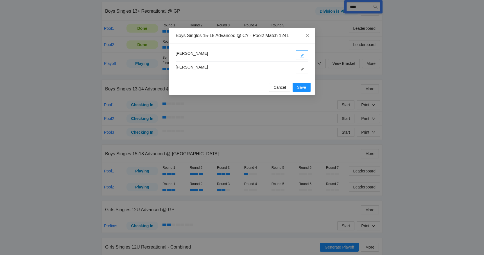
click at [299, 55] on button "button" at bounding box center [302, 54] width 13 height 9
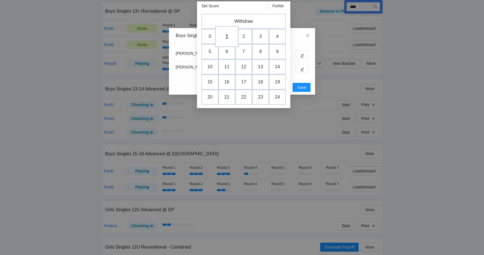
click at [228, 36] on td "1" at bounding box center [227, 36] width 24 height 21
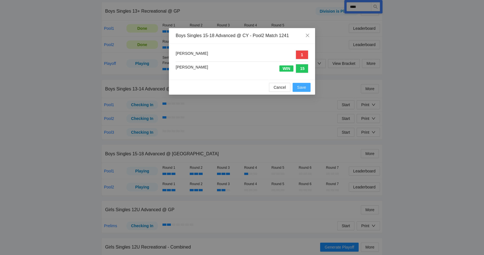
click at [299, 83] on button "Save" at bounding box center [302, 87] width 18 height 9
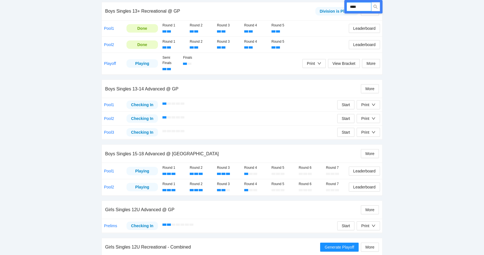
drag, startPoint x: 368, startPoint y: 8, endPoint x: 348, endPoint y: 8, distance: 19.4
click at [348, 8] on input "****" at bounding box center [358, 6] width 25 height 9
type input "****"
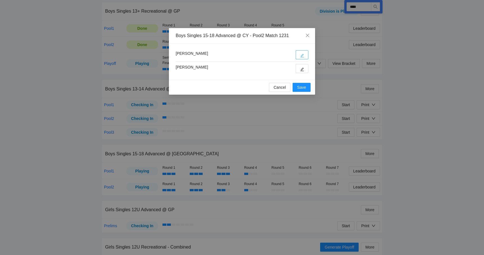
click at [303, 54] on icon "edit" at bounding box center [302, 56] width 4 height 4
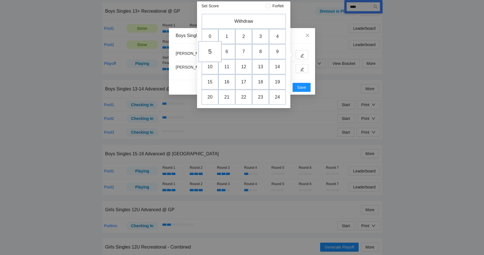
click at [210, 50] on td "5" at bounding box center [210, 51] width 24 height 21
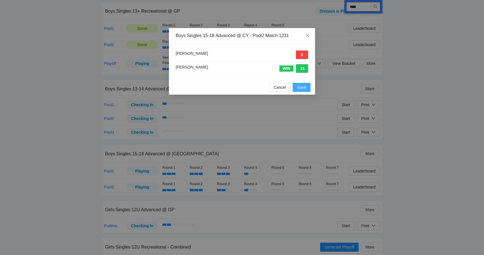
click at [298, 87] on span "Save" at bounding box center [301, 87] width 9 height 6
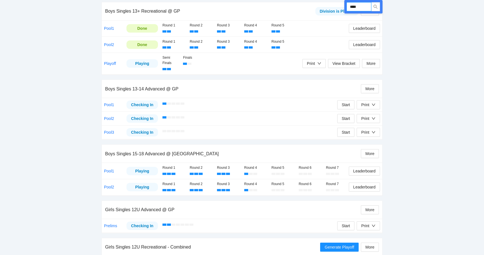
drag, startPoint x: 361, startPoint y: 7, endPoint x: 343, endPoint y: 7, distance: 18.6
type input "****"
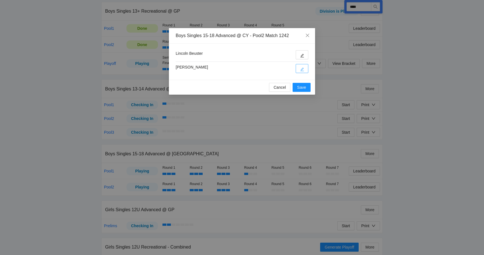
click at [304, 65] on button "button" at bounding box center [302, 68] width 13 height 9
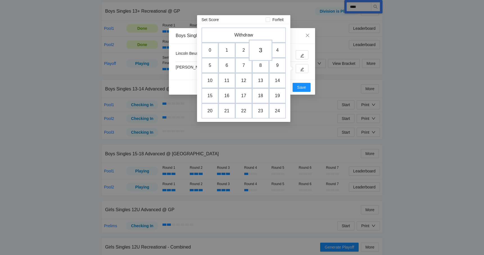
click at [260, 50] on td "3" at bounding box center [261, 50] width 24 height 21
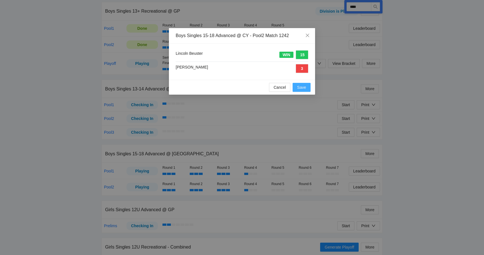
click at [301, 87] on span "Save" at bounding box center [301, 87] width 9 height 6
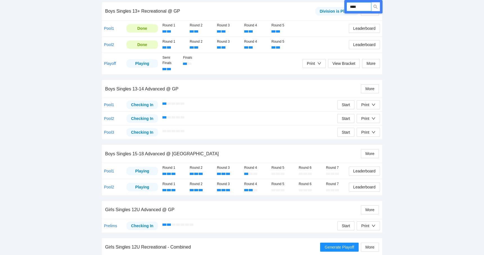
drag, startPoint x: 363, startPoint y: 5, endPoint x: 347, endPoint y: 5, distance: 15.7
click at [347, 5] on input "****" at bounding box center [358, 6] width 25 height 9
type input "****"
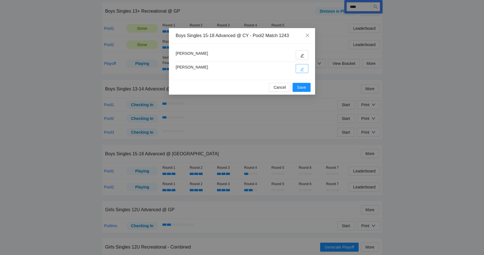
click at [304, 69] on icon "edit" at bounding box center [302, 69] width 4 height 4
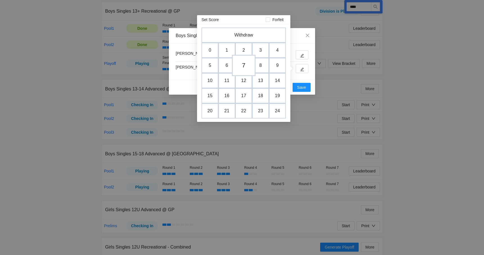
click at [247, 66] on td "7" at bounding box center [244, 65] width 24 height 21
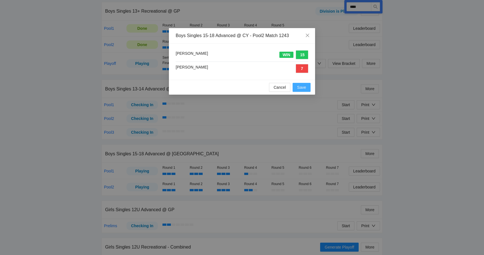
click at [302, 87] on span "Save" at bounding box center [301, 87] width 9 height 6
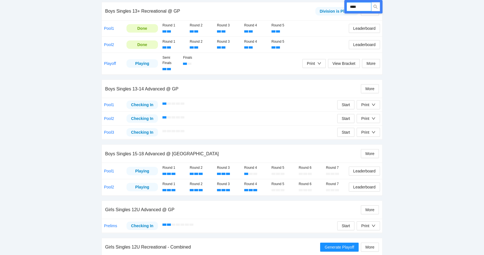
drag, startPoint x: 363, startPoint y: 9, endPoint x: 343, endPoint y: 9, distance: 20.0
type input "****"
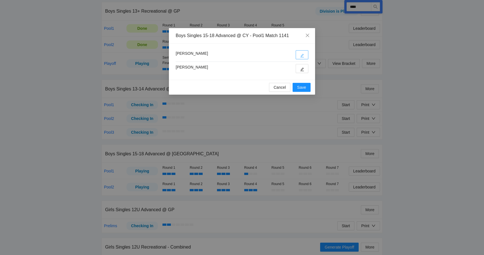
click at [305, 58] on button "button" at bounding box center [302, 54] width 13 height 9
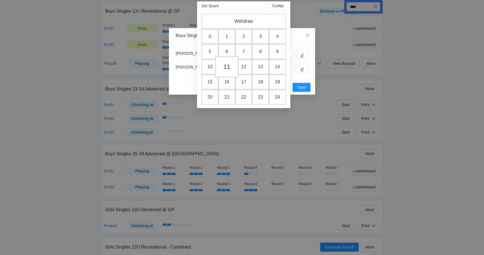
click at [219, 68] on td "11" at bounding box center [227, 66] width 24 height 21
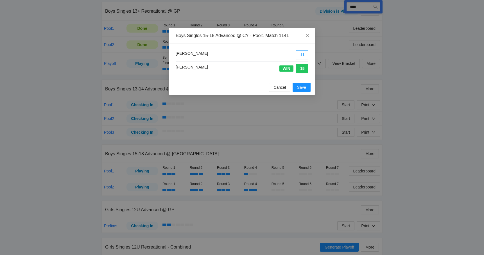
click at [299, 52] on button "11" at bounding box center [302, 54] width 13 height 9
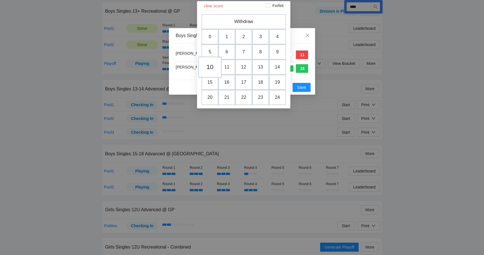
click at [204, 70] on td "10" at bounding box center [210, 66] width 24 height 21
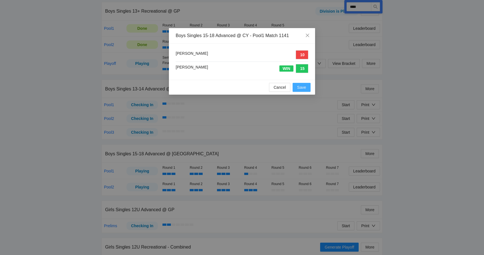
click at [300, 88] on span "Save" at bounding box center [301, 87] width 9 height 6
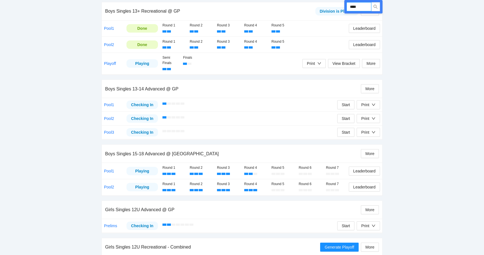
drag, startPoint x: 366, startPoint y: 7, endPoint x: 340, endPoint y: 7, distance: 26.1
type input "****"
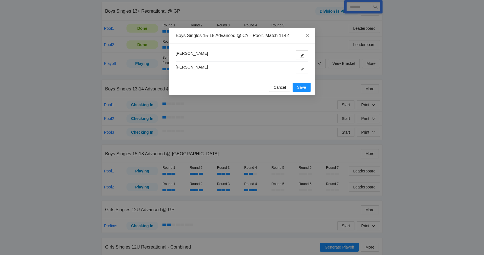
type input "****"
click at [303, 67] on span "edit" at bounding box center [302, 69] width 4 height 4
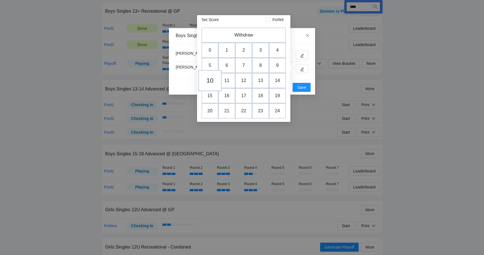
click at [215, 81] on td "10" at bounding box center [210, 80] width 24 height 21
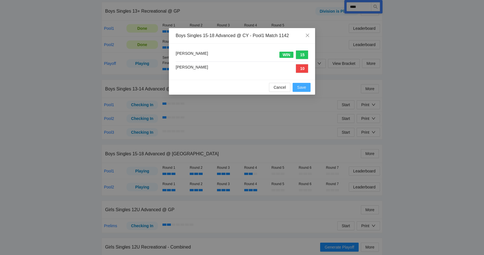
click at [299, 87] on span "Save" at bounding box center [301, 87] width 9 height 6
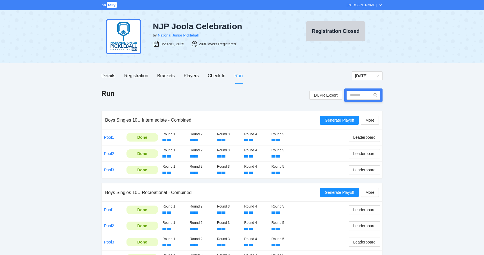
click at [353, 89] on div at bounding box center [363, 95] width 38 height 13
click at [353, 92] on input "text" at bounding box center [358, 95] width 25 height 9
type input "****"
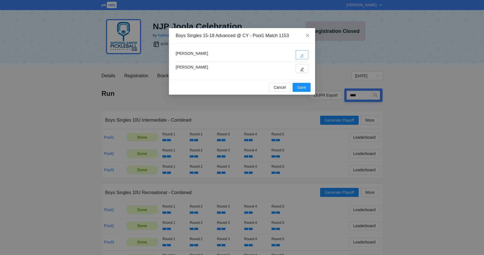
click at [300, 54] on button "button" at bounding box center [302, 54] width 13 height 9
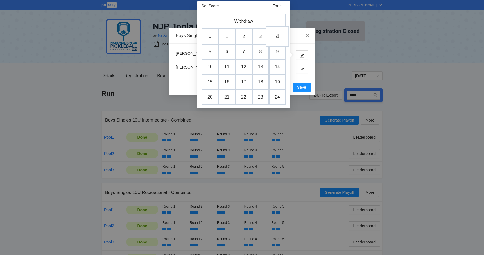
click at [278, 37] on td "4" at bounding box center [278, 36] width 24 height 21
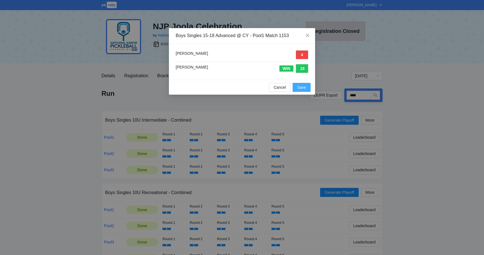
click at [301, 88] on span "Save" at bounding box center [301, 87] width 9 height 6
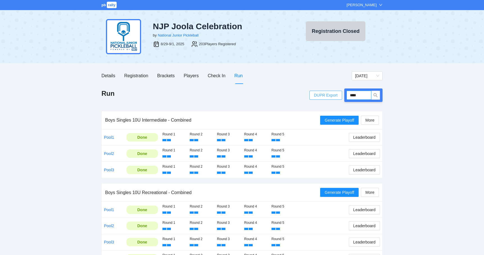
drag, startPoint x: 365, startPoint y: 94, endPoint x: 335, endPoint y: 94, distance: 29.5
click at [335, 94] on div "DUPR Export ****" at bounding box center [345, 95] width 73 height 13
type input "****"
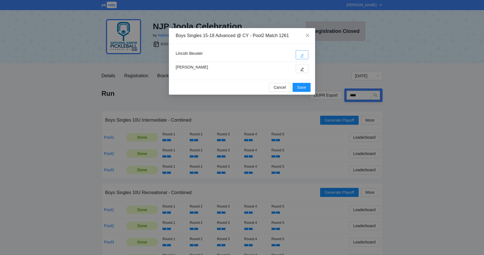
click at [303, 55] on icon "edit" at bounding box center [302, 56] width 4 height 4
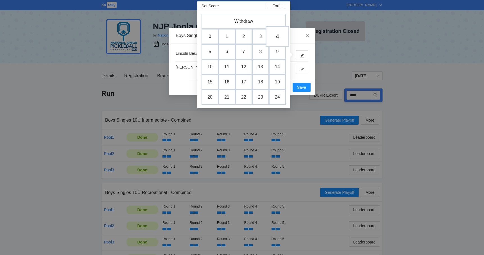
click at [279, 39] on td "4" at bounding box center [278, 36] width 24 height 21
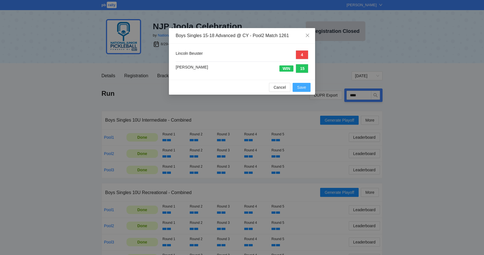
click at [299, 87] on span "Save" at bounding box center [301, 87] width 9 height 6
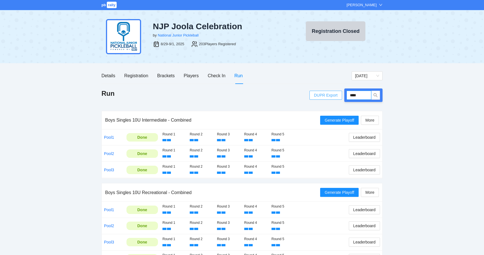
drag, startPoint x: 369, startPoint y: 97, endPoint x: 339, endPoint y: 93, distance: 30.0
click at [343, 94] on div "DUPR Export ****" at bounding box center [345, 95] width 73 height 13
type input "****"
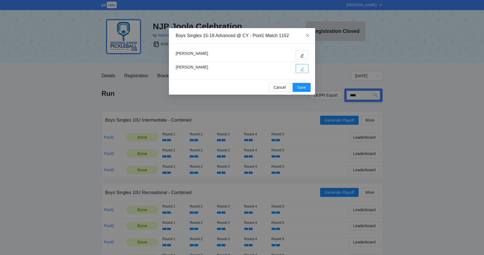
click at [299, 70] on button "button" at bounding box center [302, 68] width 13 height 9
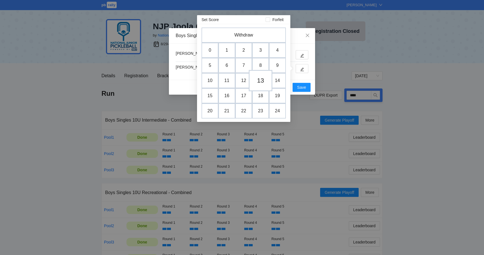
click at [269, 81] on td "13" at bounding box center [261, 80] width 24 height 21
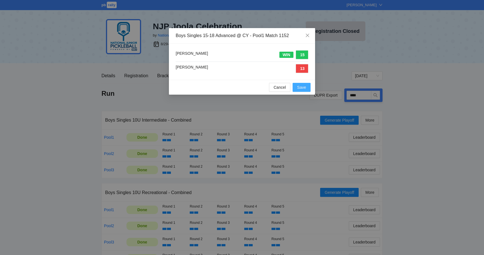
click at [306, 87] on button "Save" at bounding box center [302, 87] width 18 height 9
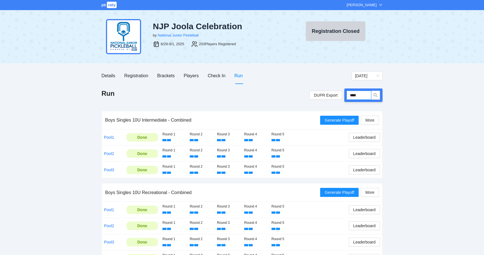
drag, startPoint x: 362, startPoint y: 96, endPoint x: 306, endPoint y: 93, distance: 56.5
click at [306, 93] on div "Run DUPR Export ****" at bounding box center [241, 95] width 281 height 13
type input "****"
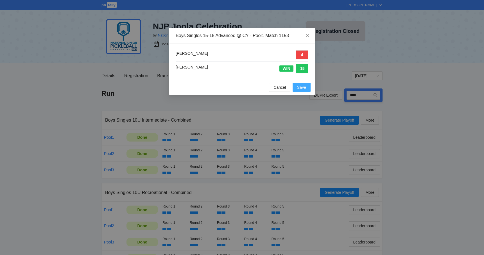
click at [297, 88] on button "Save" at bounding box center [302, 87] width 18 height 9
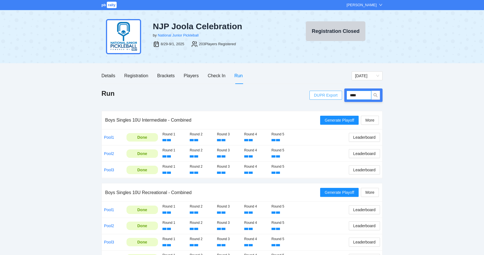
drag, startPoint x: 364, startPoint y: 94, endPoint x: 339, endPoint y: 94, distance: 24.4
click at [339, 94] on div "DUPR Export ****" at bounding box center [345, 95] width 73 height 13
type input "****"
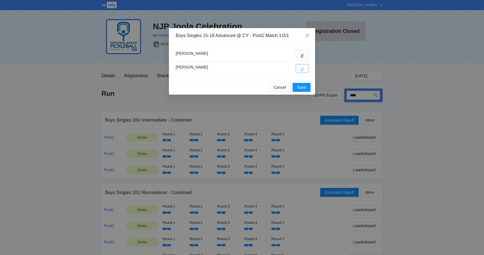
click at [302, 70] on icon "edit" at bounding box center [302, 69] width 4 height 4
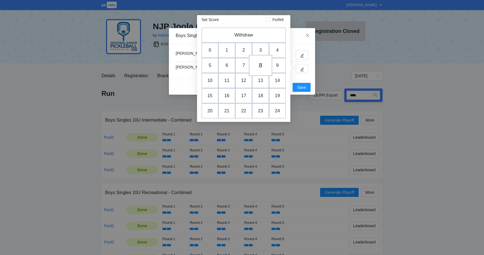
click at [263, 62] on td "8" at bounding box center [261, 65] width 24 height 21
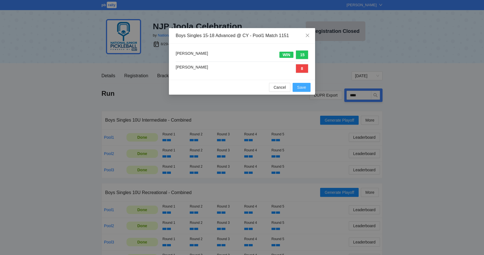
click at [305, 83] on button "Save" at bounding box center [302, 87] width 18 height 9
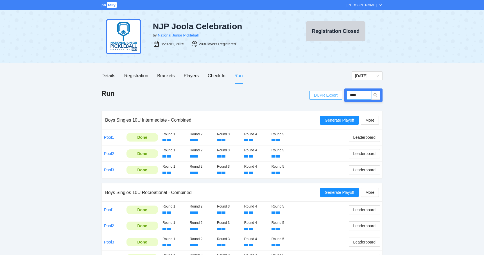
drag, startPoint x: 361, startPoint y: 95, endPoint x: 335, endPoint y: 94, distance: 26.7
click at [336, 95] on div "DUPR Export ****" at bounding box center [345, 95] width 73 height 13
type input "****"
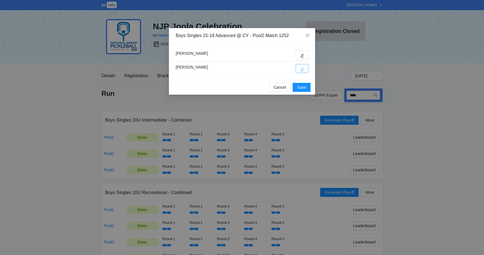
click at [300, 69] on icon "edit" at bounding box center [302, 69] width 4 height 4
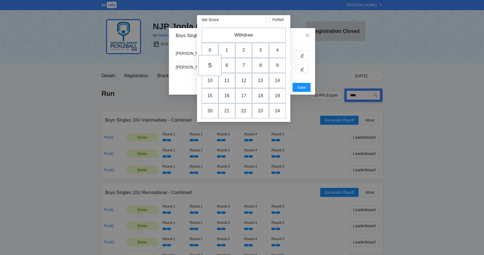
drag, startPoint x: 217, startPoint y: 67, endPoint x: 212, endPoint y: 67, distance: 4.5
click at [212, 67] on tr "5 6 7 8 9" at bounding box center [243, 65] width 84 height 15
click at [212, 67] on td "5" at bounding box center [210, 65] width 24 height 21
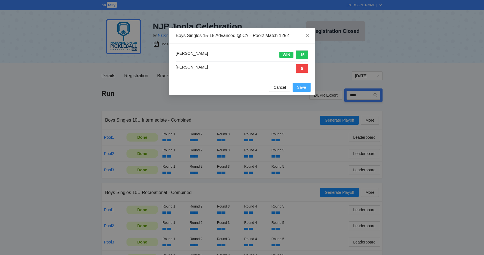
click at [303, 87] on span "Save" at bounding box center [301, 87] width 9 height 6
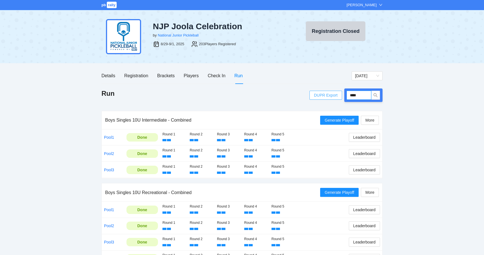
drag, startPoint x: 364, startPoint y: 94, endPoint x: 338, endPoint y: 94, distance: 25.9
click at [338, 94] on div "DUPR Export ****" at bounding box center [345, 95] width 73 height 13
type input "****"
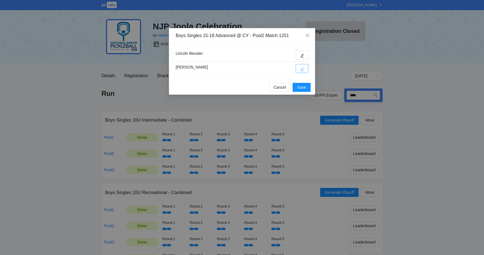
click at [301, 69] on icon "edit" at bounding box center [302, 69] width 4 height 4
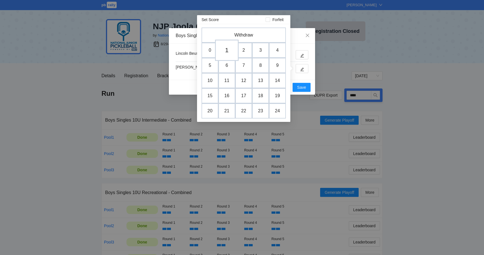
click at [228, 52] on td "1" at bounding box center [227, 50] width 24 height 21
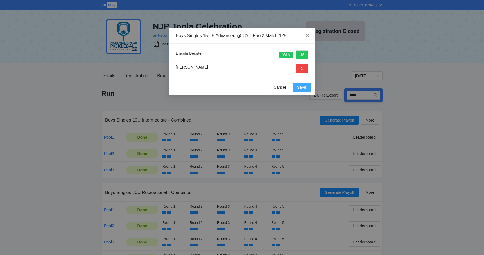
click at [299, 86] on span "Save" at bounding box center [301, 87] width 9 height 6
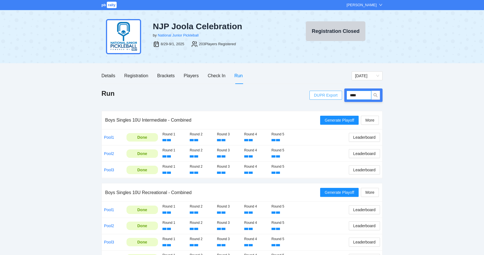
drag, startPoint x: 368, startPoint y: 96, endPoint x: 336, endPoint y: 95, distance: 32.3
click at [336, 95] on div "DUPR Export ****" at bounding box center [345, 95] width 73 height 13
type input "****"
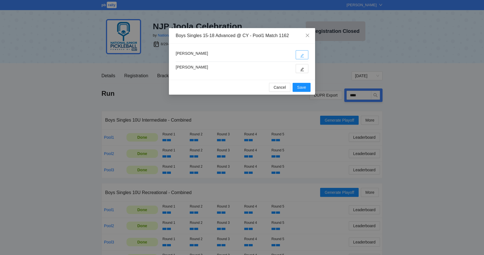
click at [299, 55] on button "button" at bounding box center [302, 54] width 13 height 9
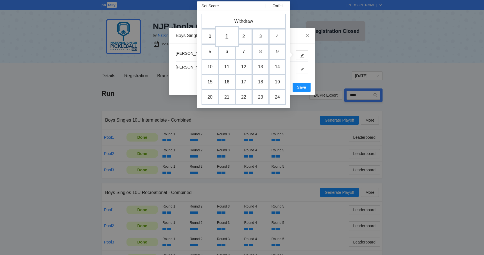
click at [227, 38] on td "1" at bounding box center [227, 36] width 24 height 21
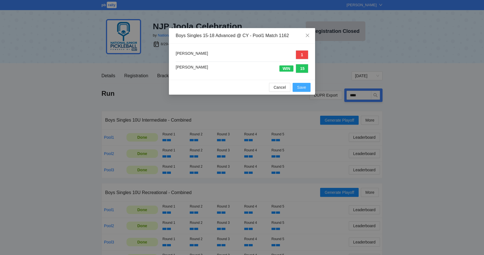
click at [305, 88] on span "Save" at bounding box center [301, 87] width 9 height 6
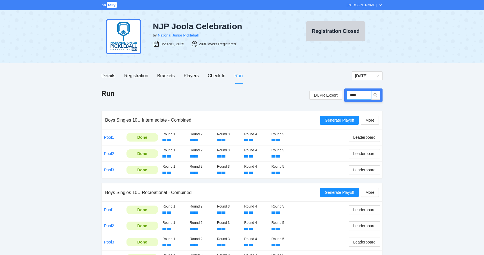
drag, startPoint x: 360, startPoint y: 96, endPoint x: 346, endPoint y: 96, distance: 14.1
click at [346, 96] on div "****" at bounding box center [363, 95] width 38 height 13
type input "****"
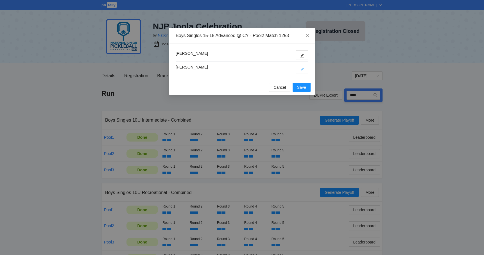
click at [297, 72] on button "button" at bounding box center [302, 68] width 13 height 9
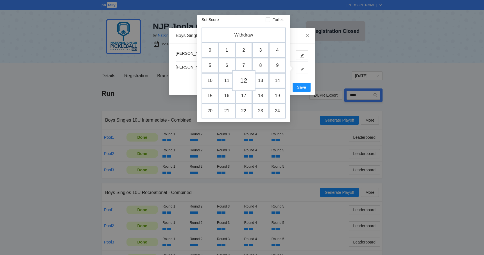
click at [244, 81] on td "12" at bounding box center [244, 80] width 24 height 21
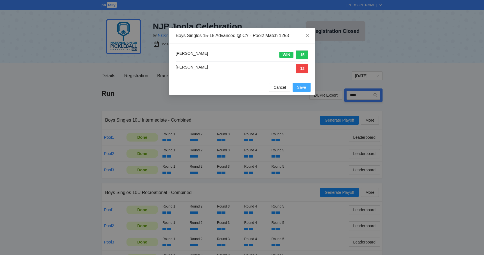
click at [299, 89] on span "Save" at bounding box center [301, 87] width 9 height 6
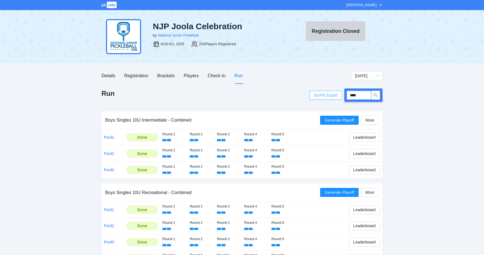
drag, startPoint x: 366, startPoint y: 96, endPoint x: 339, endPoint y: 95, distance: 26.7
click at [339, 95] on div "DUPR Export ****" at bounding box center [345, 95] width 73 height 13
type input "****"
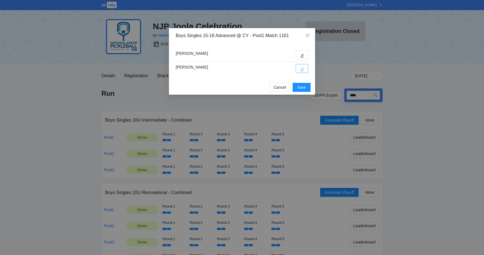
click at [300, 66] on button "button" at bounding box center [302, 68] width 13 height 9
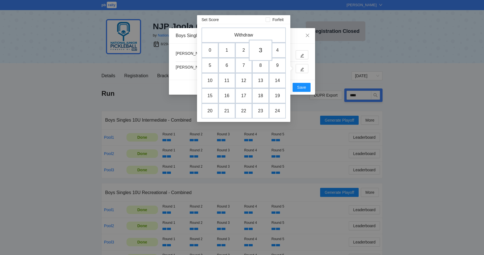
click at [260, 50] on td "3" at bounding box center [261, 50] width 24 height 21
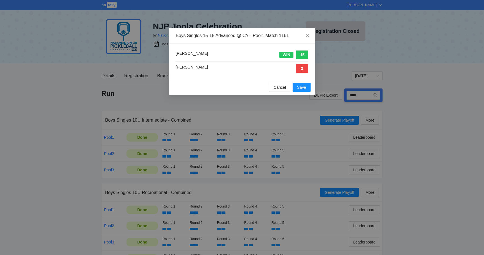
click at [303, 94] on div "Cancel Save" at bounding box center [242, 87] width 146 height 15
click at [302, 88] on span "Save" at bounding box center [301, 87] width 9 height 6
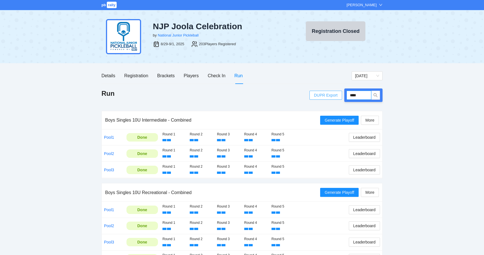
drag, startPoint x: 362, startPoint y: 94, endPoint x: 336, endPoint y: 94, distance: 26.1
click at [336, 94] on div "DUPR Export ****" at bounding box center [345, 95] width 73 height 13
type input "****"
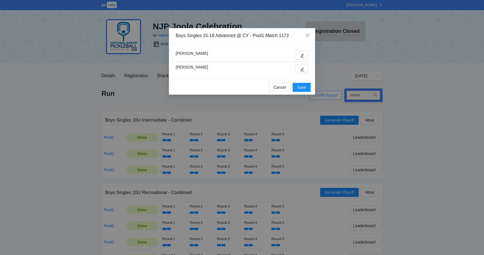
type input "****"
click at [307, 54] on button "button" at bounding box center [302, 54] width 13 height 9
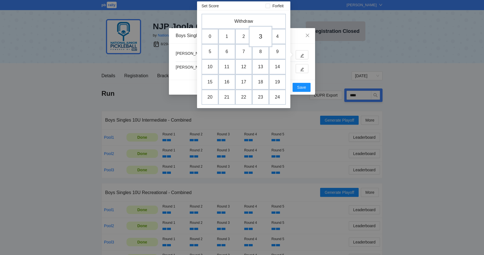
click at [258, 37] on td "3" at bounding box center [261, 36] width 24 height 21
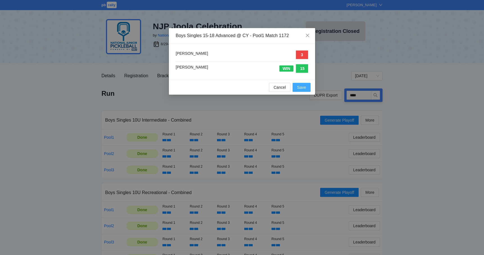
click at [304, 89] on span "Save" at bounding box center [301, 87] width 9 height 6
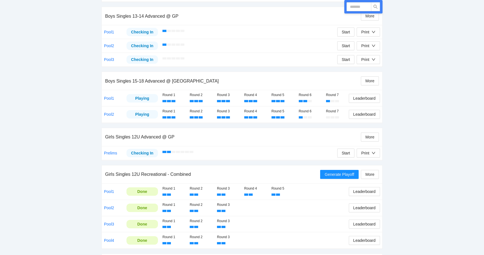
scroll to position [686, 0]
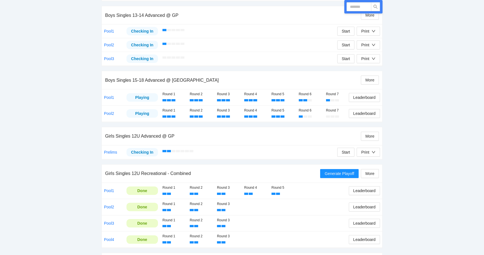
click at [251, 148] on div at bounding box center [249, 152] width 175 height 9
click at [359, 92] on div "Leaderboard" at bounding box center [364, 98] width 31 height 12
click at [358, 94] on span "Leaderboard" at bounding box center [364, 97] width 22 height 6
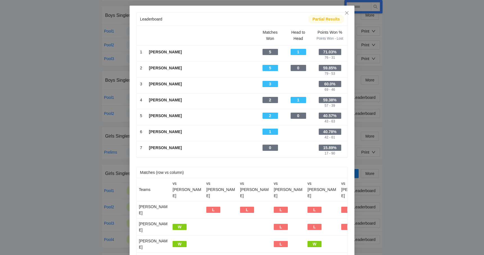
click at [58, 169] on div "Leaderboard Partial Results Scroll right to see all columns → Matches Won Head …" at bounding box center [242, 127] width 484 height 255
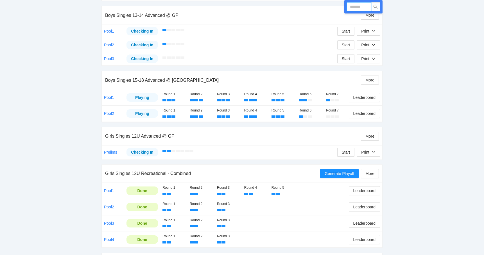
click at [359, 6] on input "text" at bounding box center [358, 6] width 25 height 9
type input "****"
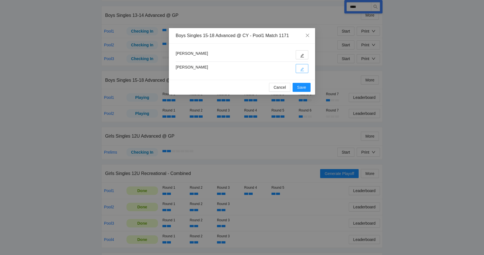
click at [300, 69] on icon "edit" at bounding box center [302, 69] width 4 height 4
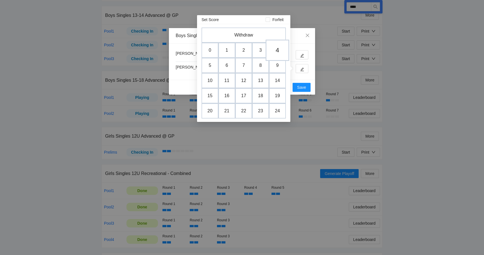
click at [279, 53] on td "4" at bounding box center [278, 50] width 24 height 21
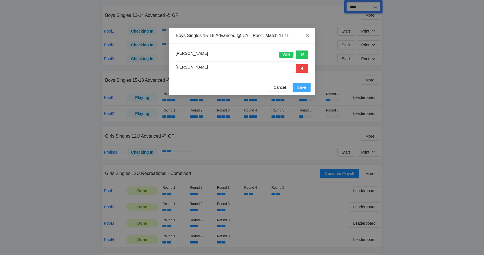
click at [303, 87] on span "Save" at bounding box center [301, 87] width 9 height 6
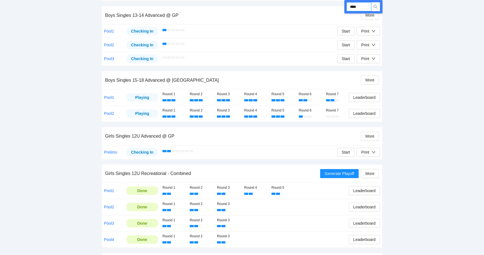
drag, startPoint x: 364, startPoint y: 8, endPoint x: 337, endPoint y: 10, distance: 27.0
drag, startPoint x: 362, startPoint y: 6, endPoint x: 349, endPoint y: 6, distance: 13.2
click at [349, 6] on input "****" at bounding box center [358, 6] width 25 height 9
type input "****"
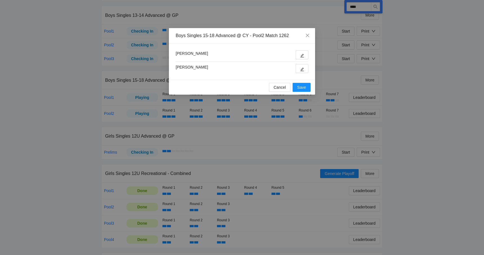
click at [302, 74] on div "[PERSON_NAME] [PERSON_NAME]" at bounding box center [242, 62] width 146 height 36
click at [301, 70] on icon "edit" at bounding box center [302, 69] width 4 height 4
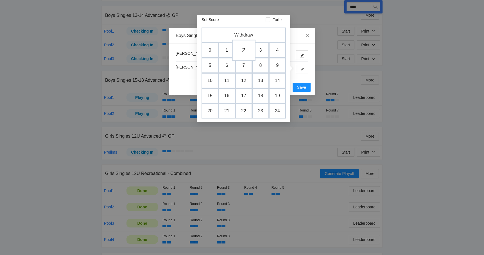
click at [245, 54] on td "2" at bounding box center [244, 50] width 24 height 21
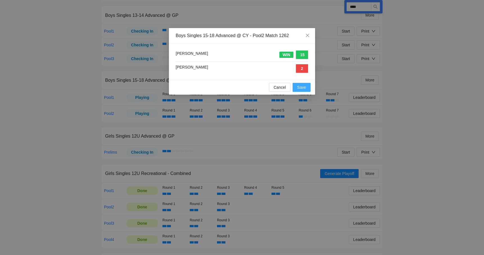
click at [298, 85] on span "Save" at bounding box center [301, 87] width 9 height 6
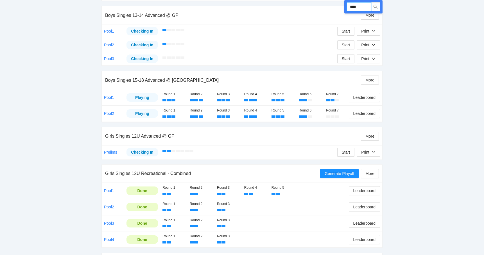
drag, startPoint x: 364, startPoint y: 6, endPoint x: 344, endPoint y: 6, distance: 20.0
click at [345, 6] on div "****" at bounding box center [363, 6] width 38 height 13
type input "****"
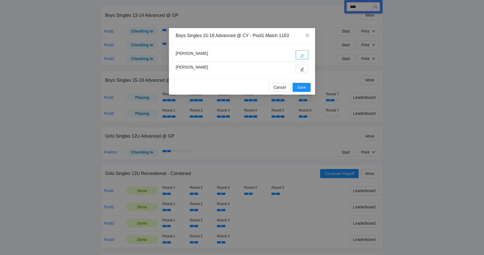
click at [303, 51] on button "button" at bounding box center [302, 54] width 13 height 9
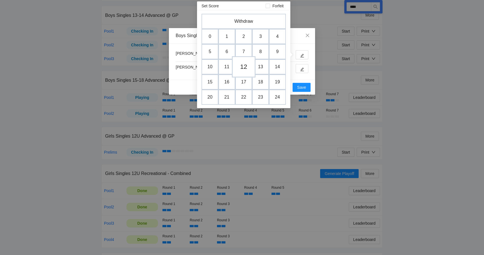
click at [242, 68] on td "12" at bounding box center [244, 66] width 24 height 21
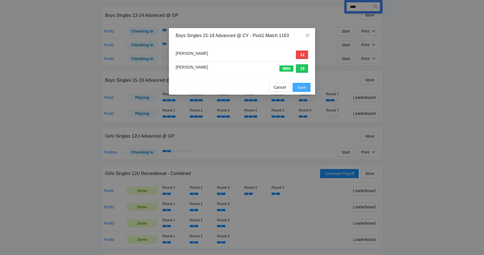
click at [303, 84] on button "Save" at bounding box center [302, 87] width 18 height 9
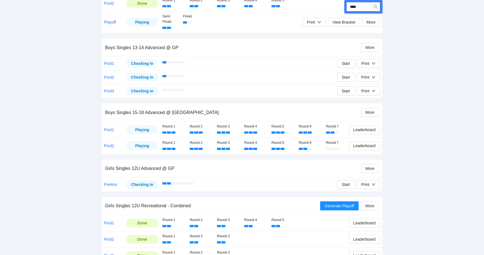
scroll to position [653, 0]
click at [365, 127] on span "Leaderboard" at bounding box center [364, 130] width 22 height 6
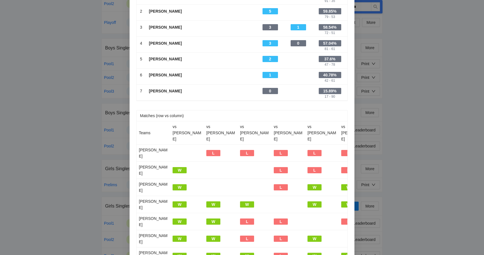
scroll to position [0, 0]
click at [53, 134] on div "Leaderboard Partial Results Scroll right to see all columns → Matches Won Head …" at bounding box center [242, 127] width 484 height 255
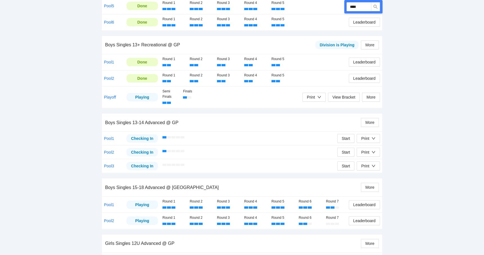
scroll to position [578, 0]
drag, startPoint x: 361, startPoint y: 6, endPoint x: 346, endPoint y: 7, distance: 14.6
click at [346, 7] on input "****" at bounding box center [358, 6] width 25 height 9
type input "****"
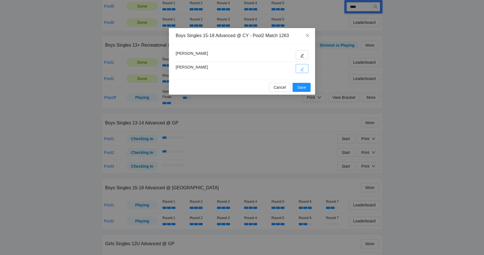
click at [300, 71] on icon "edit" at bounding box center [302, 70] width 4 height 4
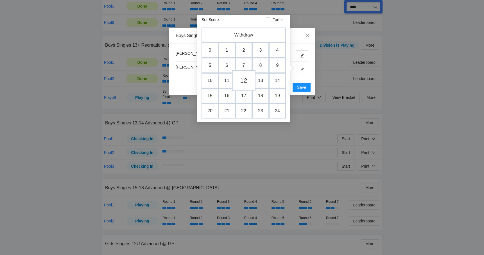
click at [246, 83] on td "12" at bounding box center [244, 80] width 24 height 21
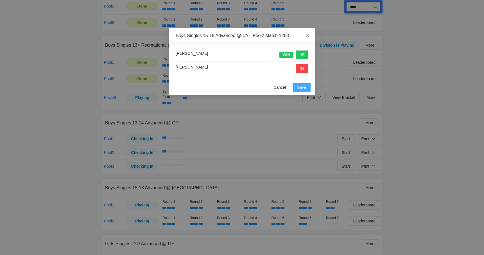
click at [305, 85] on span "Save" at bounding box center [301, 87] width 9 height 6
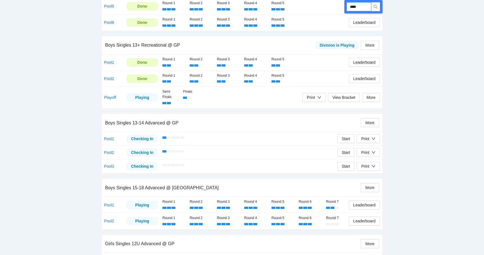
drag, startPoint x: 362, startPoint y: 8, endPoint x: 343, endPoint y: 8, distance: 19.7
click at [343, 8] on div "Run DUPR Export **** Boys Singles 10U Intermediate - Combined Generate Playoff …" at bounding box center [241, 13] width 281 height 1007
type input "****"
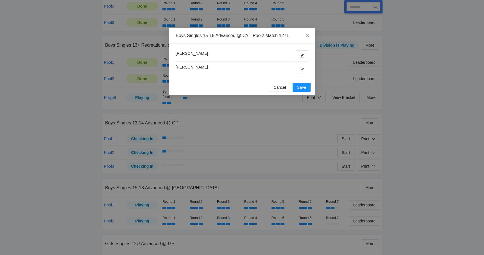
type input "****"
click at [303, 69] on icon "edit" at bounding box center [302, 69] width 4 height 4
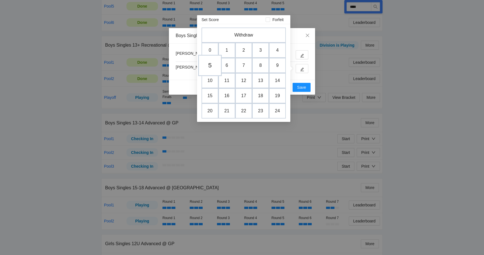
click at [210, 68] on td "5" at bounding box center [210, 65] width 24 height 21
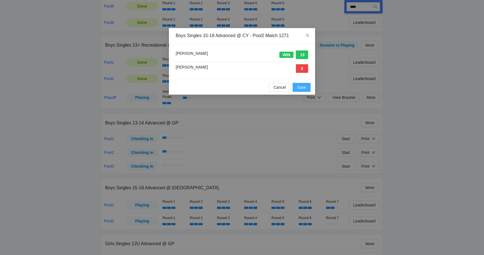
click at [301, 90] on span "Save" at bounding box center [301, 87] width 9 height 6
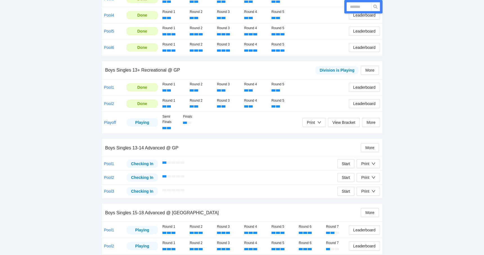
scroll to position [550, 0]
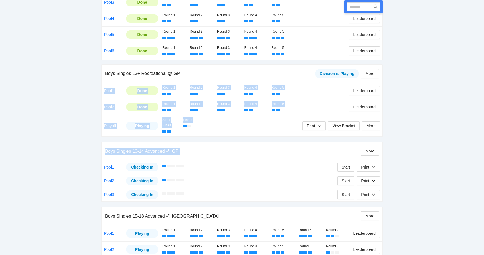
drag, startPoint x: 40, startPoint y: 127, endPoint x: 40, endPoint y: 196, distance: 68.8
click at [40, 196] on div "pb rally [PERSON_NAME] NJP Joola Celebration by National Junior Pickleball 8/29…" at bounding box center [242, 0] width 484 height 1100
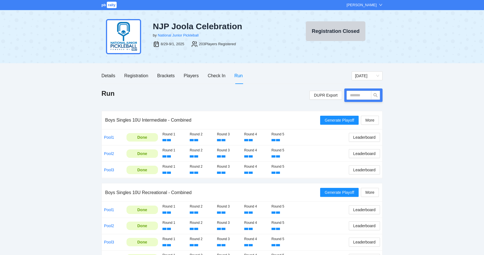
scroll to position [0, 0]
click at [188, 76] on div "Players" at bounding box center [191, 75] width 15 height 7
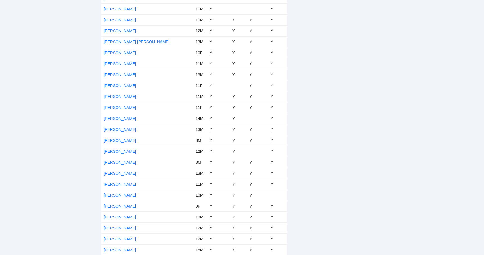
scroll to position [2068, 0]
click at [125, 141] on link "[PERSON_NAME]" at bounding box center [120, 140] width 32 height 4
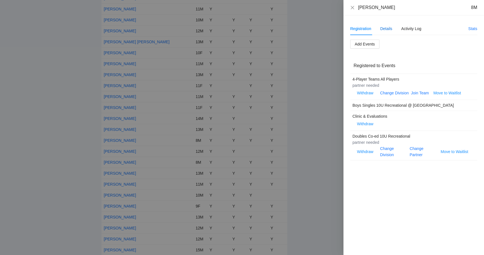
click at [382, 31] on div "Details" at bounding box center [386, 29] width 12 height 6
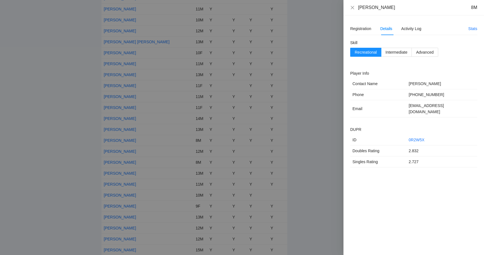
click at [329, 68] on div at bounding box center [242, 127] width 484 height 255
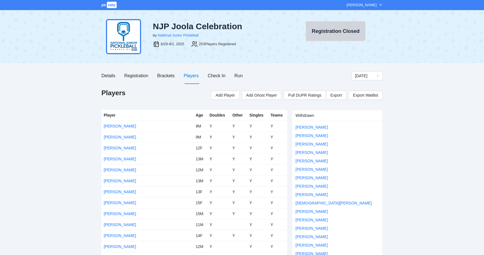
scroll to position [0, 0]
click at [243, 72] on div "Run" at bounding box center [238, 75] width 8 height 7
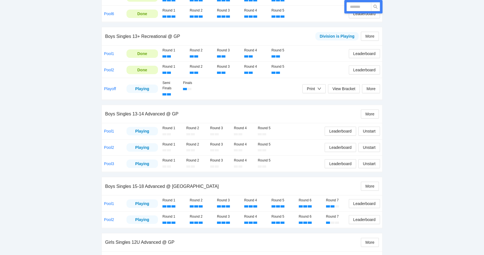
scroll to position [595, 0]
click at [359, 10] on input "text" at bounding box center [358, 6] width 25 height 9
type input "****"
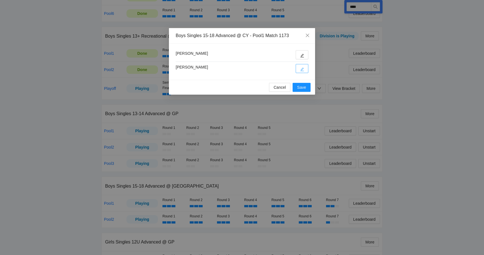
click at [303, 66] on button "button" at bounding box center [302, 68] width 13 height 9
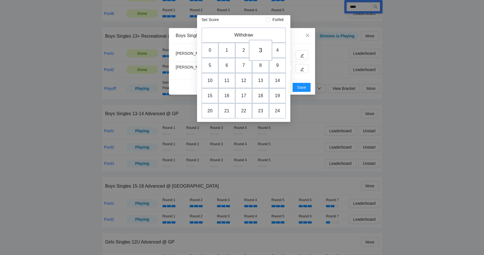
click at [261, 52] on td "3" at bounding box center [261, 50] width 24 height 21
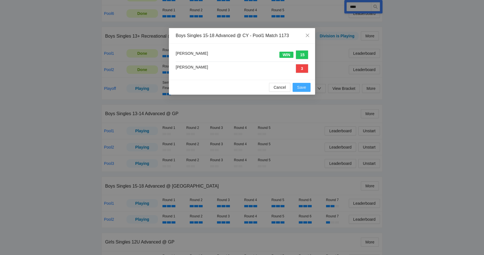
click at [300, 86] on span "Save" at bounding box center [301, 87] width 9 height 6
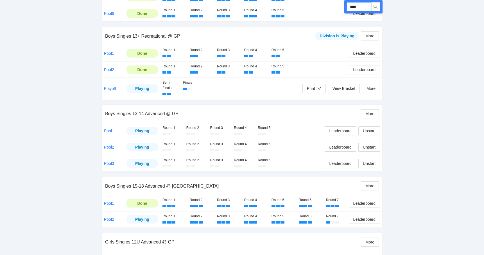
drag, startPoint x: 362, startPoint y: 8, endPoint x: 345, endPoint y: 7, distance: 17.8
click at [345, 7] on div "****" at bounding box center [363, 6] width 38 height 13
type input "****"
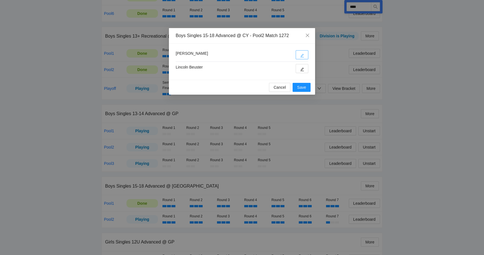
click at [302, 53] on span "edit" at bounding box center [302, 55] width 4 height 4
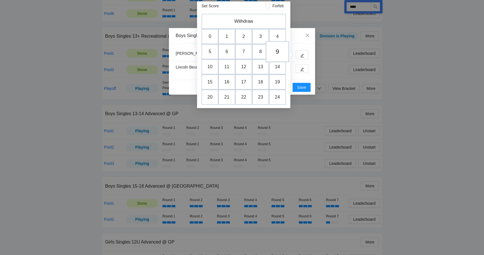
click at [284, 51] on td "9" at bounding box center [278, 51] width 24 height 21
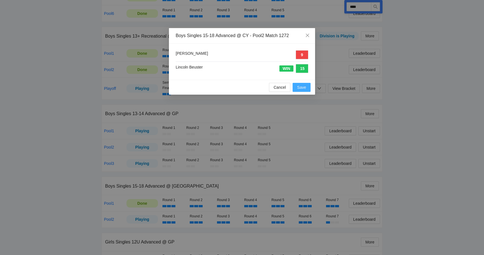
click at [300, 87] on span "Save" at bounding box center [301, 87] width 9 height 6
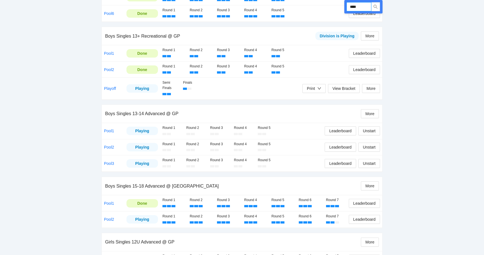
drag, startPoint x: 359, startPoint y: 7, endPoint x: 325, endPoint y: 9, distance: 33.8
click at [325, 9] on div "Run DUPR Export **** Boys Singles 10U Intermediate - Combined Generate Playoff …" at bounding box center [241, 7] width 281 height 1027
type input "****"
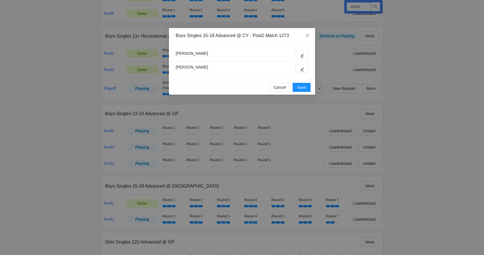
type input "****"
click at [304, 64] on div "Jacob DuBose Vinay Jagtiani" at bounding box center [242, 61] width 133 height 23
click at [303, 67] on span "edit" at bounding box center [302, 69] width 4 height 4
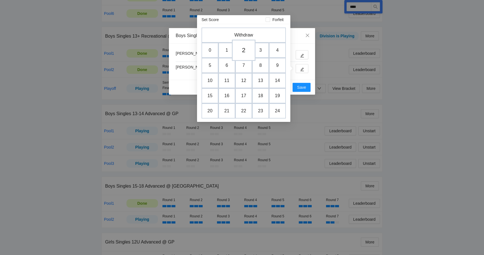
click at [245, 49] on td "2" at bounding box center [244, 50] width 24 height 21
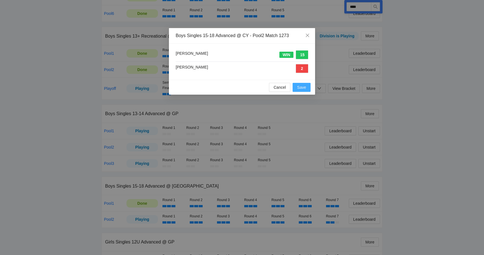
click at [302, 89] on span "Save" at bounding box center [301, 87] width 9 height 6
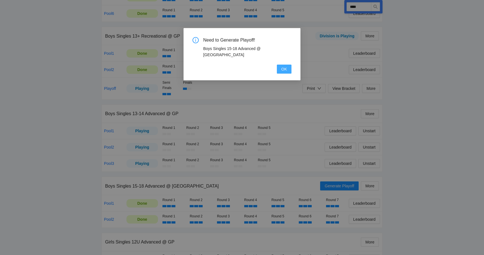
click at [285, 66] on span "OK" at bounding box center [284, 69] width 6 height 6
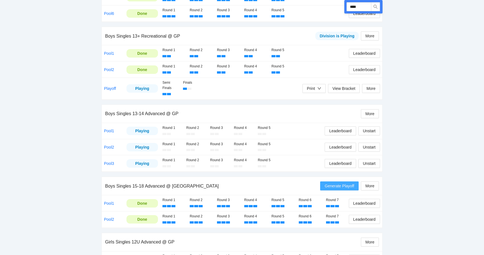
click at [327, 183] on span "Generate Playoff" at bounding box center [340, 186] width 30 height 6
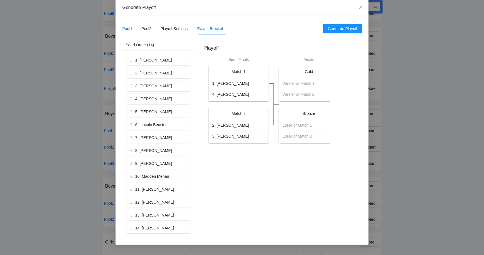
click at [125, 29] on div "Pool1" at bounding box center [127, 29] width 10 height 6
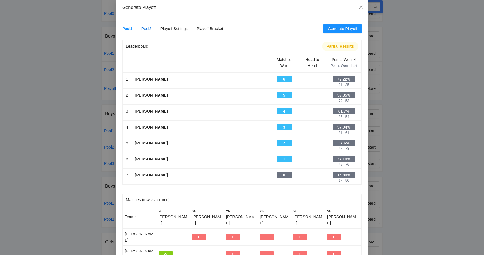
click at [151, 26] on div "Pool2" at bounding box center [146, 29] width 10 height 6
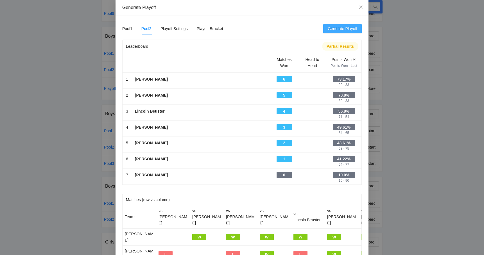
click at [337, 29] on span "Generate Playoff" at bounding box center [343, 29] width 30 height 6
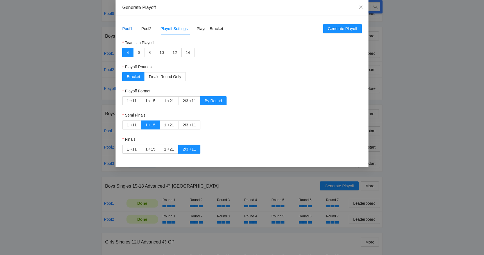
click at [132, 28] on div "Pool1" at bounding box center [127, 29] width 10 height 6
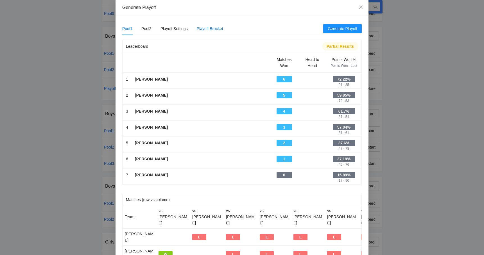
click at [211, 26] on div "Playoff Bracket" at bounding box center [210, 29] width 26 height 6
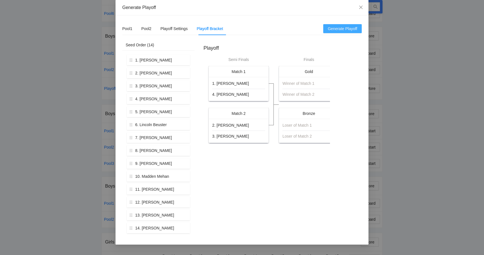
click at [343, 31] on span "Generate Playoff" at bounding box center [343, 29] width 30 height 6
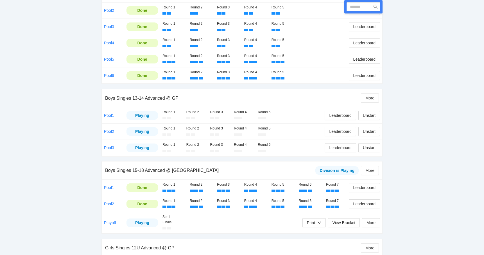
scroll to position [547, 0]
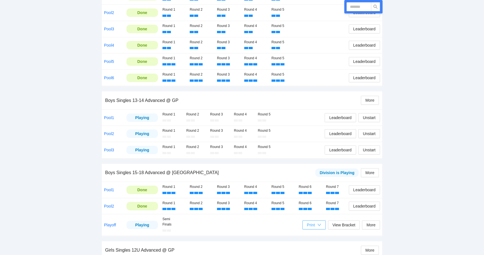
click at [320, 222] on div "button" at bounding box center [319, 225] width 4 height 6
click at [320, 247] on span "Refs Scorecards" at bounding box center [318, 247] width 29 height 6
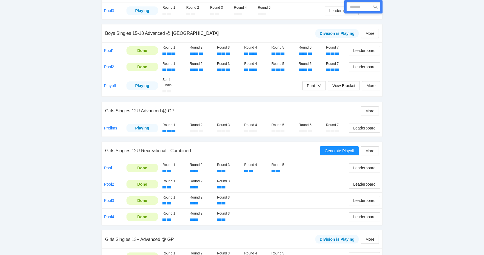
scroll to position [686, 0]
click at [357, 125] on span "Leaderboard" at bounding box center [364, 128] width 22 height 6
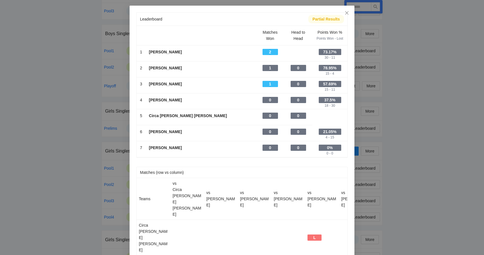
click at [46, 96] on div "Leaderboard Partial Results Scroll right to see all columns → Matches Won Head …" at bounding box center [242, 127] width 484 height 255
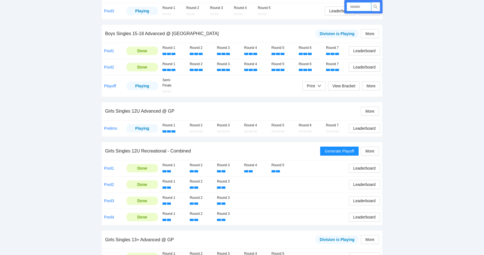
click at [356, 5] on input "text" at bounding box center [358, 6] width 25 height 9
type input "****"
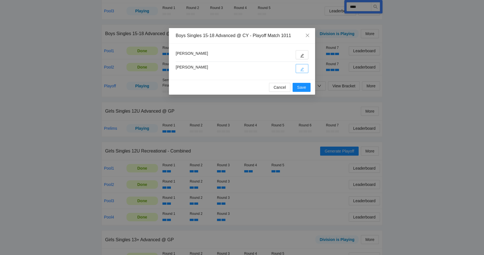
click at [300, 68] on icon "edit" at bounding box center [302, 69] width 4 height 4
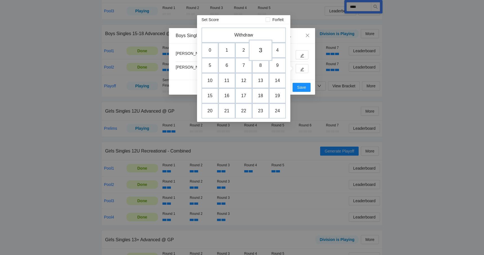
click at [257, 48] on td "3" at bounding box center [261, 50] width 24 height 21
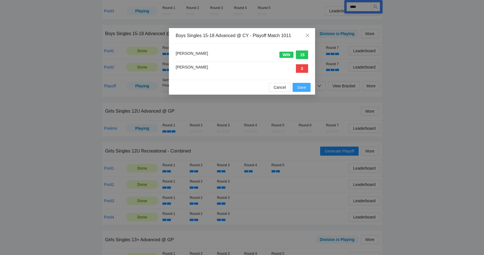
click at [300, 84] on button "Save" at bounding box center [302, 87] width 18 height 9
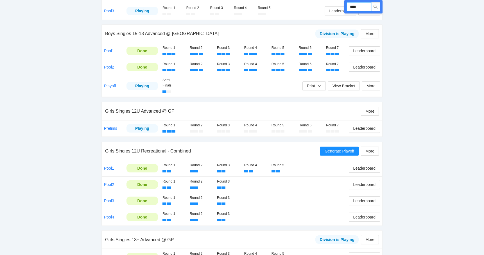
drag, startPoint x: 367, startPoint y: 7, endPoint x: 347, endPoint y: 8, distance: 20.0
click at [347, 8] on input "****" at bounding box center [358, 6] width 25 height 9
type input "****"
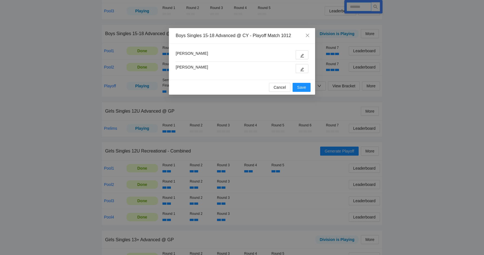
type input "****"
click at [299, 71] on button "button" at bounding box center [302, 68] width 13 height 9
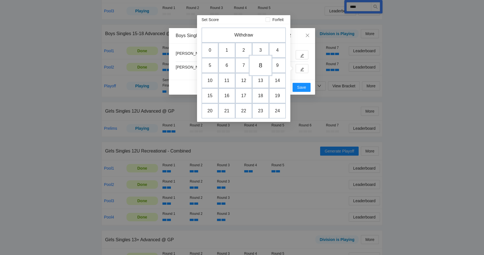
click at [260, 67] on td "8" at bounding box center [261, 65] width 24 height 21
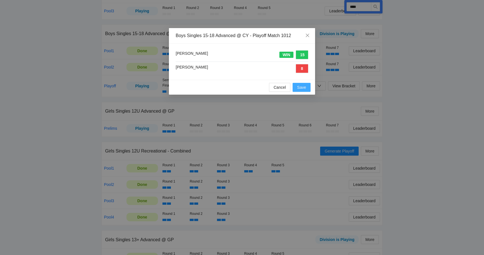
click at [300, 86] on span "Save" at bounding box center [301, 87] width 9 height 6
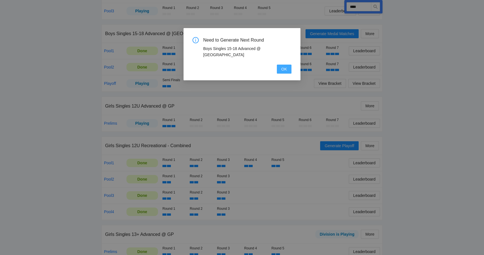
click at [283, 66] on span "OK" at bounding box center [284, 69] width 6 height 6
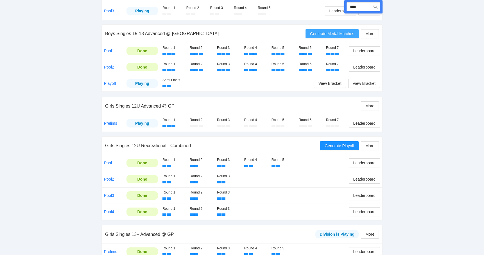
click at [329, 31] on span "Generate Medal Matches" at bounding box center [332, 34] width 44 height 6
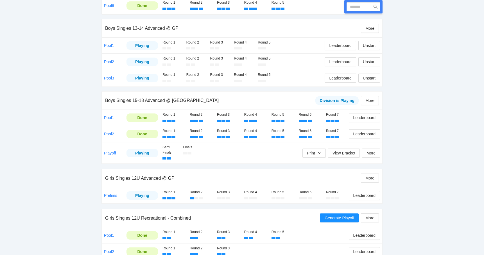
scroll to position [668, 0]
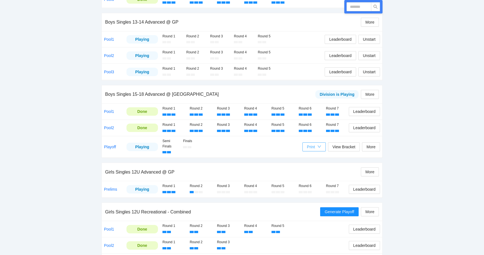
click at [315, 144] on div "Print" at bounding box center [314, 147] width 14 height 6
click at [318, 161] on span "Refs Medal Scorecards" at bounding box center [327, 159] width 46 height 6
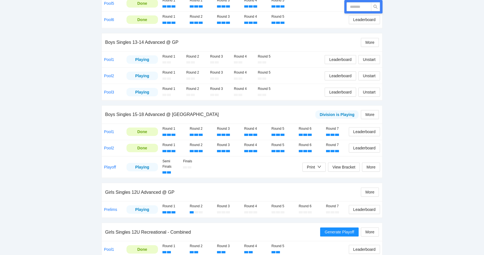
scroll to position [649, 0]
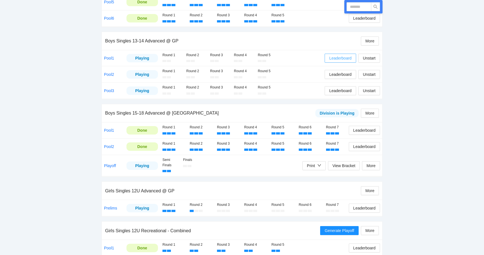
click at [329, 55] on span "Leaderboard" at bounding box center [340, 58] width 22 height 6
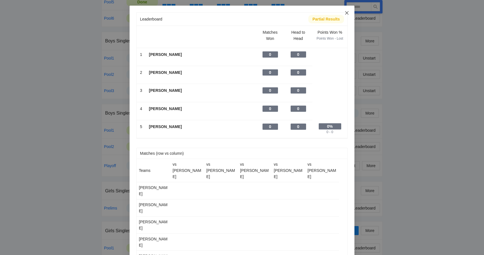
click at [348, 14] on icon "close" at bounding box center [346, 12] width 3 height 3
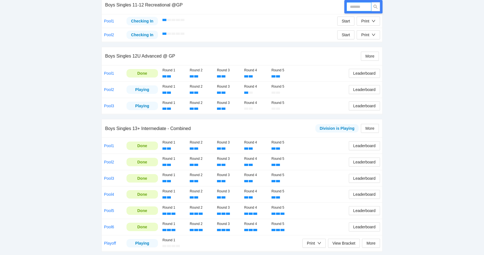
scroll to position [440, 0]
click at [356, 70] on span "Leaderboard" at bounding box center [364, 73] width 22 height 6
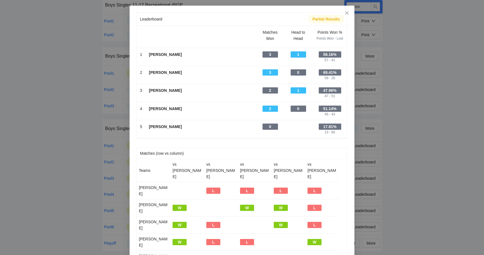
click at [80, 113] on div "Leaderboard Partial Results Scroll right to see all columns → Matches Won Head …" at bounding box center [242, 127] width 484 height 255
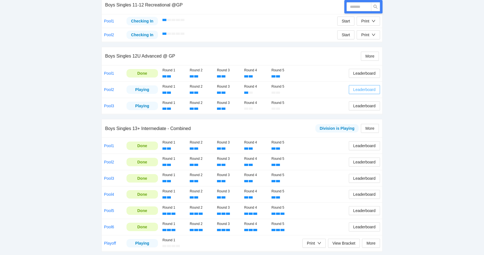
click at [359, 87] on span "Leaderboard" at bounding box center [364, 90] width 22 height 6
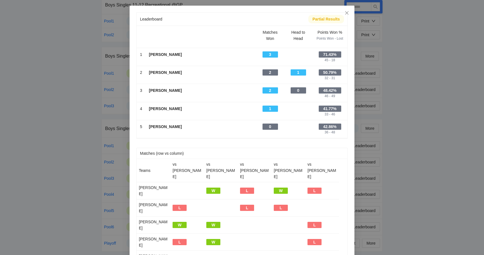
click at [404, 85] on div "Leaderboard Partial Results Scroll right to see all columns → Matches Won Head …" at bounding box center [242, 127] width 484 height 255
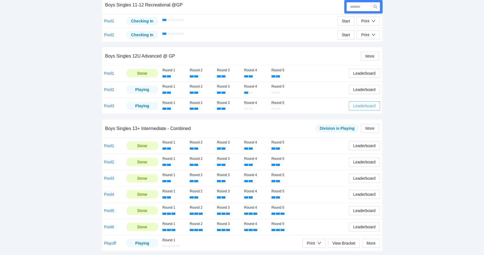
click at [360, 103] on span "Leaderboard" at bounding box center [364, 106] width 22 height 6
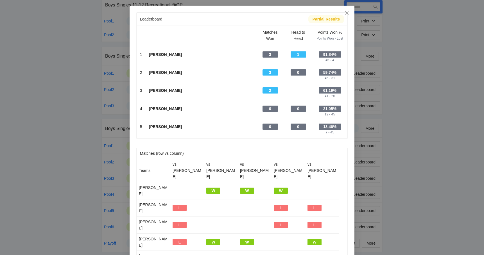
click at [396, 100] on div "Leaderboard Partial Results Scroll right to see all columns → Matches Won Head …" at bounding box center [242, 127] width 484 height 255
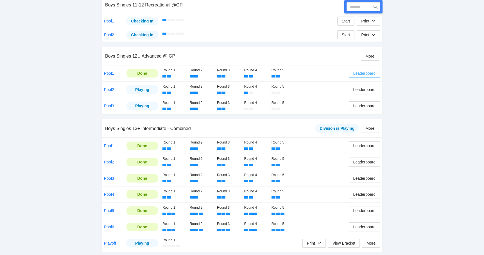
click at [362, 71] on span "Leaderboard" at bounding box center [364, 73] width 22 height 6
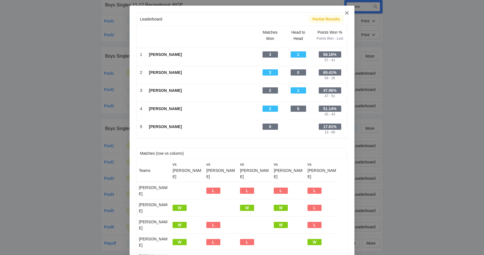
click at [346, 13] on icon "close" at bounding box center [346, 12] width 3 height 3
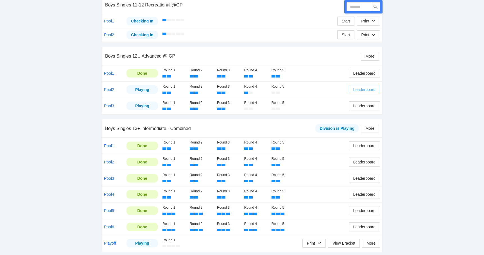
click at [355, 87] on span "Leaderboard" at bounding box center [364, 90] width 22 height 6
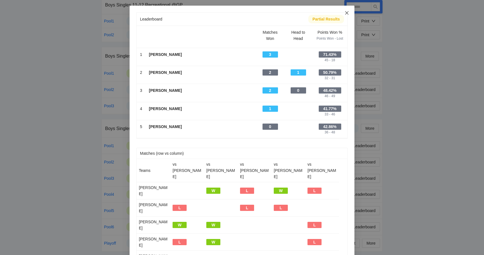
click at [344, 15] on span "Close" at bounding box center [346, 13] width 15 height 15
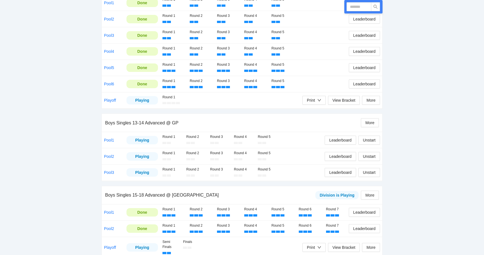
scroll to position [588, 0]
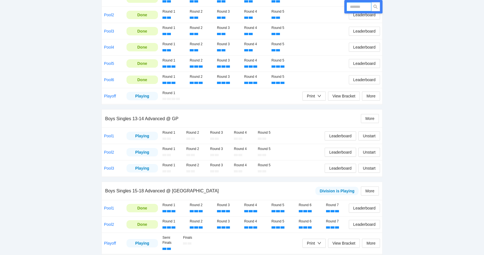
click at [354, 9] on input "text" at bounding box center [358, 6] width 25 height 9
type input "****"
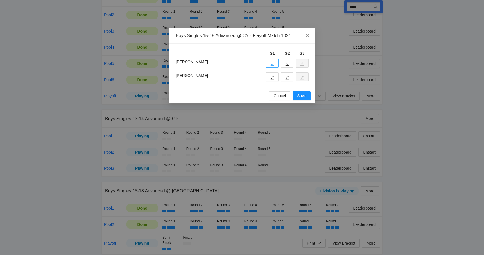
click at [270, 65] on button "button" at bounding box center [272, 63] width 13 height 9
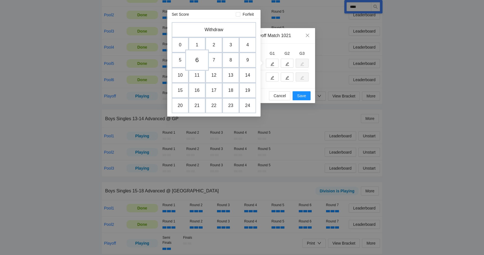
click at [200, 60] on td "6" at bounding box center [197, 59] width 24 height 21
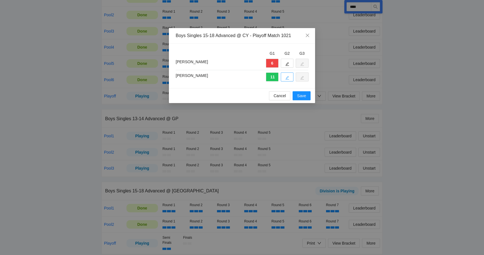
click at [286, 78] on icon "edit" at bounding box center [287, 78] width 4 height 4
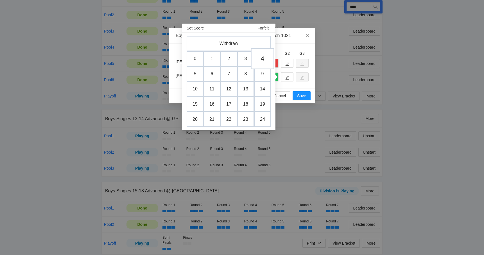
click at [264, 60] on td "4" at bounding box center [263, 58] width 24 height 21
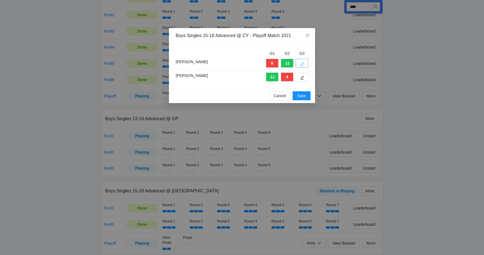
click at [301, 63] on icon "edit" at bounding box center [302, 64] width 4 height 4
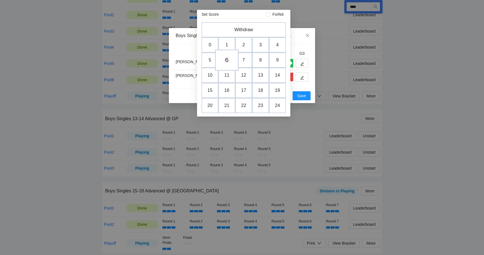
click at [228, 65] on td "6" at bounding box center [227, 59] width 24 height 21
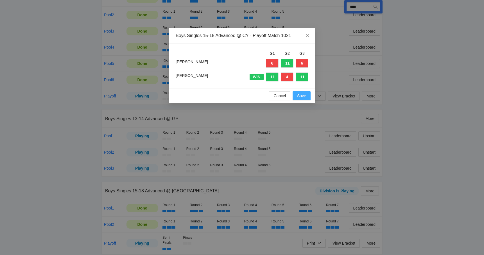
click at [300, 96] on span "Save" at bounding box center [301, 96] width 9 height 6
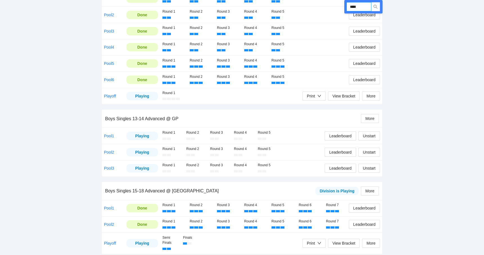
drag, startPoint x: 364, startPoint y: 8, endPoint x: 343, endPoint y: 8, distance: 21.6
click at [343, 8] on div "Run DUPR Export **** Boys Singles 10U Intermediate - Combined Division is Playi…" at bounding box center [241, 64] width 281 height 1126
type input "****"
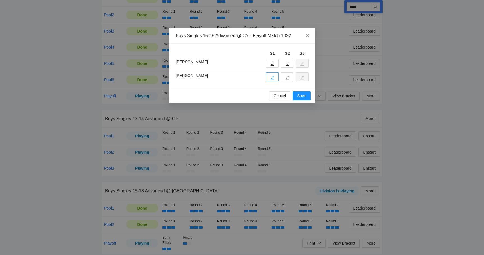
click at [273, 75] on button "button" at bounding box center [272, 76] width 13 height 9
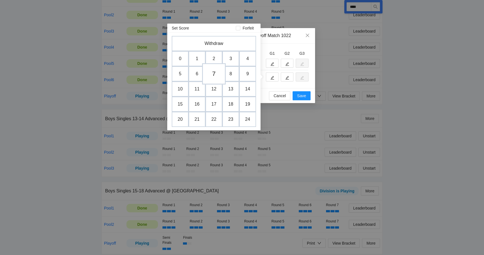
click at [215, 72] on td "7" at bounding box center [214, 73] width 24 height 21
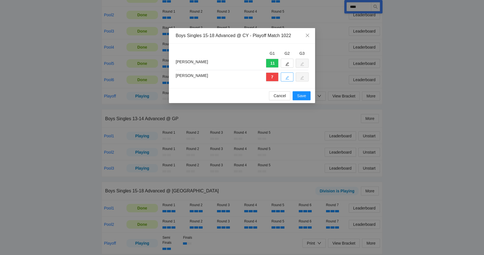
click at [290, 76] on button "button" at bounding box center [287, 76] width 13 height 9
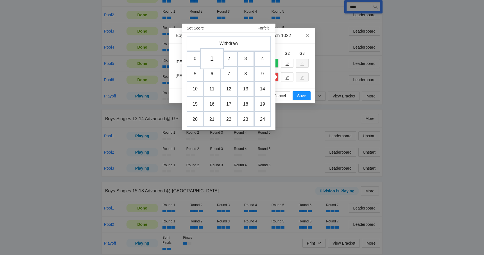
click at [212, 59] on td "1" at bounding box center [212, 58] width 24 height 21
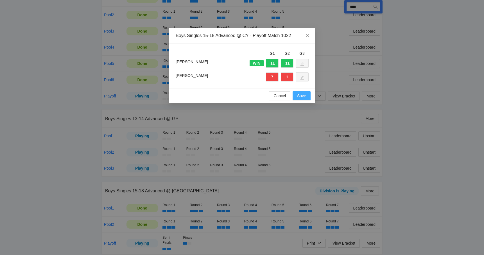
click at [301, 97] on span "Save" at bounding box center [301, 96] width 9 height 6
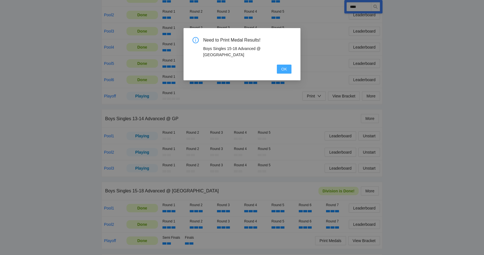
click at [289, 65] on button "OK" at bounding box center [284, 69] width 15 height 9
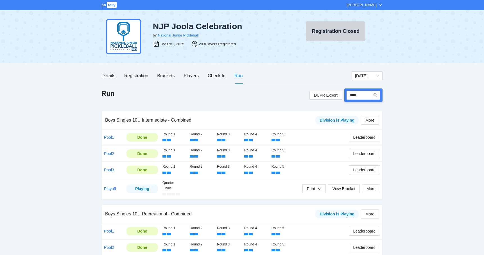
scroll to position [0, 0]
click at [363, 93] on input "****" at bounding box center [358, 95] width 25 height 9
type input "****"
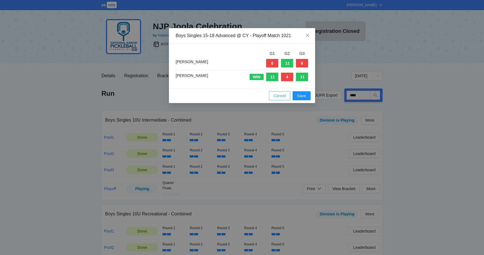
click at [285, 97] on span "Cancel" at bounding box center [279, 96] width 12 height 6
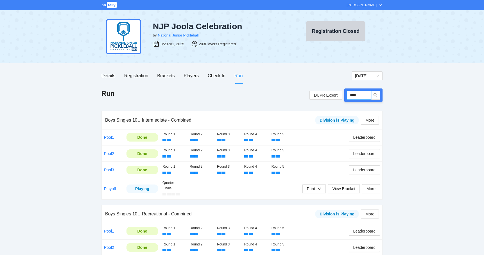
click at [365, 96] on input "****" at bounding box center [358, 95] width 25 height 9
type input "****"
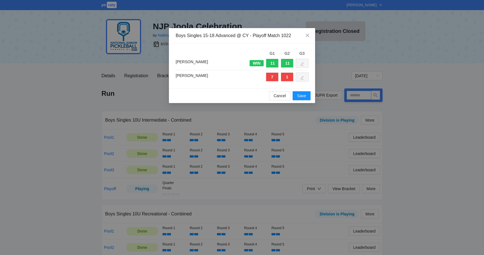
type input "****"
click at [305, 96] on span "Save" at bounding box center [301, 96] width 9 height 6
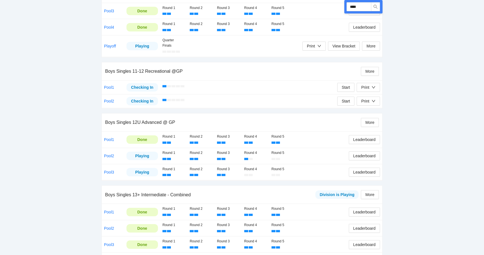
scroll to position [374, 0]
